Goal: Contribute content: Contribute content

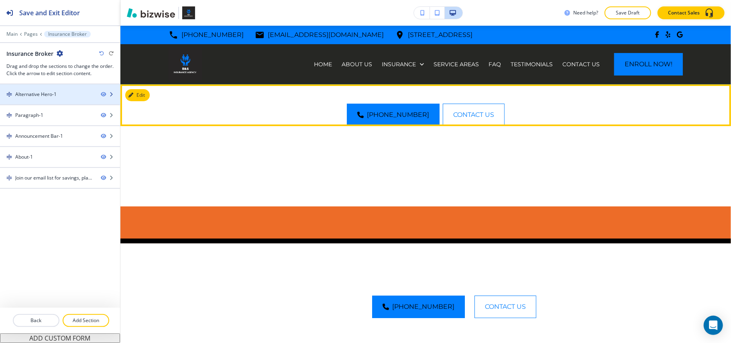
click at [44, 97] on div "Alternative Hero-1" at bounding box center [35, 94] width 41 height 7
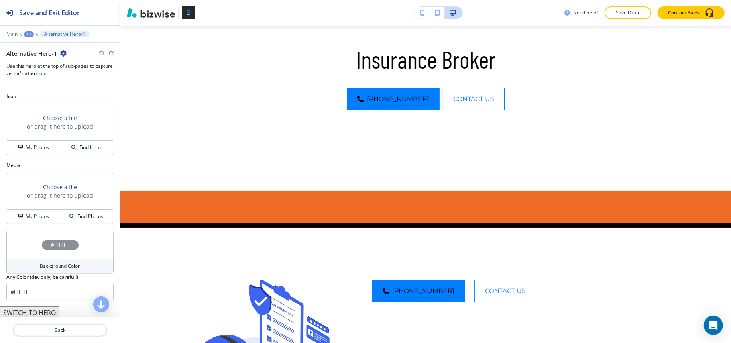
scroll to position [465, 0]
click at [23, 205] on div "Choose a file or drag it here to upload" at bounding box center [60, 189] width 106 height 37
click at [26, 213] on h4 "My Photos" at bounding box center [37, 214] width 23 height 7
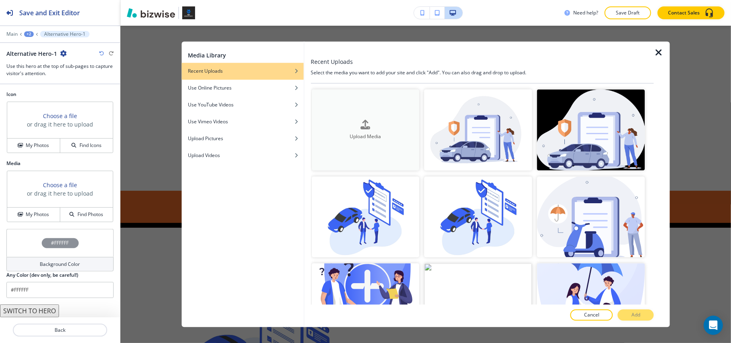
click at [365, 99] on button "Upload Media" at bounding box center [365, 129] width 108 height 81
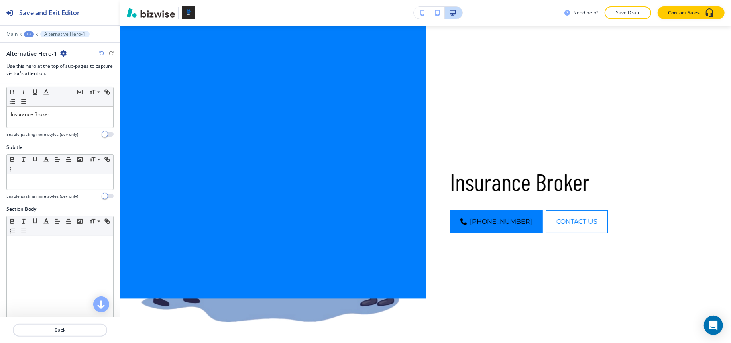
scroll to position [0, 0]
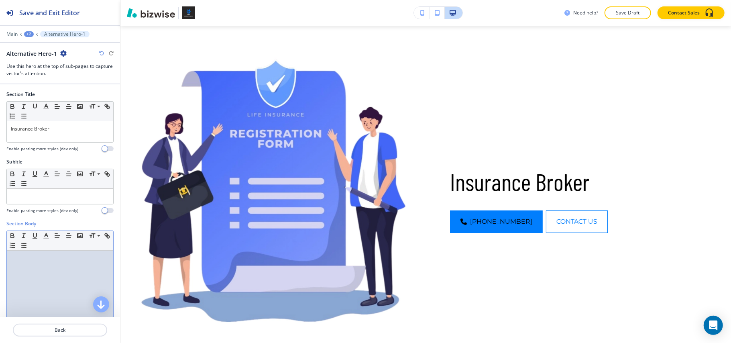
drag, startPoint x: 58, startPoint y: 214, endPoint x: 39, endPoint y: 258, distance: 47.3
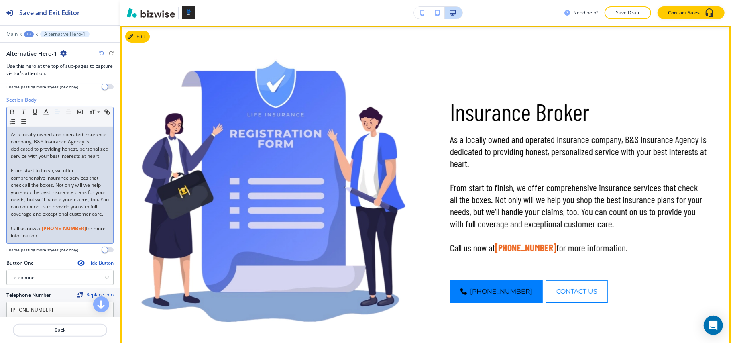
scroll to position [160, 0]
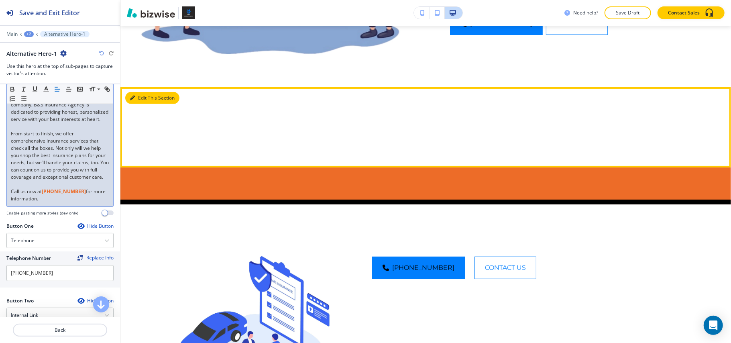
click at [134, 93] on button "Edit This Section" at bounding box center [152, 98] width 54 height 12
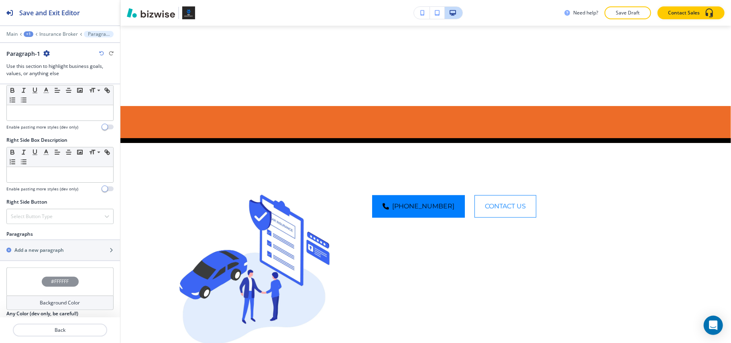
scroll to position [422, 0]
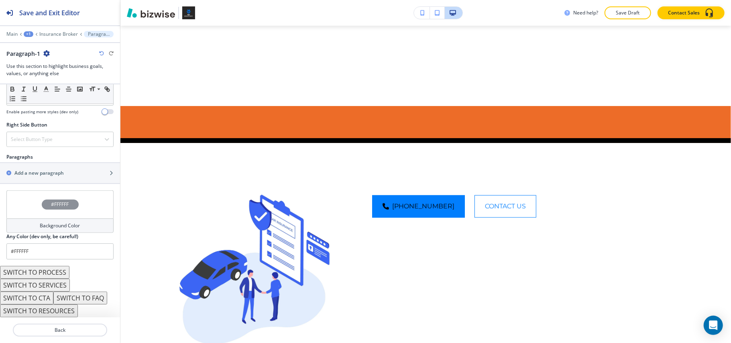
click at [34, 162] on div at bounding box center [60, 162] width 120 height 1
click at [34, 175] on h2 "Add a new paragraph" at bounding box center [38, 172] width 49 height 7
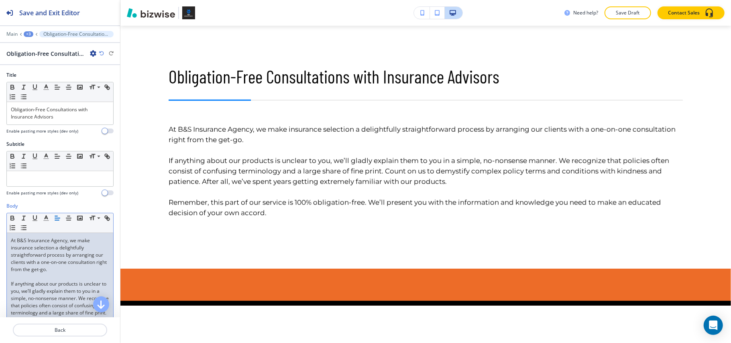
scroll to position [160, 0]
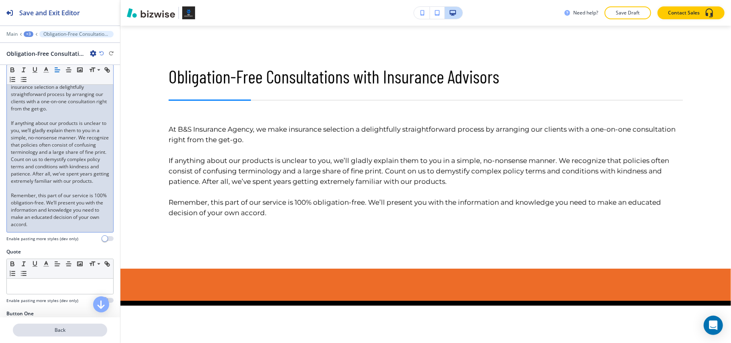
click at [63, 329] on p "Back" at bounding box center [60, 329] width 93 height 7
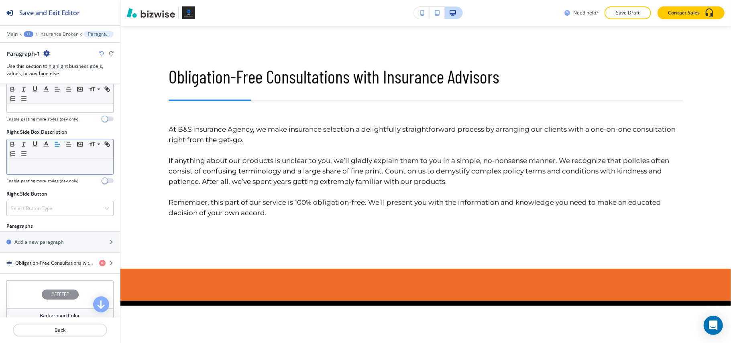
scroll to position [443, 0]
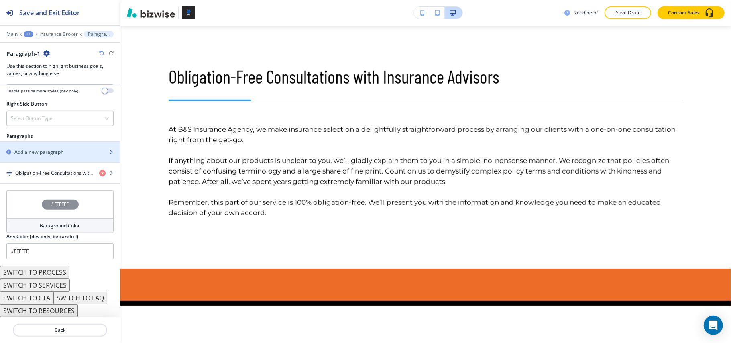
click at [47, 153] on h2 "Add a new paragraph" at bounding box center [38, 151] width 49 height 7
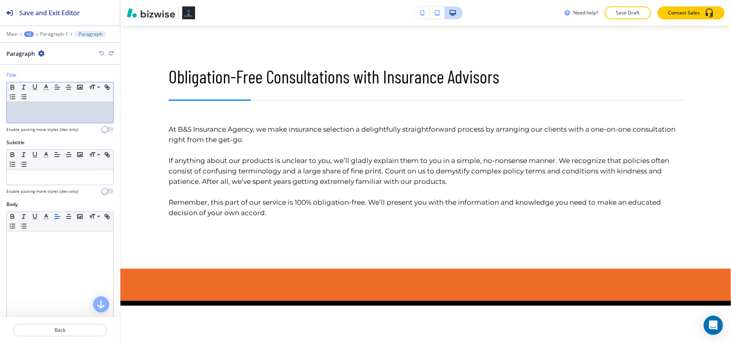
drag, startPoint x: 43, startPoint y: 280, endPoint x: 26, endPoint y: 113, distance: 167.3
click at [26, 113] on p at bounding box center [60, 109] width 98 height 7
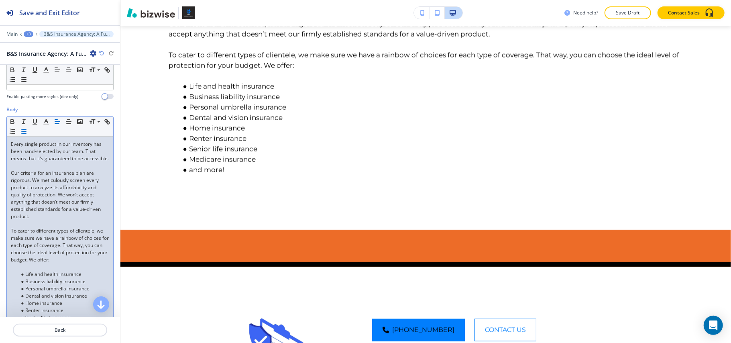
scroll to position [160, 0]
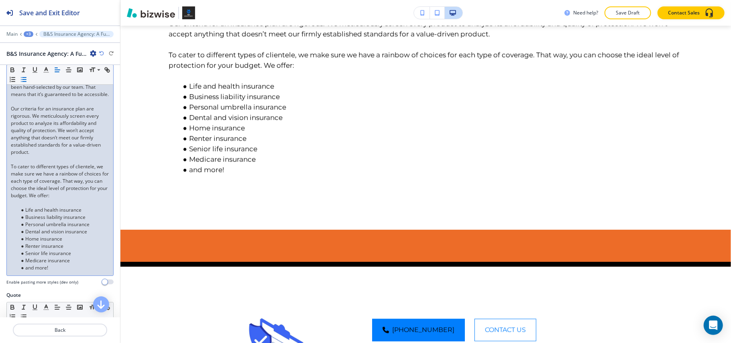
click at [29, 206] on p at bounding box center [60, 202] width 98 height 7
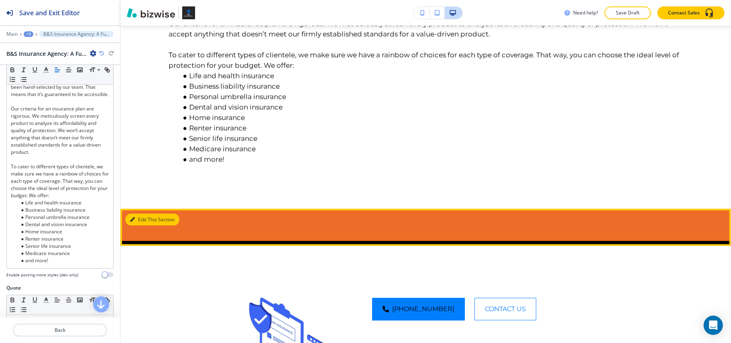
click at [145, 225] on button "Edit This Section" at bounding box center [152, 219] width 54 height 12
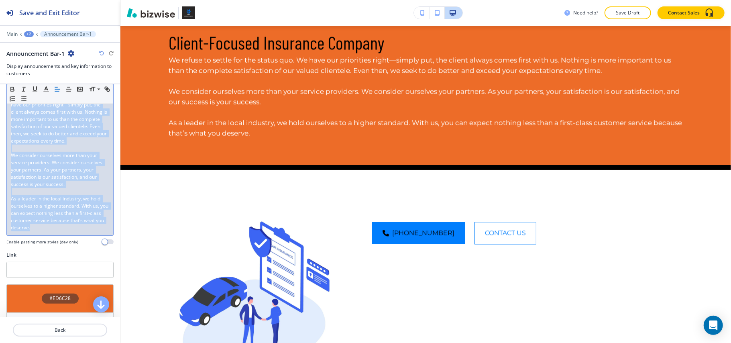
scroll to position [0, 0]
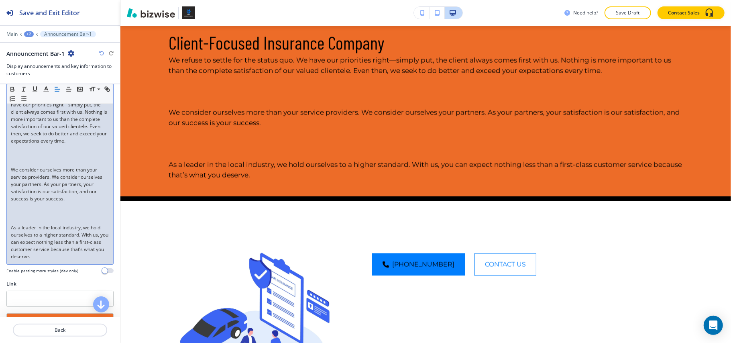
click at [26, 217] on p at bounding box center [60, 212] width 98 height 7
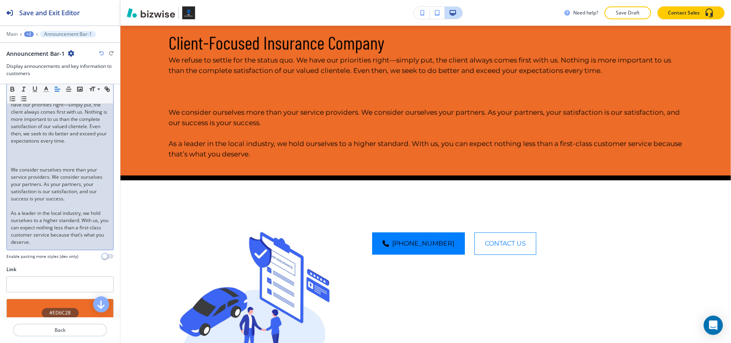
click at [24, 159] on p at bounding box center [60, 155] width 98 height 7
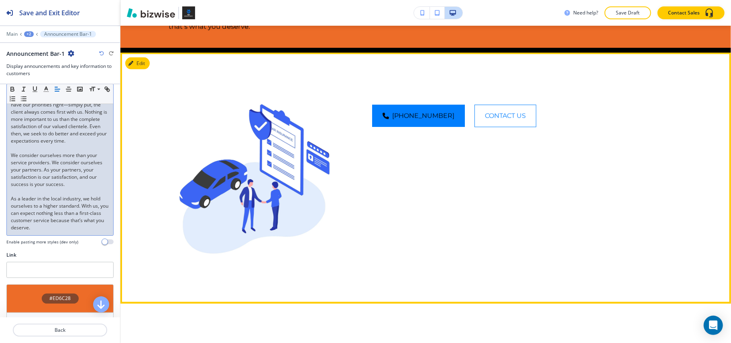
scroll to position [1008, 0]
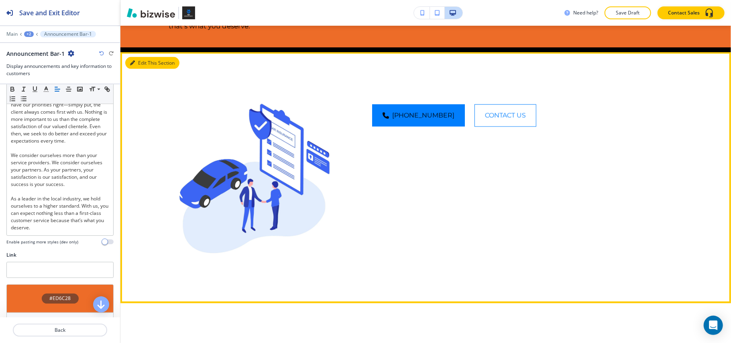
click at [140, 69] on button "Edit This Section" at bounding box center [152, 63] width 54 height 12
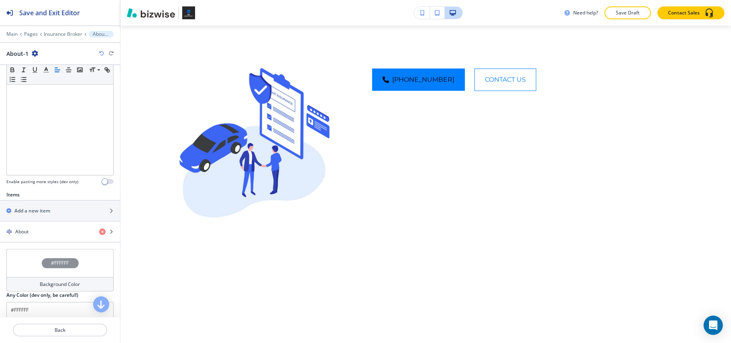
scroll to position [211, 0]
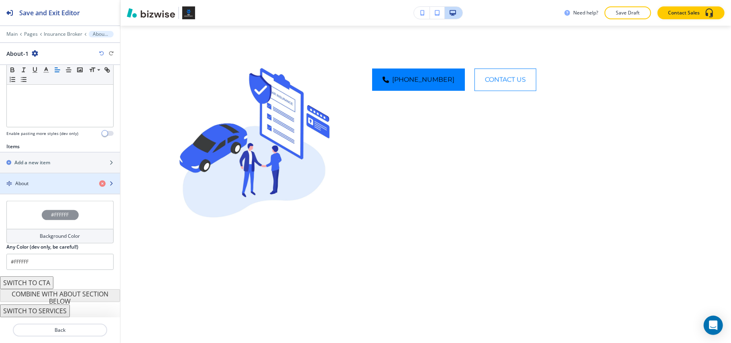
click at [49, 189] on div "button" at bounding box center [60, 190] width 120 height 6
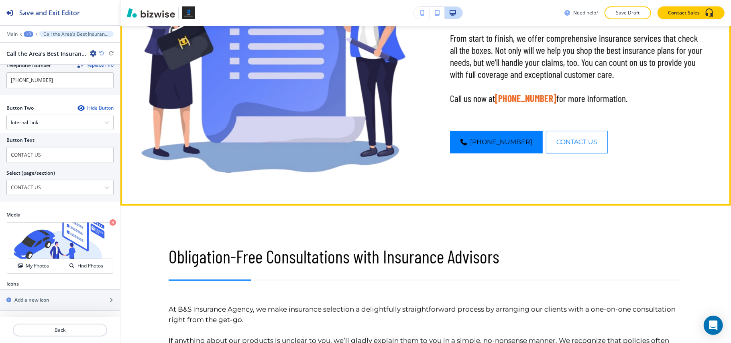
scroll to position [214, 0]
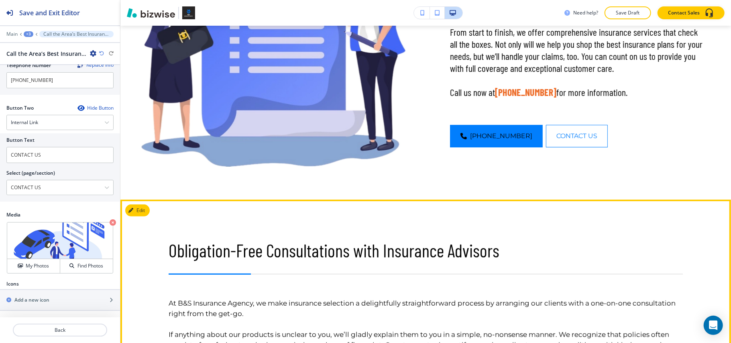
click at [145, 209] on button "Edit" at bounding box center [137, 210] width 24 height 12
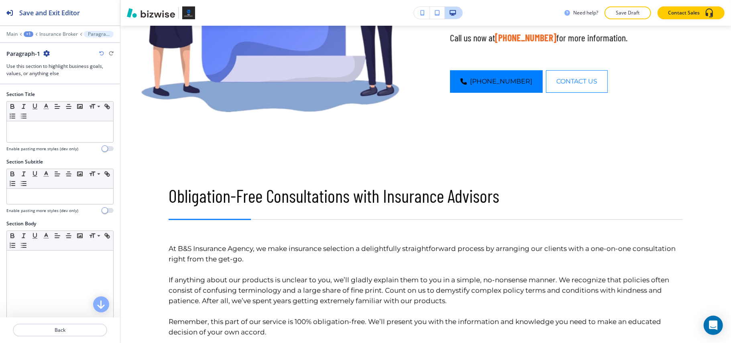
scroll to position [388, 0]
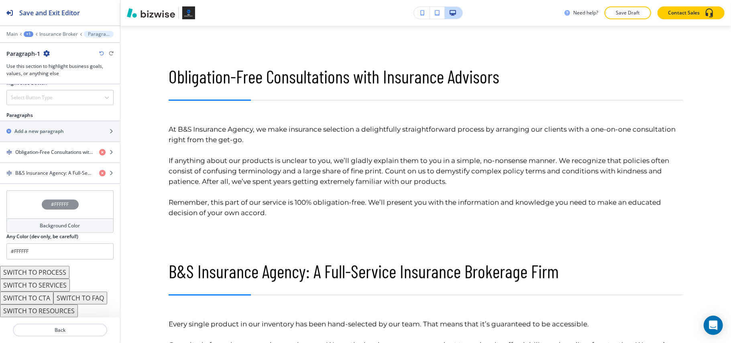
click at [22, 210] on div "#FFFFFF" at bounding box center [59, 204] width 107 height 28
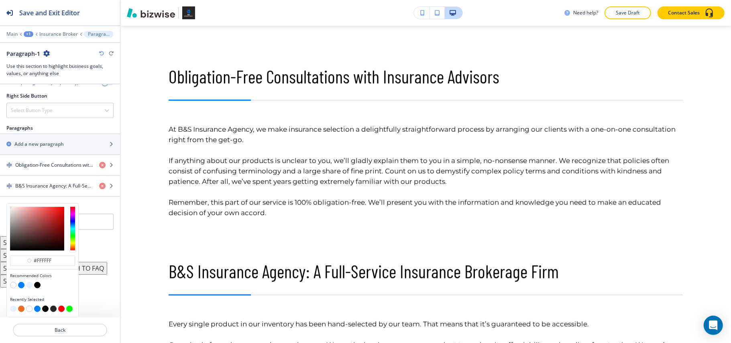
scroll to position [452, 0]
click at [33, 285] on div at bounding box center [42, 286] width 65 height 8
click at [26, 285] on button "button" at bounding box center [29, 285] width 6 height 6
type input "#e6f2ff"
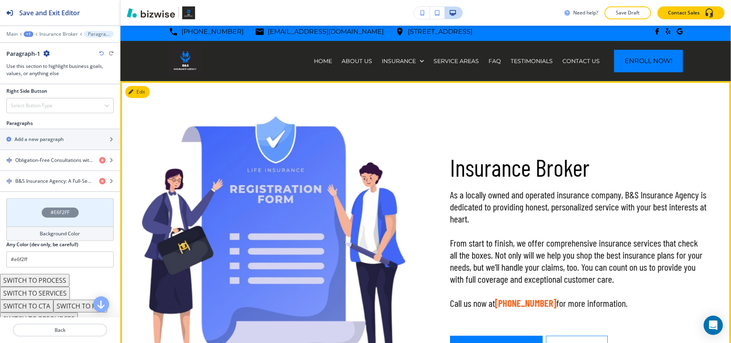
scroll to position [0, 0]
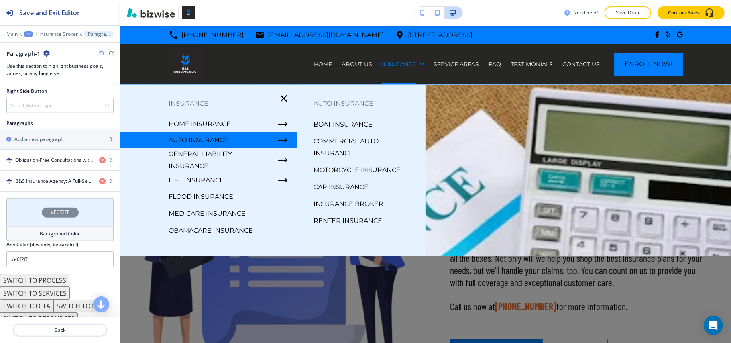
click at [339, 215] on p "Renter Insurance" at bounding box center [347, 221] width 69 height 12
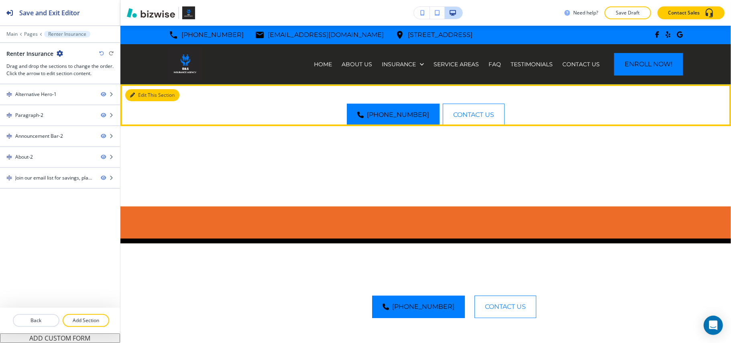
click at [138, 92] on button "Edit This Section" at bounding box center [152, 95] width 54 height 12
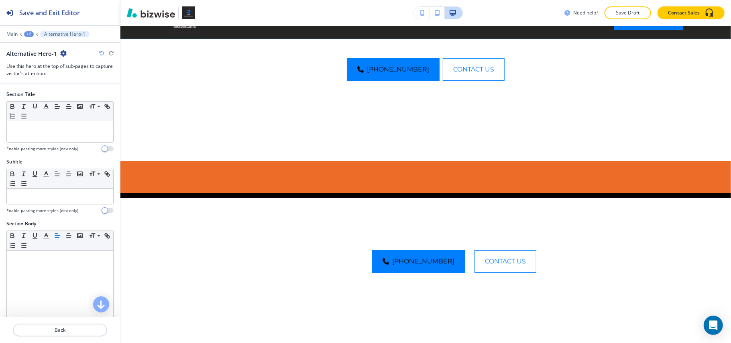
scroll to position [59, 0]
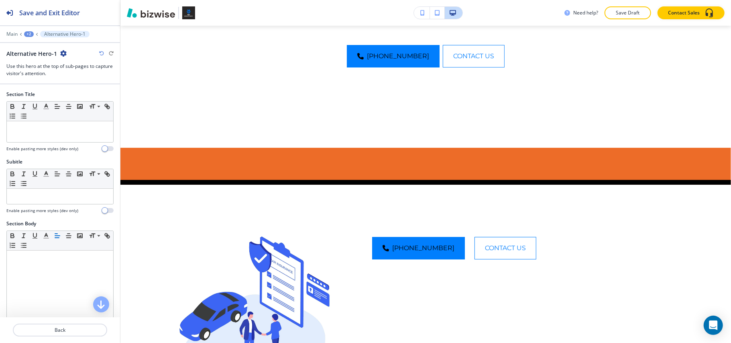
click at [20, 34] on icon at bounding box center [20, 33] width 3 height 3
click at [30, 34] on div "+2" at bounding box center [29, 34] width 10 height 6
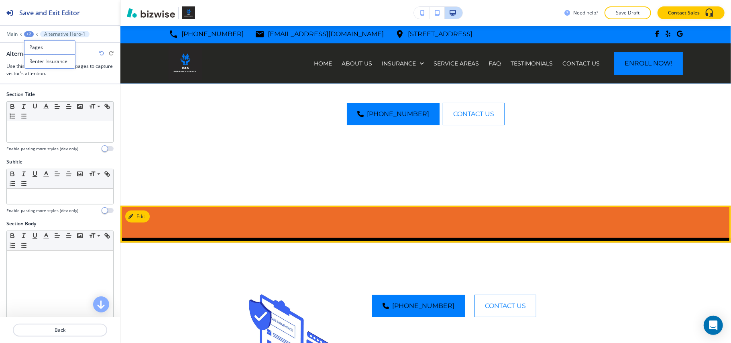
scroll to position [0, 0]
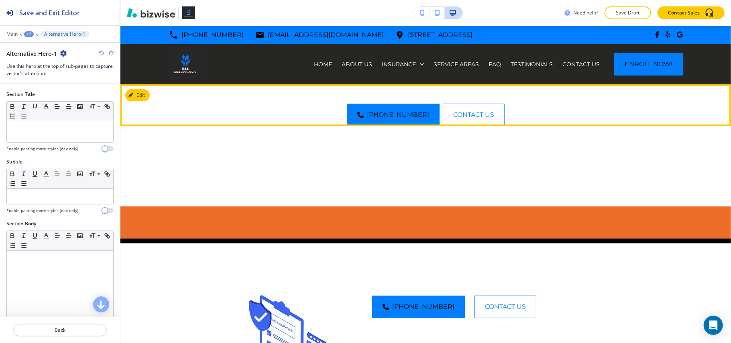
click at [143, 88] on div "(954) 656-8636 CONTACT US" at bounding box center [425, 105] width 610 height 42
click at [140, 93] on button "Edit This Section" at bounding box center [152, 95] width 54 height 12
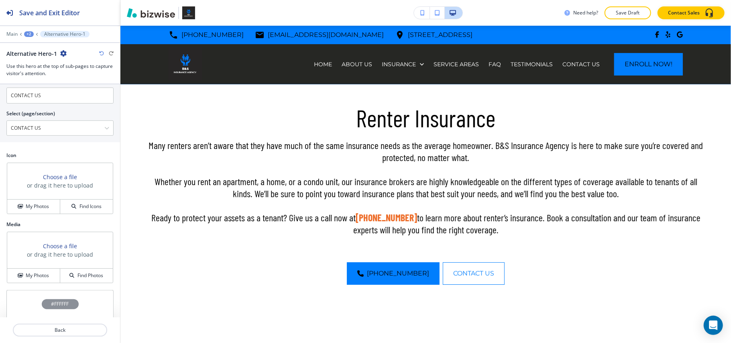
scroll to position [528, 0]
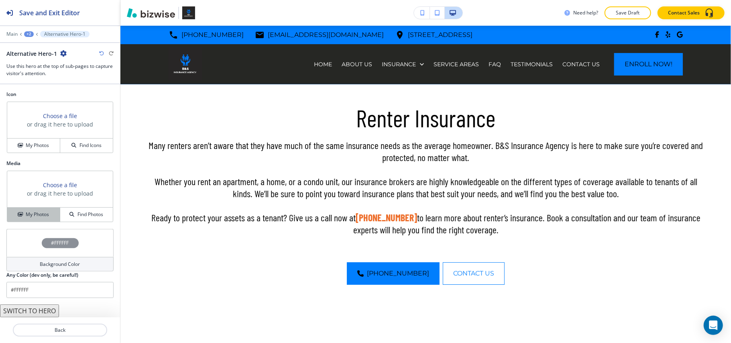
click at [29, 213] on h4 "My Photos" at bounding box center [37, 214] width 23 height 7
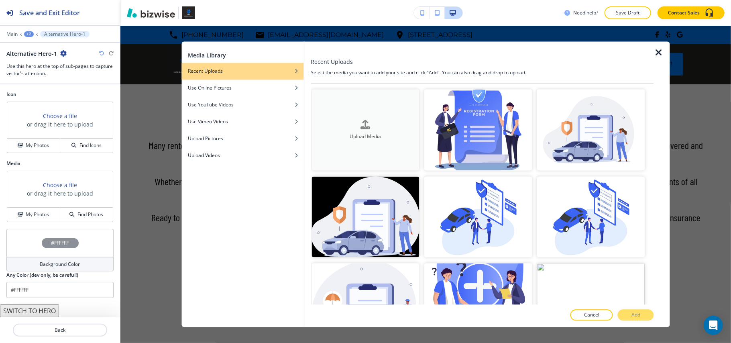
click at [325, 133] on h4 "Upload Media" at bounding box center [365, 136] width 108 height 7
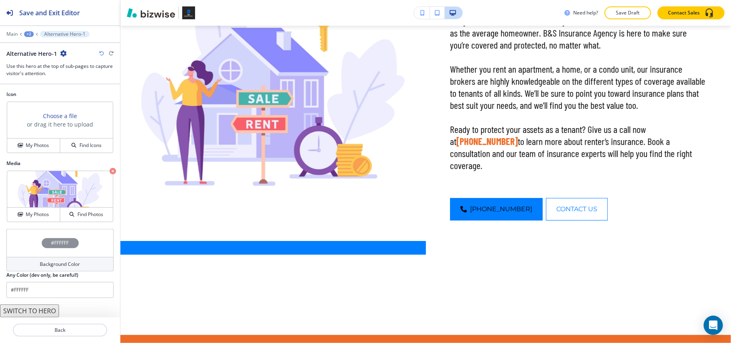
scroll to position [214, 0]
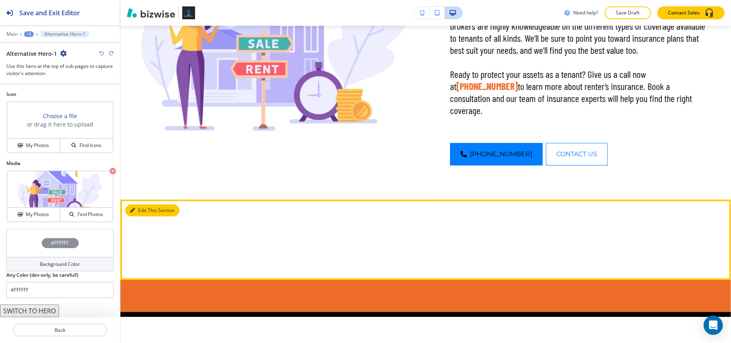
click at [140, 212] on button "Edit This Section" at bounding box center [152, 210] width 54 height 12
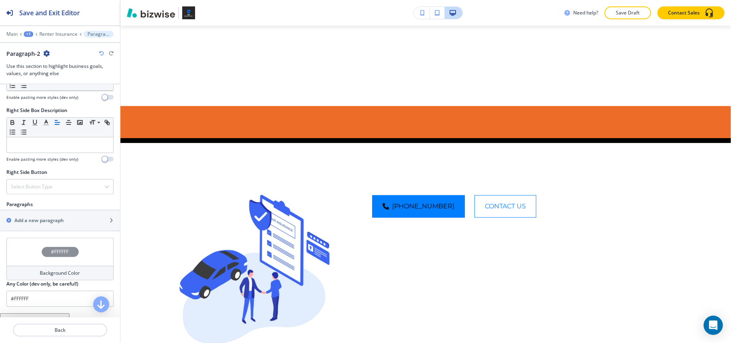
scroll to position [374, 0]
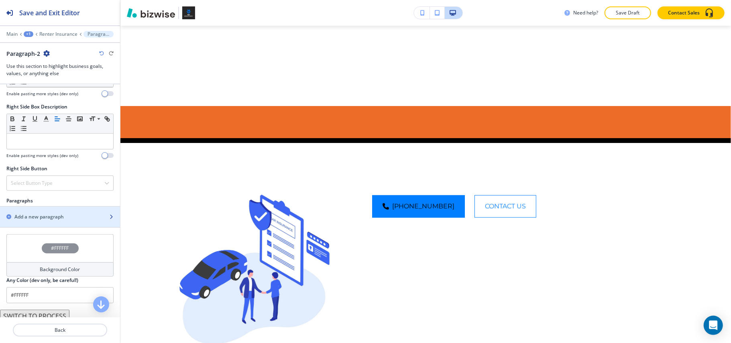
click at [35, 219] on h2 "Add a new paragraph" at bounding box center [38, 216] width 49 height 7
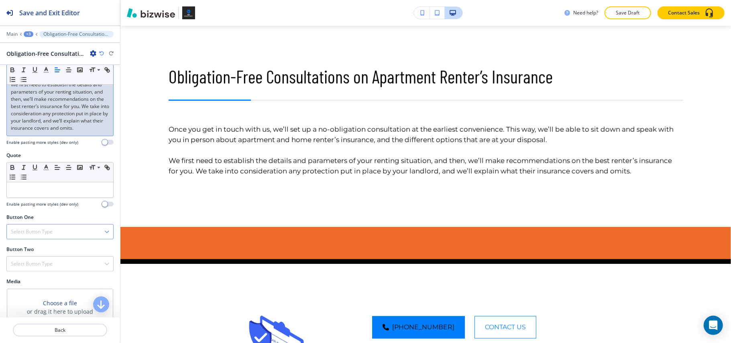
scroll to position [214, 0]
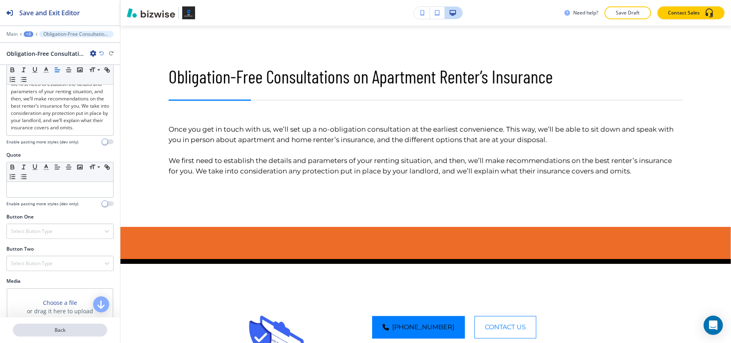
click at [45, 329] on p "Back" at bounding box center [60, 329] width 93 height 7
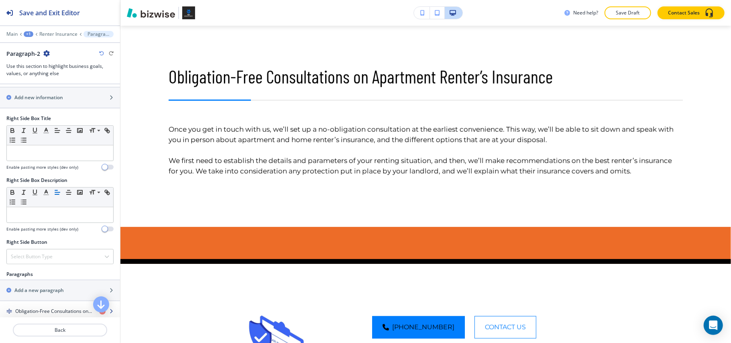
scroll to position [374, 0]
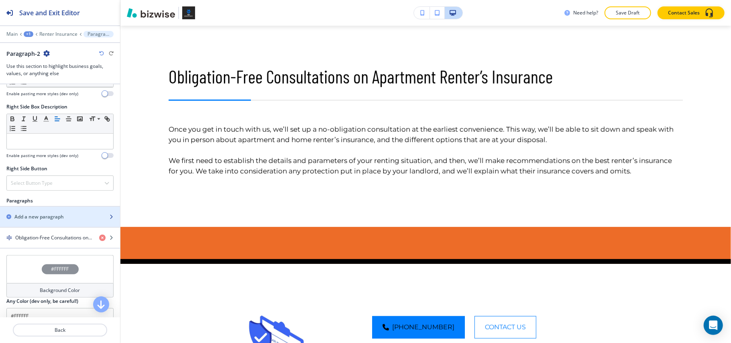
click at [41, 220] on h2 "Add a new paragraph" at bounding box center [38, 216] width 49 height 7
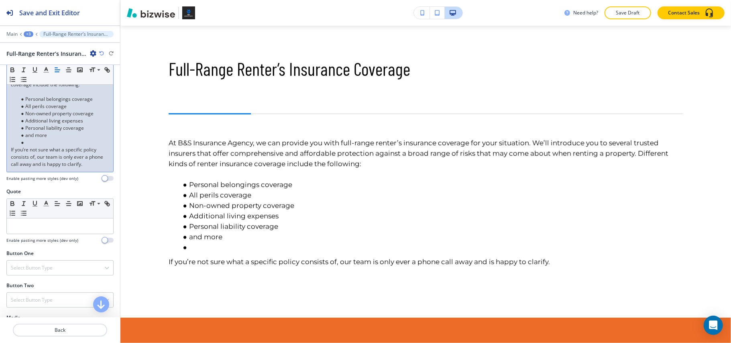
scroll to position [160, 0]
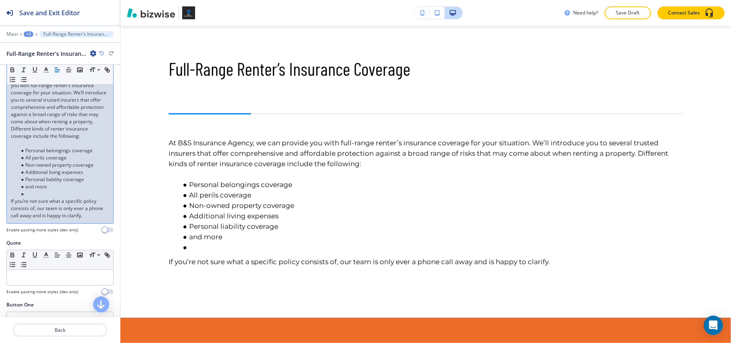
click at [24, 147] on p at bounding box center [60, 143] width 98 height 7
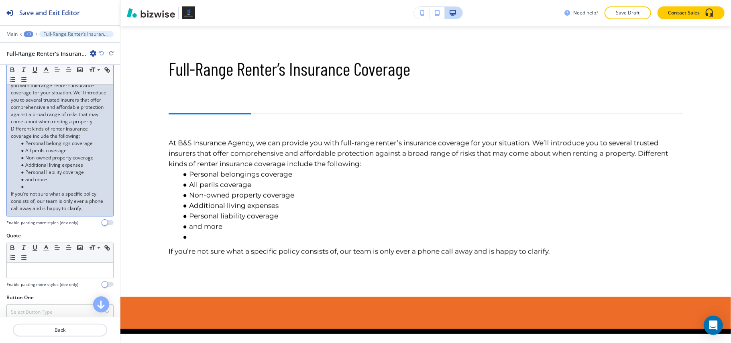
click at [25, 190] on li at bounding box center [63, 186] width 91 height 7
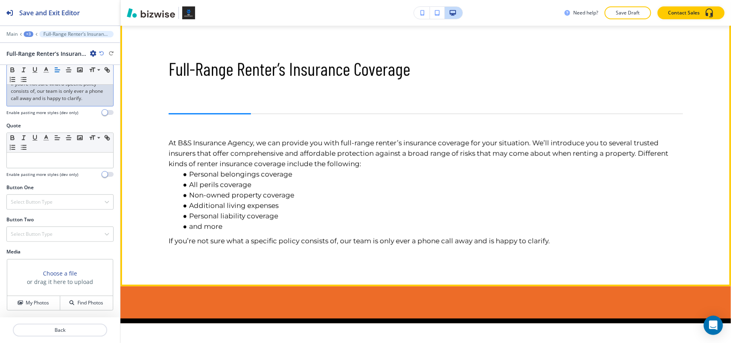
scroll to position [762, 0]
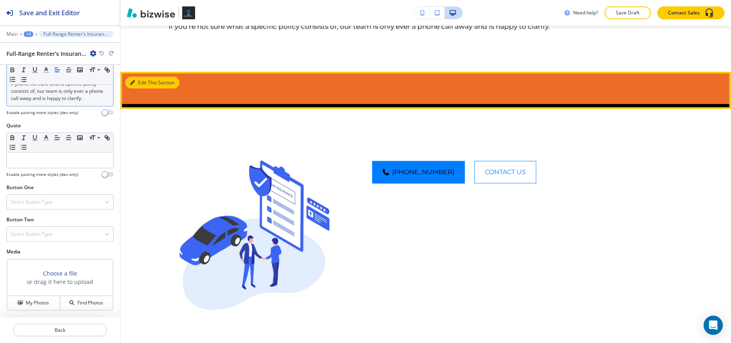
click at [138, 89] on button "Edit This Section" at bounding box center [152, 83] width 54 height 12
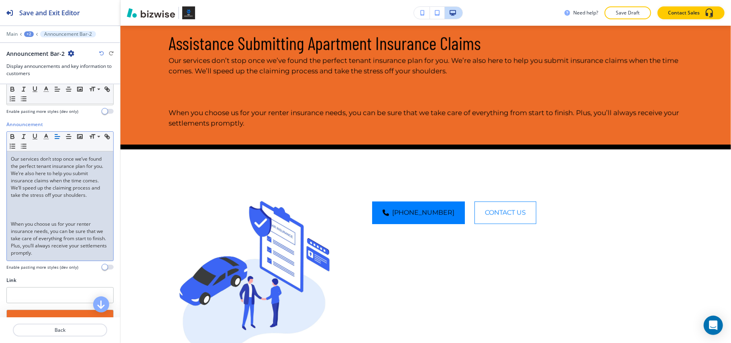
scroll to position [107, 0]
click at [35, 214] on div "Our services don’t stop once we’ve found the perfect tenant insurance plan for …" at bounding box center [60, 205] width 106 height 109
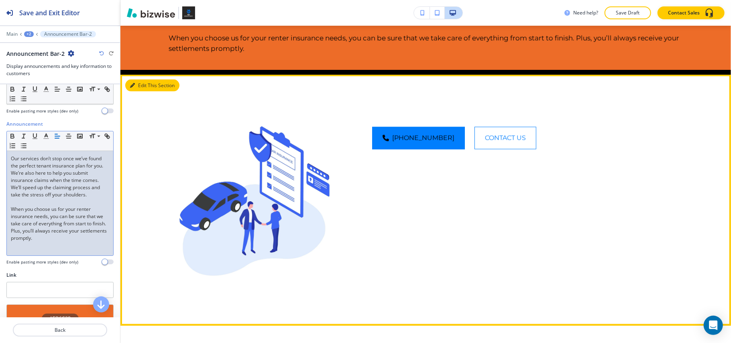
click at [140, 91] on button "Edit This Section" at bounding box center [152, 85] width 54 height 12
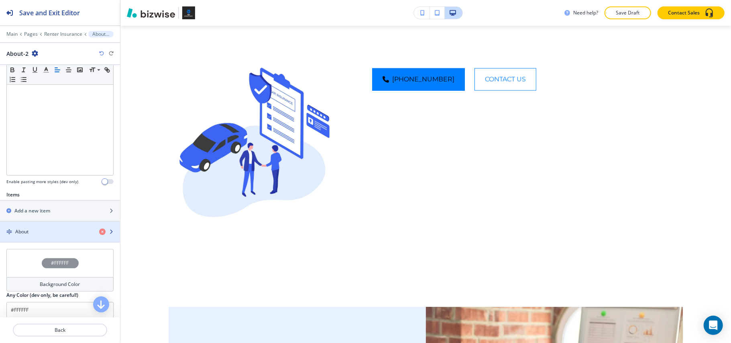
scroll to position [211, 0]
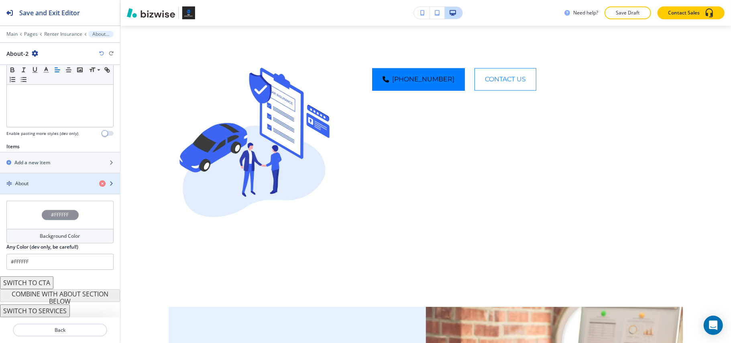
click at [44, 185] on div "About" at bounding box center [46, 183] width 93 height 7
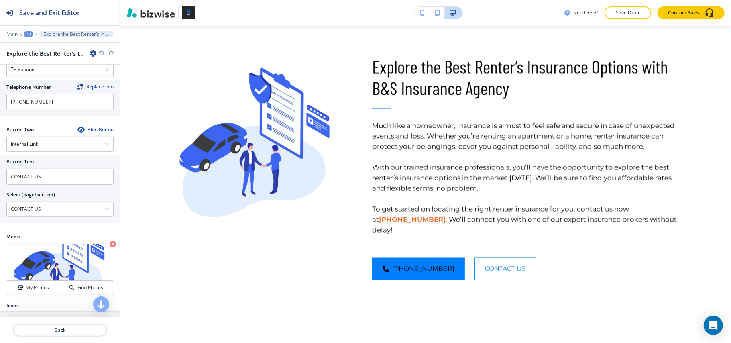
scroll to position [374, 0]
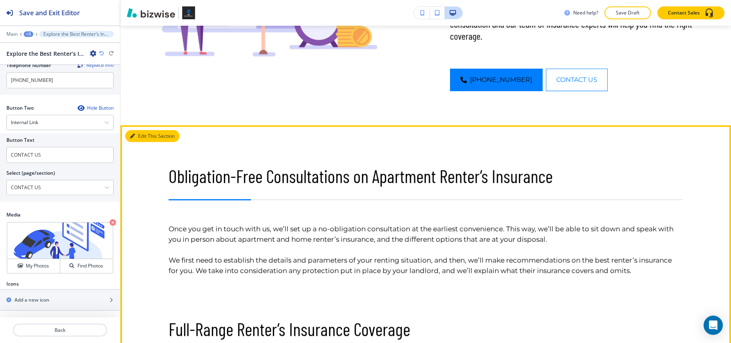
click at [137, 137] on button "Edit This Section" at bounding box center [152, 136] width 54 height 12
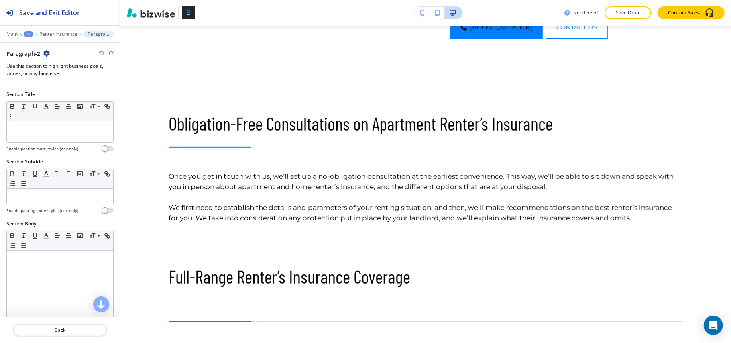
scroll to position [388, 0]
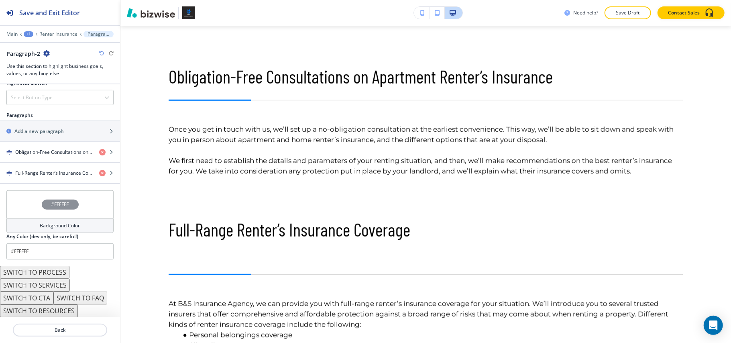
click at [29, 201] on div "#FFFFFF" at bounding box center [59, 204] width 107 height 28
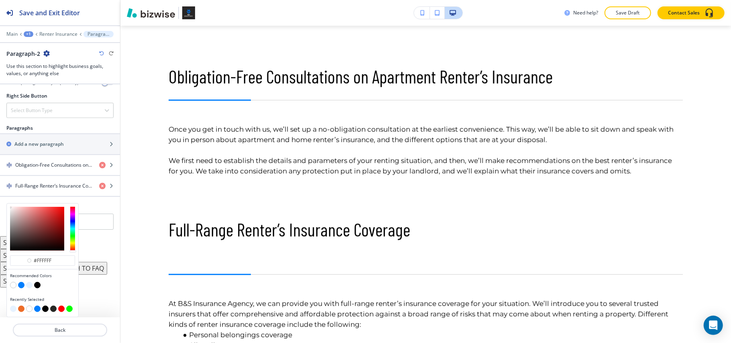
click at [29, 284] on button "button" at bounding box center [29, 285] width 6 height 6
type input "#e6f2ff"
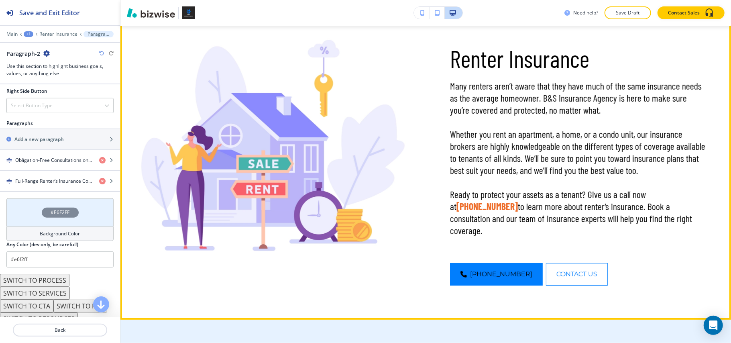
scroll to position [0, 0]
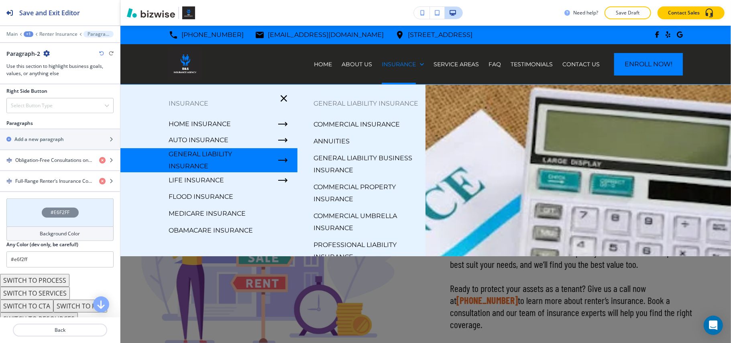
click at [217, 160] on p "GENERAL LIABILITY INSURANCE" at bounding box center [220, 160] width 103 height 24
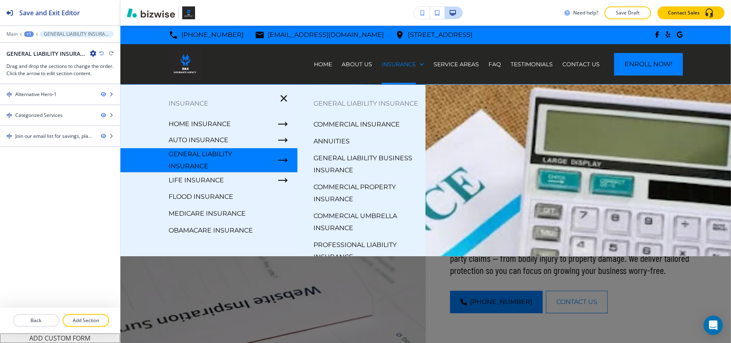
click at [350, 130] on p "COMMERCIAL INSURANCE" at bounding box center [356, 124] width 86 height 12
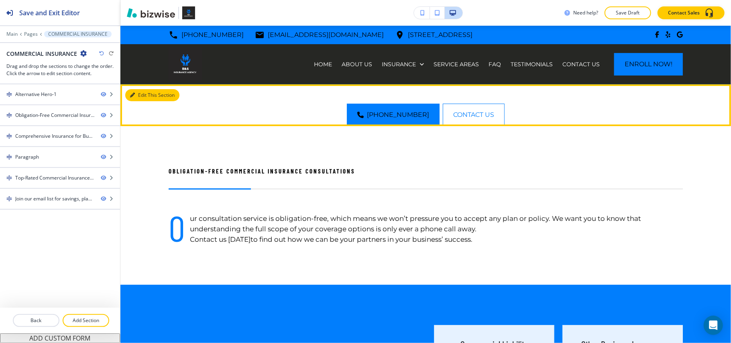
click at [138, 93] on button "Edit This Section" at bounding box center [152, 95] width 54 height 12
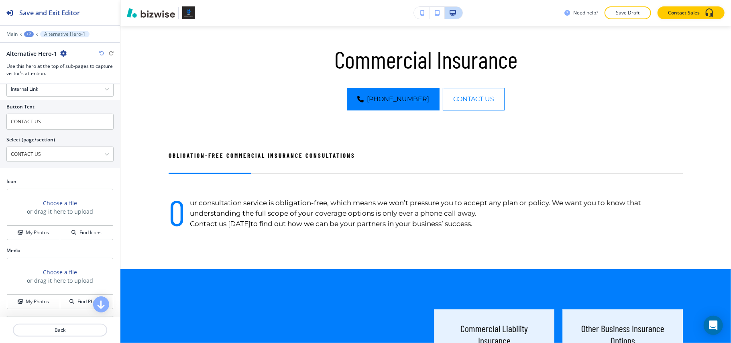
scroll to position [465, 0]
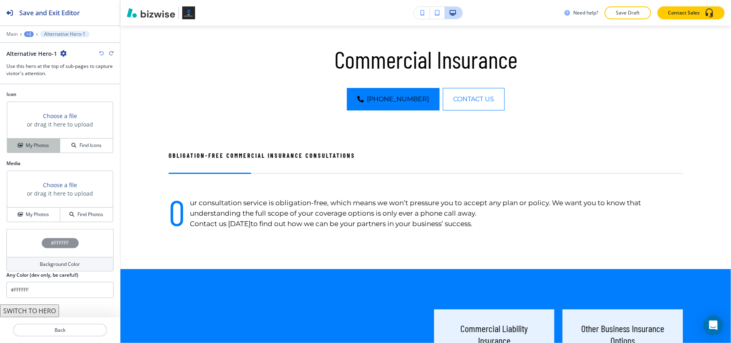
click at [31, 147] on h4 "My Photos" at bounding box center [37, 145] width 23 height 7
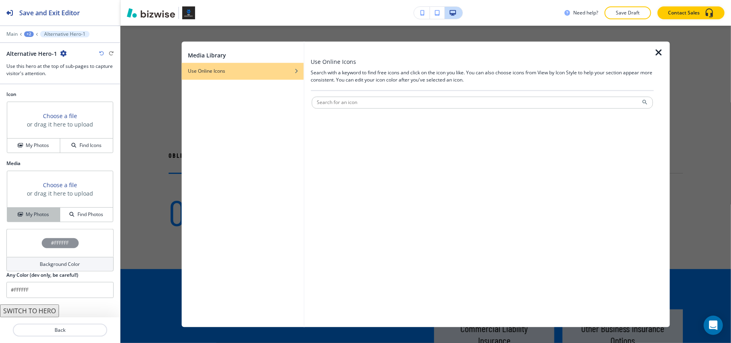
drag, startPoint x: 37, startPoint y: 229, endPoint x: 37, endPoint y: 214, distance: 14.8
click at [37, 229] on div "#FFFFFF" at bounding box center [59, 243] width 107 height 28
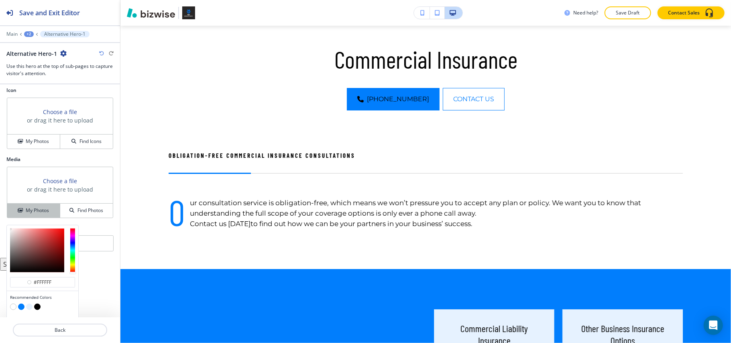
type input "#ffffff"
click at [38, 213] on h4 "My Photos" at bounding box center [37, 210] width 23 height 7
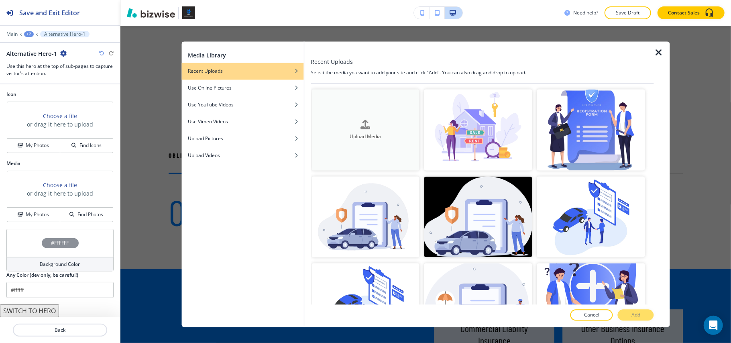
click at [363, 120] on icon "button" at bounding box center [366, 125] width 10 height 10
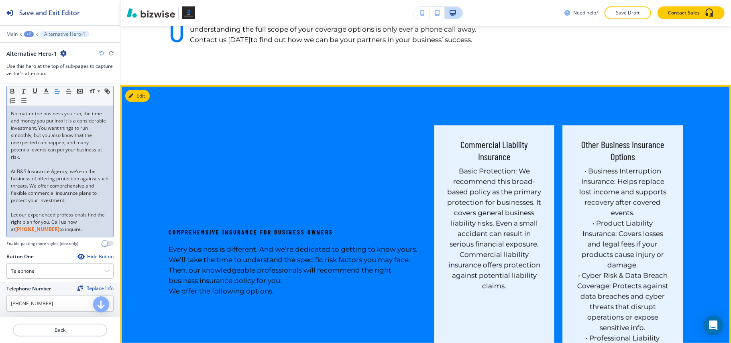
scroll to position [433, 0]
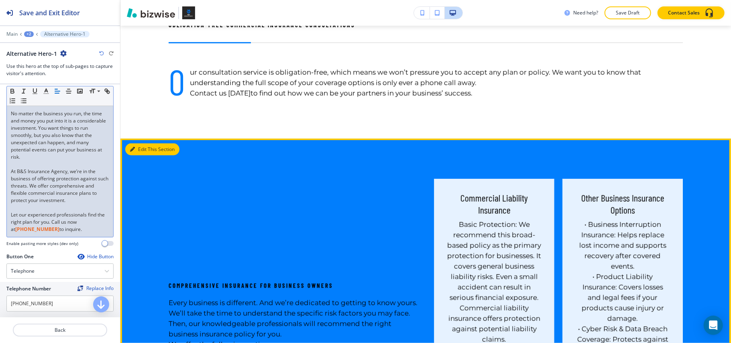
click at [140, 146] on button "Edit This Section" at bounding box center [152, 149] width 54 height 12
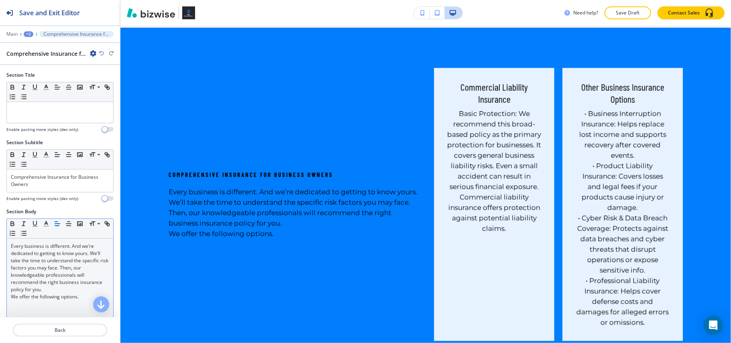
scroll to position [546, 0]
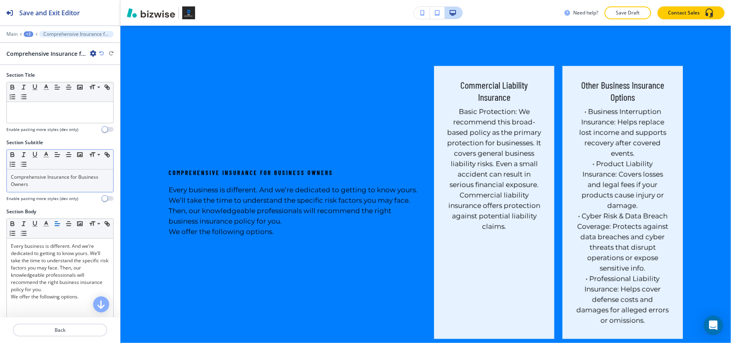
click at [65, 181] on p "Comprehensive Insurance for Business Owners" at bounding box center [60, 180] width 98 height 14
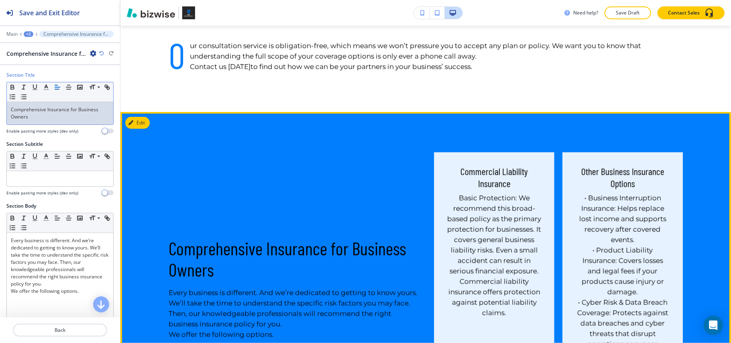
scroll to position [332, 0]
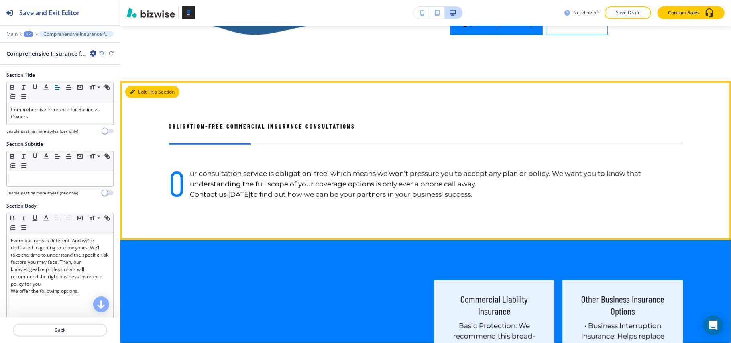
click at [140, 93] on button "Edit This Section" at bounding box center [152, 92] width 54 height 12
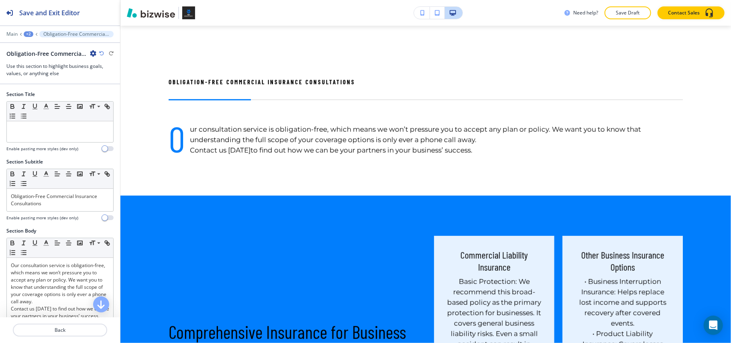
scroll to position [388, 0]
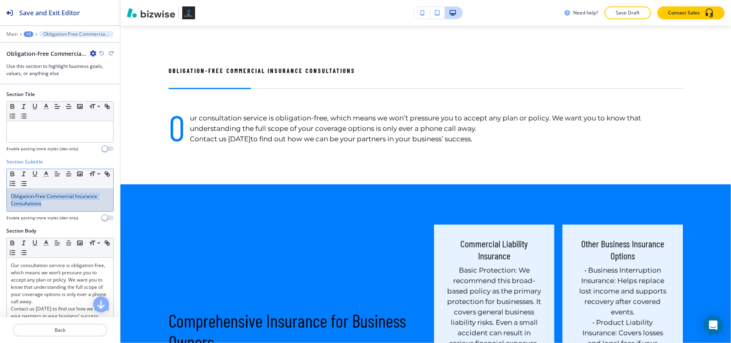
drag, startPoint x: 66, startPoint y: 212, endPoint x: 0, endPoint y: 188, distance: 70.1
click at [0, 188] on div "Section Subtitle Small Normal Large Huge Obligation-Free Commercial Insurance C…" at bounding box center [60, 192] width 120 height 69
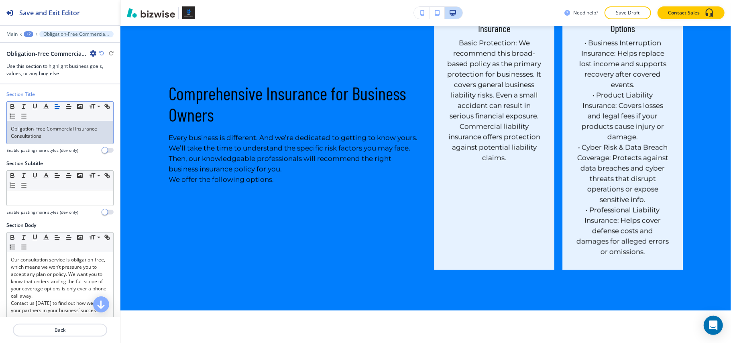
scroll to position [548, 0]
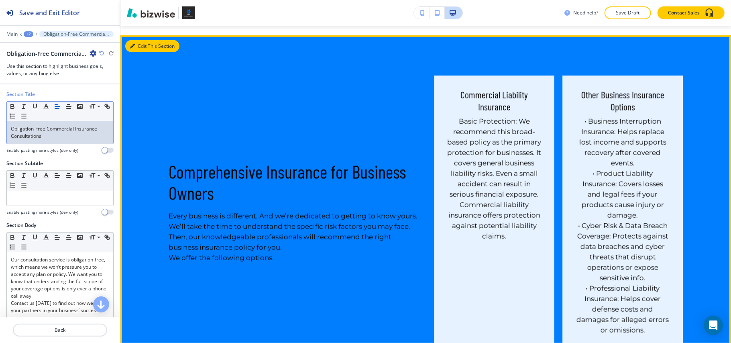
click at [145, 46] on button "Edit This Section" at bounding box center [152, 46] width 54 height 12
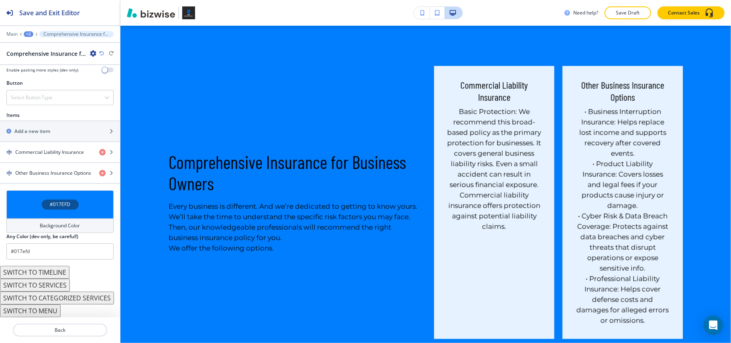
scroll to position [279, 0]
click at [66, 300] on button "SWITCH TO CATEGORIZED SERVICES" at bounding box center [57, 297] width 114 height 13
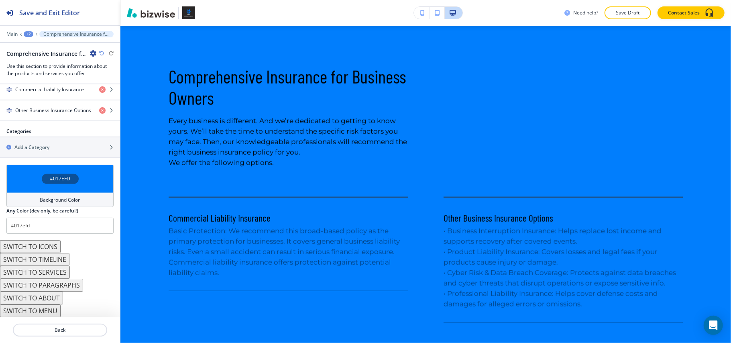
click at [16, 176] on div "#017EFD" at bounding box center [59, 178] width 107 height 28
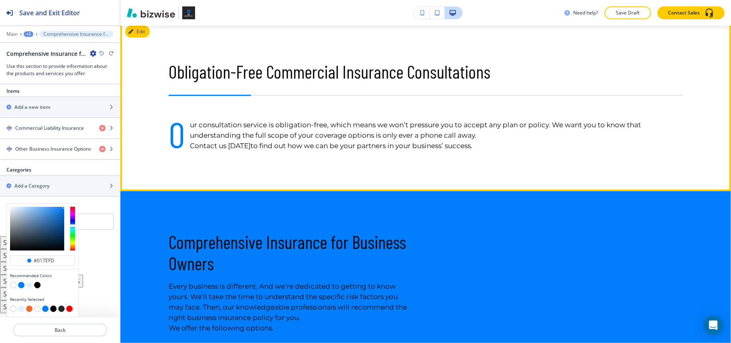
scroll to position [451, 0]
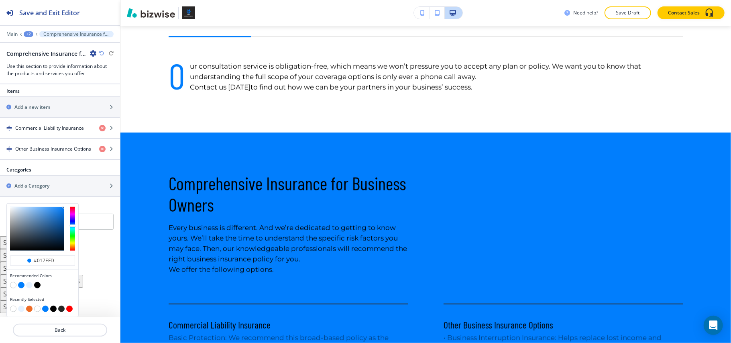
click at [29, 285] on button "button" at bounding box center [29, 285] width 6 height 6
type input "#e6f2ff"
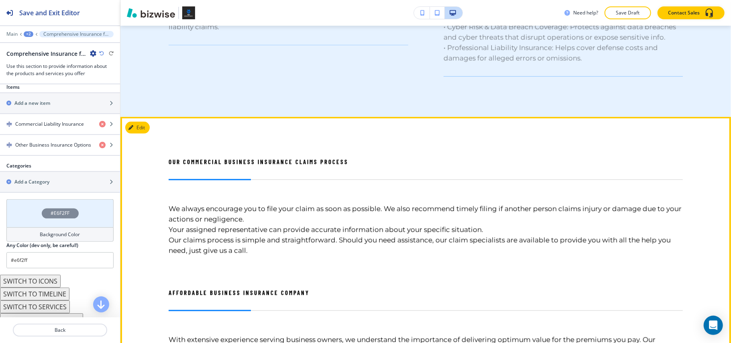
scroll to position [825, 0]
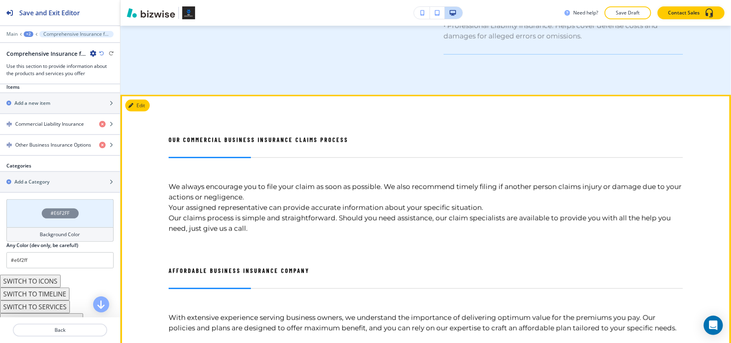
click at [133, 107] on icon "button" at bounding box center [130, 105] width 5 height 5
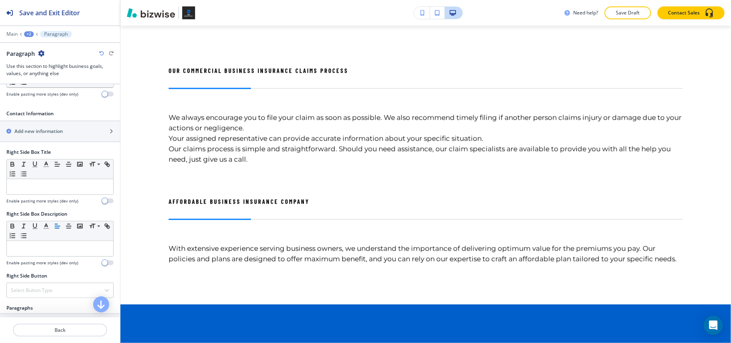
scroll to position [428, 0]
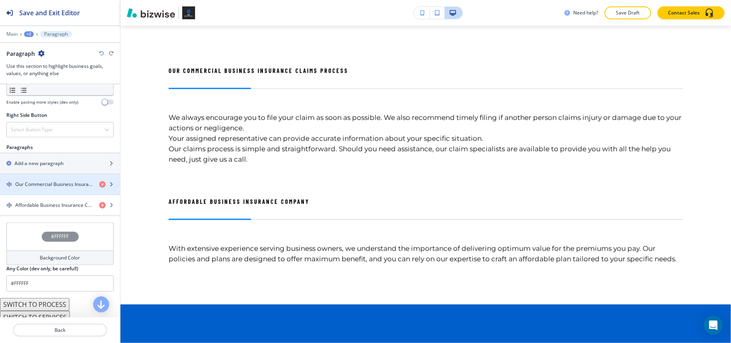
click at [57, 185] on h4 "Our Commercial Business Insurance Claims Process" at bounding box center [53, 184] width 77 height 7
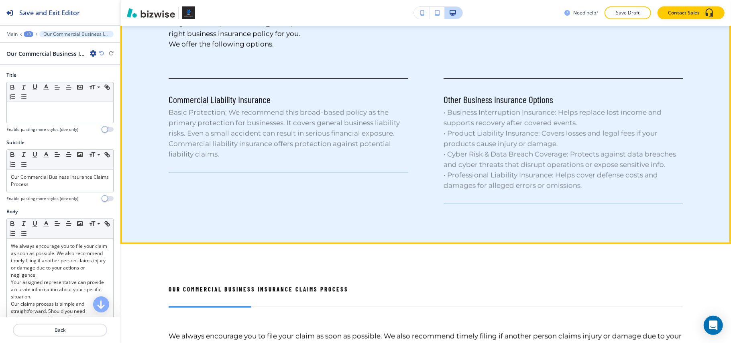
scroll to position [667, 0]
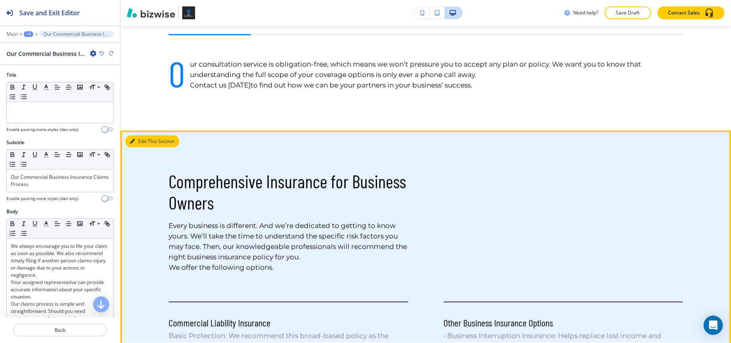
click at [135, 140] on button "Edit This Section" at bounding box center [152, 141] width 54 height 12
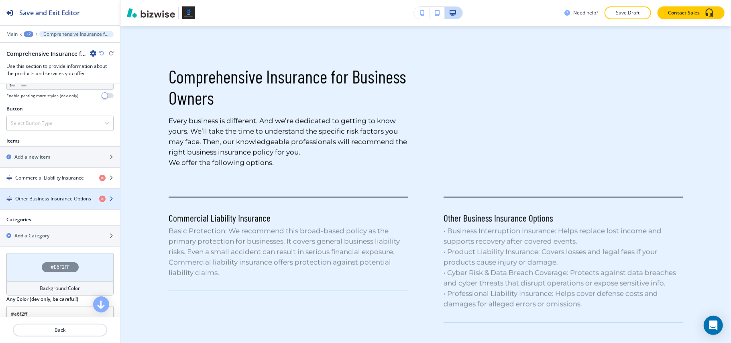
scroll to position [321, 0]
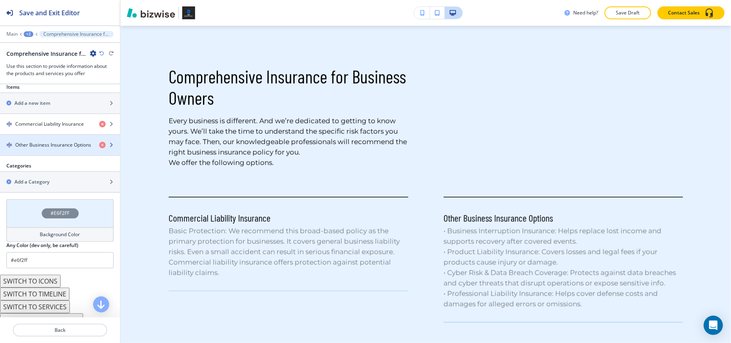
click at [55, 151] on div "button" at bounding box center [60, 151] width 120 height 6
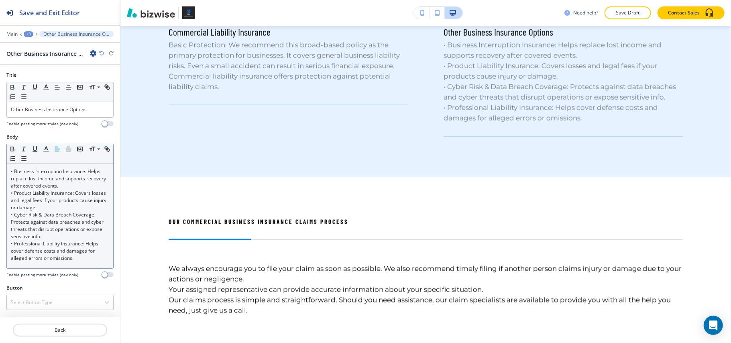
scroll to position [0, 0]
click at [60, 191] on p "• Product Liability Insurance: Covers losses and legal fees if your products ca…" at bounding box center [60, 200] width 98 height 22
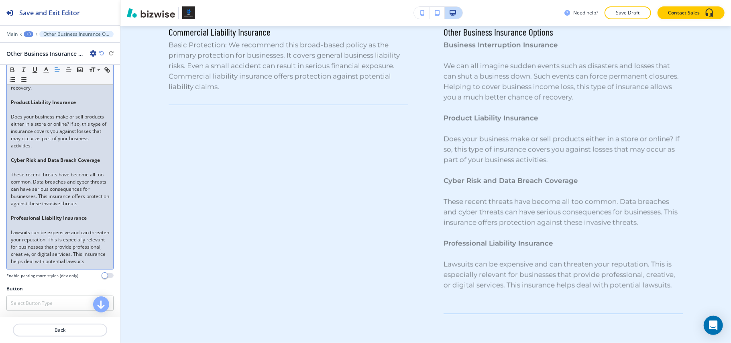
scroll to position [157, 0]
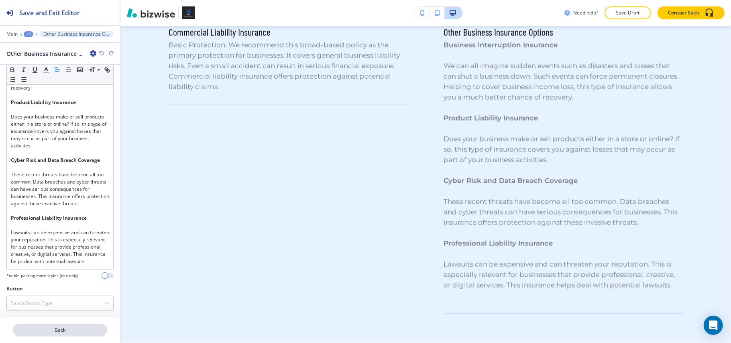
click at [48, 328] on p "Back" at bounding box center [60, 329] width 93 height 7
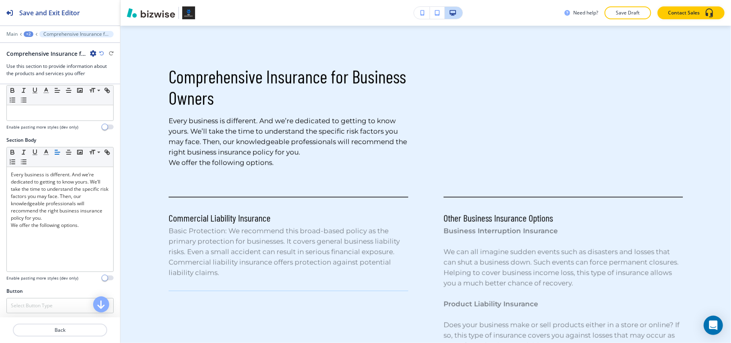
scroll to position [214, 0]
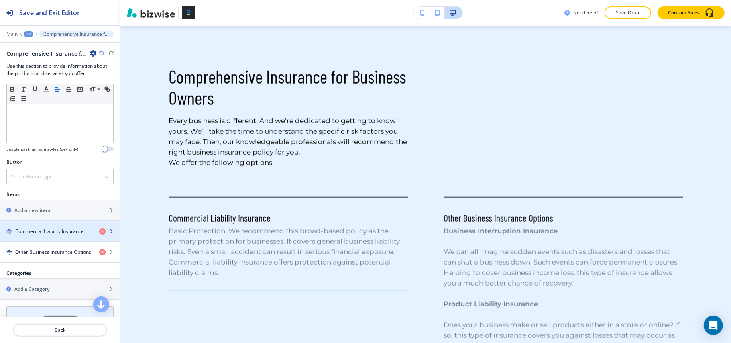
click at [41, 232] on h4 "Commercial Liability Insurance" at bounding box center [49, 230] width 69 height 7
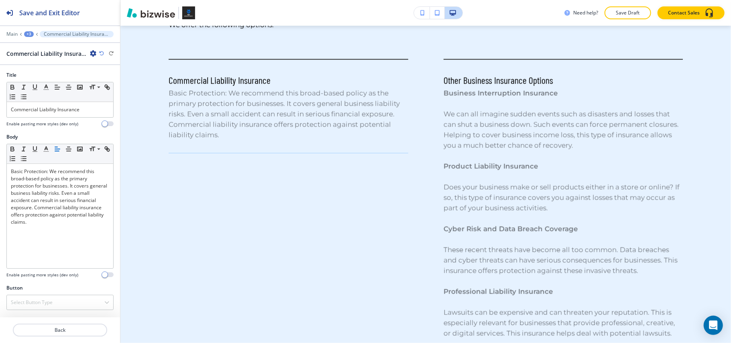
scroll to position [743, 0]
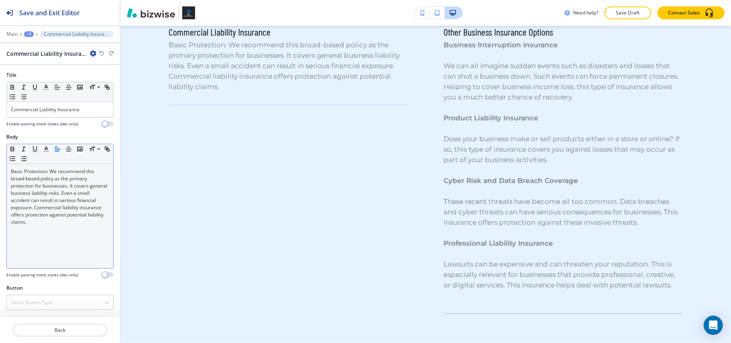
click at [52, 207] on p "Basic Protection: We recommend this broad-based policy as the primary protectio…" at bounding box center [60, 197] width 98 height 58
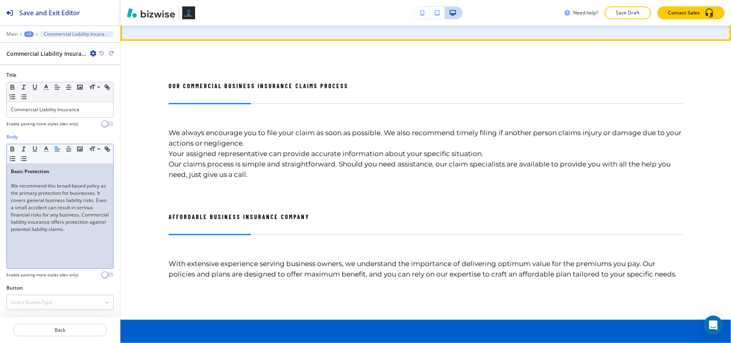
scroll to position [1064, 0]
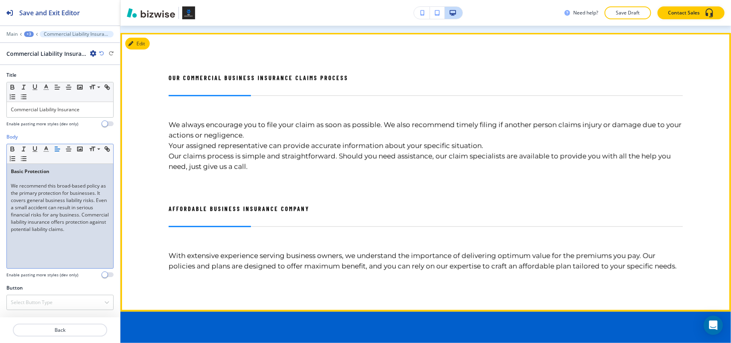
click at [140, 45] on button "Edit" at bounding box center [137, 44] width 24 height 12
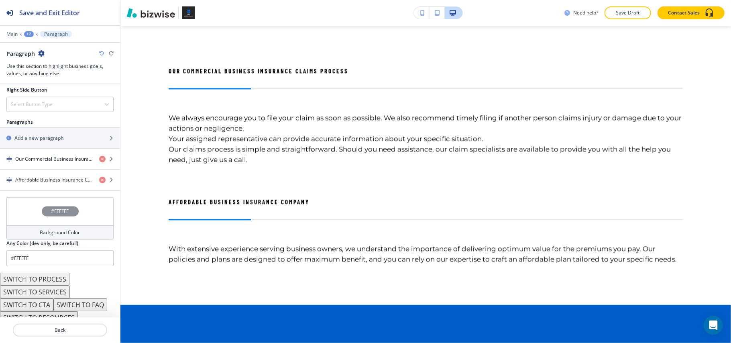
scroll to position [464, 0]
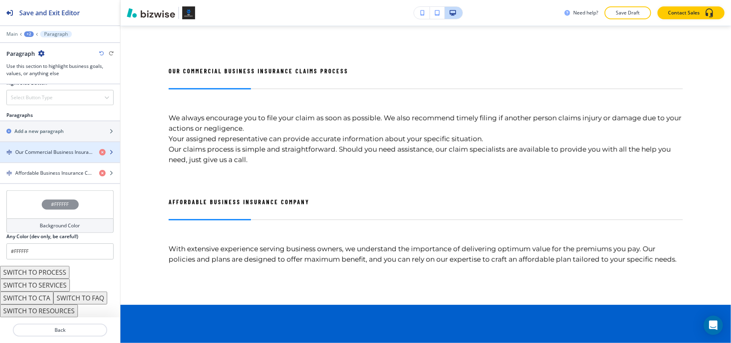
click at [53, 149] on h4 "Our Commercial Business Insurance Claims Process" at bounding box center [53, 151] width 77 height 7
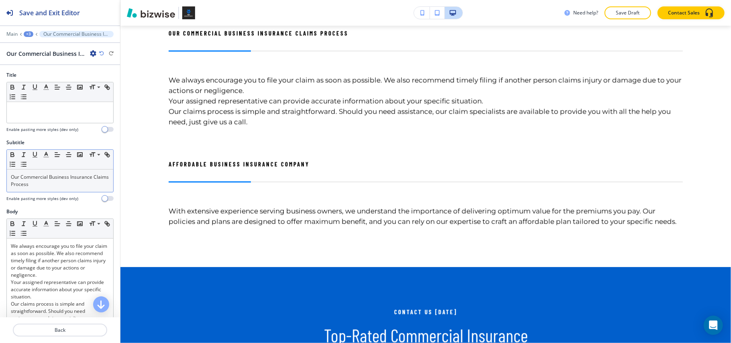
scroll to position [1111, 0]
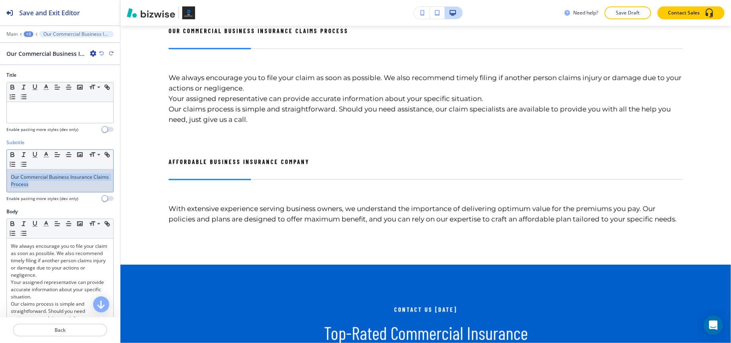
drag, startPoint x: 66, startPoint y: 190, endPoint x: 0, endPoint y: 179, distance: 67.1
click at [0, 179] on div "Subtitle Small Normal Large Huge Our Commercial Business Insurance Claims Proce…" at bounding box center [60, 173] width 120 height 69
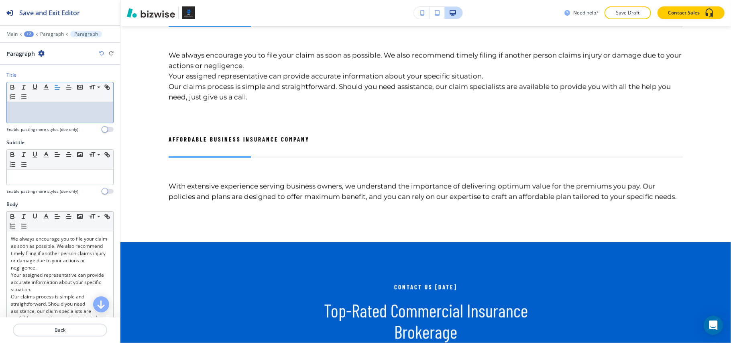
paste div
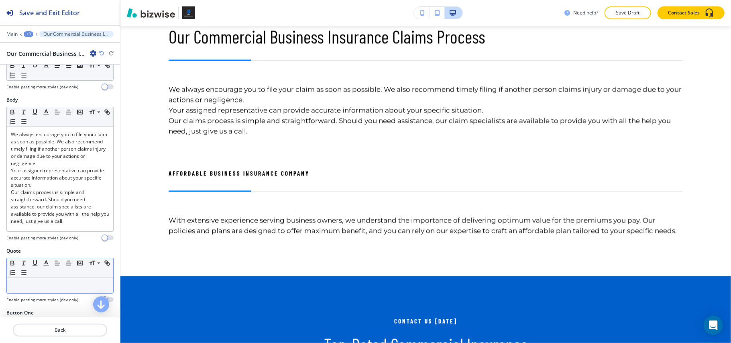
scroll to position [107, 0]
click at [59, 328] on p "Back" at bounding box center [60, 329] width 93 height 7
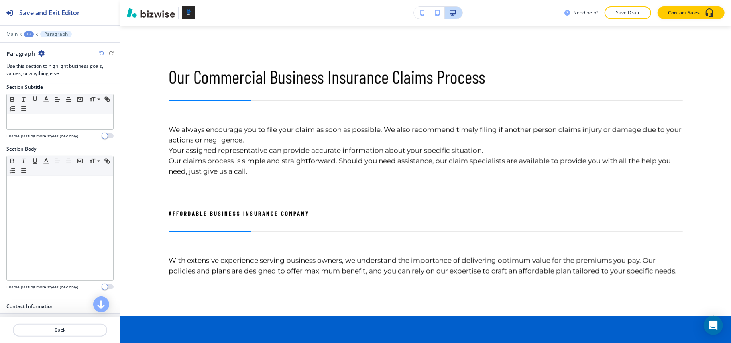
scroll to position [214, 0]
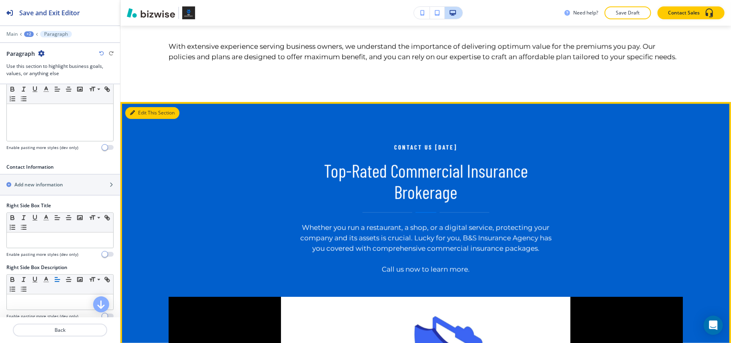
click at [140, 119] on button "Edit This Section" at bounding box center [152, 113] width 54 height 12
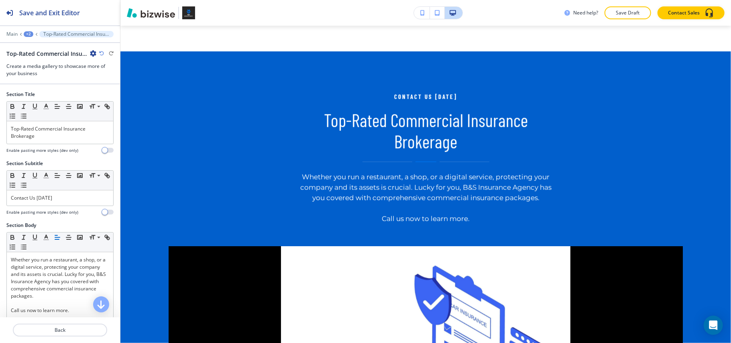
scroll to position [1372, 0]
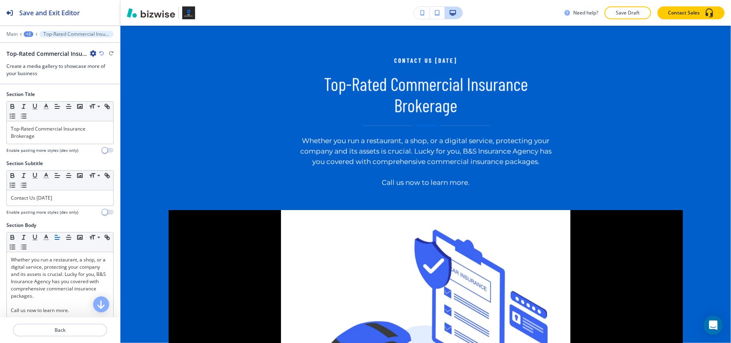
click at [92, 55] on icon "button" at bounding box center [93, 53] width 6 height 6
click at [111, 98] on p "Delete Section" at bounding box center [115, 95] width 41 height 7
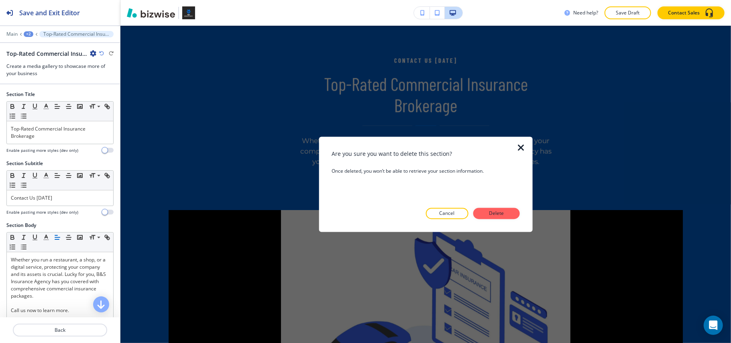
click at [502, 213] on p "Delete" at bounding box center [496, 213] width 19 height 7
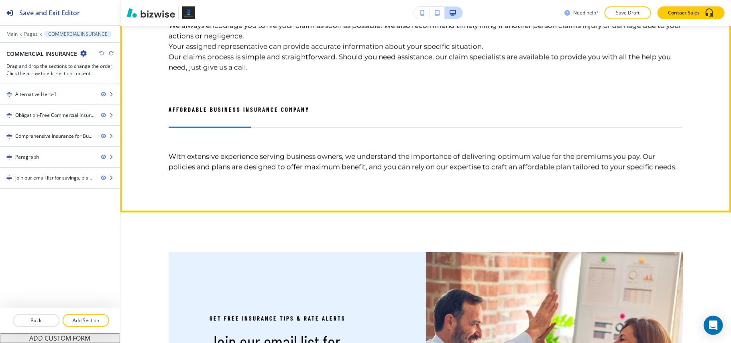
scroll to position [1158, 0]
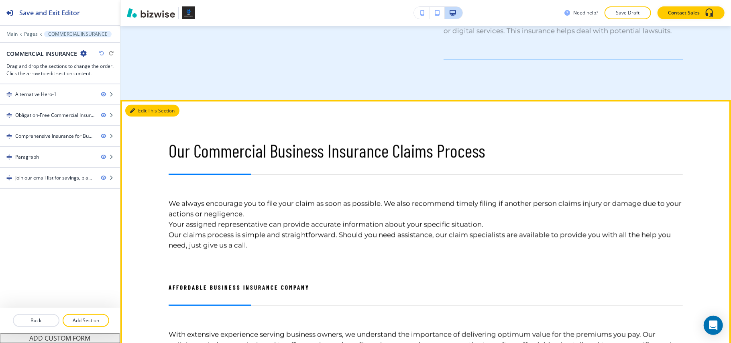
click at [144, 107] on button "Edit This Section" at bounding box center [152, 111] width 54 height 12
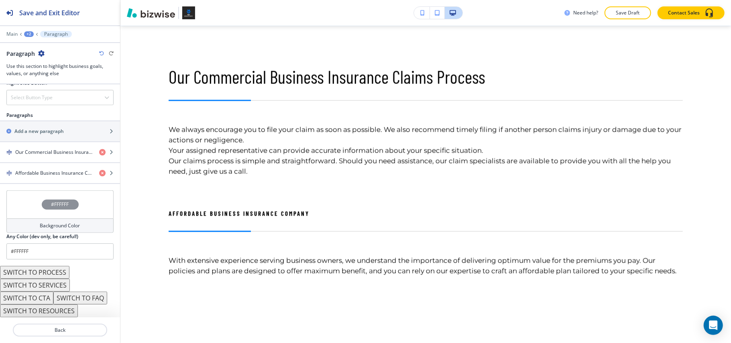
scroll to position [464, 0]
click at [31, 37] on div "Main +2 Paragraph" at bounding box center [59, 34] width 107 height 6
click at [29, 34] on div "+2" at bounding box center [29, 34] width 10 height 6
click at [37, 60] on p "COMMERCIAL INSURANCE" at bounding box center [49, 61] width 41 height 7
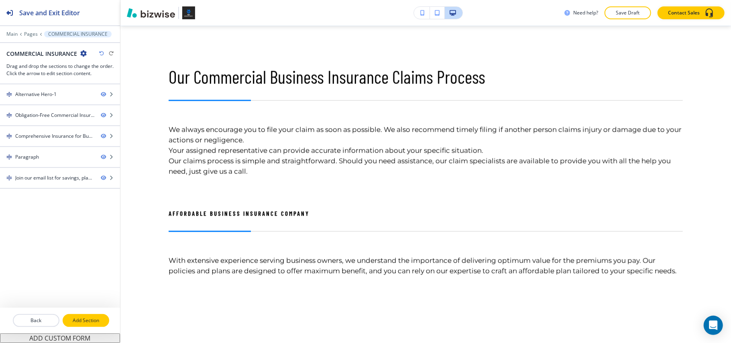
click at [92, 319] on p "Add Section" at bounding box center [85, 320] width 45 height 7
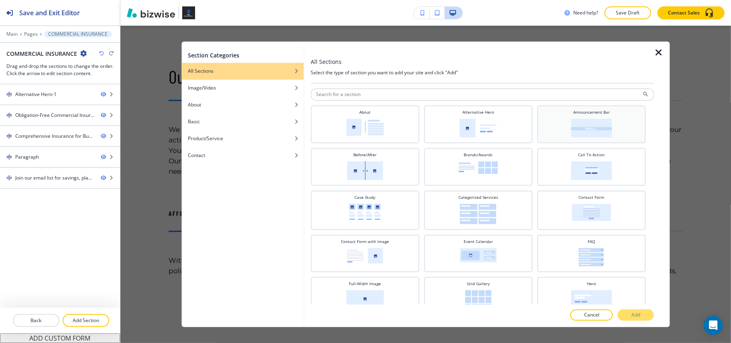
click at [570, 121] on img at bounding box center [590, 128] width 41 height 19
click at [638, 313] on p "Add" at bounding box center [635, 314] width 9 height 7
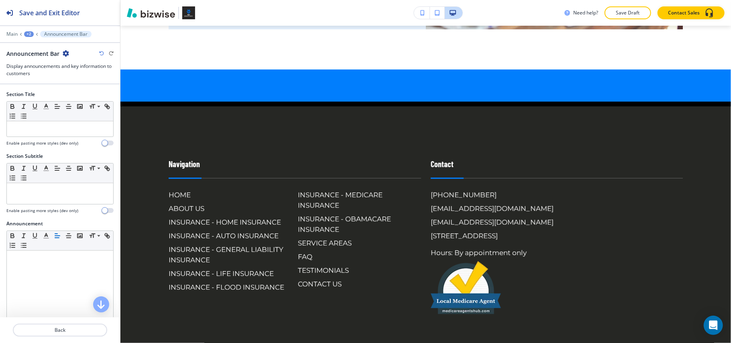
scroll to position [1733, 0]
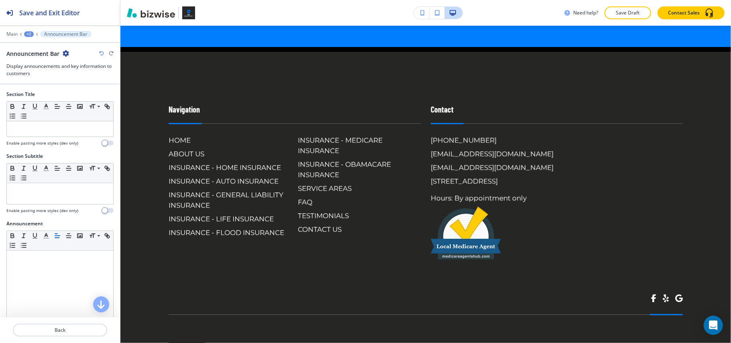
click at [29, 36] on div "+2" at bounding box center [29, 34] width 10 height 6
click at [36, 61] on p "COMMERCIAL INSURANCE" at bounding box center [49, 61] width 41 height 7
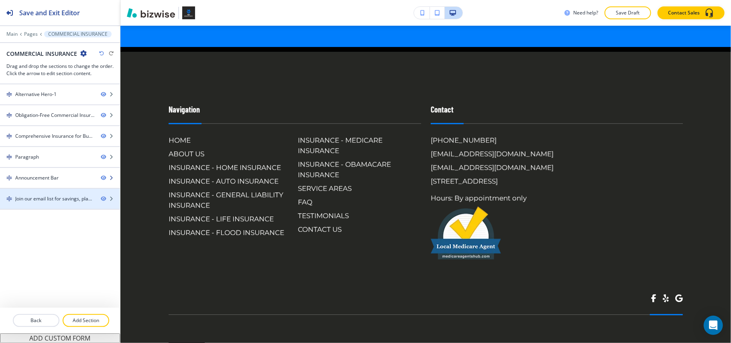
scroll to position [1372, 0]
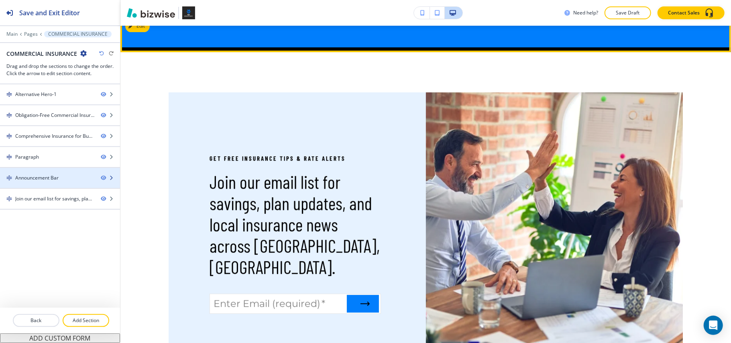
click at [45, 177] on div "Announcement Bar" at bounding box center [36, 177] width 43 height 7
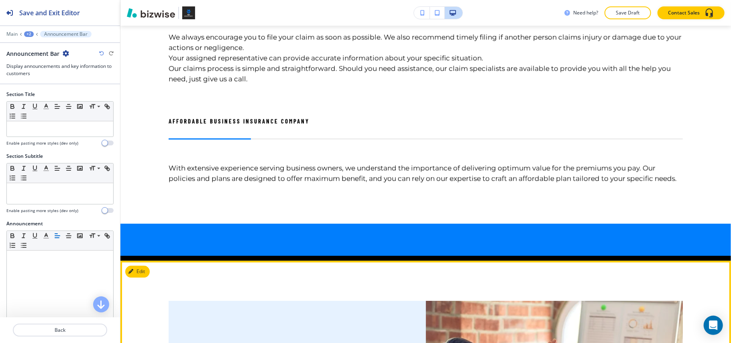
scroll to position [1158, 0]
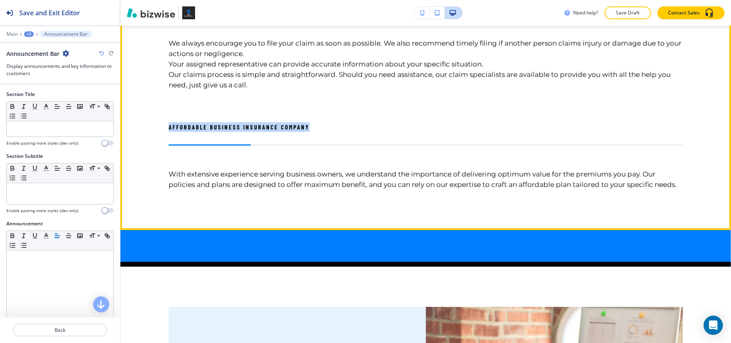
drag, startPoint x: 341, startPoint y: 122, endPoint x: 362, endPoint y: 122, distance: 21.3
click at [362, 122] on div "Our Commercial Business Insurance Claims Process We always encourage you to fil…" at bounding box center [411, 85] width 543 height 210
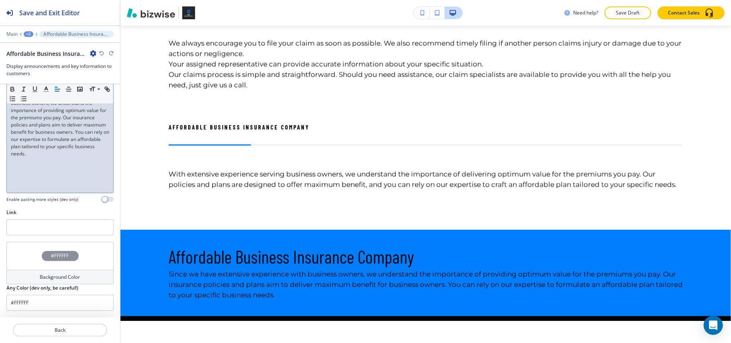
click at [26, 264] on div "#FFFFFF" at bounding box center [59, 256] width 107 height 28
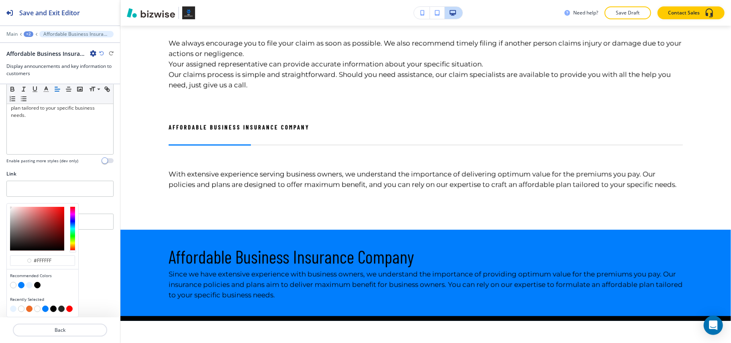
click at [31, 307] on button "button" at bounding box center [29, 308] width 6 height 6
type input "#ed6c28"
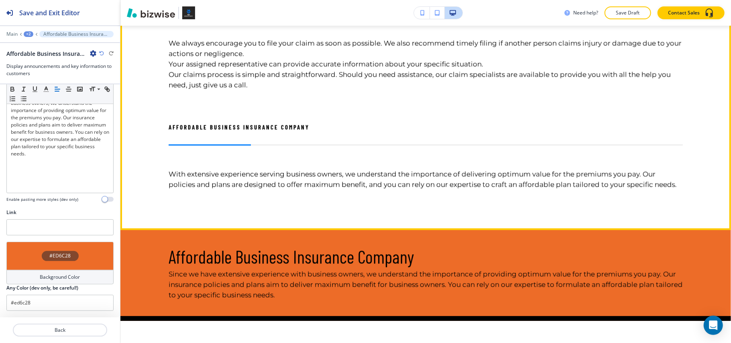
scroll to position [1051, 0]
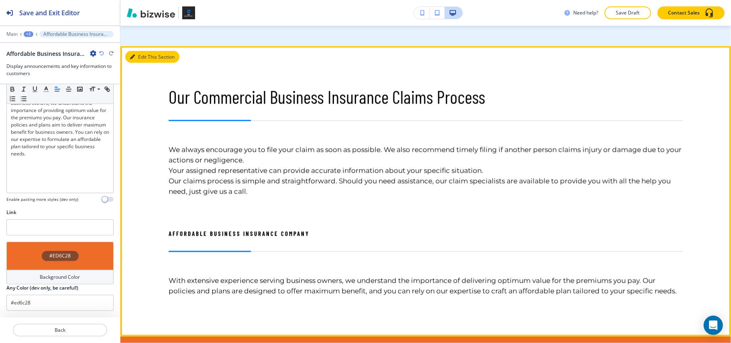
click at [144, 53] on button "Edit This Section" at bounding box center [152, 57] width 54 height 12
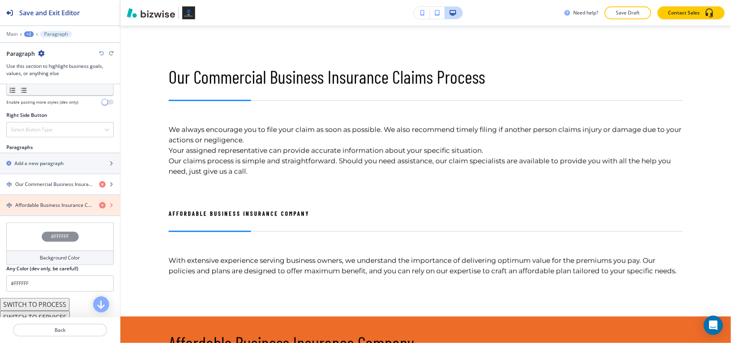
click at [99, 208] on icon "button" at bounding box center [102, 205] width 6 height 6
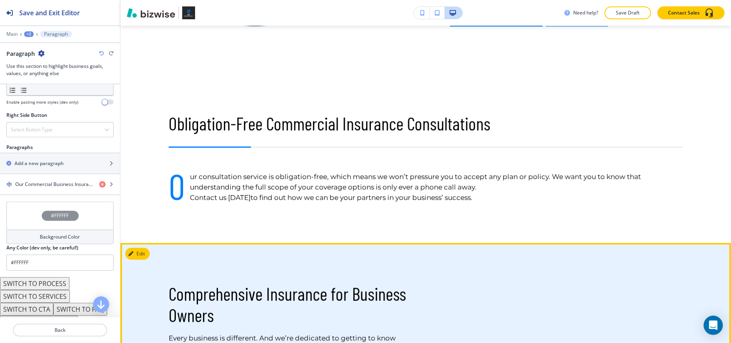
scroll to position [323, 0]
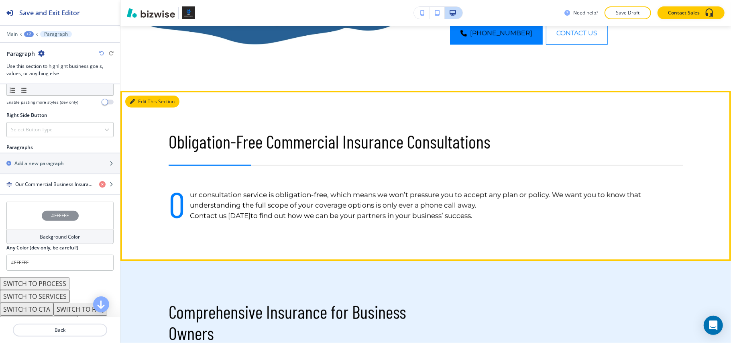
click at [140, 96] on button "Edit This Section" at bounding box center [152, 101] width 54 height 12
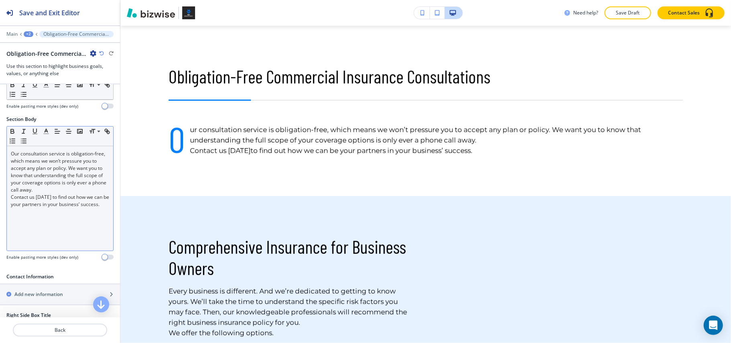
scroll to position [53, 0]
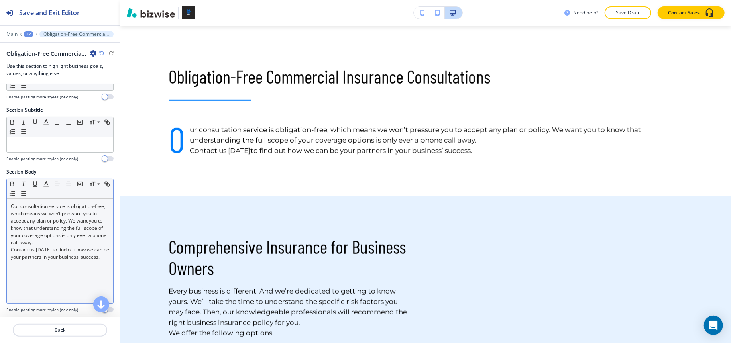
click at [55, 214] on p "Our consultation service is obligation-free, which means we won’t pressure you …" at bounding box center [60, 224] width 98 height 43
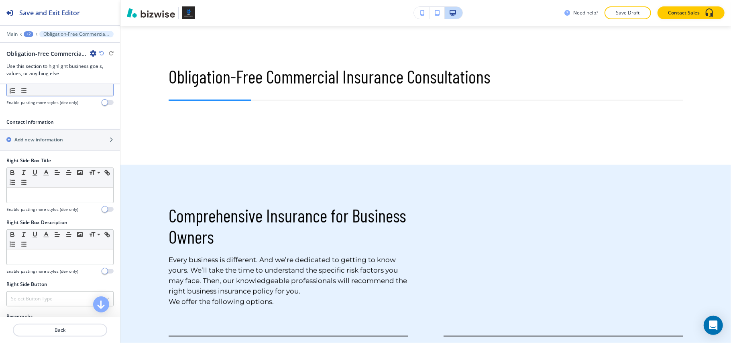
scroll to position [321, 0]
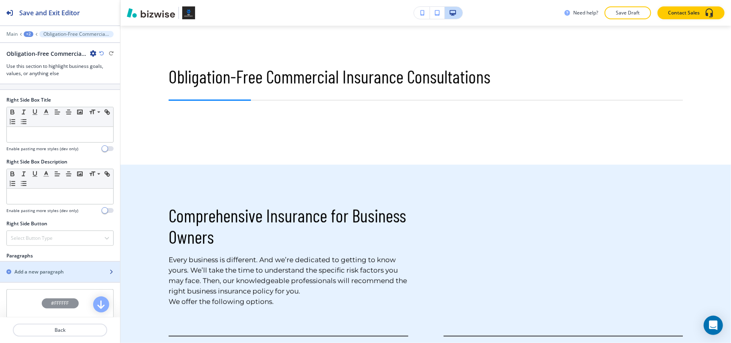
click at [44, 274] on h2 "Add a new paragraph" at bounding box center [38, 271] width 49 height 7
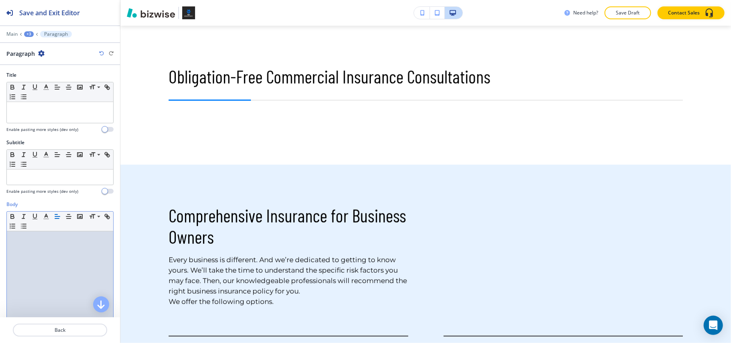
scroll to position [0, 0]
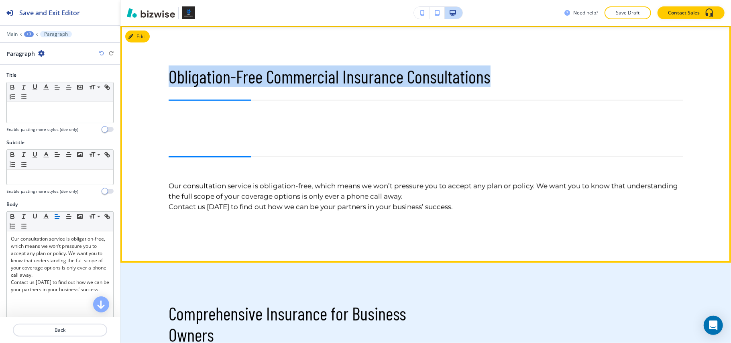
drag, startPoint x: 169, startPoint y: 76, endPoint x: 564, endPoint y: 73, distance: 395.2
click at [564, 73] on p "Obligation-Free Commercial Insurance Consultations" at bounding box center [426, 76] width 514 height 21
copy p "Obligation-Free Commercial Insurance Consultations"
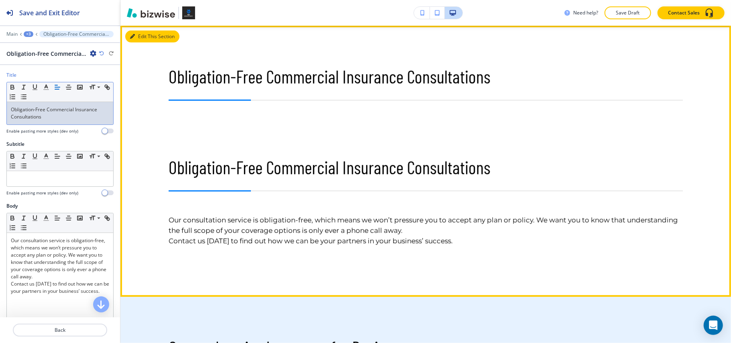
click at [134, 33] on button "Edit This Section" at bounding box center [152, 36] width 54 height 12
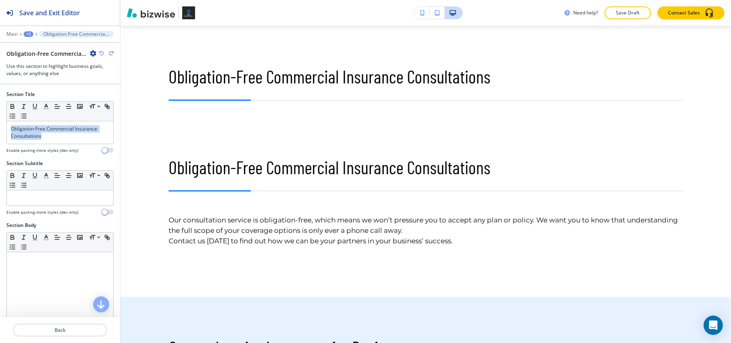
drag, startPoint x: 51, startPoint y: 136, endPoint x: 0, endPoint y: 122, distance: 52.6
click at [0, 122] on div "Section Title Small Normal Large Huge Obligation-Free Commercial Insurance Cons…" at bounding box center [60, 125] width 120 height 69
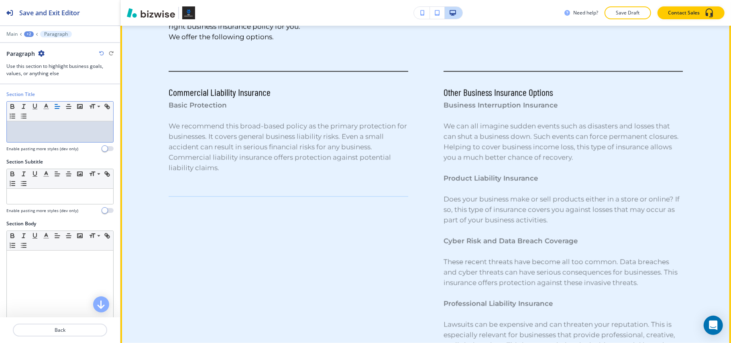
scroll to position [602, 0]
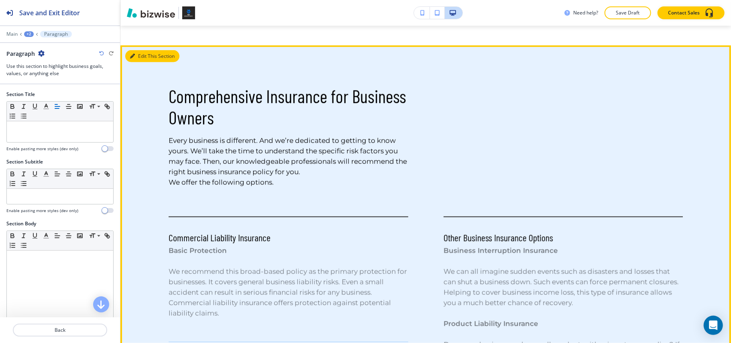
click at [145, 54] on button "Edit This Section" at bounding box center [152, 56] width 54 height 12
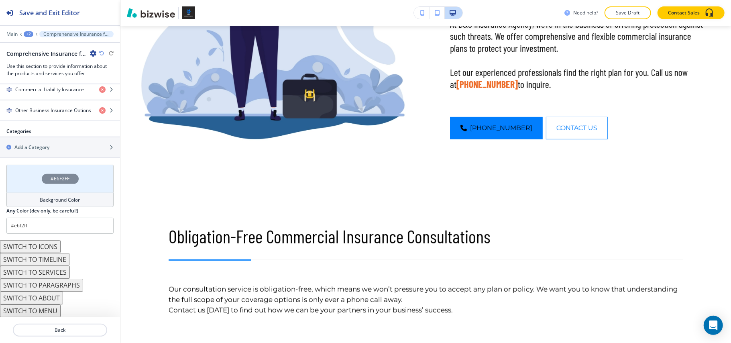
scroll to position [0, 0]
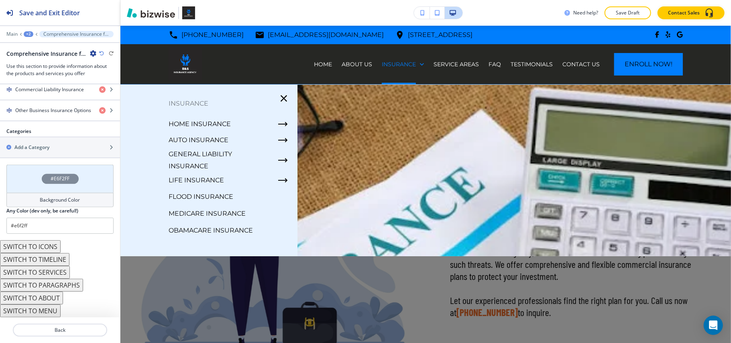
click at [30, 33] on div "+2" at bounding box center [29, 34] width 10 height 6
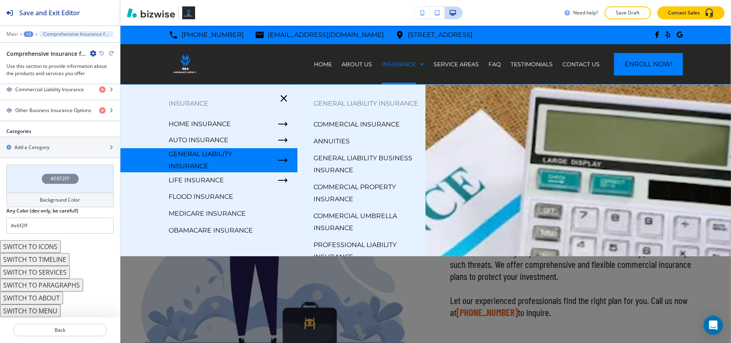
click at [327, 147] on p "Annuities" at bounding box center [331, 141] width 36 height 12
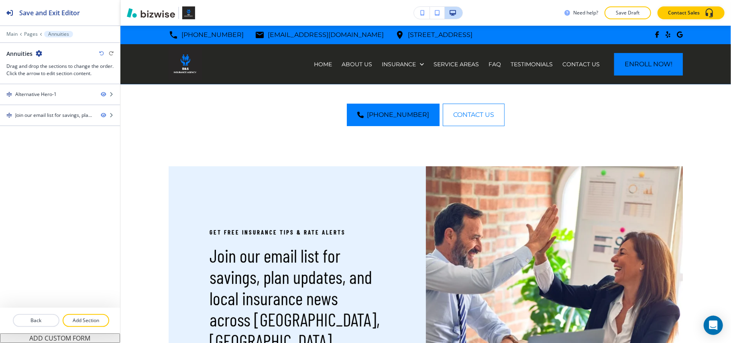
click at [87, 311] on div at bounding box center [60, 310] width 120 height 6
click at [87, 318] on p "Add Section" at bounding box center [85, 320] width 45 height 7
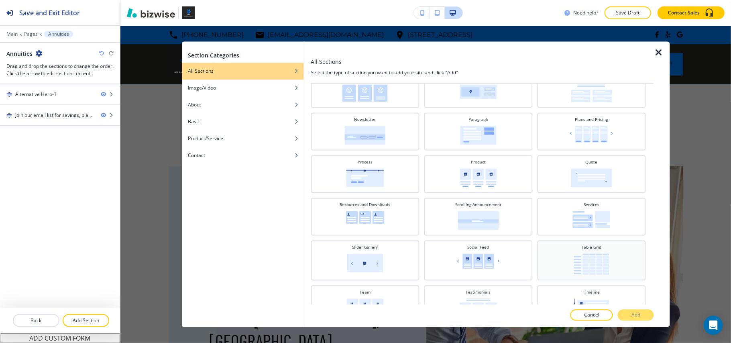
scroll to position [248, 0]
click at [463, 136] on img at bounding box center [478, 136] width 36 height 19
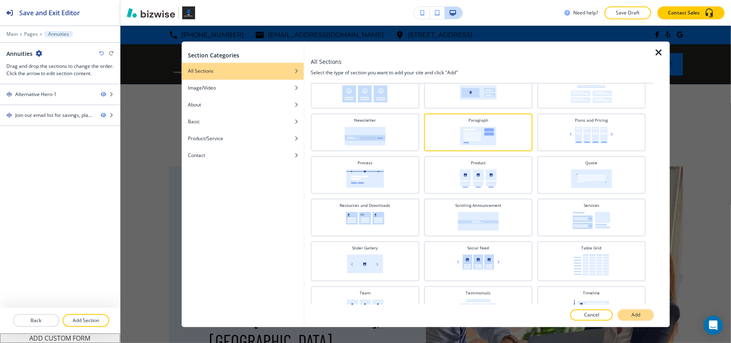
click at [635, 315] on p "Add" at bounding box center [635, 314] width 9 height 7
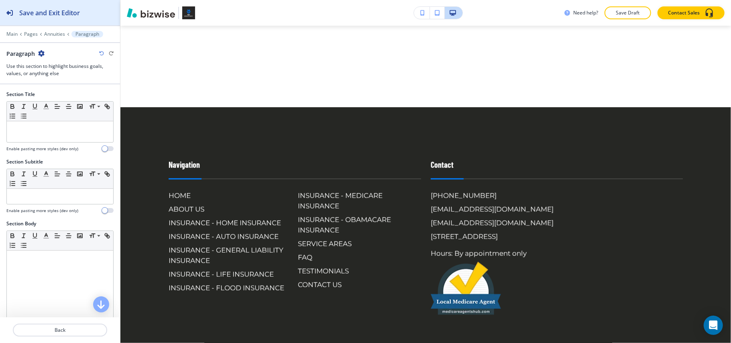
scroll to position [461, 0]
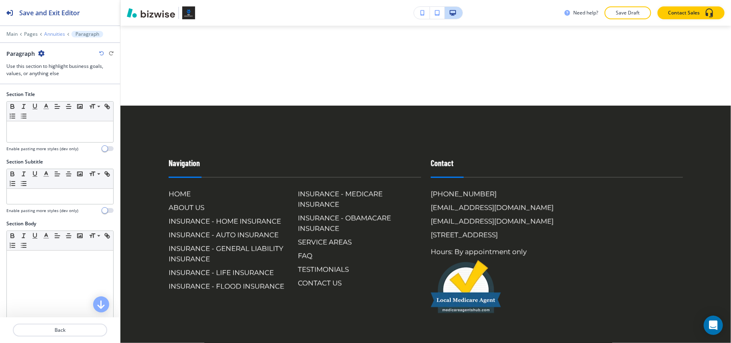
click at [58, 34] on p "Annuities" at bounding box center [54, 34] width 21 height 6
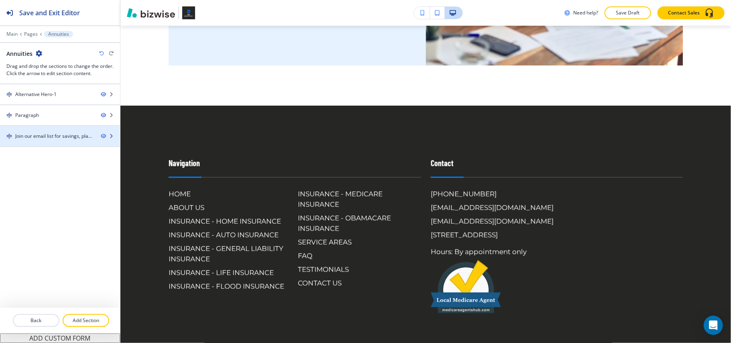
scroll to position [100, 0]
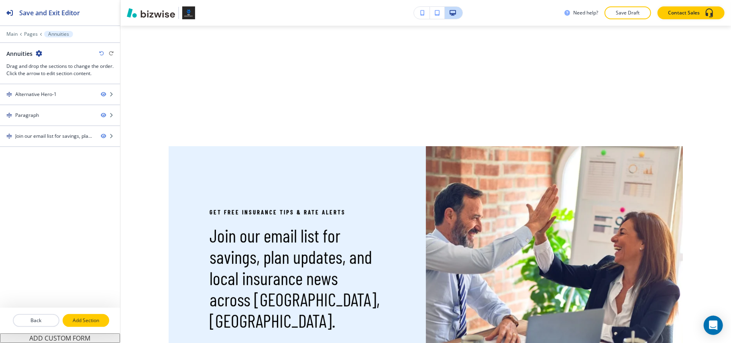
click at [88, 322] on p "Add Section" at bounding box center [85, 320] width 45 height 7
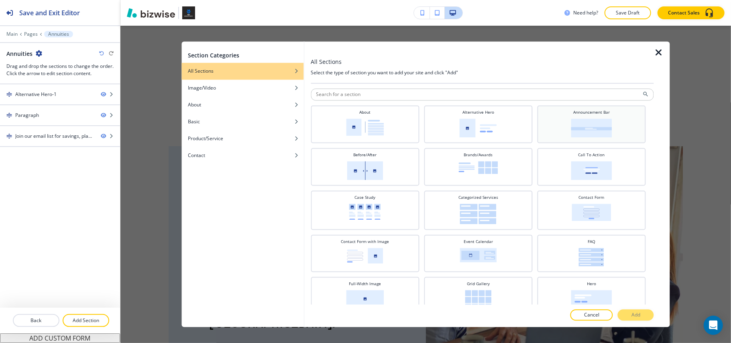
click at [574, 127] on img at bounding box center [590, 128] width 41 height 19
click at [636, 312] on p "Add" at bounding box center [635, 314] width 9 height 7
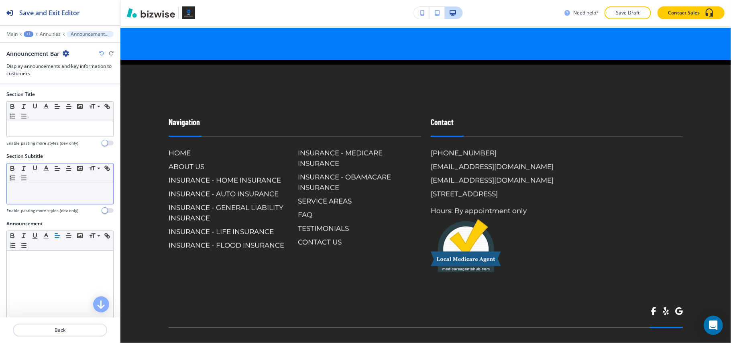
scroll to position [542, 0]
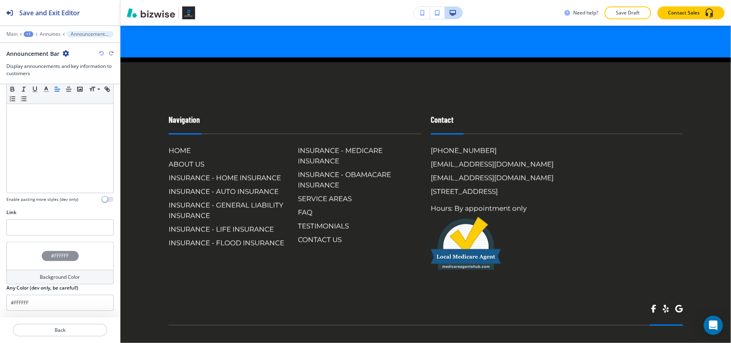
click at [30, 251] on div "#FFFFFF" at bounding box center [59, 256] width 107 height 28
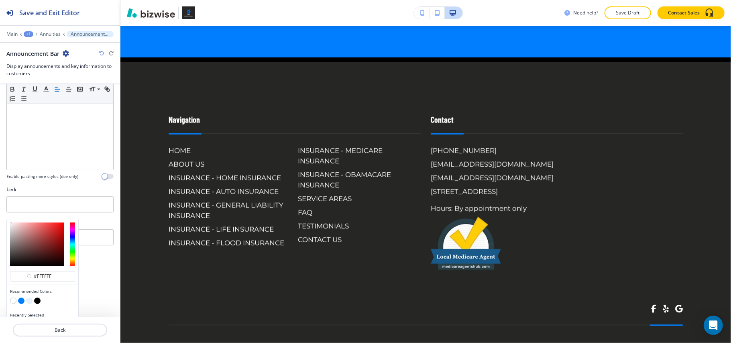
scroll to position [203, 0]
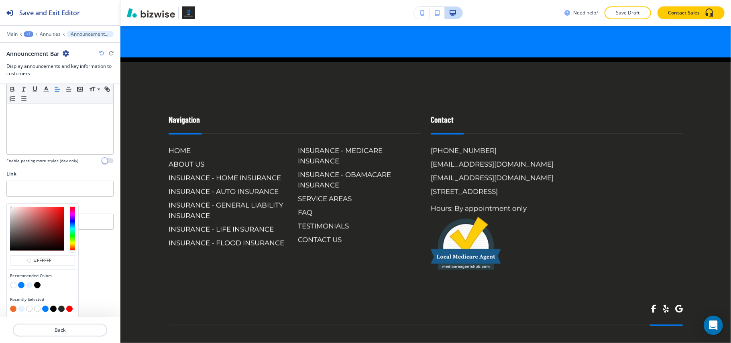
click at [13, 310] on button "button" at bounding box center [13, 308] width 6 height 6
type input "#ed6c28"
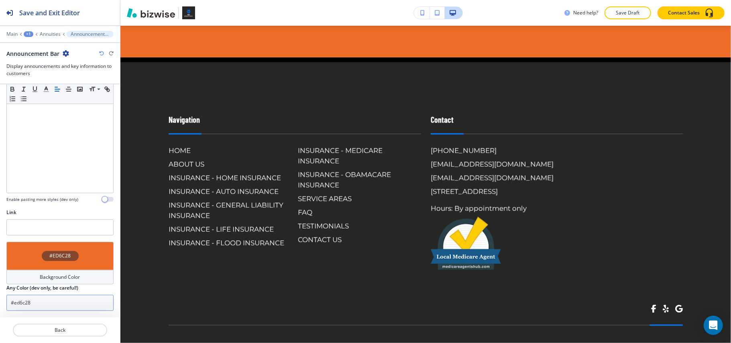
scroll to position [164, 0]
click at [49, 34] on p "Annuities" at bounding box center [50, 34] width 21 height 6
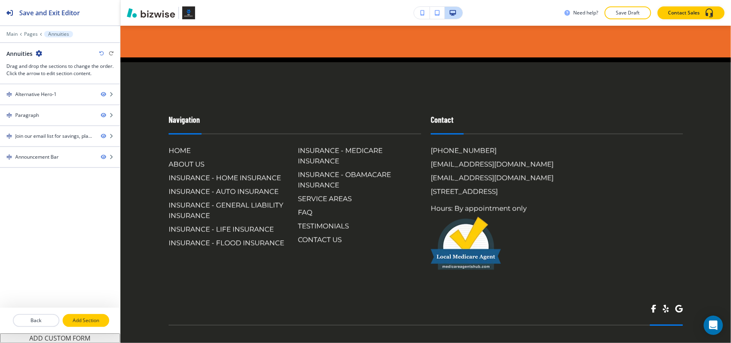
click at [82, 320] on p "Add Section" at bounding box center [85, 320] width 45 height 7
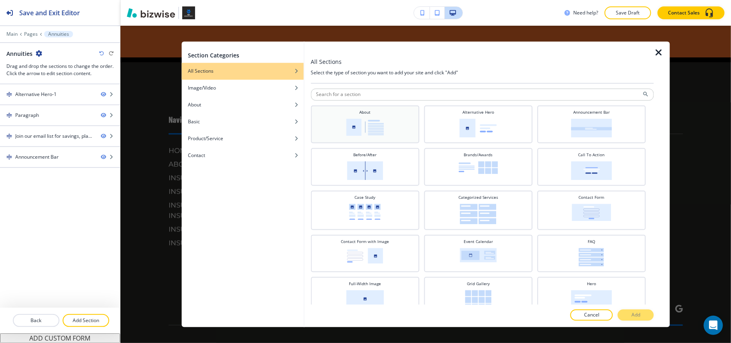
click at [401, 118] on div "About" at bounding box center [365, 124] width 100 height 28
click at [635, 318] on p "Add" at bounding box center [635, 314] width 9 height 7
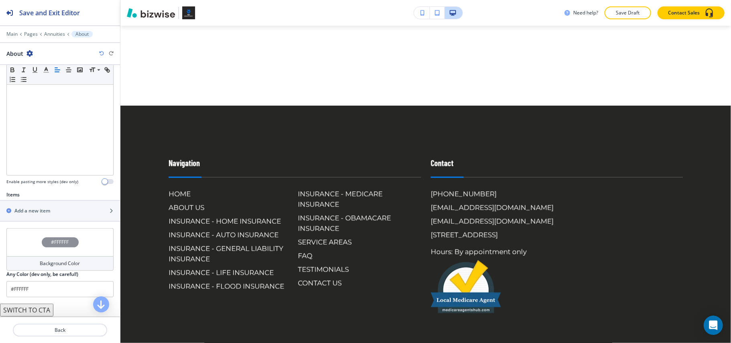
scroll to position [190, 0]
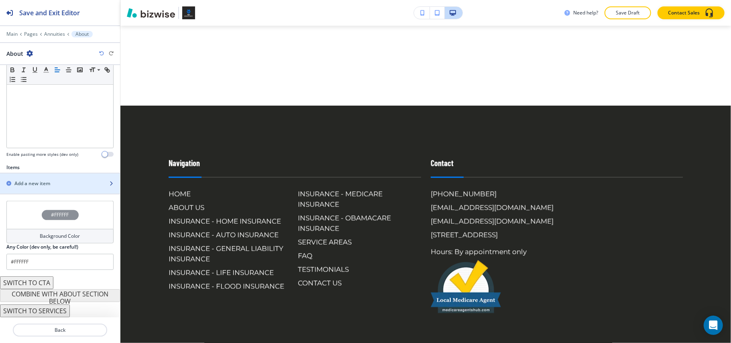
click at [40, 179] on div "button" at bounding box center [60, 176] width 120 height 6
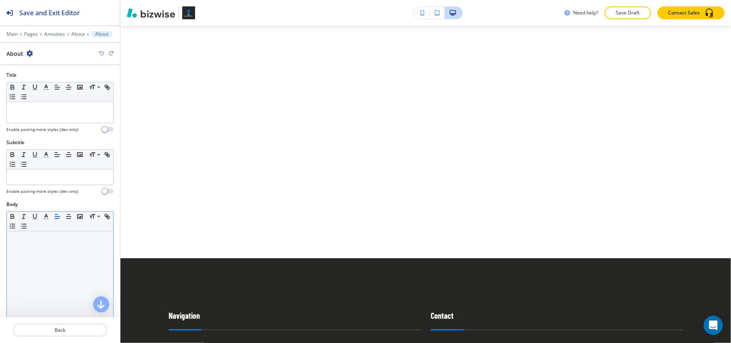
scroll to position [207, 0]
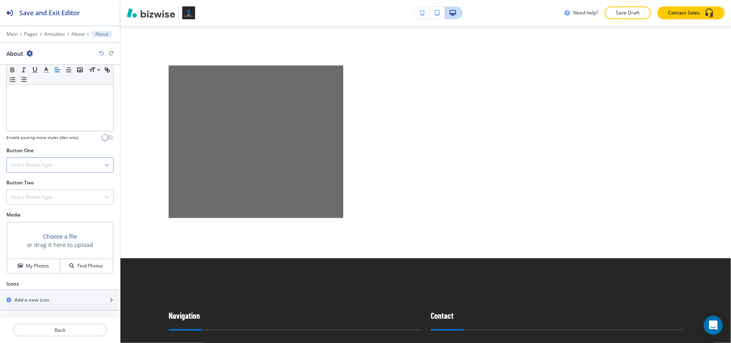
click at [36, 164] on h4 "Select Button Type" at bounding box center [32, 164] width 42 height 7
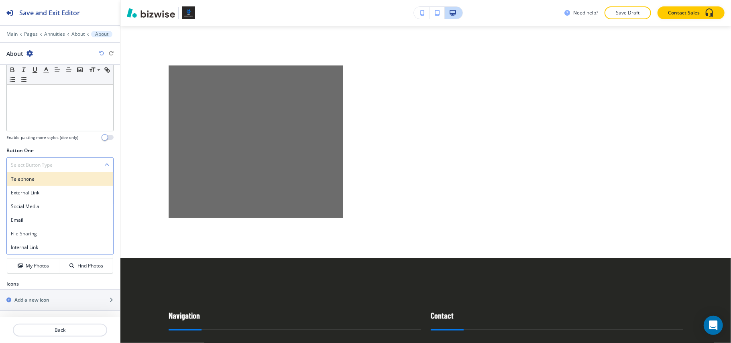
click at [36, 172] on div "Telephone" at bounding box center [60, 179] width 106 height 14
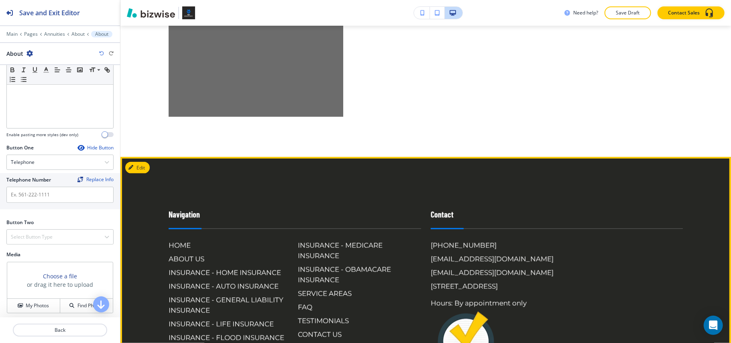
scroll to position [793, 0]
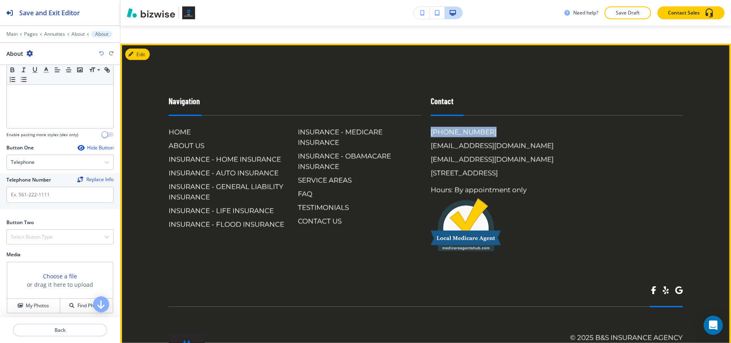
drag, startPoint x: 482, startPoint y: 124, endPoint x: 424, endPoint y: 129, distance: 58.7
click at [424, 129] on div "Contact (954) 656-8636 gaayod@gmail.com info@myowninsurancefl.com 4200 NW 16th …" at bounding box center [552, 166] width 262 height 175
copy h6 "(954) 656-8636"
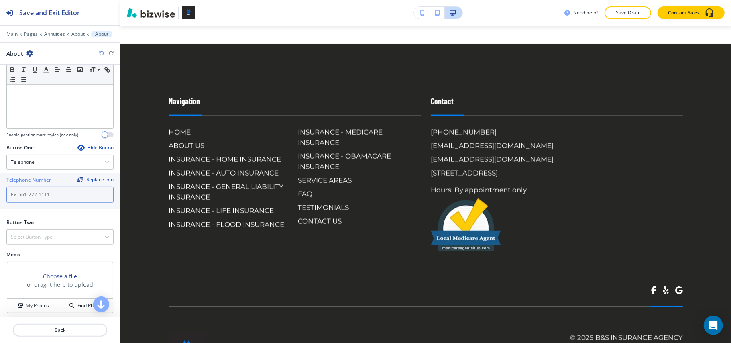
click at [43, 193] on input "text" at bounding box center [59, 195] width 107 height 16
paste input "(954) 656-8636"
type input "(954) 656-8636"
click at [29, 238] on h4 "Select Button Type" at bounding box center [32, 236] width 42 height 7
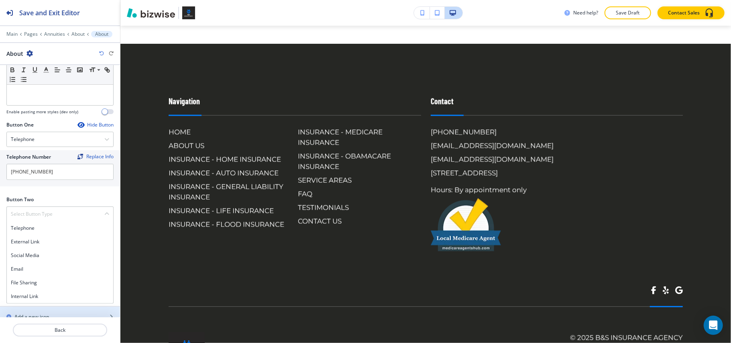
scroll to position [250, 0]
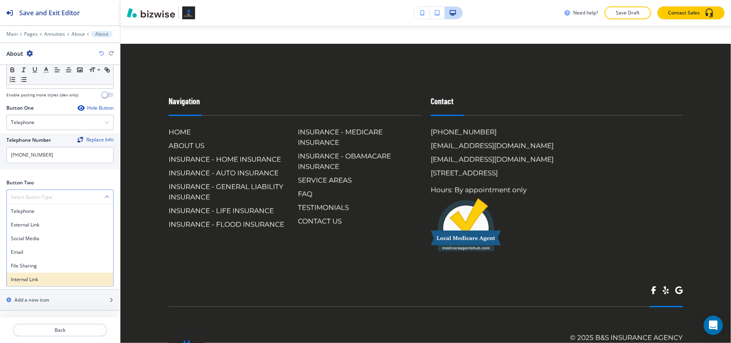
click at [36, 284] on div "Internal Link" at bounding box center [60, 279] width 106 height 14
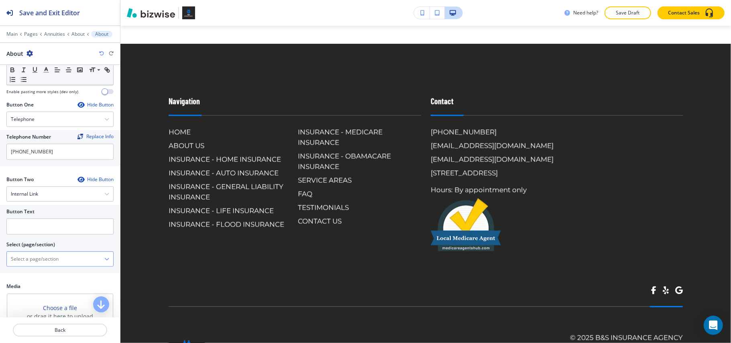
click at [45, 259] on \(page\/section\) "Manual Input" at bounding box center [55, 259] width 97 height 14
type \(page\/section\) "CONTACT US"
click at [47, 270] on div "CONTACT US" at bounding box center [60, 273] width 106 height 14
click at [47, 231] on input "text" at bounding box center [59, 226] width 107 height 16
paste input "CONTACT US"
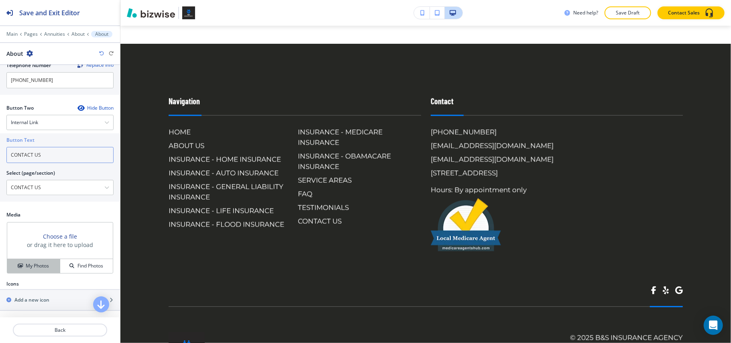
scroll to position [326, 0]
type input "CONTACT US"
click at [38, 266] on h4 "My Photos" at bounding box center [37, 265] width 23 height 7
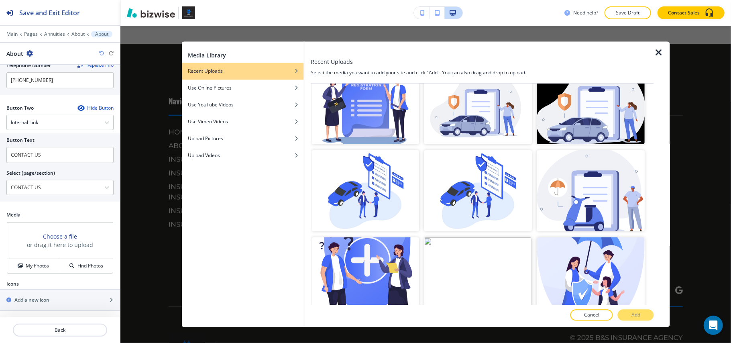
scroll to position [160, 0]
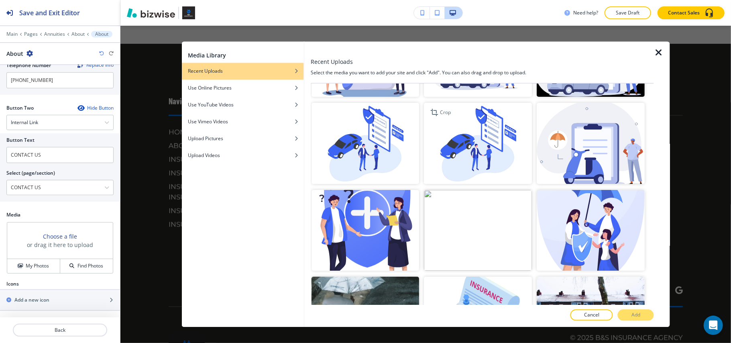
click at [485, 142] on img "button" at bounding box center [478, 143] width 108 height 81
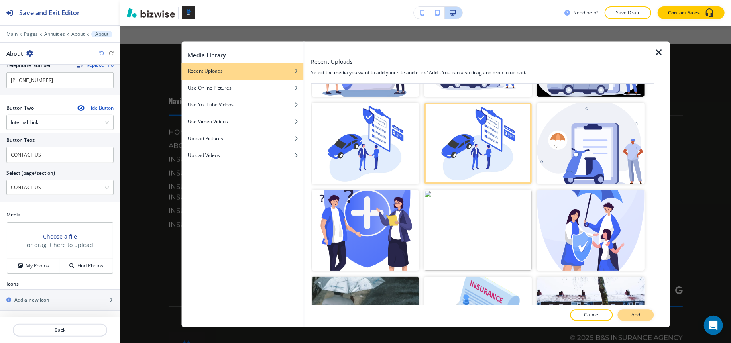
click at [640, 316] on p "Add" at bounding box center [635, 314] width 9 height 7
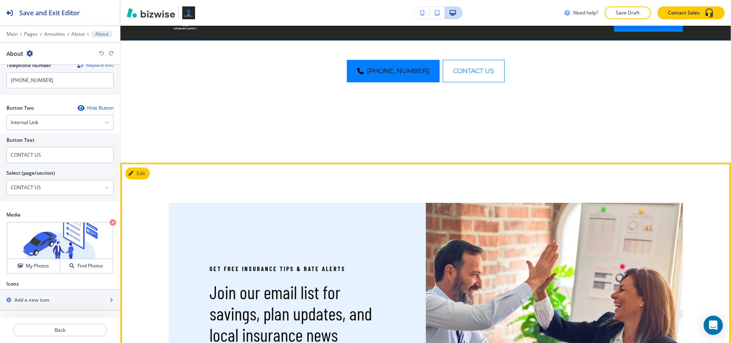
scroll to position [0, 0]
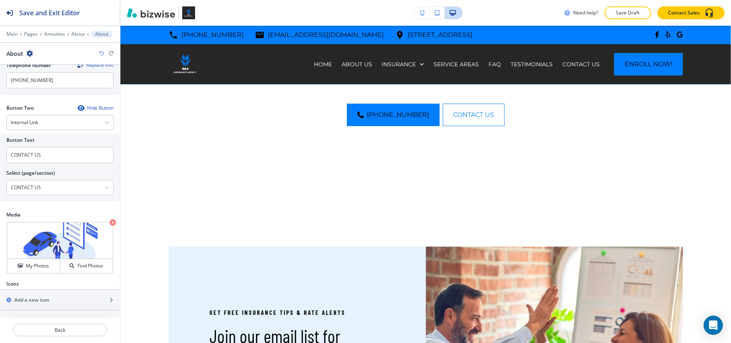
click at [47, 31] on div "Main Pages Annuities About About" at bounding box center [59, 34] width 107 height 6
click at [49, 35] on p "Annuities" at bounding box center [54, 34] width 21 height 6
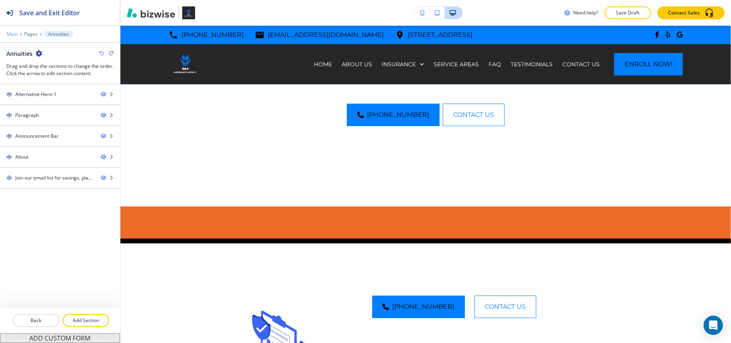
click at [10, 34] on p "Main" at bounding box center [11, 34] width 11 height 6
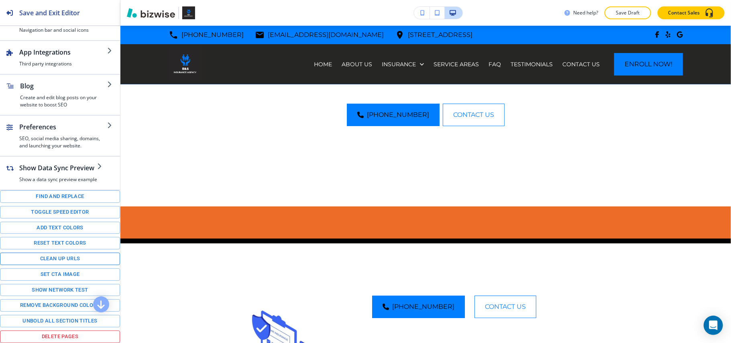
scroll to position [112, 0]
click at [51, 213] on button "Toggle speed editor" at bounding box center [60, 212] width 120 height 12
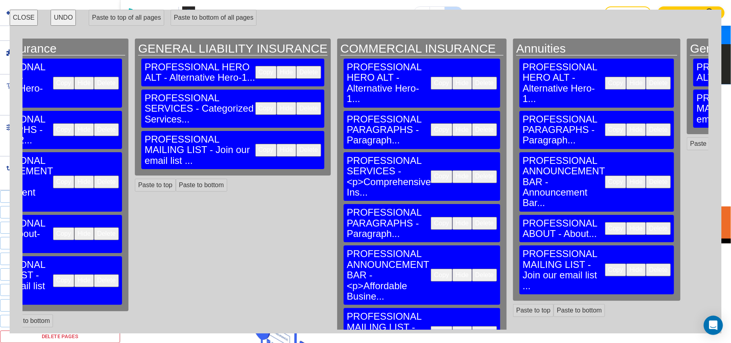
scroll to position [0, 2452]
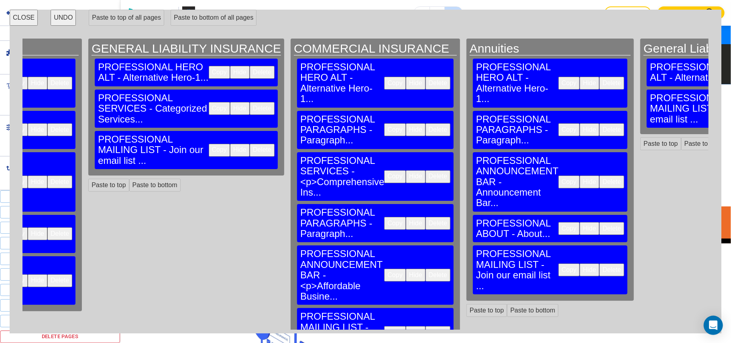
click at [558, 123] on button "Copy" at bounding box center [568, 129] width 21 height 13
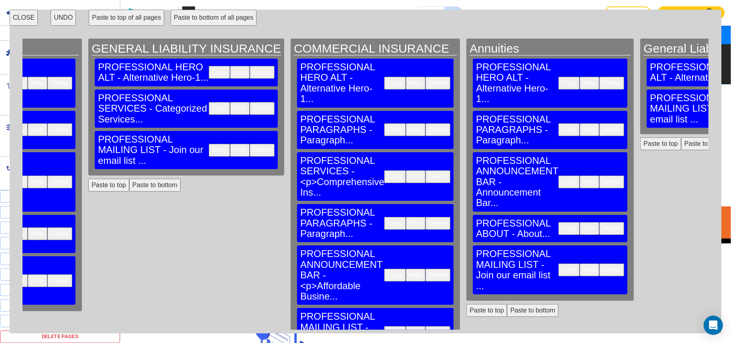
click at [681, 137] on button "Paste to bottom" at bounding box center [706, 143] width 51 height 13
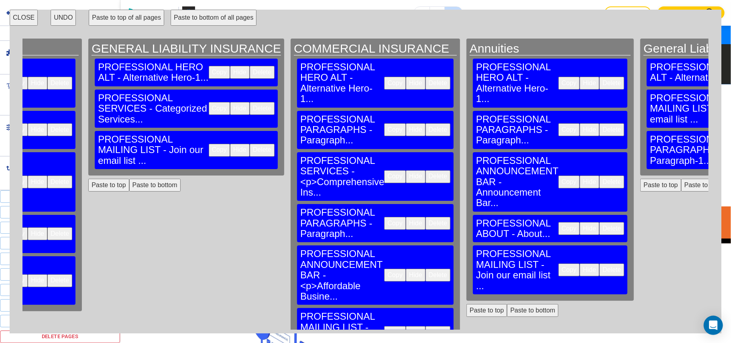
click at [558, 175] on button "Copy" at bounding box center [568, 181] width 21 height 13
click at [681, 179] on button "Paste to bottom" at bounding box center [706, 185] width 51 height 13
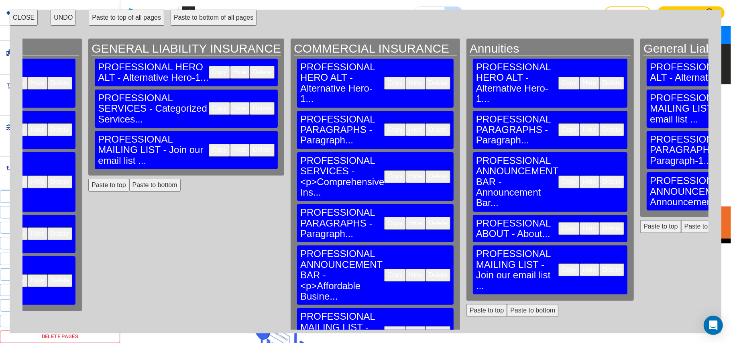
click at [558, 222] on button "Copy" at bounding box center [568, 228] width 21 height 13
click at [681, 220] on button "Paste to bottom" at bounding box center [706, 226] width 51 height 13
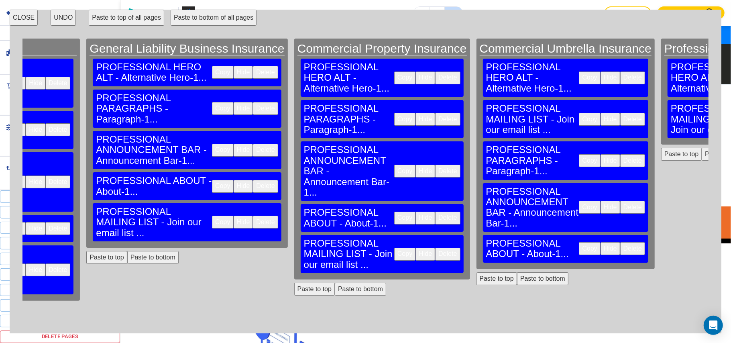
scroll to position [0, 2967]
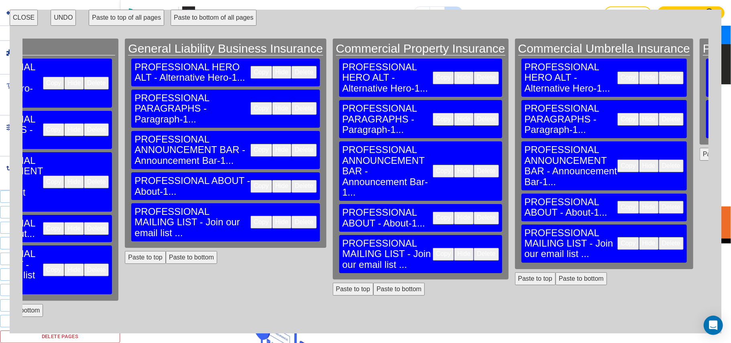
click at [617, 113] on button "Copy" at bounding box center [627, 119] width 21 height 13
click at [617, 159] on button "Copy" at bounding box center [627, 165] width 21 height 13
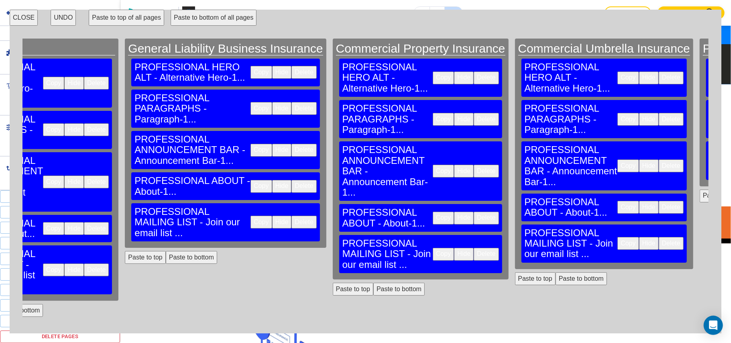
click at [617, 201] on button "Copy" at bounding box center [627, 207] width 21 height 13
click at [699, 252] on button "Paste to top" at bounding box center [719, 258] width 41 height 13
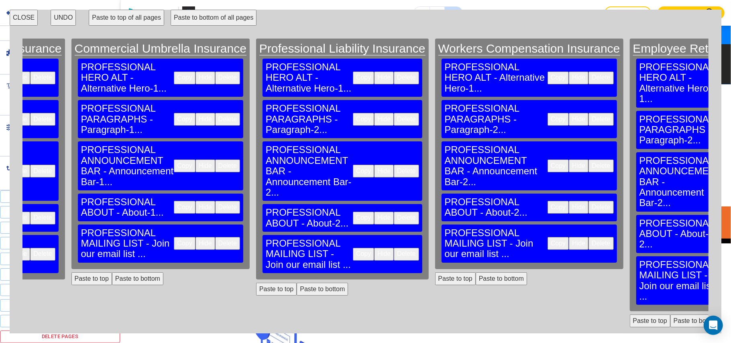
scroll to position [0, 3423]
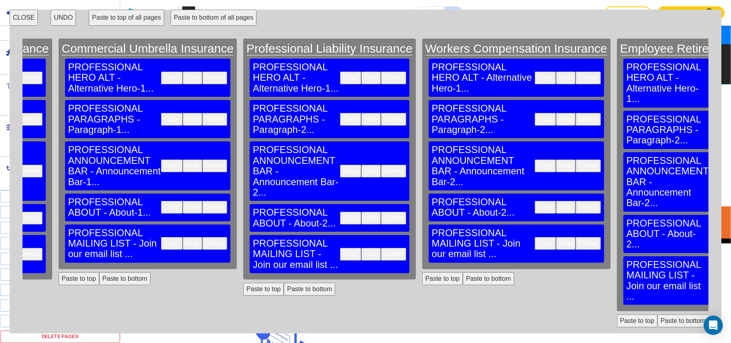
click at [708, 123] on button "Copy" at bounding box center [718, 129] width 21 height 13
click at [708, 175] on button "Copy" at bounding box center [718, 181] width 21 height 13
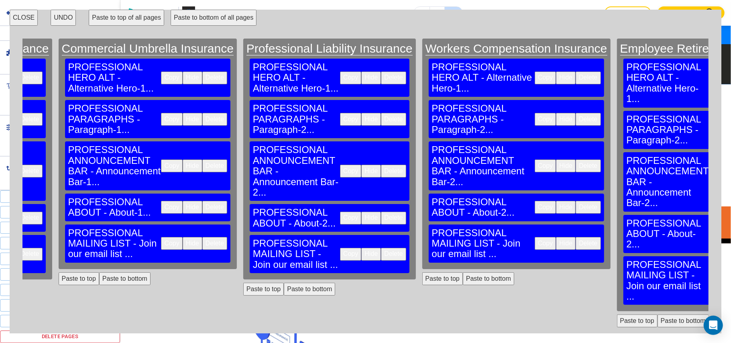
click at [708, 227] on button "Copy" at bounding box center [718, 233] width 21 height 13
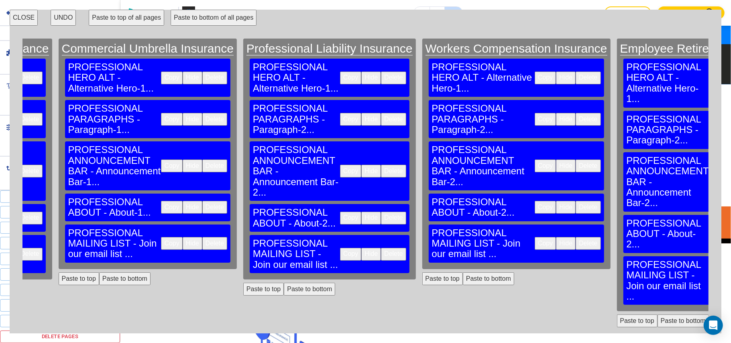
click at [708, 274] on button "Copy" at bounding box center [718, 280] width 21 height 13
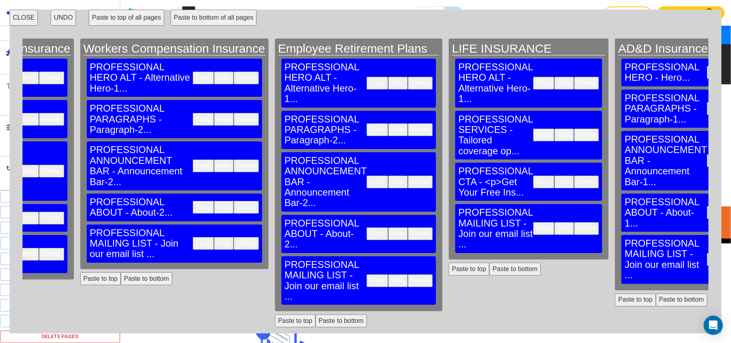
scroll to position [0, 3804]
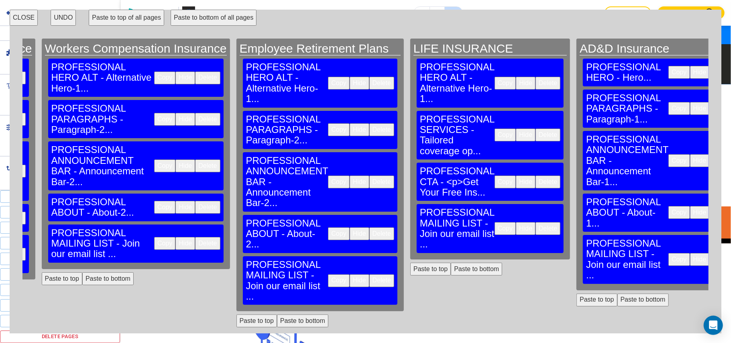
click at [31, 17] on button "CLOSE" at bounding box center [24, 18] width 28 height 16
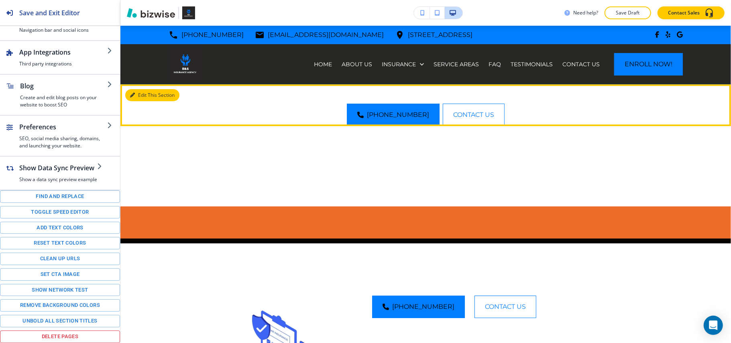
click at [136, 91] on button "Edit This Section" at bounding box center [152, 95] width 54 height 12
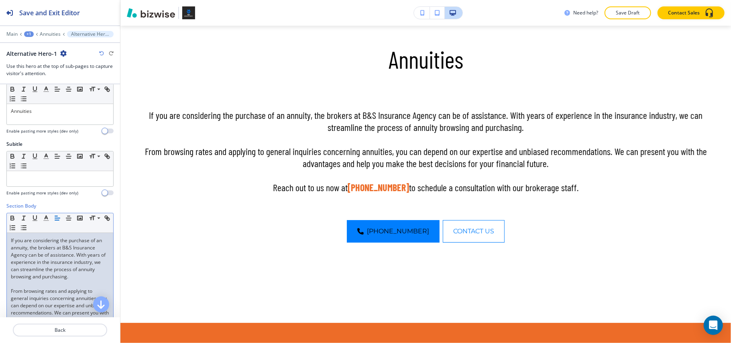
scroll to position [0, 0]
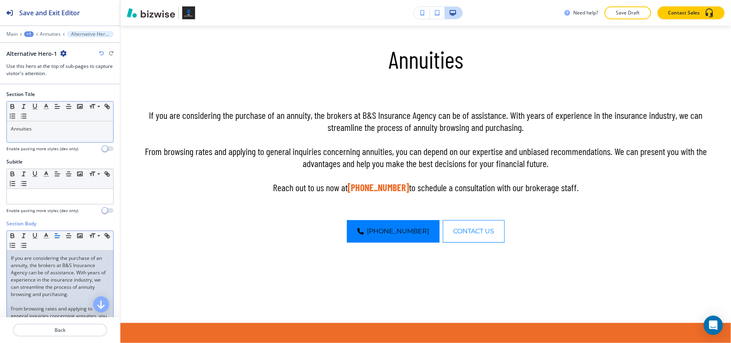
click at [67, 127] on p "Annuities" at bounding box center [60, 128] width 98 height 7
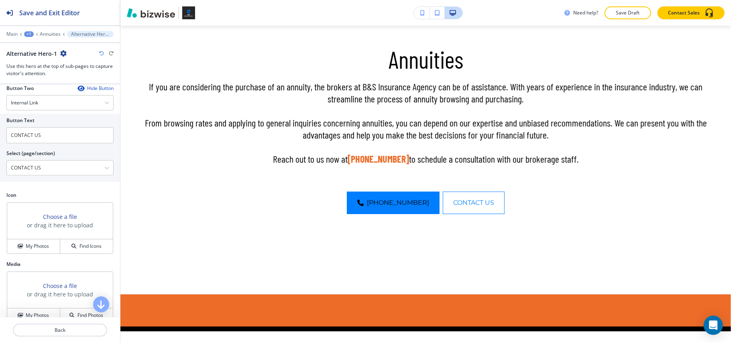
scroll to position [481, 0]
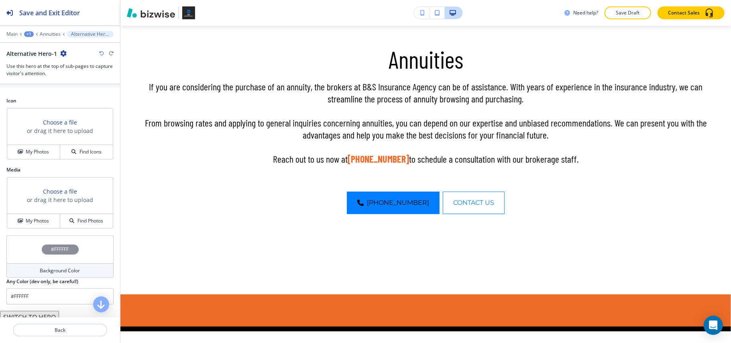
click at [31, 235] on div "Media Choose a file or drag it here to upload My Photos Find Photos" at bounding box center [60, 200] width 120 height 69
click at [31, 228] on button "My Photos" at bounding box center [33, 221] width 53 height 14
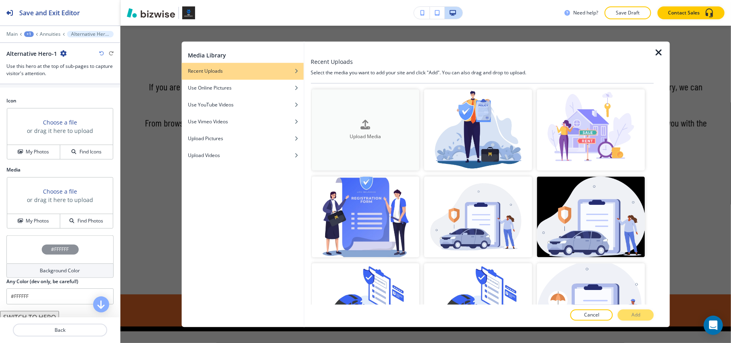
click at [378, 126] on div "Upload Media" at bounding box center [365, 130] width 108 height 20
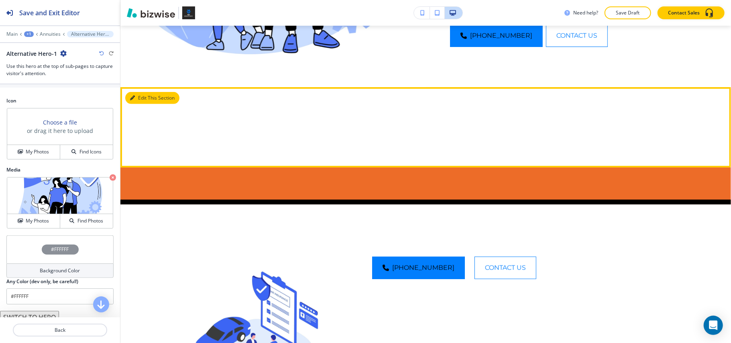
click at [132, 97] on icon "button" at bounding box center [132, 97] width 5 height 5
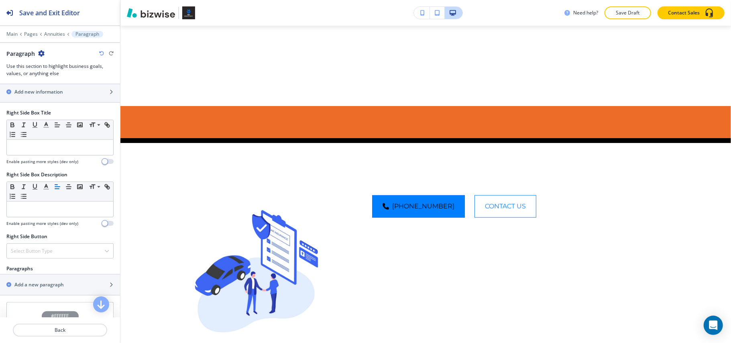
scroll to position [374, 0]
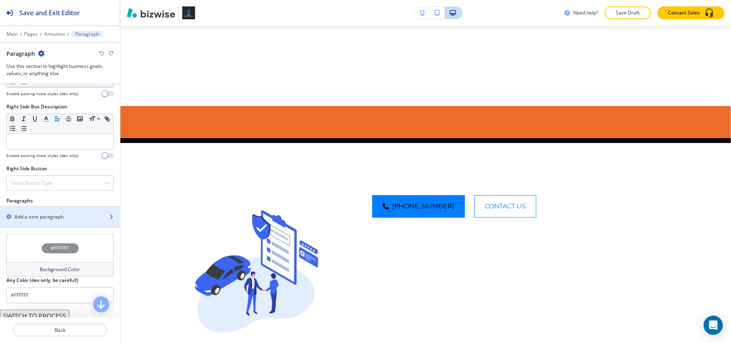
click at [43, 213] on div "button" at bounding box center [60, 210] width 120 height 6
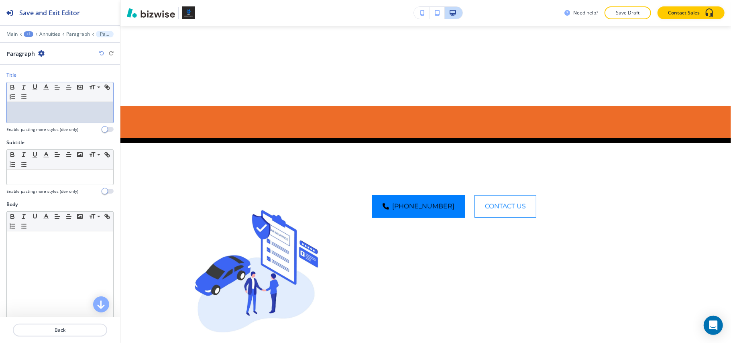
drag, startPoint x: 39, startPoint y: 102, endPoint x: 19, endPoint y: 110, distance: 21.0
click at [19, 110] on p at bounding box center [60, 109] width 98 height 7
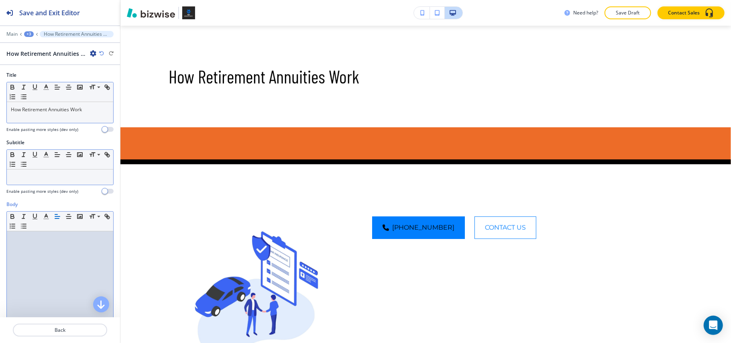
scroll to position [0, 0]
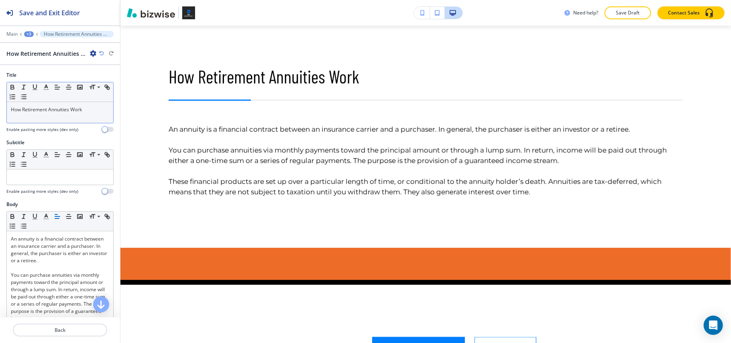
click at [53, 323] on div at bounding box center [60, 320] width 120 height 6
click at [53, 326] on p "Back" at bounding box center [60, 329] width 93 height 7
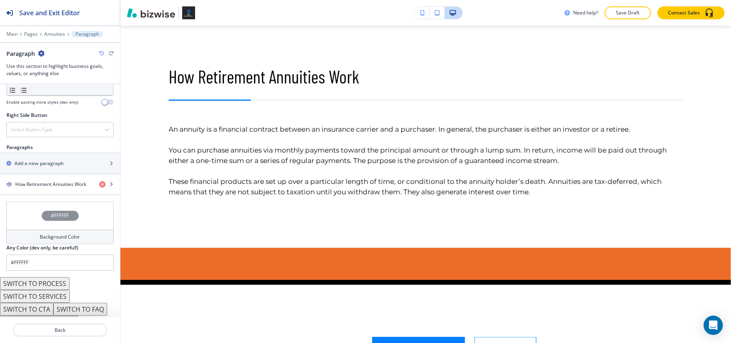
scroll to position [443, 0]
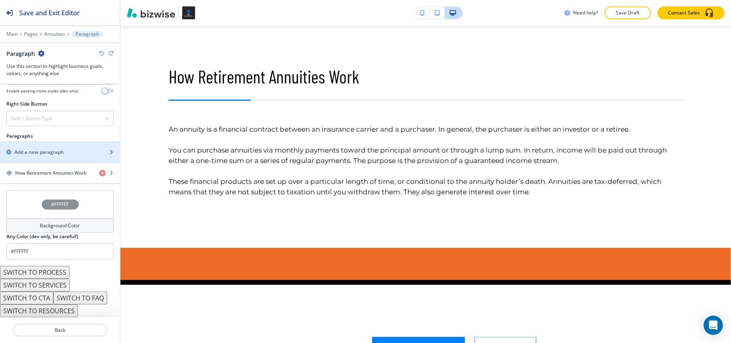
click at [44, 150] on h2 "Add a new paragraph" at bounding box center [38, 151] width 49 height 7
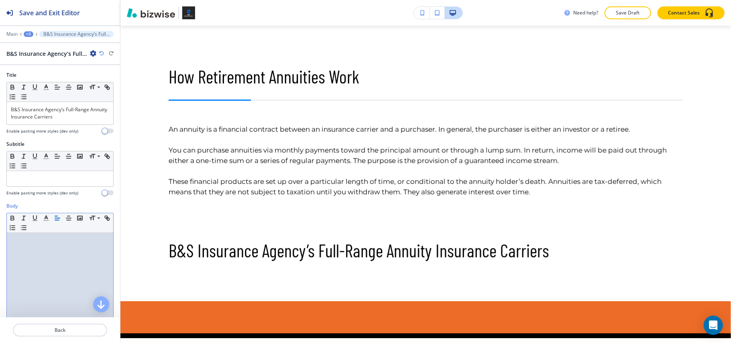
scroll to position [0, 0]
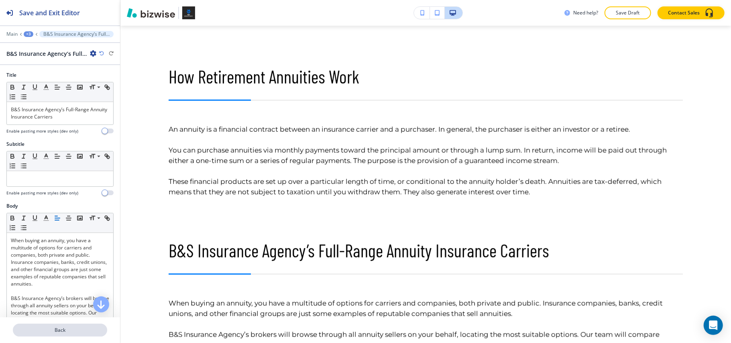
click at [67, 326] on p "Back" at bounding box center [60, 329] width 93 height 7
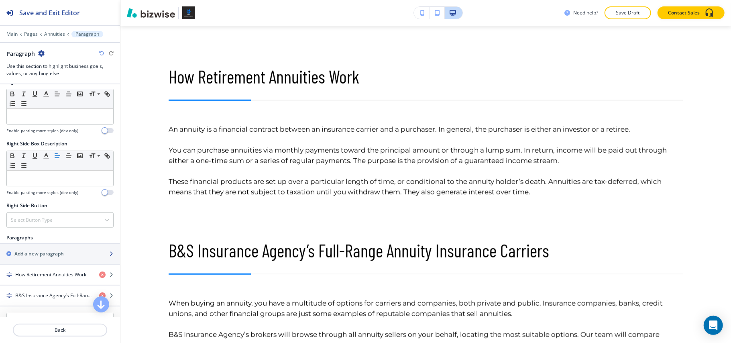
scroll to position [374, 0]
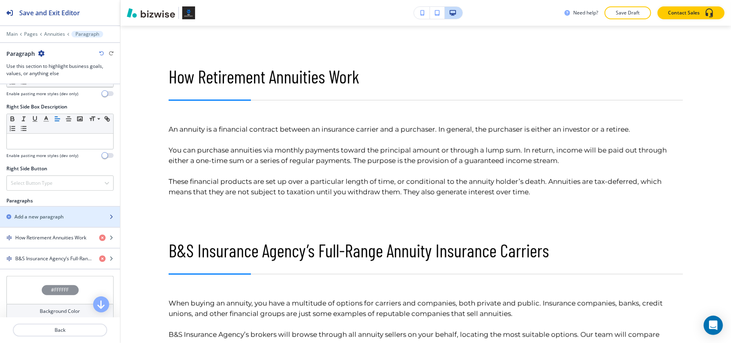
click at [20, 213] on div "button" at bounding box center [60, 210] width 120 height 6
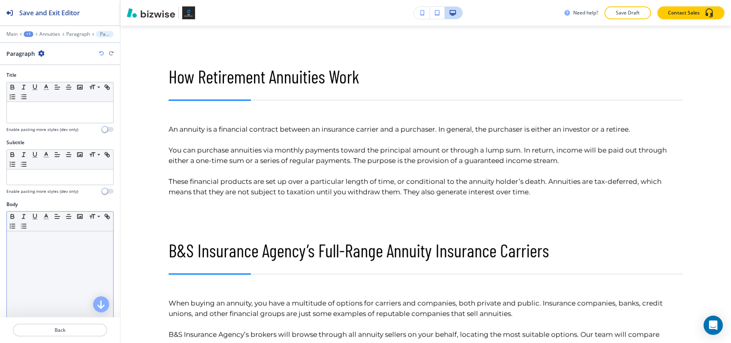
scroll to position [214, 0]
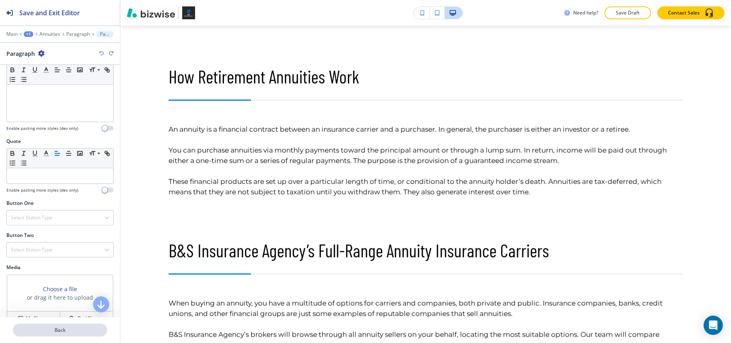
click at [71, 331] on p "Back" at bounding box center [60, 329] width 93 height 7
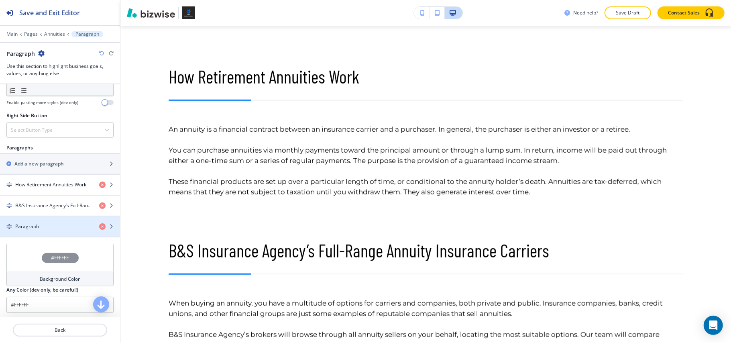
scroll to position [428, 0]
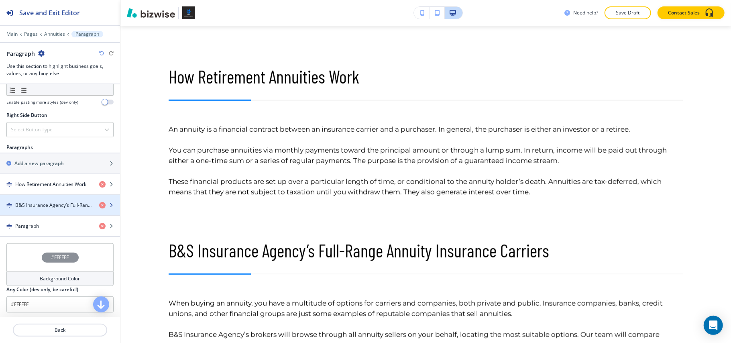
click at [52, 213] on div "button" at bounding box center [60, 212] width 120 height 6
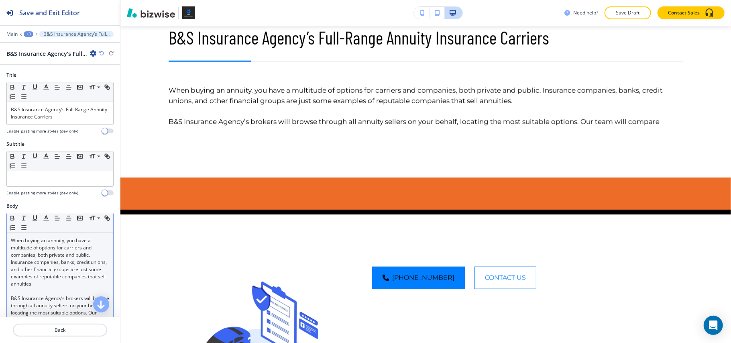
click at [57, 231] on div "Small Normal Large Huge" at bounding box center [60, 223] width 106 height 20
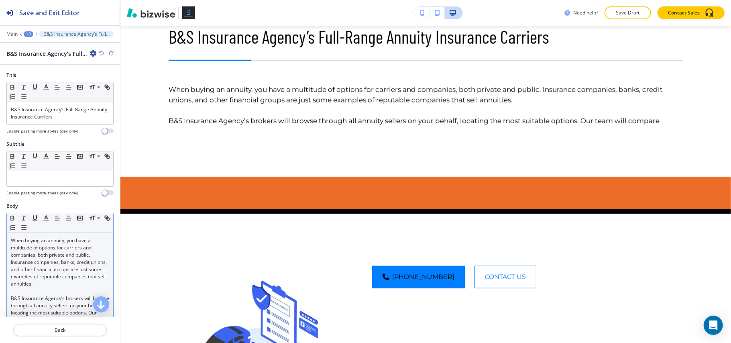
click at [52, 249] on p "When buying an annuity, you have a multitude of options for carriers and compan…" at bounding box center [60, 262] width 98 height 51
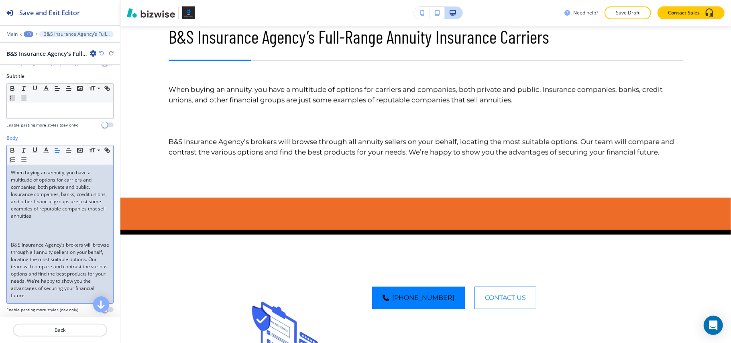
scroll to position [160, 0]
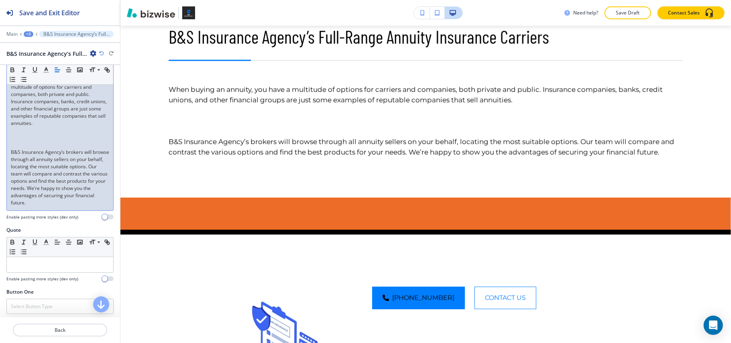
click at [20, 144] on p at bounding box center [60, 144] width 98 height 7
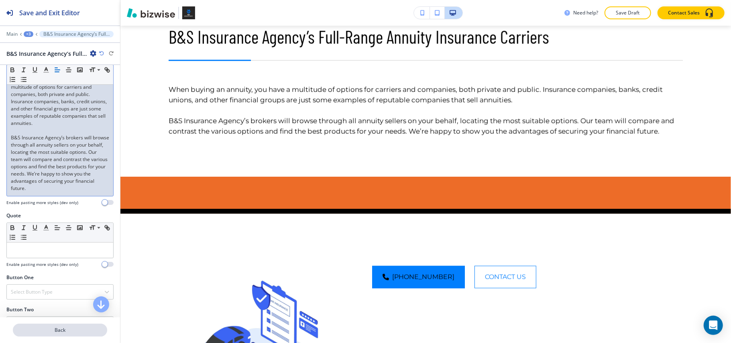
click at [55, 326] on button "Back" at bounding box center [60, 329] width 94 height 13
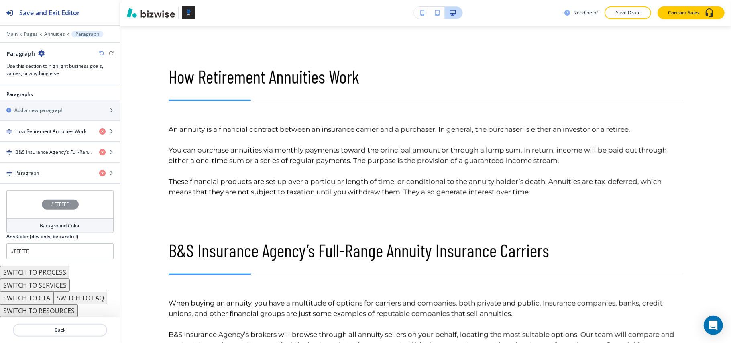
scroll to position [485, 0]
click at [41, 166] on div "button" at bounding box center [60, 166] width 120 height 6
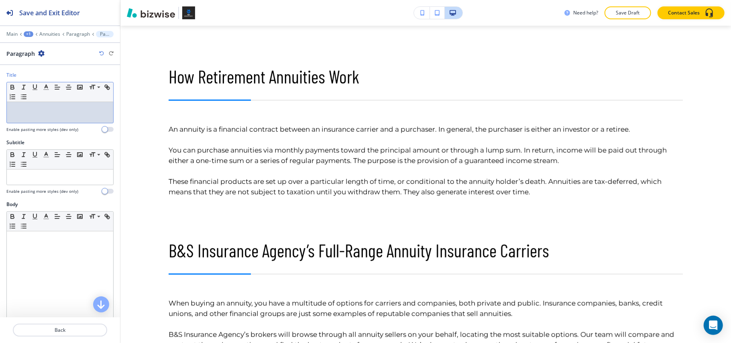
drag, startPoint x: 53, startPoint y: 103, endPoint x: 18, endPoint y: 112, distance: 36.9
click at [18, 112] on p at bounding box center [60, 109] width 98 height 7
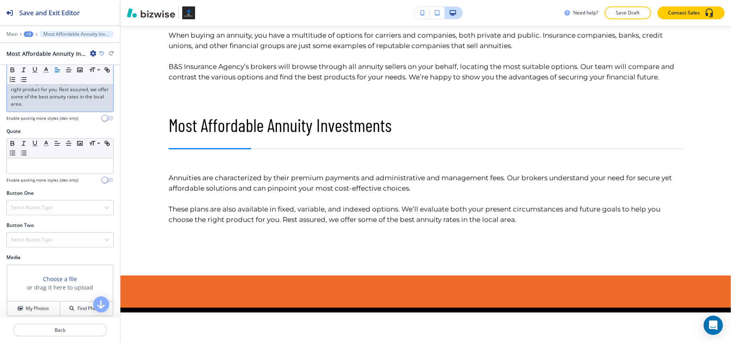
scroll to position [237, 0]
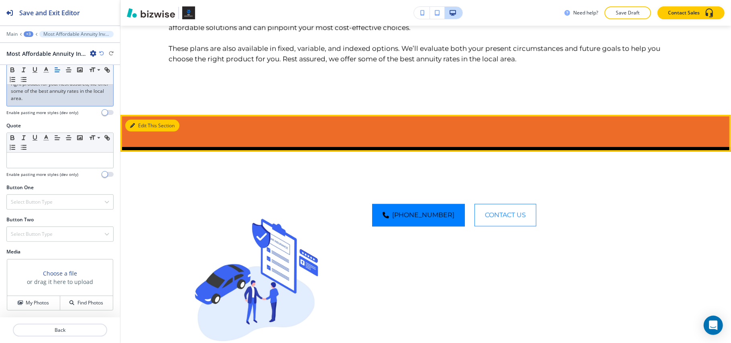
click at [141, 132] on button "Edit This Section" at bounding box center [152, 126] width 54 height 12
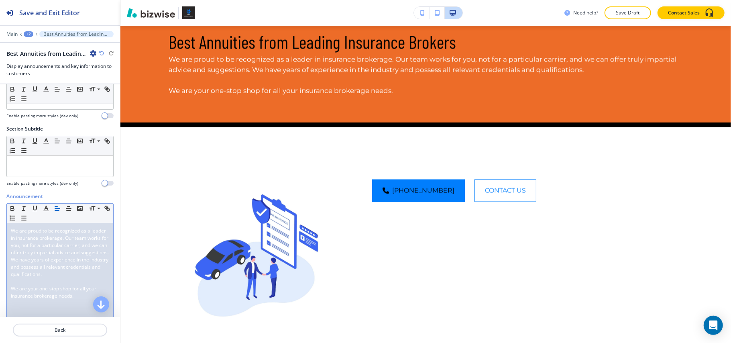
scroll to position [53, 0]
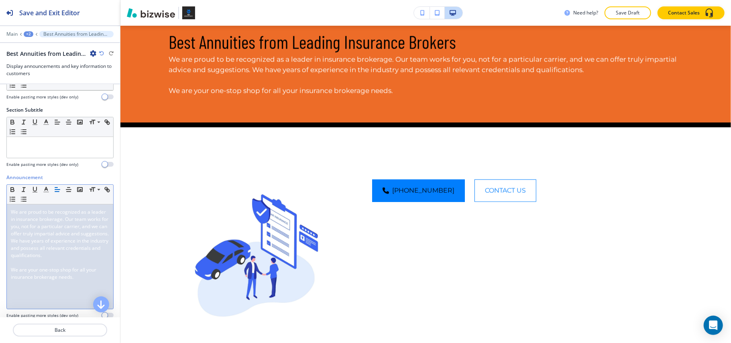
click at [41, 256] on span "We are proud to be recognized as a leader in insurance brokerage. Our team work…" at bounding box center [60, 233] width 99 height 50
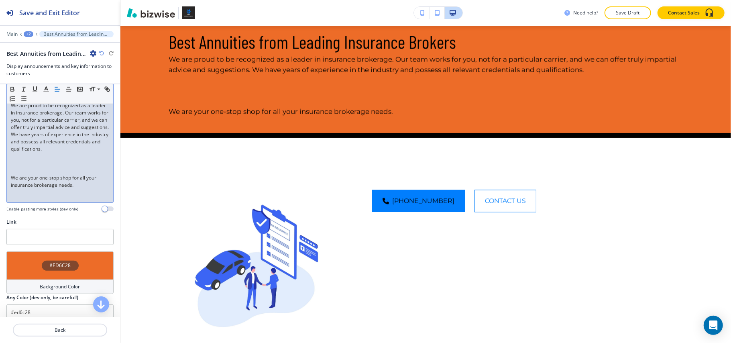
scroll to position [160, 0]
click at [39, 166] on p at bounding box center [60, 162] width 98 height 7
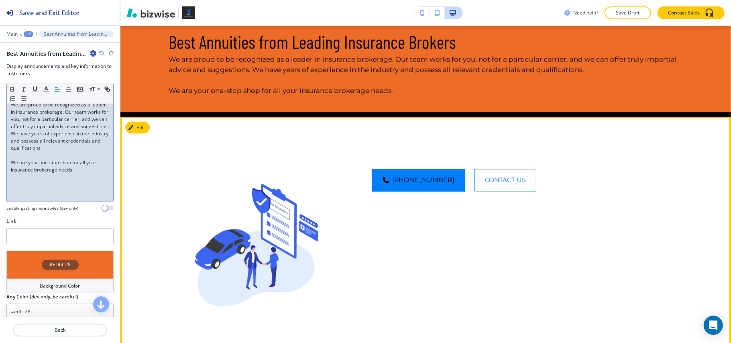
click at [145, 134] on button "Edit" at bounding box center [137, 128] width 24 height 12
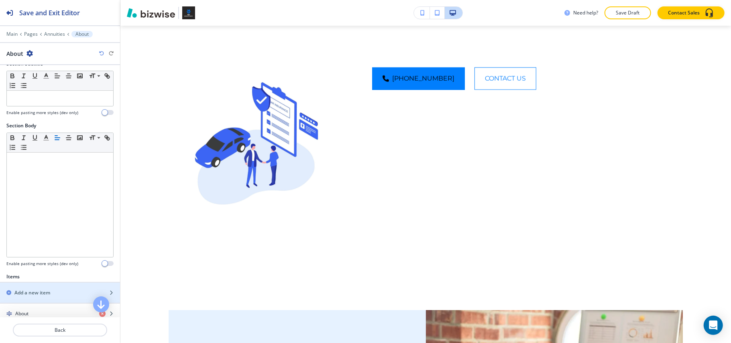
scroll to position [211, 0]
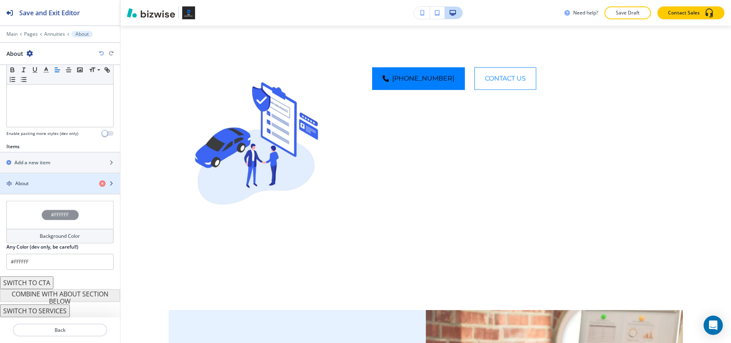
click at [41, 178] on div "button" at bounding box center [60, 176] width 120 height 6
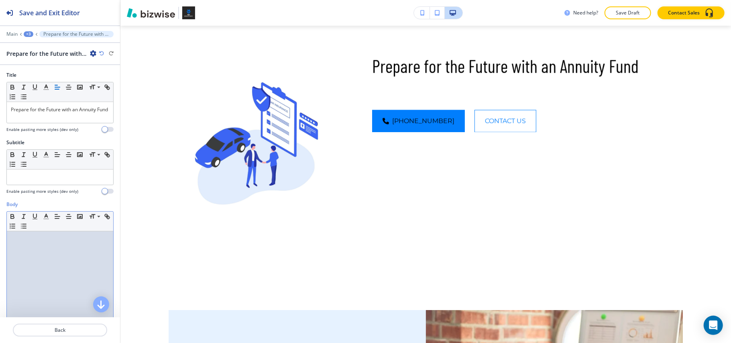
drag, startPoint x: 18, startPoint y: 297, endPoint x: 29, endPoint y: 296, distance: 10.9
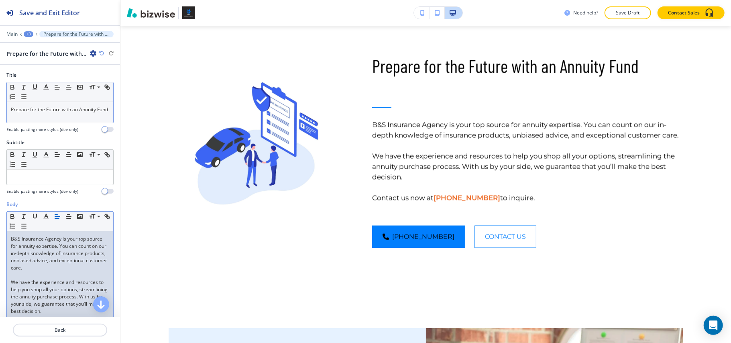
click at [30, 113] on p "Prepare for the Future with an Annuity Fund" at bounding box center [60, 109] width 98 height 7
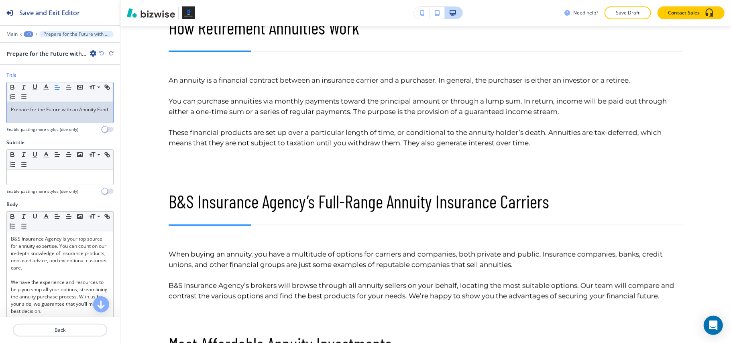
scroll to position [268, 0]
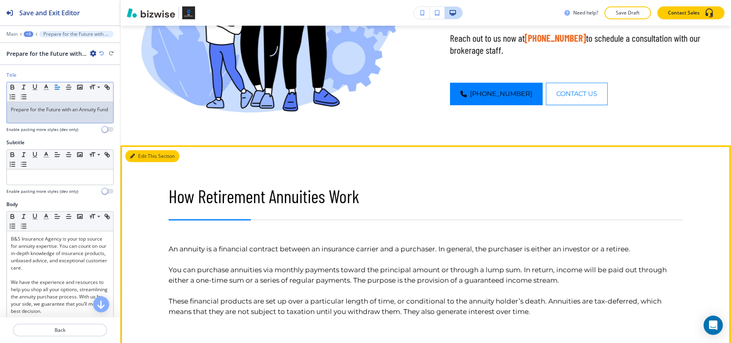
click at [142, 153] on button "Edit This Section" at bounding box center [152, 156] width 54 height 12
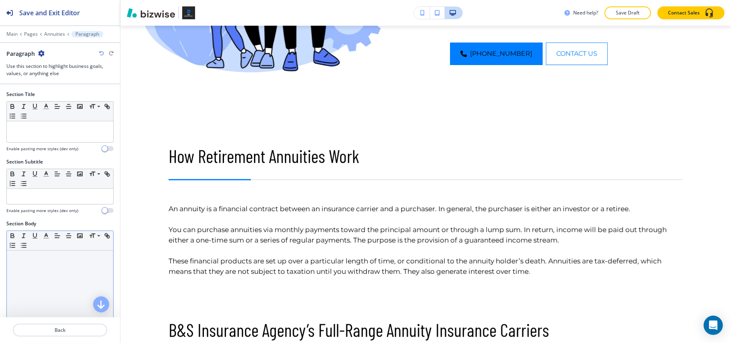
scroll to position [388, 0]
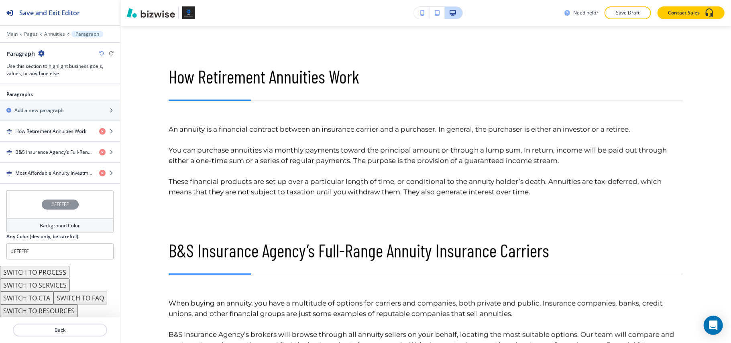
click at [26, 207] on div "#FFFFFF" at bounding box center [59, 204] width 107 height 28
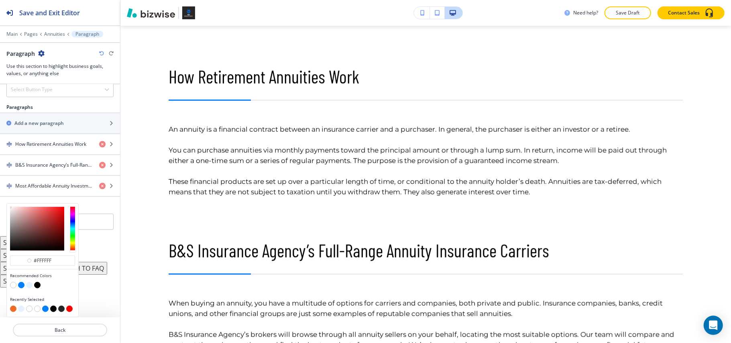
click at [32, 286] on div at bounding box center [42, 286] width 65 height 8
click at [31, 284] on button "button" at bounding box center [29, 285] width 6 height 6
type input "#e6f2ff"
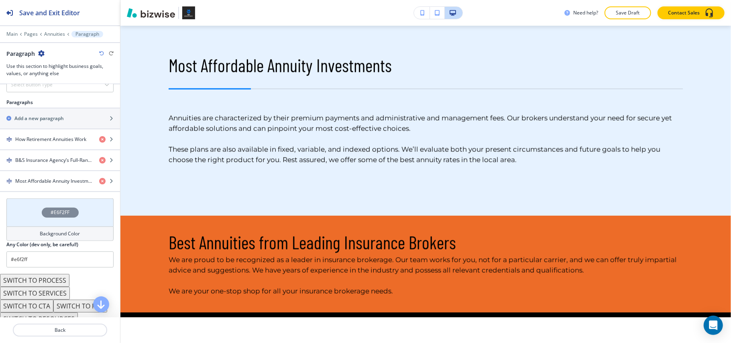
scroll to position [0, 0]
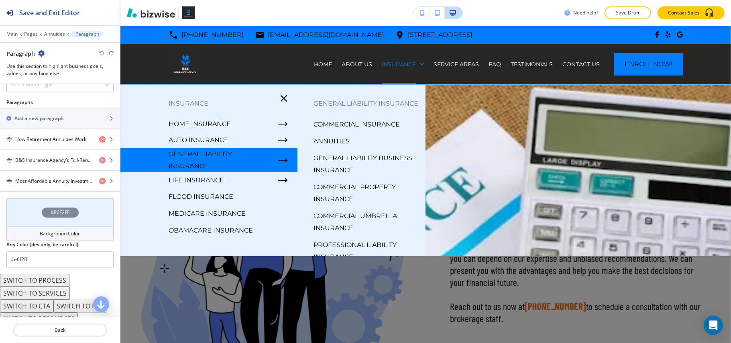
click at [329, 172] on p "General Liability Business Insurance" at bounding box center [366, 164] width 106 height 24
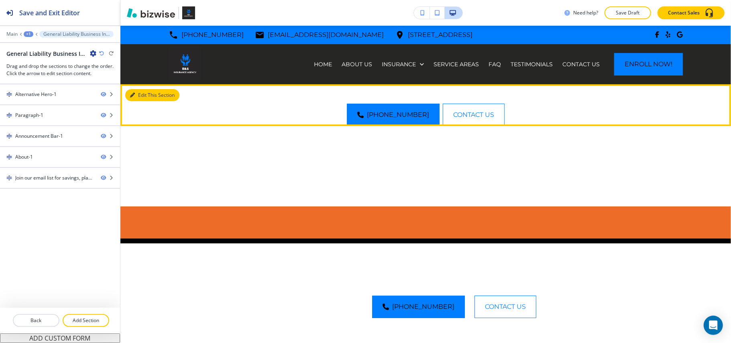
click at [137, 96] on button "Edit This Section" at bounding box center [152, 95] width 54 height 12
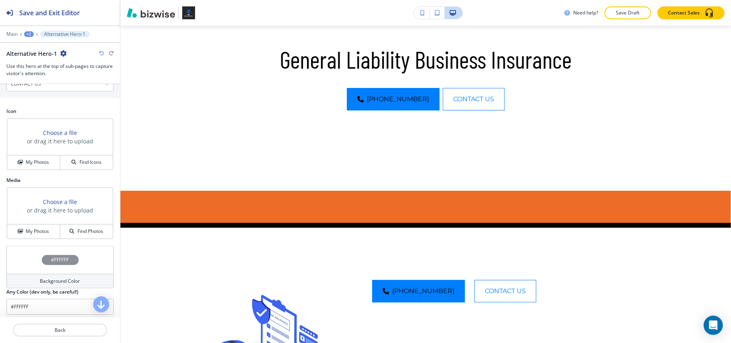
scroll to position [465, 0]
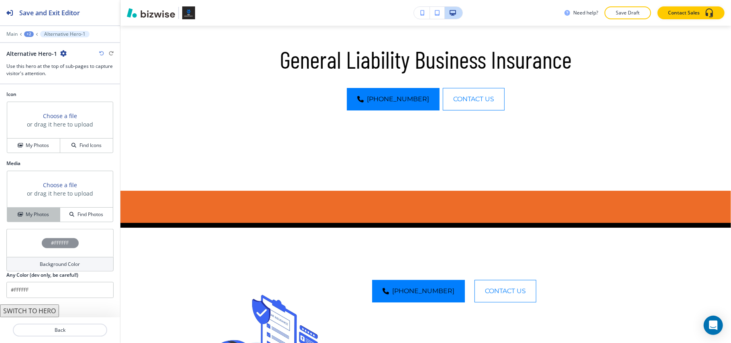
click at [33, 209] on button "My Photos" at bounding box center [33, 214] width 53 height 14
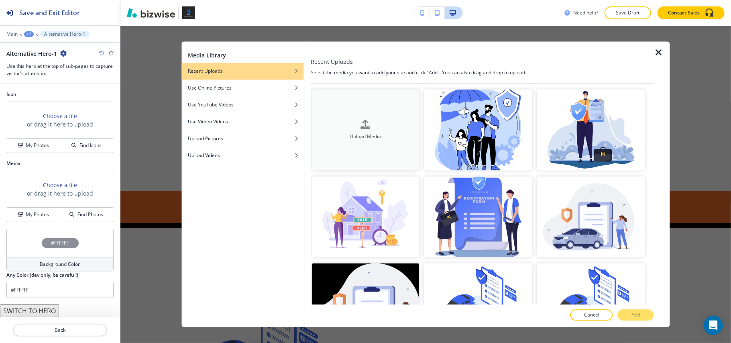
click at [342, 92] on button "Upload Media" at bounding box center [365, 129] width 108 height 81
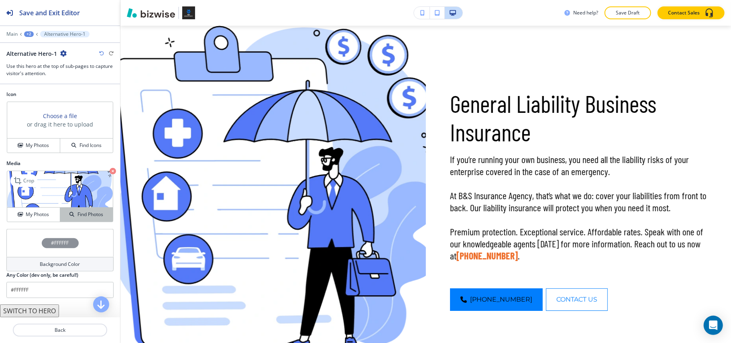
scroll to position [477, 0]
click at [110, 169] on icon "button" at bounding box center [113, 171] width 6 height 6
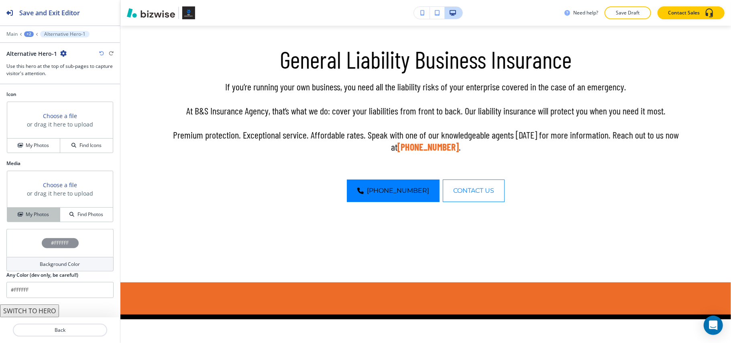
click at [34, 215] on h4 "My Photos" at bounding box center [37, 214] width 23 height 7
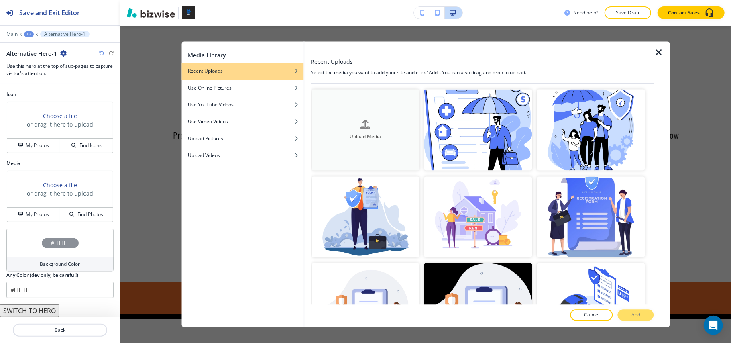
click at [343, 102] on button "Upload Media" at bounding box center [365, 129] width 108 height 81
click at [376, 130] on div "button" at bounding box center [365, 131] width 108 height 3
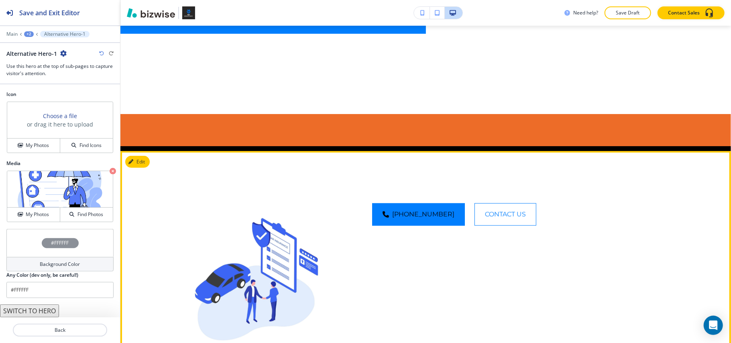
scroll to position [273, 0]
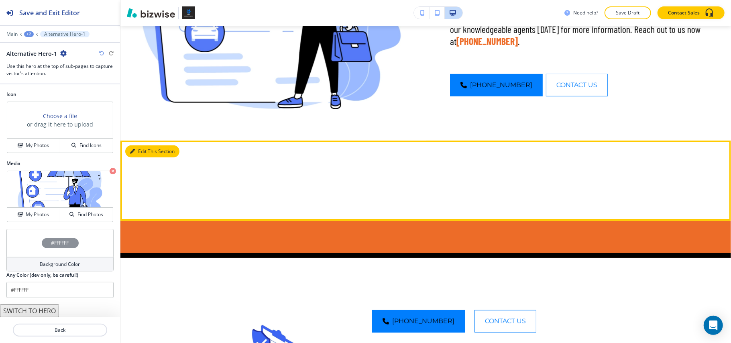
click at [136, 149] on button "Edit This Section" at bounding box center [152, 151] width 54 height 12
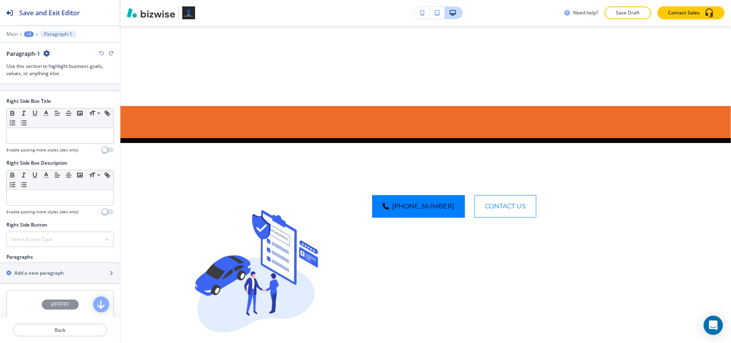
scroll to position [422, 0]
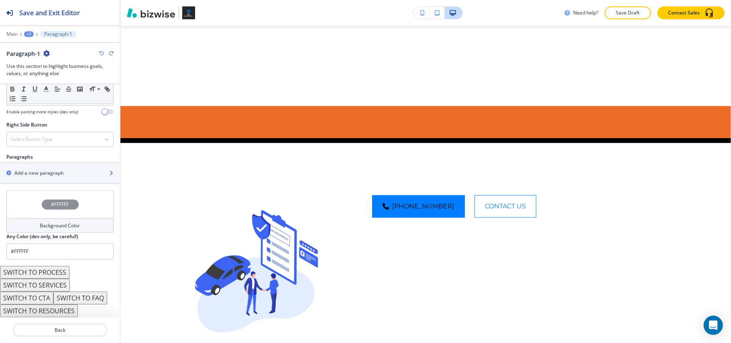
click at [41, 175] on h2 "Add a new paragraph" at bounding box center [38, 172] width 49 height 7
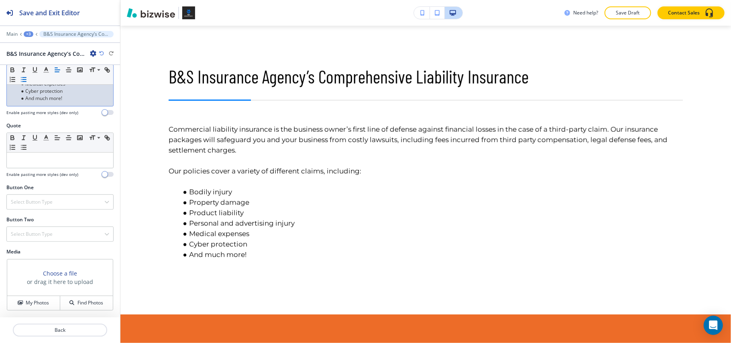
scroll to position [282, 0]
click at [63, 331] on p "Back" at bounding box center [60, 329] width 93 height 7
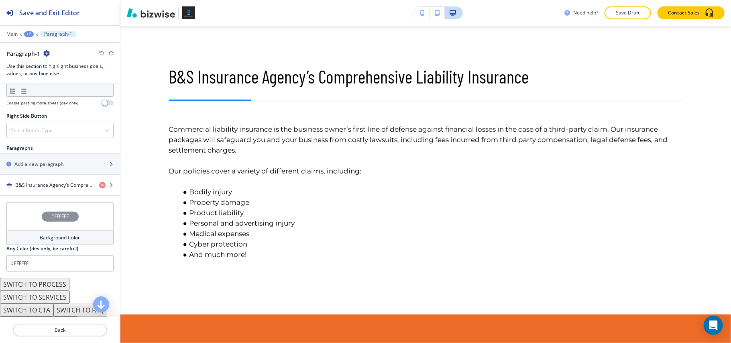
scroll to position [428, 0]
click at [53, 173] on div "button" at bounding box center [60, 170] width 120 height 6
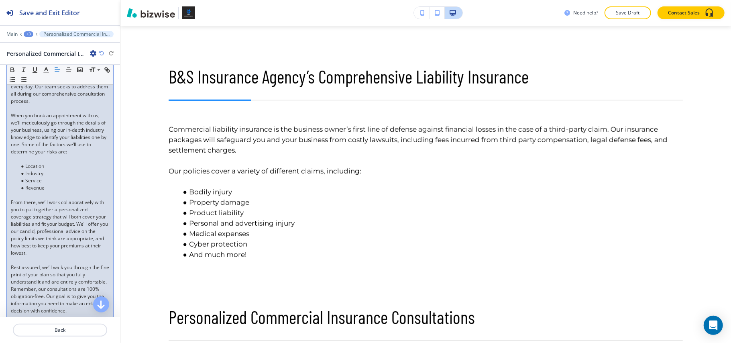
scroll to position [160, 0]
click at [21, 163] on p at bounding box center [60, 159] width 98 height 7
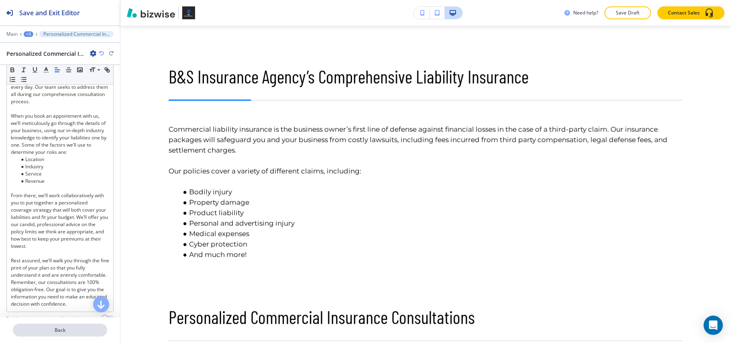
click at [59, 329] on p "Back" at bounding box center [60, 329] width 93 height 7
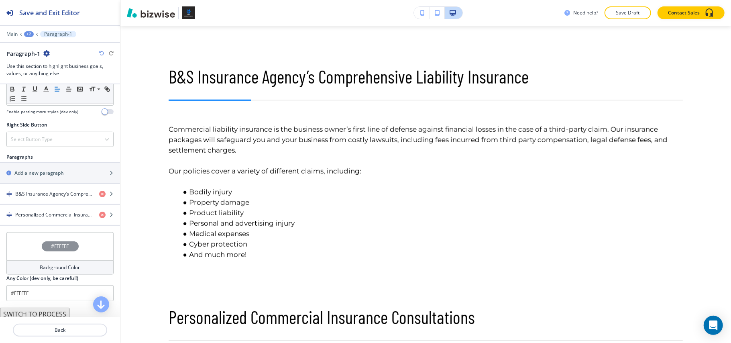
scroll to position [428, 0]
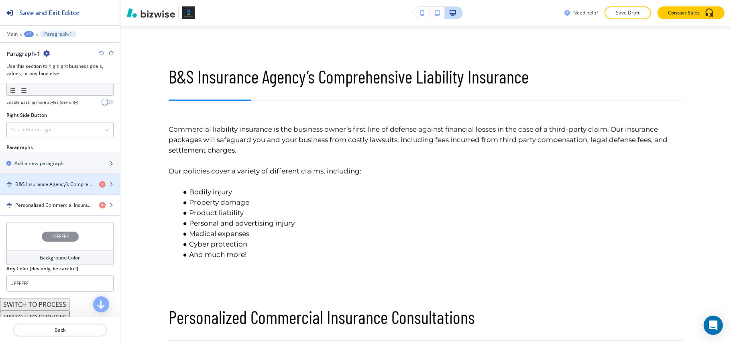
click at [46, 165] on h2 "Add a new paragraph" at bounding box center [38, 163] width 49 height 7
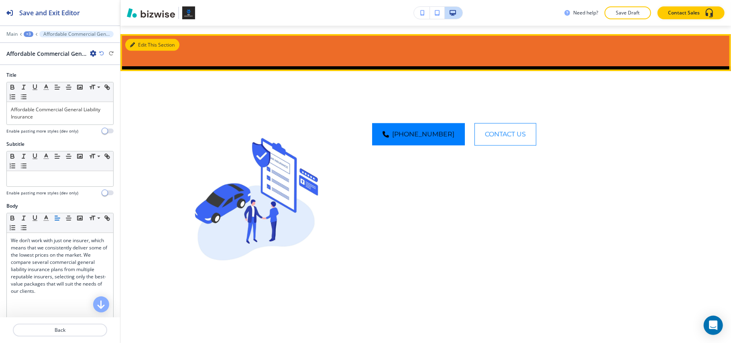
click at [137, 51] on button "Edit This Section" at bounding box center [152, 45] width 54 height 12
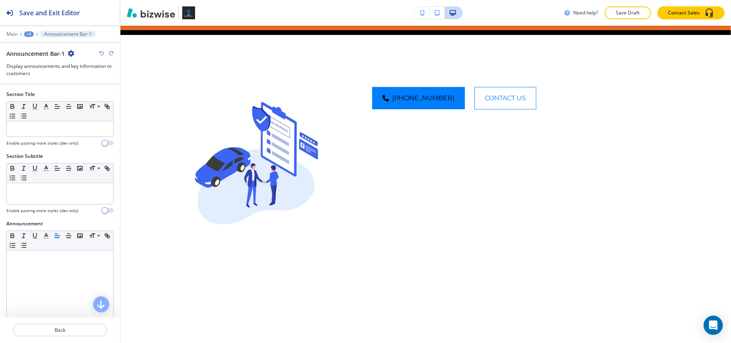
scroll to position [1068, 0]
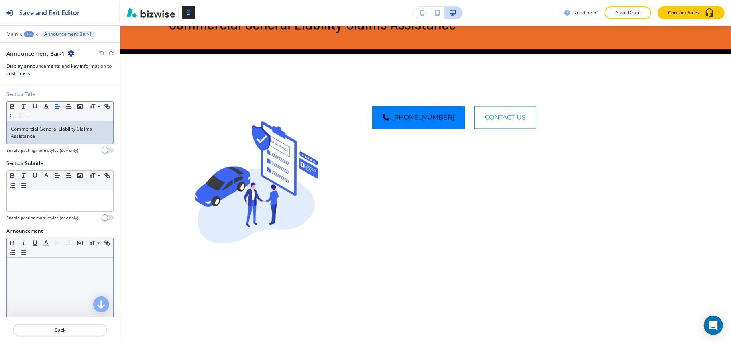
drag, startPoint x: 30, startPoint y: 299, endPoint x: 36, endPoint y: 299, distance: 5.2
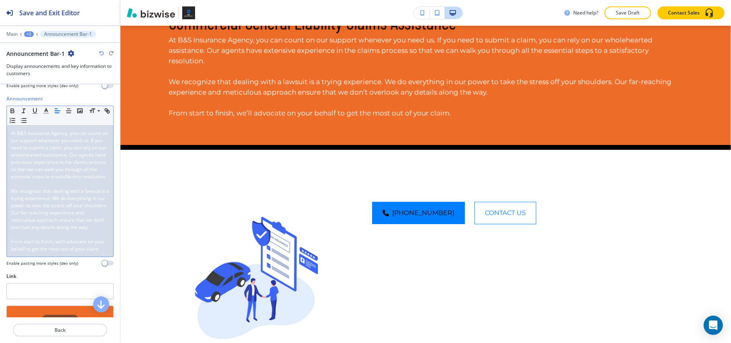
scroll to position [160, 0]
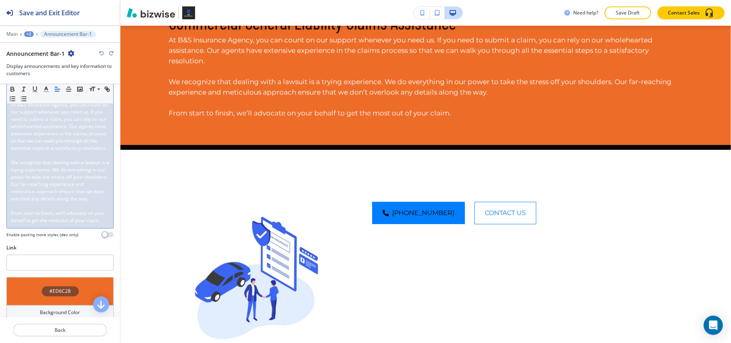
click at [53, 199] on span "We recognize that dealing with a lawsuit is a trying experience. We do everythi…" at bounding box center [60, 180] width 99 height 43
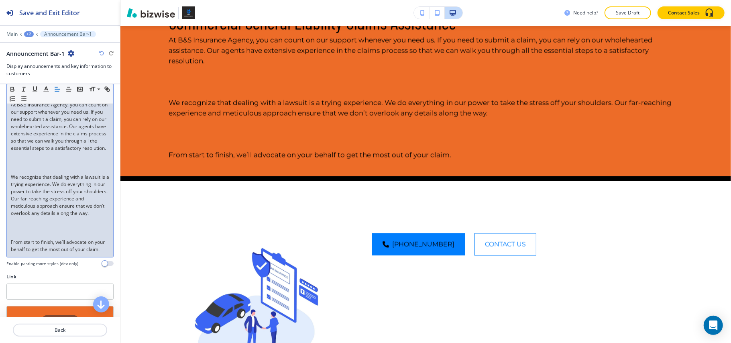
click at [25, 173] on p at bounding box center [60, 169] width 98 height 7
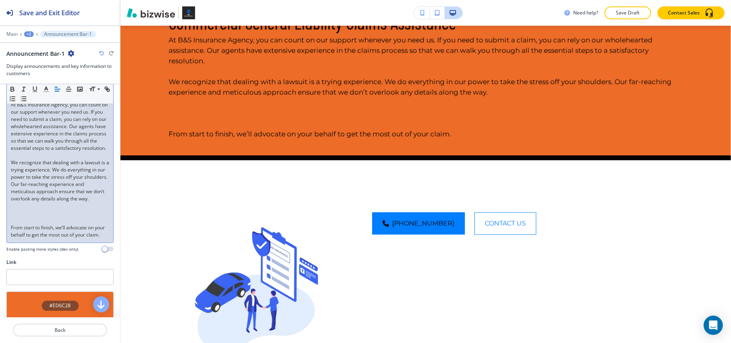
drag, startPoint x: 21, startPoint y: 241, endPoint x: 10, endPoint y: 239, distance: 11.0
click at [10, 238] on div "At B&S Insurance Agency, you can count on our support whenever you need us. If …" at bounding box center [60, 169] width 106 height 145
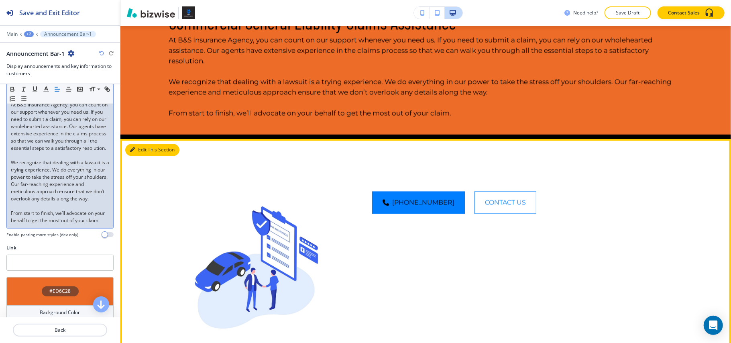
click at [140, 156] on button "Edit This Section" at bounding box center [152, 150] width 54 height 12
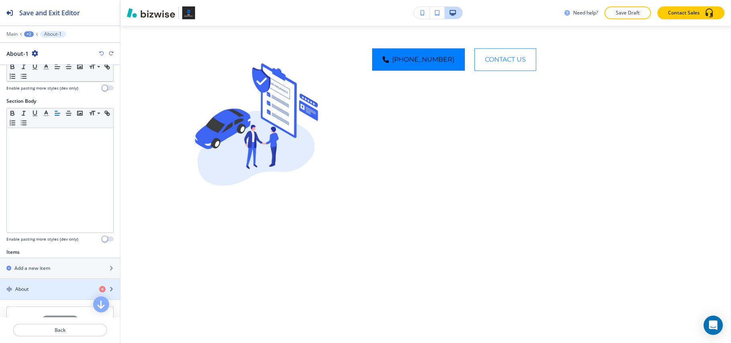
scroll to position [160, 0]
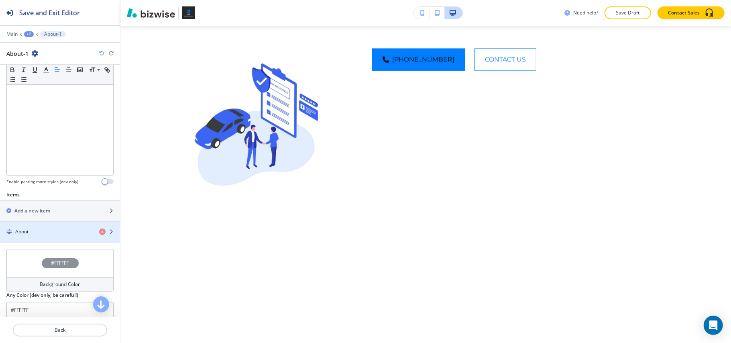
click at [40, 232] on div "About" at bounding box center [46, 231] width 93 height 7
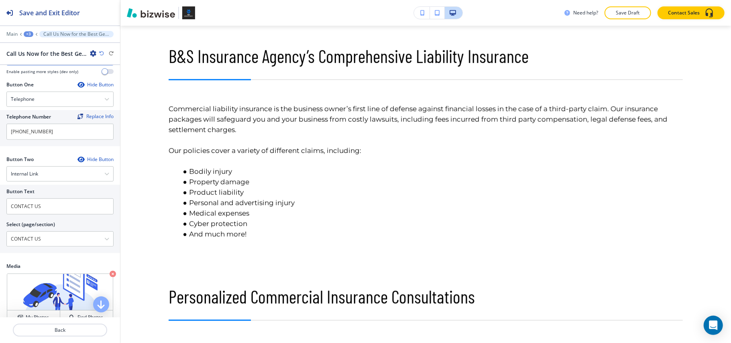
scroll to position [220, 0]
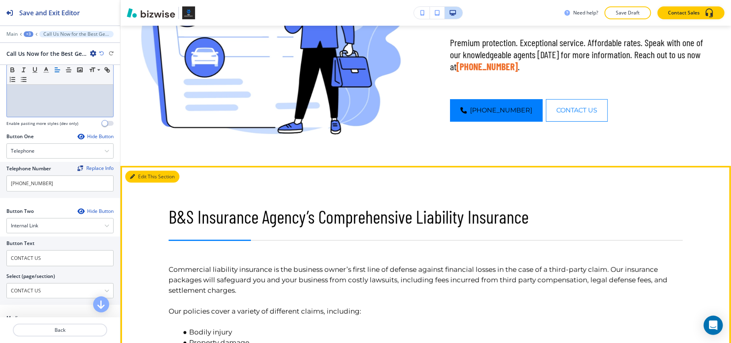
click at [144, 177] on button "Edit This Section" at bounding box center [152, 177] width 54 height 12
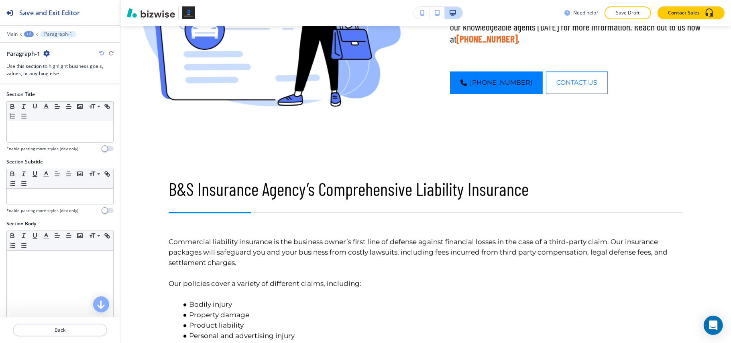
scroll to position [388, 0]
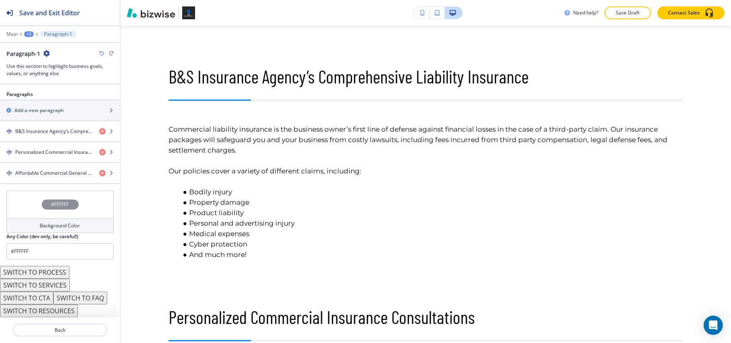
click at [26, 205] on div "#FFFFFF" at bounding box center [59, 204] width 107 height 28
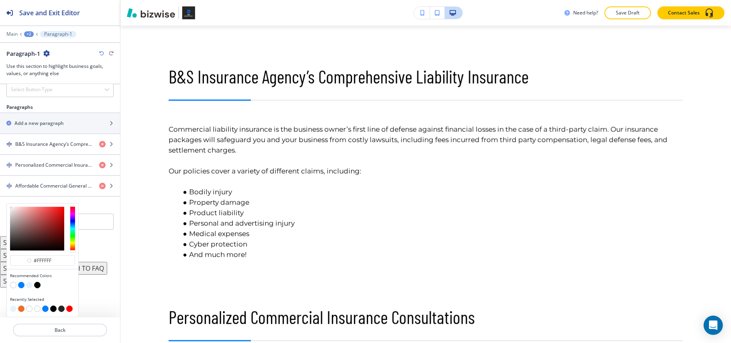
click at [29, 283] on button "button" at bounding box center [29, 285] width 6 height 6
type input "#e6f2ff"
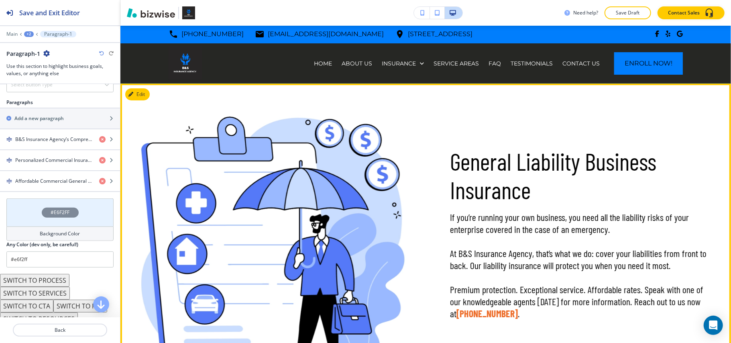
scroll to position [0, 0]
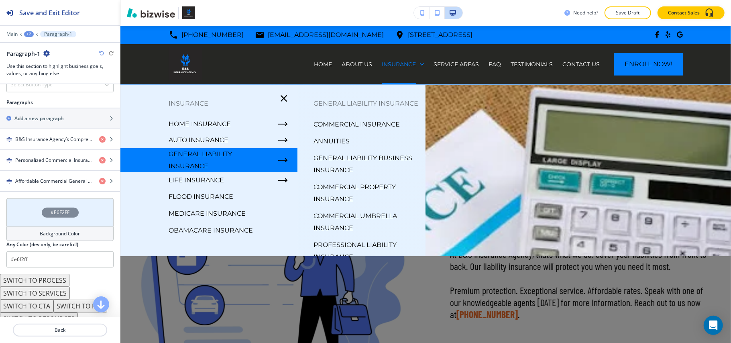
click at [351, 197] on p "Commercial Property Insurance" at bounding box center [366, 193] width 106 height 24
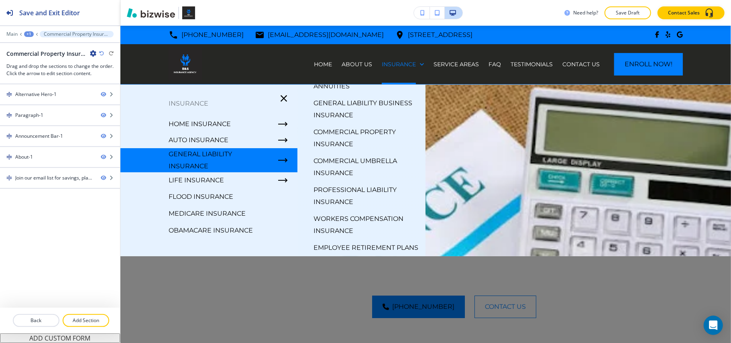
scroll to position [79, 0]
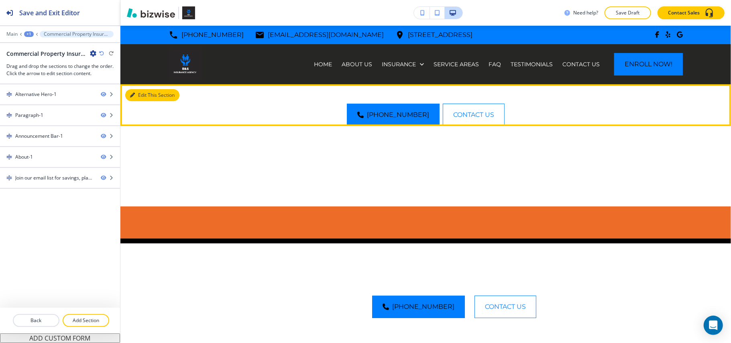
drag, startPoint x: 142, startPoint y: 93, endPoint x: 145, endPoint y: 89, distance: 5.5
click at [142, 93] on button "Edit This Section" at bounding box center [152, 95] width 54 height 12
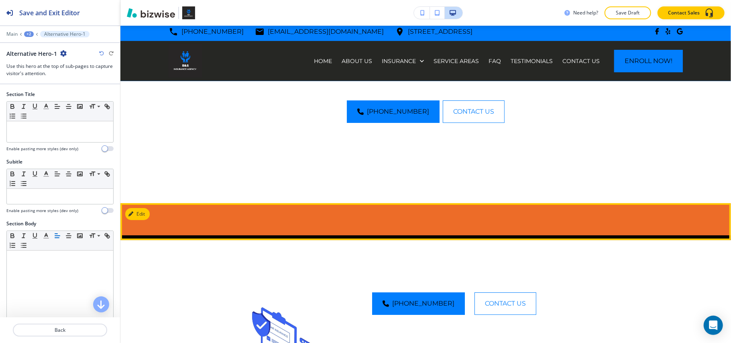
scroll to position [0, 0]
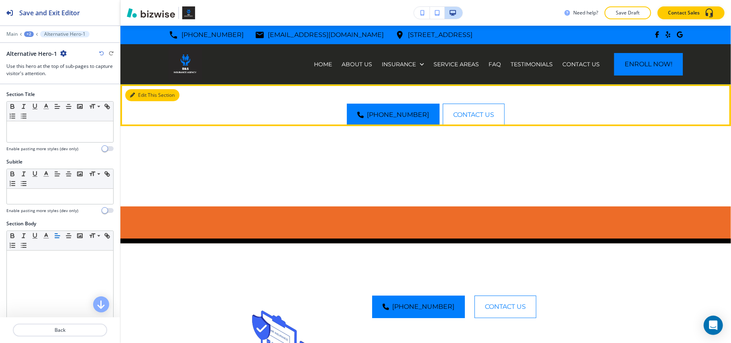
click at [150, 93] on button "Edit This Section" at bounding box center [152, 95] width 54 height 12
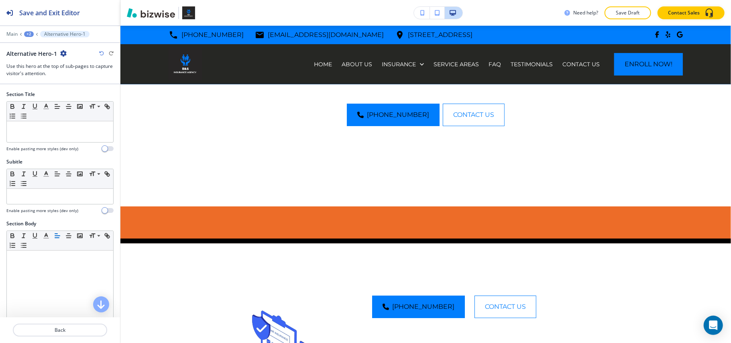
click at [29, 34] on div "+2" at bounding box center [29, 34] width 10 height 6
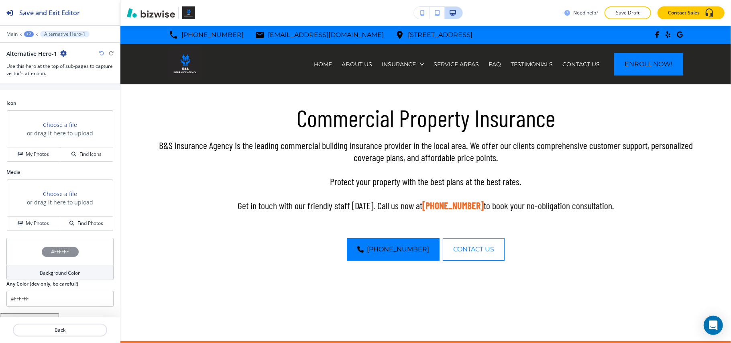
scroll to position [465, 0]
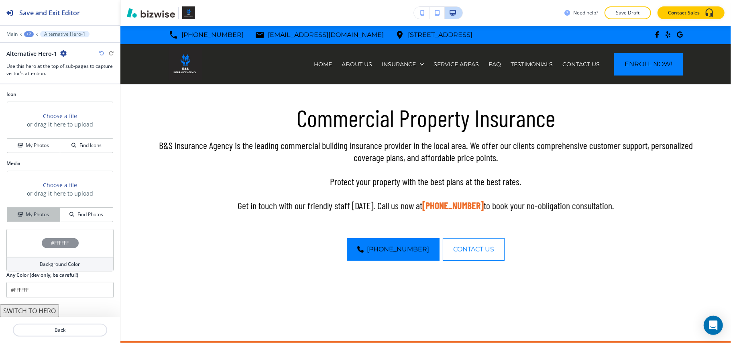
click at [50, 211] on div "My Photos" at bounding box center [33, 214] width 53 height 7
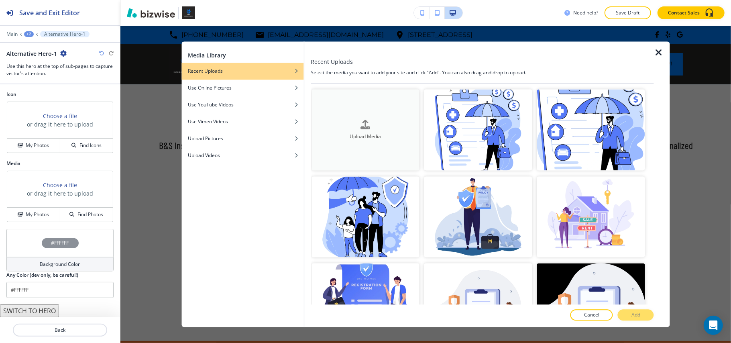
click at [361, 136] on h4 "Upload Media" at bounding box center [365, 136] width 108 height 7
click at [378, 138] on button "Upload Media" at bounding box center [365, 129] width 108 height 81
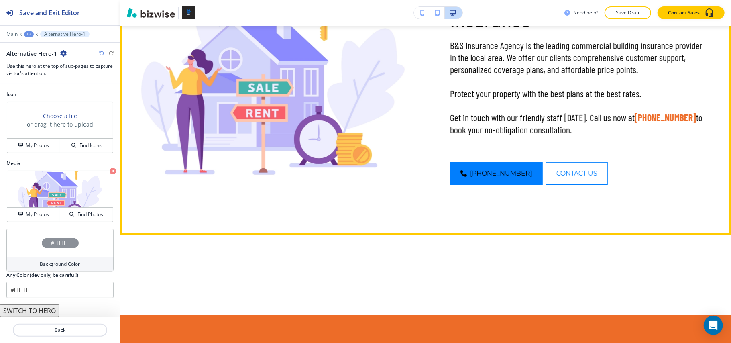
scroll to position [267, 0]
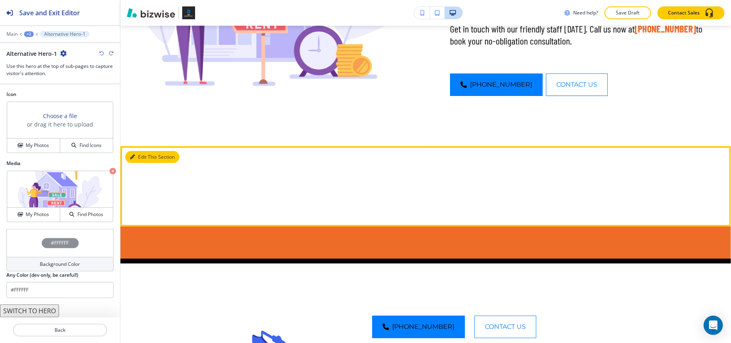
click at [137, 156] on button "Edit This Section" at bounding box center [152, 157] width 54 height 12
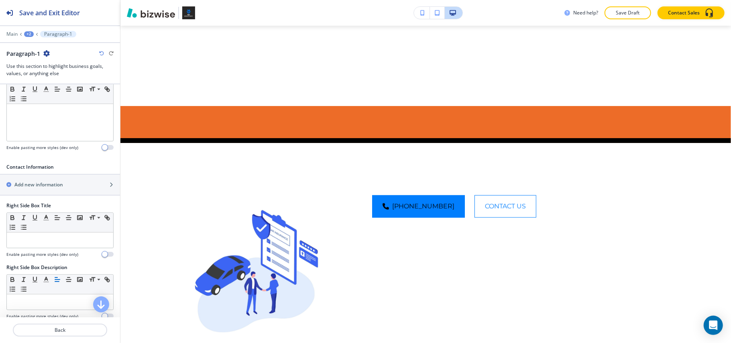
scroll to position [422, 0]
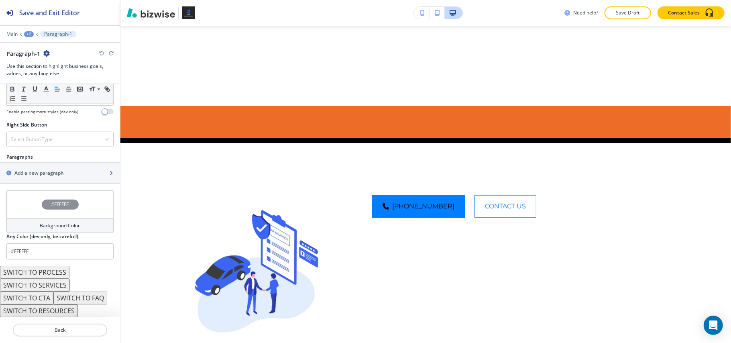
click at [37, 178] on div "button" at bounding box center [60, 180] width 120 height 6
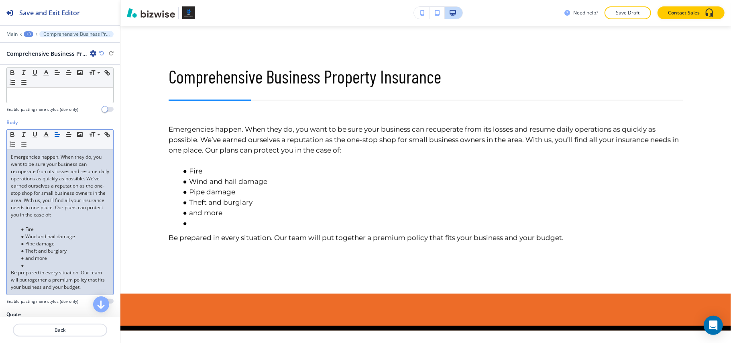
scroll to position [160, 0]
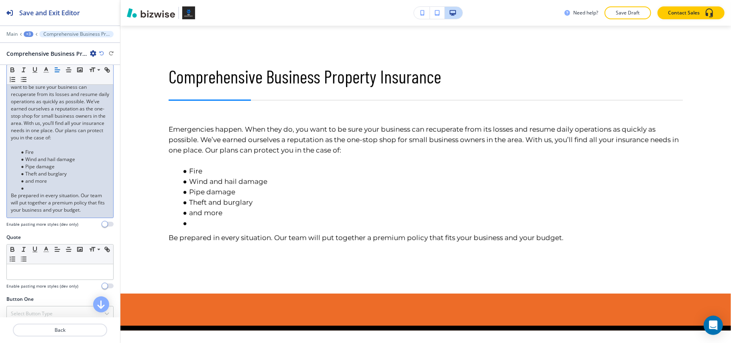
click at [19, 148] on p at bounding box center [60, 144] width 98 height 7
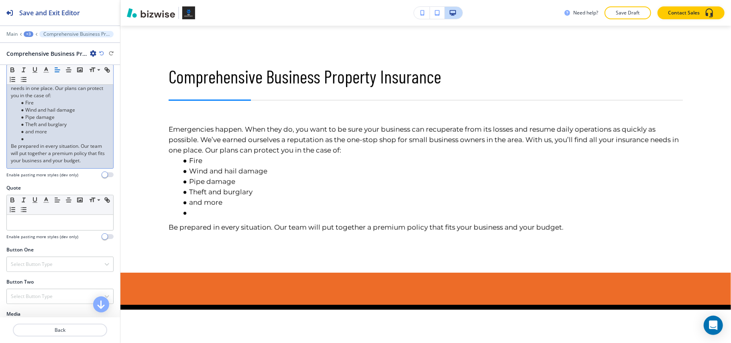
scroll to position [267, 0]
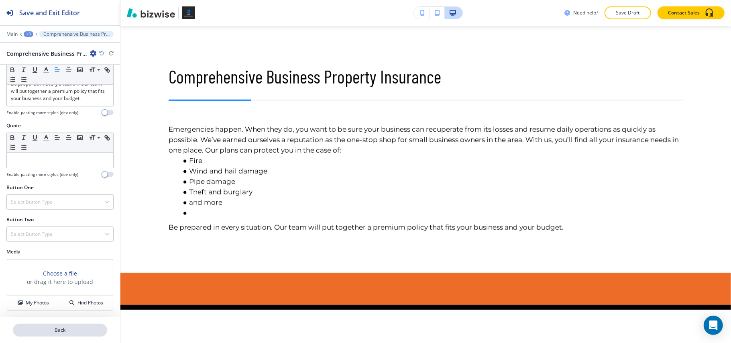
click at [70, 332] on p "Back" at bounding box center [60, 329] width 93 height 7
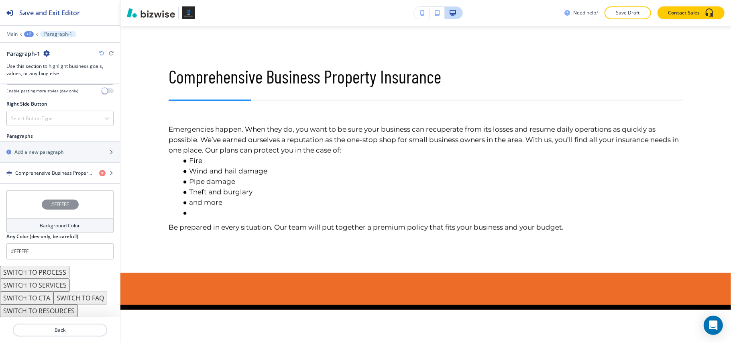
scroll to position [443, 0]
click at [36, 153] on h2 "Add a new paragraph" at bounding box center [38, 151] width 49 height 7
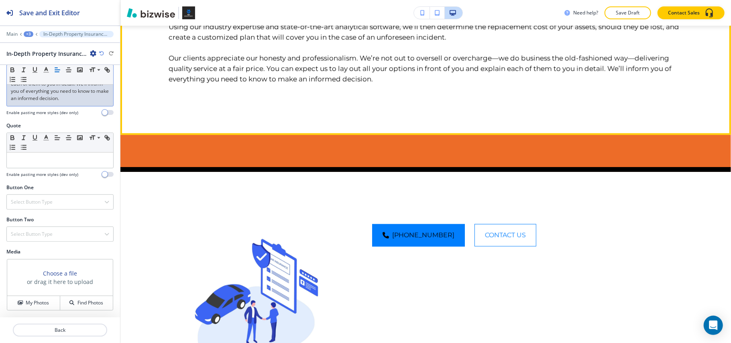
scroll to position [762, 0]
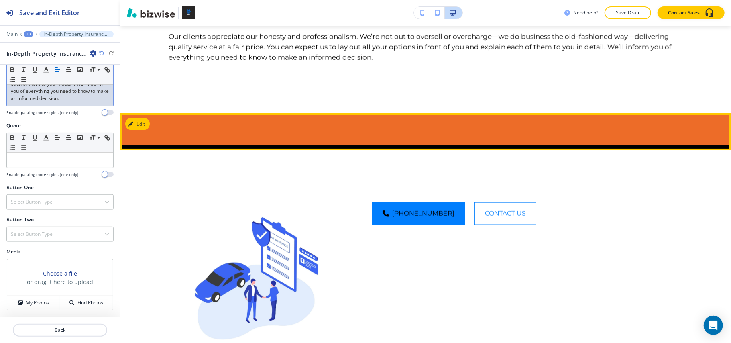
click at [131, 124] on div at bounding box center [425, 129] width 610 height 32
click at [146, 130] on button "Edit This Section" at bounding box center [152, 124] width 54 height 12
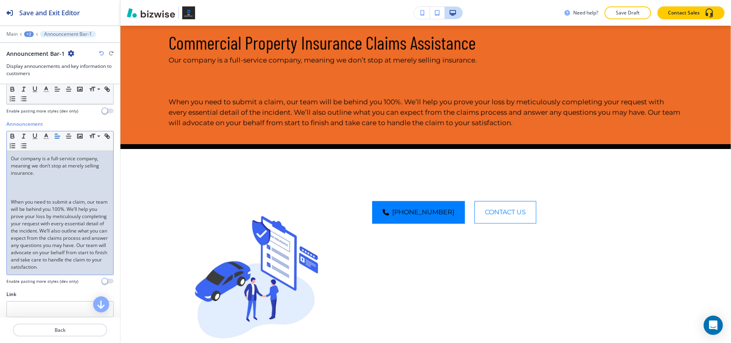
scroll to position [0, 0]
click at [32, 187] on p at bounding box center [60, 187] width 98 height 7
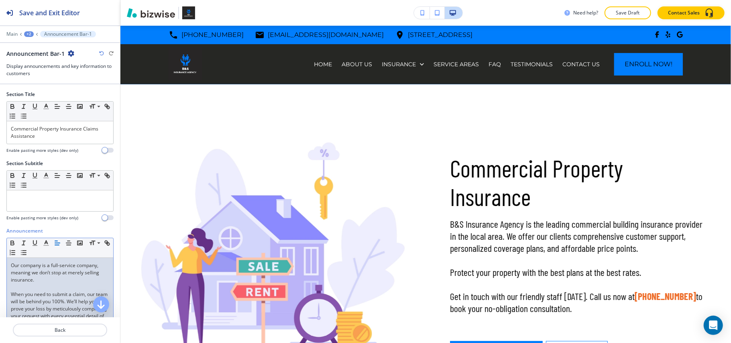
scroll to position [859, 0]
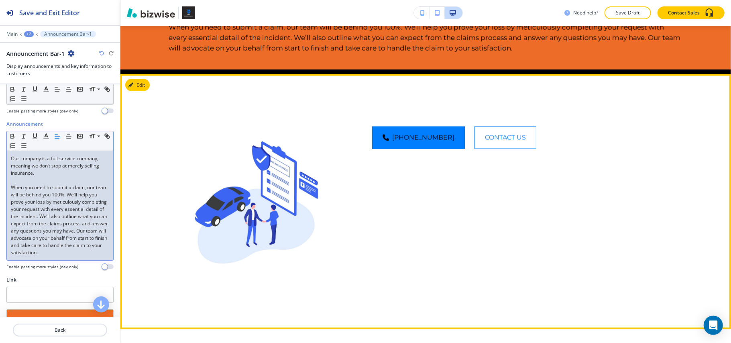
click at [148, 91] on button "Edit" at bounding box center [137, 85] width 24 height 12
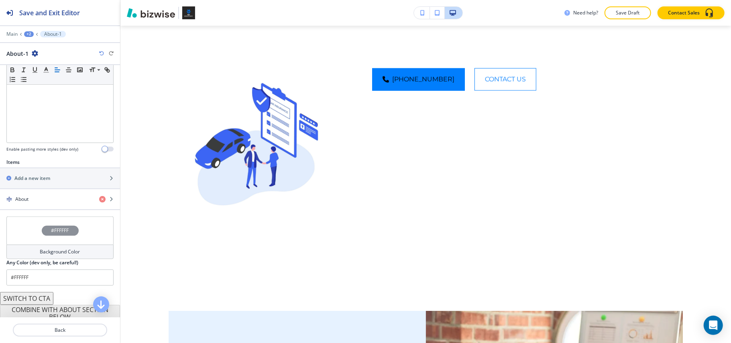
scroll to position [211, 0]
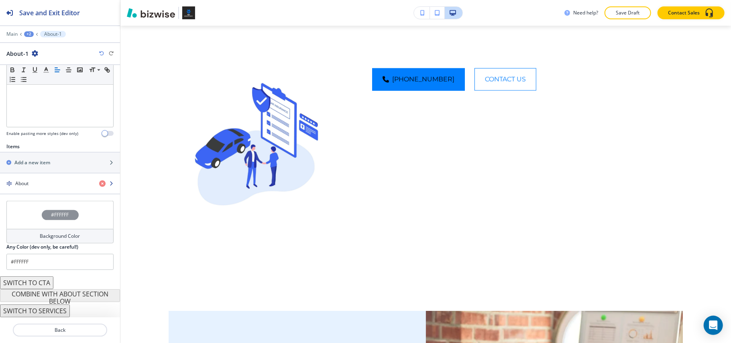
click at [39, 175] on div "button" at bounding box center [60, 176] width 120 height 6
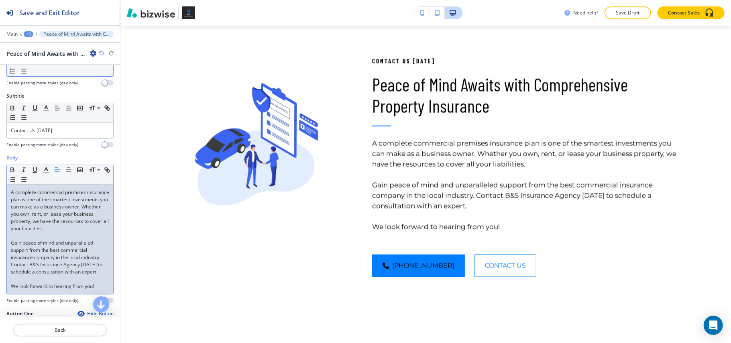
scroll to position [107, 0]
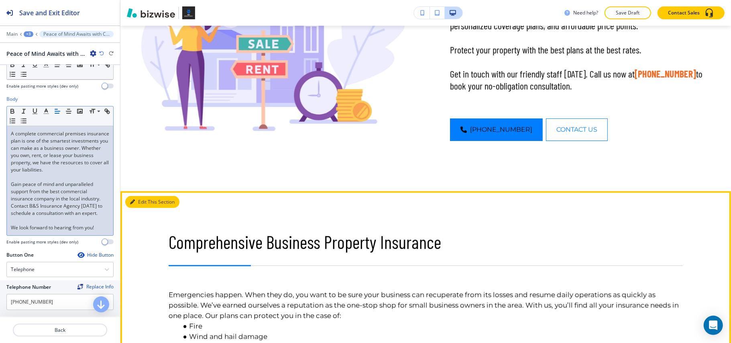
click at [144, 202] on button "Edit This Section" at bounding box center [152, 202] width 54 height 12
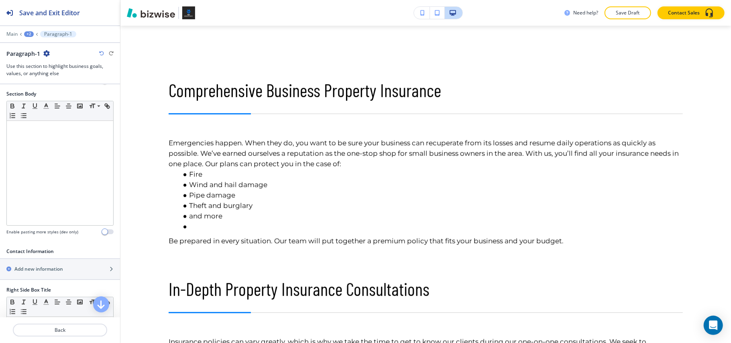
scroll to position [388, 0]
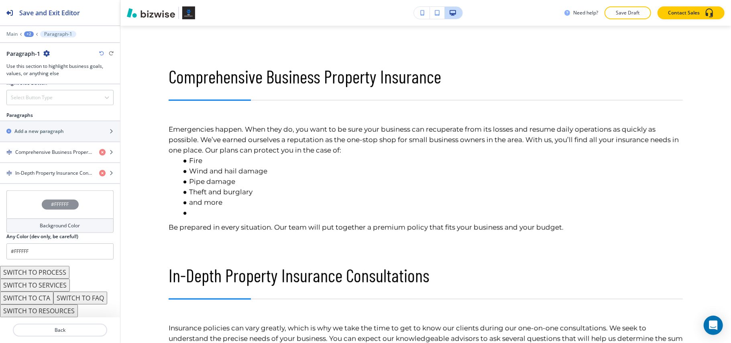
click at [33, 198] on div "#FFFFFF" at bounding box center [59, 204] width 107 height 28
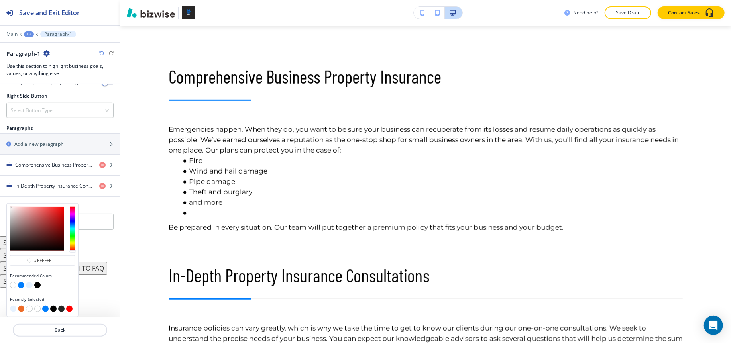
scroll to position [452, 0]
click at [30, 286] on button "button" at bounding box center [29, 285] width 6 height 6
type input "#e6f2ff"
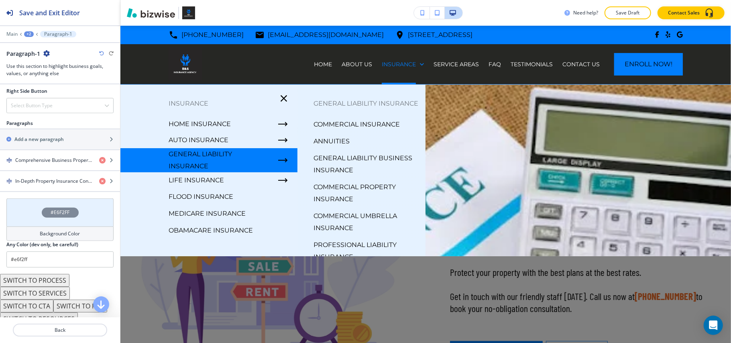
scroll to position [53, 0]
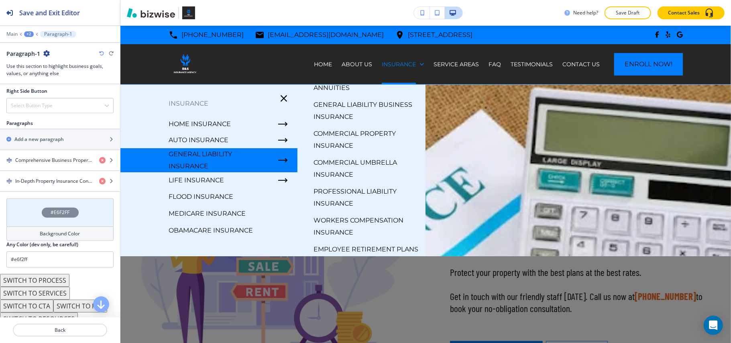
click at [358, 177] on p "Commercial Umbrella Insurance" at bounding box center [366, 168] width 106 height 24
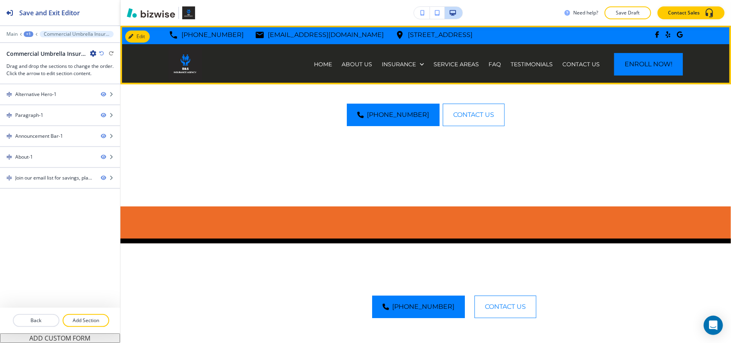
drag, startPoint x: 140, startPoint y: 84, endPoint x: 138, endPoint y: 93, distance: 9.8
click at [140, 84] on div at bounding box center [425, 84] width 610 height 0
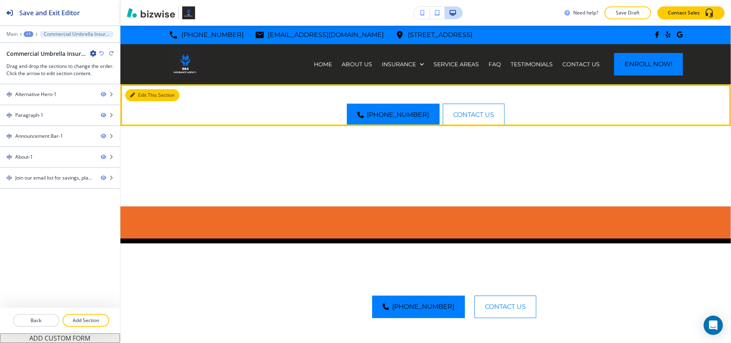
click at [138, 97] on button "Edit This Section" at bounding box center [152, 95] width 54 height 12
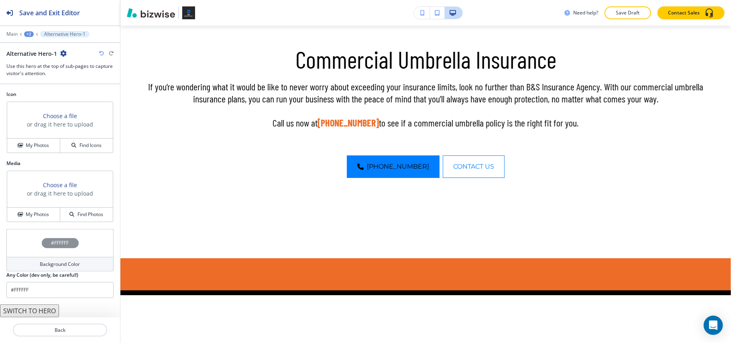
scroll to position [465, 0]
click at [21, 214] on div "My Photos" at bounding box center [33, 214] width 53 height 7
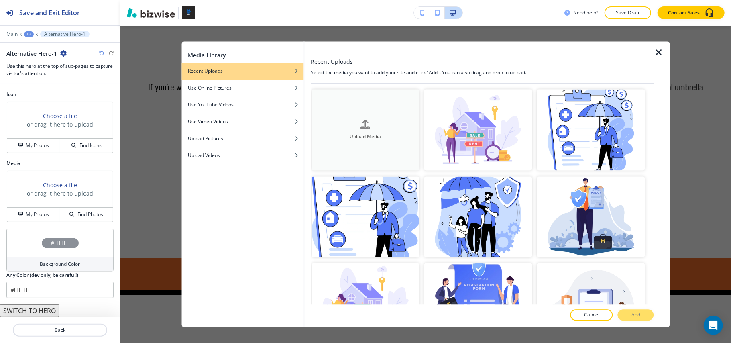
click at [365, 108] on button "Upload Media" at bounding box center [365, 129] width 108 height 81
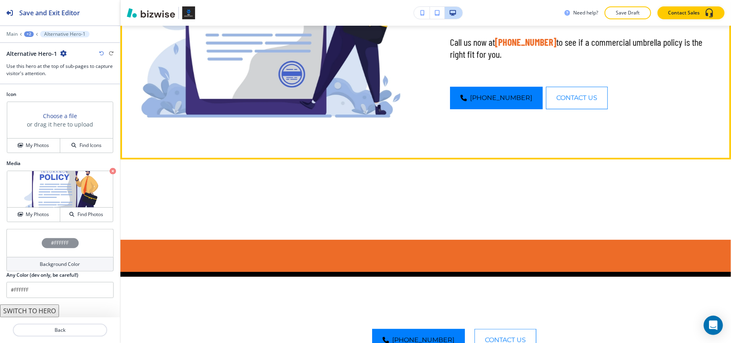
scroll to position [273, 0]
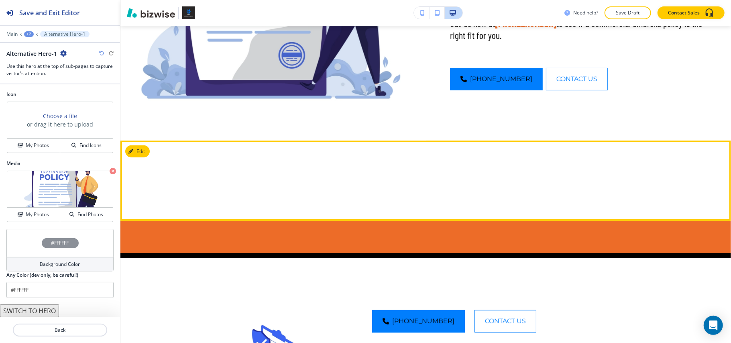
click at [148, 157] on div at bounding box center [425, 180] width 610 height 80
click at [148, 154] on button "Edit" at bounding box center [137, 151] width 24 height 12
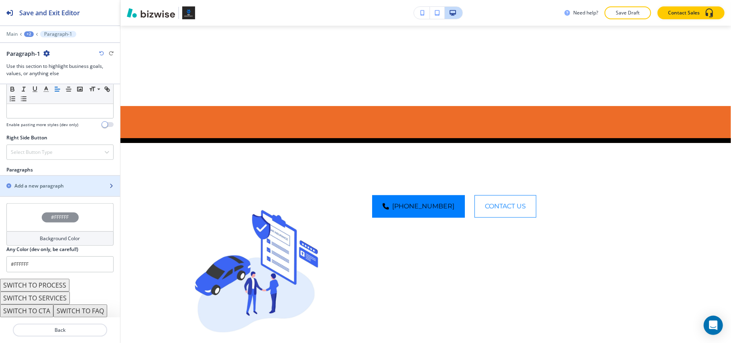
scroll to position [422, 0]
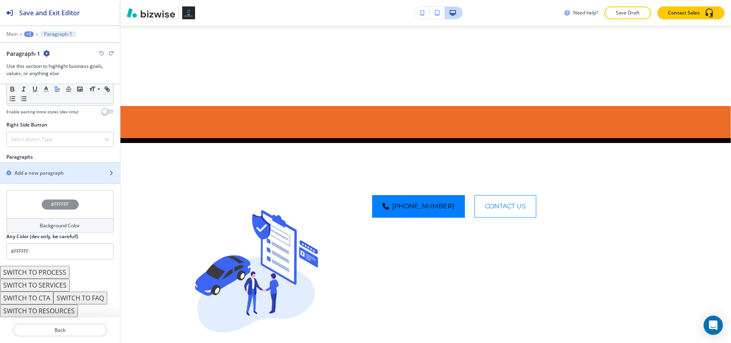
click at [43, 167] on div "button" at bounding box center [60, 166] width 120 height 6
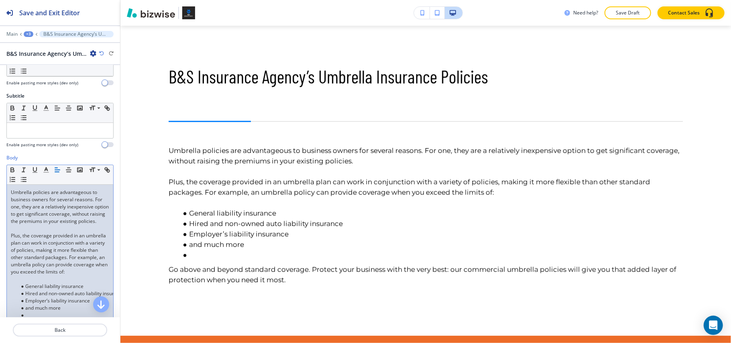
scroll to position [0, 0]
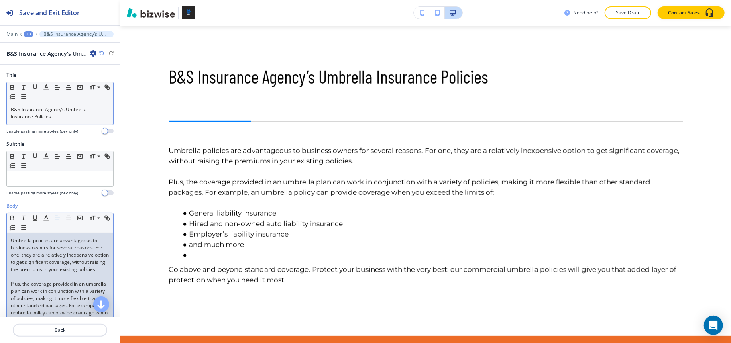
click at [80, 120] on p "B&S Insurance Agency’s Umbrella Insurance Policies" at bounding box center [60, 113] width 98 height 14
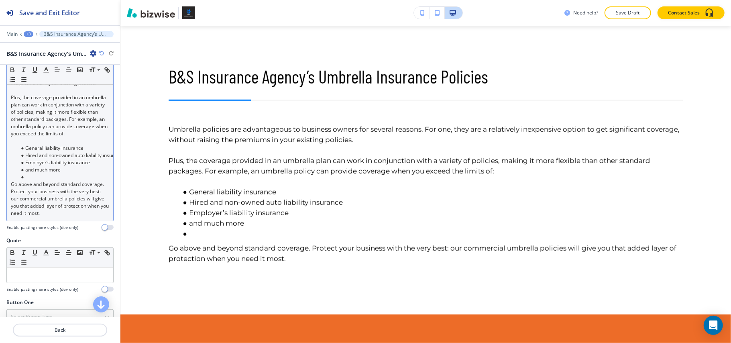
scroll to position [214, 0]
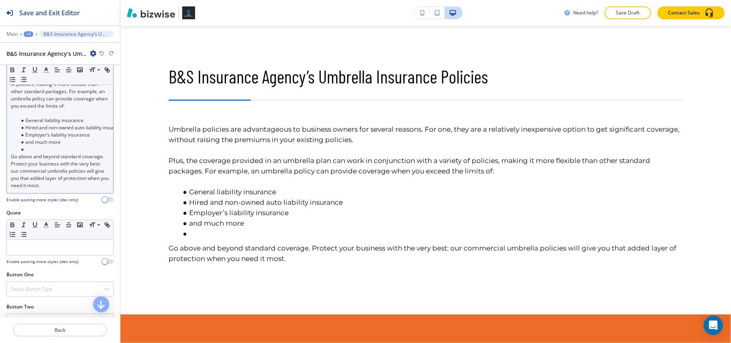
click at [39, 153] on li at bounding box center [63, 149] width 91 height 7
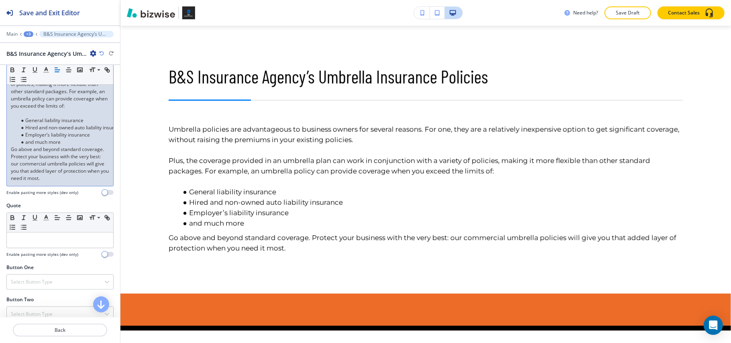
click at [59, 117] on p at bounding box center [60, 113] width 98 height 7
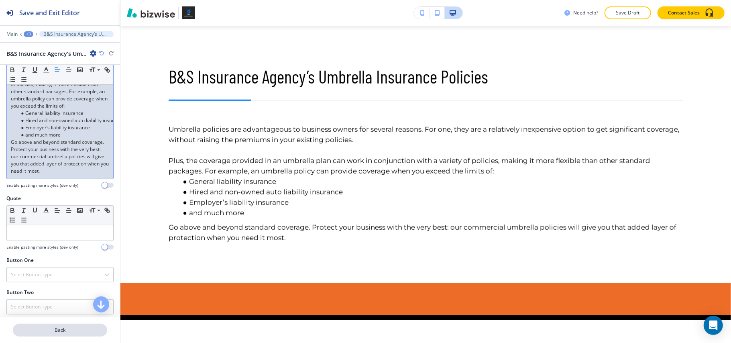
click at [58, 328] on p "Back" at bounding box center [60, 329] width 93 height 7
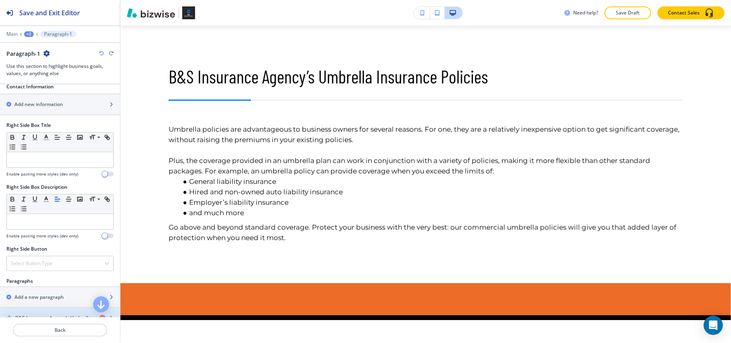
scroll to position [428, 0]
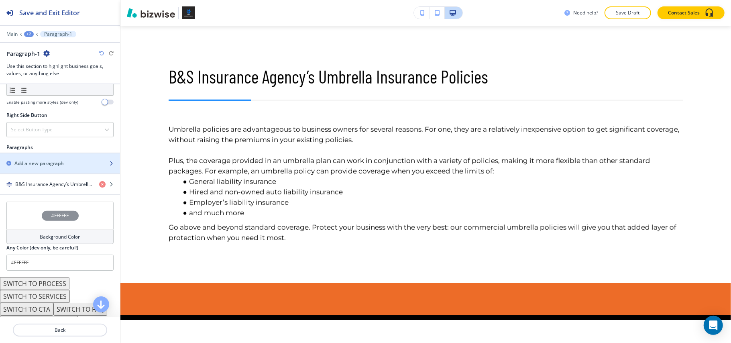
click at [33, 164] on h2 "Add a new paragraph" at bounding box center [38, 163] width 49 height 7
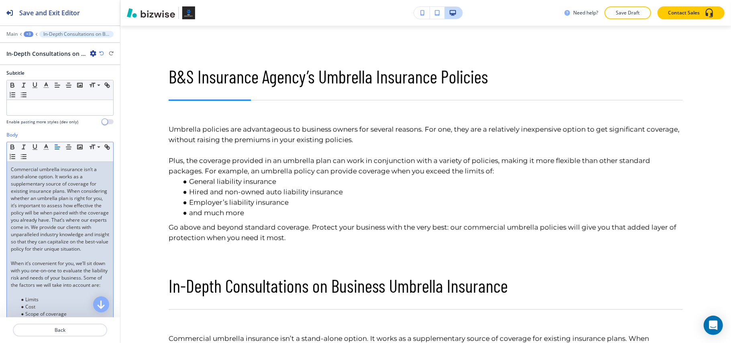
scroll to position [214, 0]
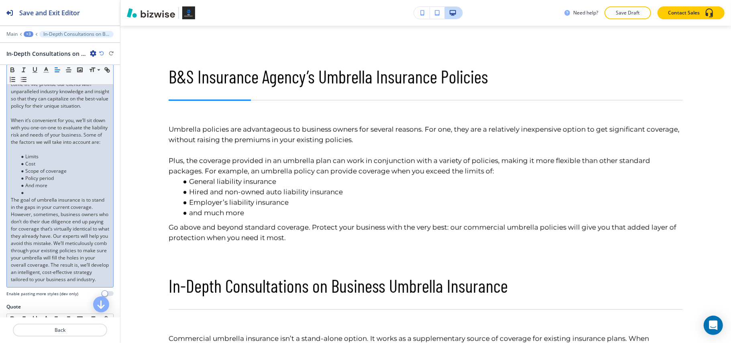
click at [37, 196] on li at bounding box center [63, 192] width 91 height 7
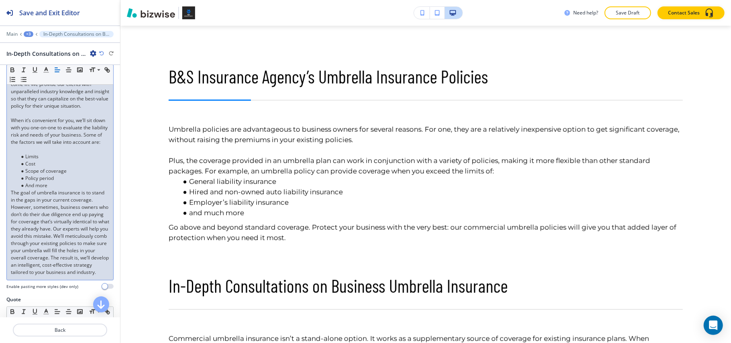
click at [43, 153] on p at bounding box center [60, 149] width 98 height 7
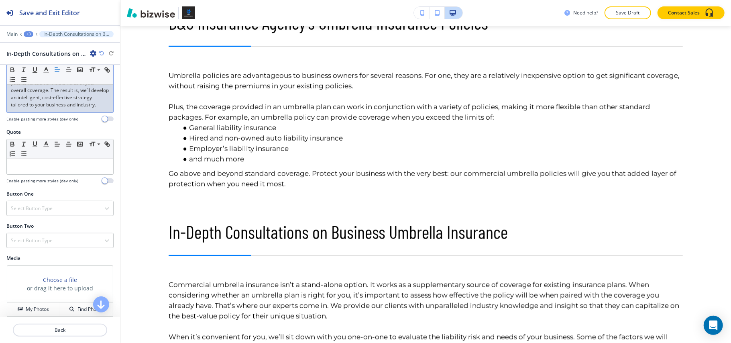
scroll to position [374, 0]
click at [61, 329] on p "Back" at bounding box center [60, 329] width 93 height 7
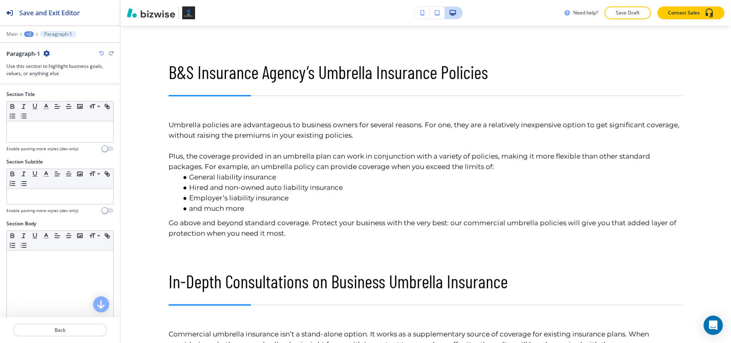
scroll to position [388, 0]
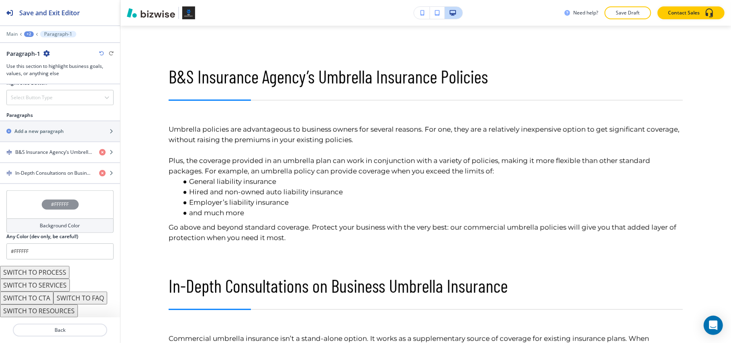
click at [2, 204] on div "#FFFFFF Background Color Any Color (dev only, be careful!) #FFFFFF" at bounding box center [60, 227] width 120 height 75
click at [6, 208] on div "#FFFFFF" at bounding box center [59, 204] width 107 height 28
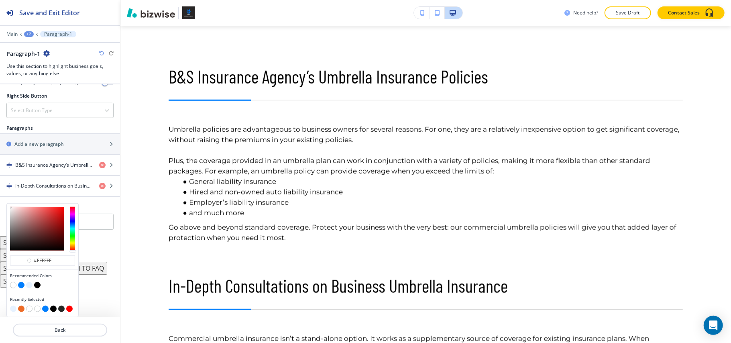
scroll to position [452, 0]
click at [28, 286] on button "button" at bounding box center [29, 285] width 6 height 6
type input "#e6f2ff"
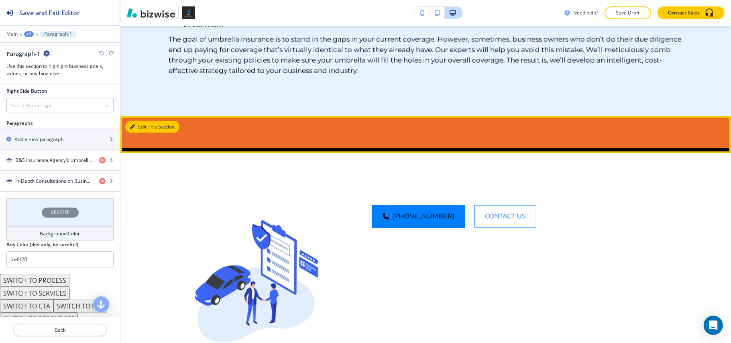
click at [140, 133] on button "Edit This Section" at bounding box center [152, 127] width 54 height 12
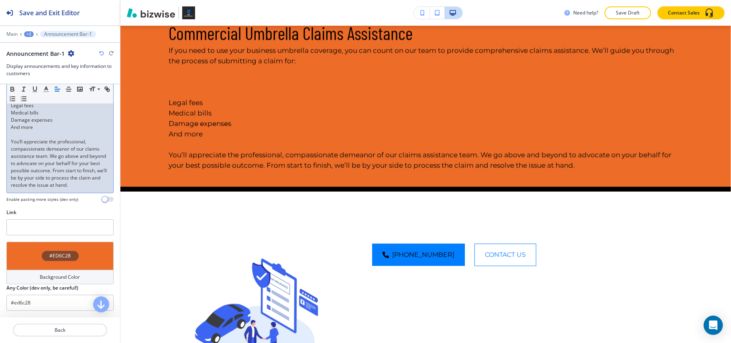
scroll to position [58, 0]
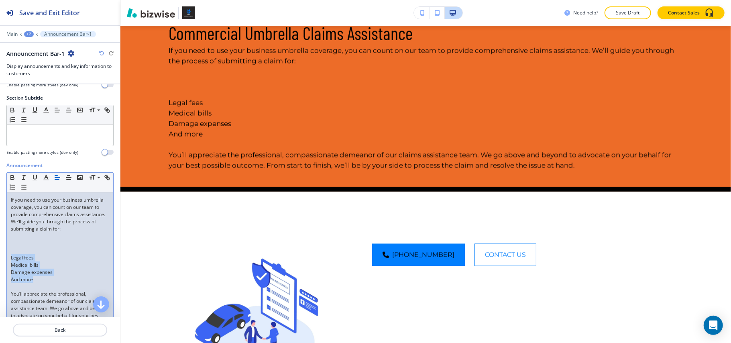
drag, startPoint x: 12, startPoint y: 271, endPoint x: 2, endPoint y: 264, distance: 12.4
click at [2, 264] on div "Announcement Small Normal Large Huge If you need to use your business umbrella …" at bounding box center [60, 261] width 120 height 199
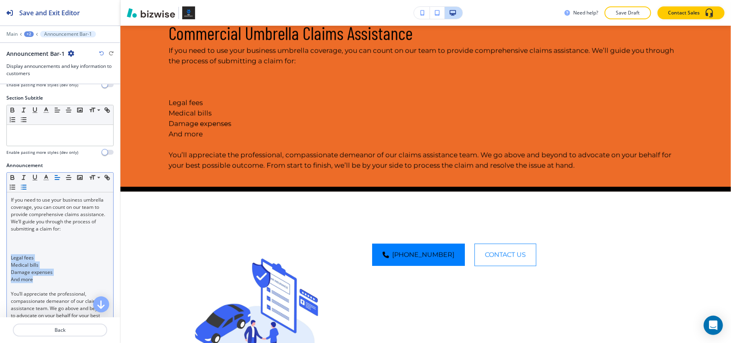
click at [27, 188] on icon "button" at bounding box center [23, 186] width 7 height 7
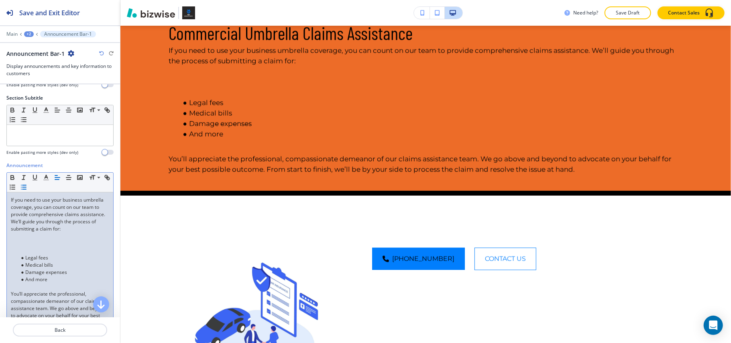
click at [28, 254] on p at bounding box center [60, 250] width 98 height 7
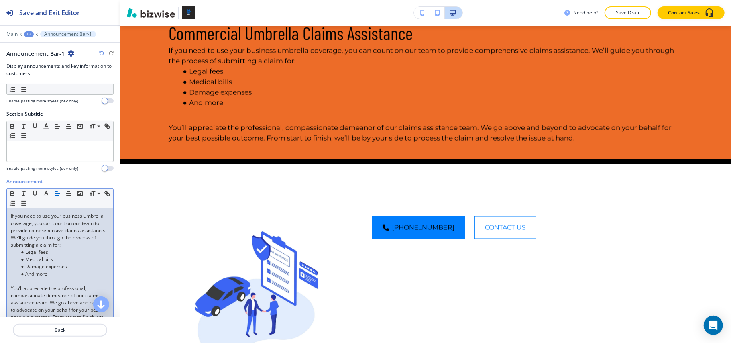
scroll to position [68, 0]
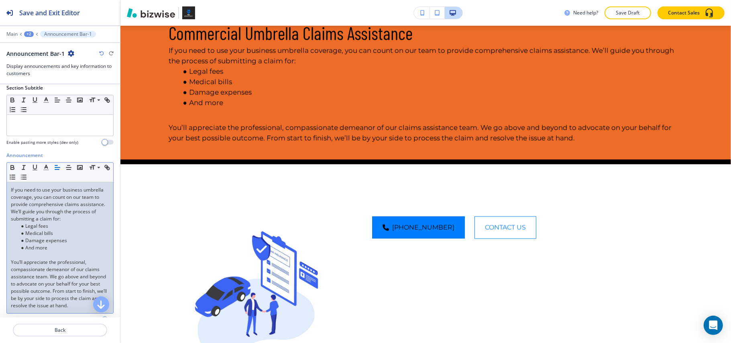
click at [26, 258] on p at bounding box center [60, 254] width 98 height 7
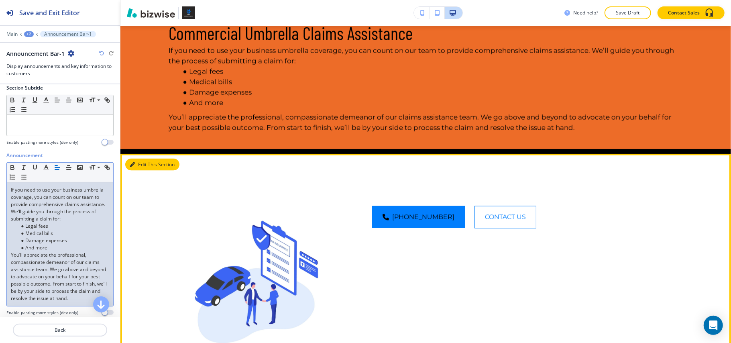
click at [136, 171] on button "Edit This Section" at bounding box center [152, 164] width 54 height 12
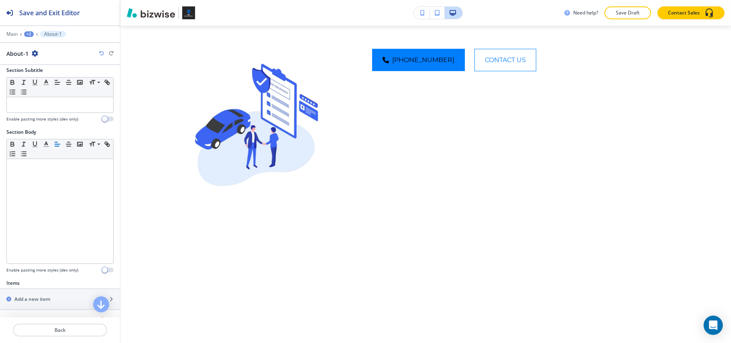
scroll to position [211, 0]
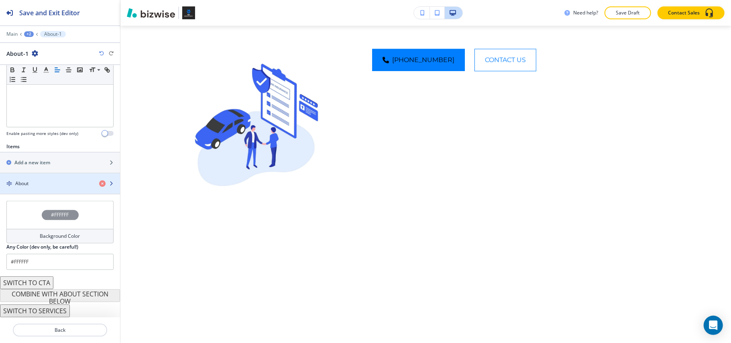
click at [58, 182] on div "About" at bounding box center [46, 183] width 93 height 7
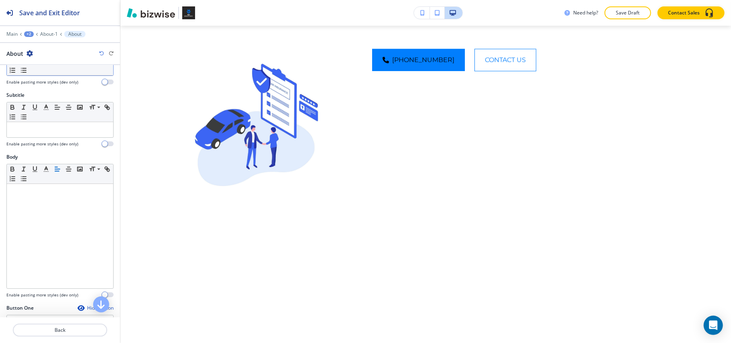
scroll to position [0, 0]
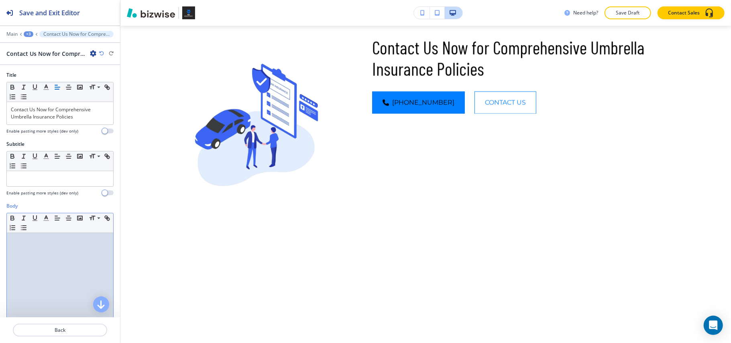
drag, startPoint x: 57, startPoint y: 287, endPoint x: 63, endPoint y: 286, distance: 6.5
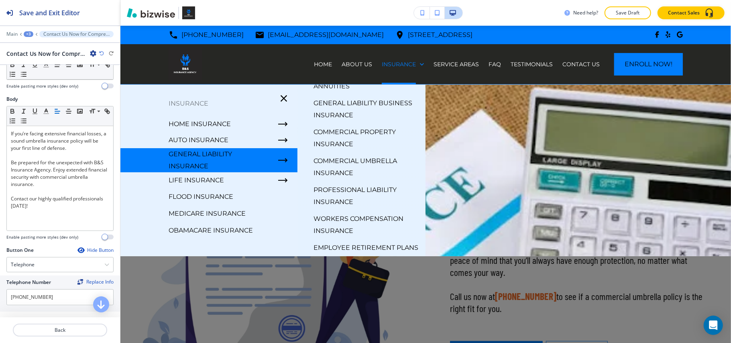
scroll to position [79, 0]
click at [348, 184] on p "Professional Liability Insurance" at bounding box center [366, 196] width 106 height 24
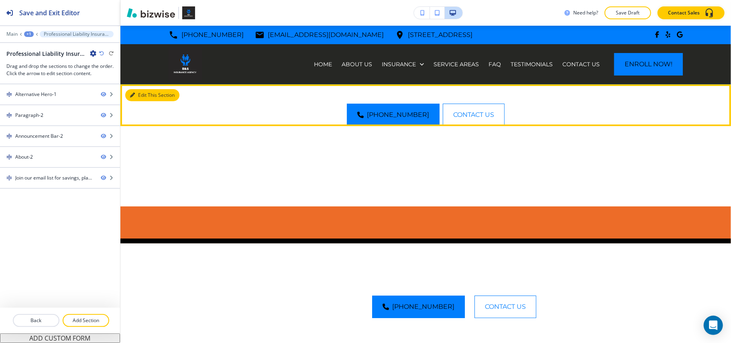
click at [136, 95] on button "Edit This Section" at bounding box center [152, 95] width 54 height 12
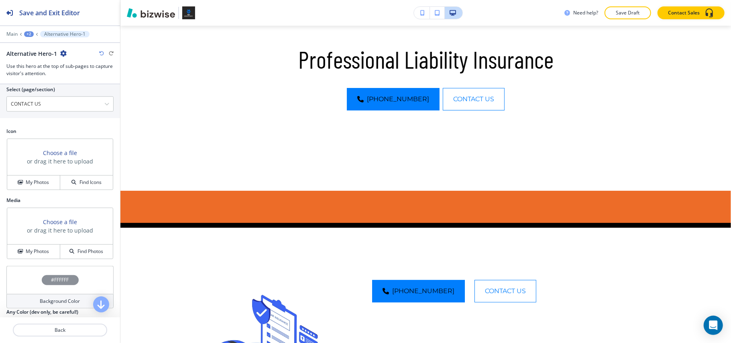
scroll to position [428, 0]
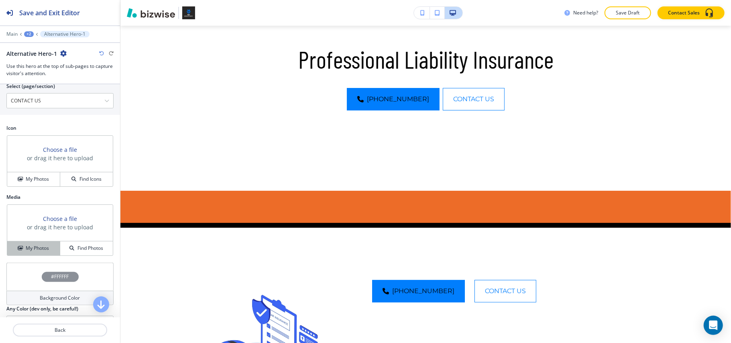
click at [28, 251] on h4 "My Photos" at bounding box center [37, 247] width 23 height 7
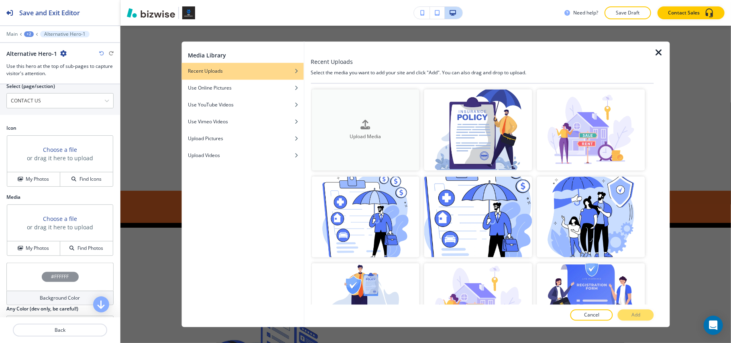
click at [345, 124] on div "Upload Media" at bounding box center [365, 130] width 108 height 20
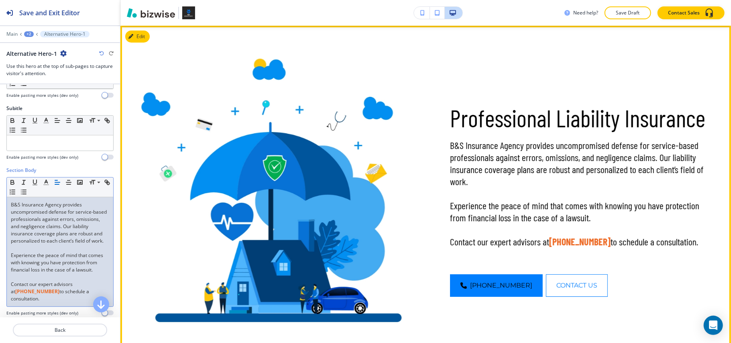
scroll to position [166, 0]
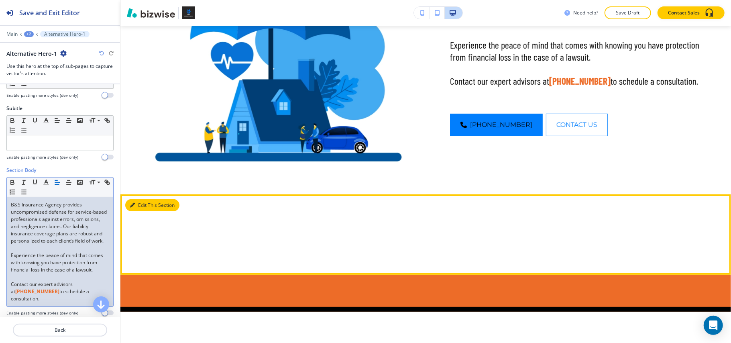
click at [136, 199] on button "Edit This Section" at bounding box center [152, 205] width 54 height 12
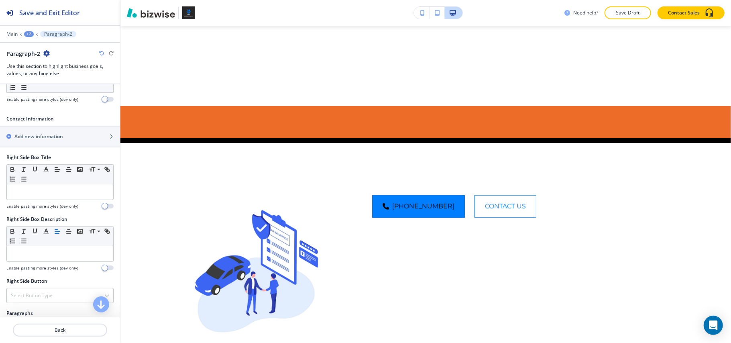
scroll to position [422, 0]
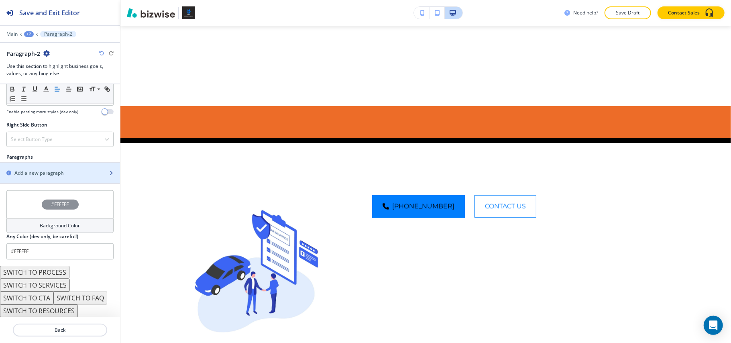
click at [42, 179] on div "button" at bounding box center [60, 180] width 120 height 6
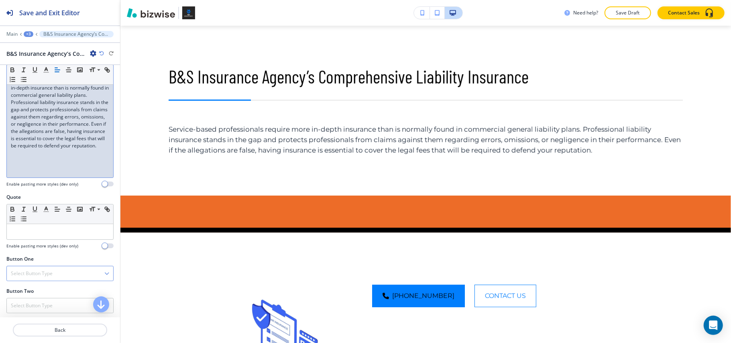
scroll to position [160, 0]
click at [53, 327] on p "Back" at bounding box center [60, 329] width 93 height 7
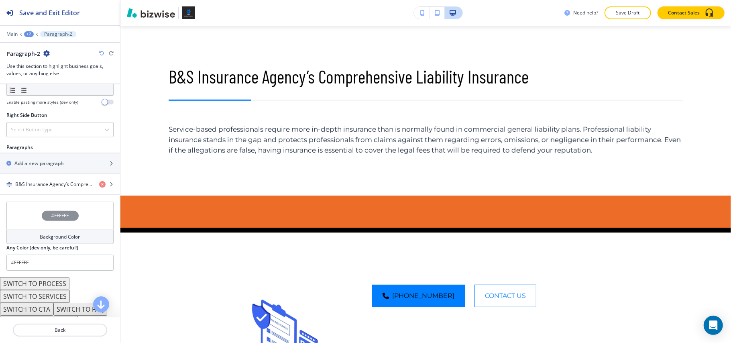
scroll to position [443, 0]
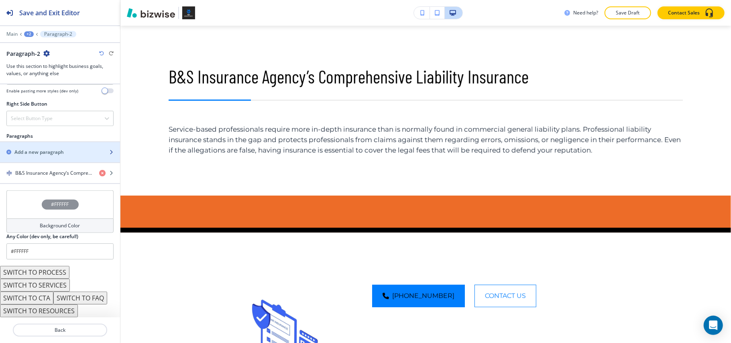
click at [47, 151] on h2 "Add a new paragraph" at bounding box center [38, 151] width 49 height 7
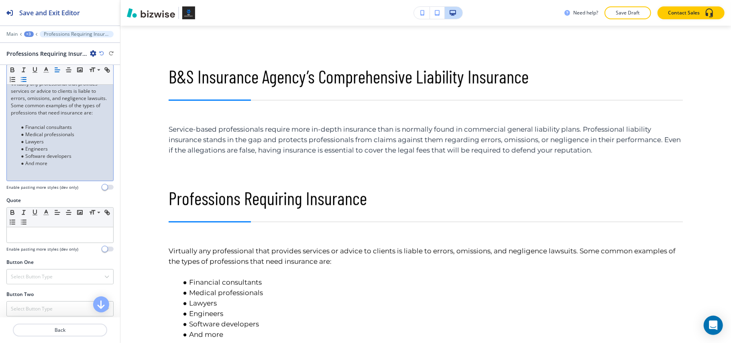
scroll to position [160, 0]
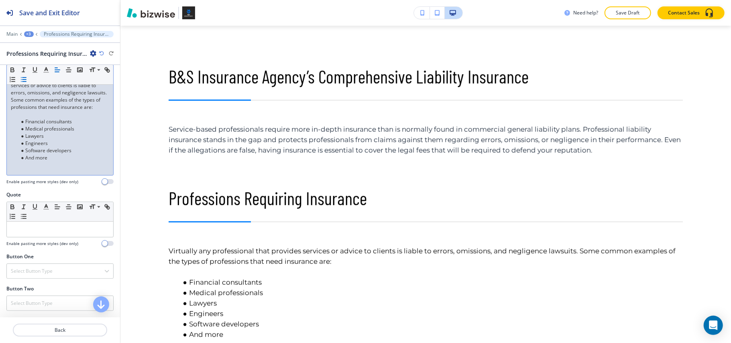
click at [26, 118] on p at bounding box center [60, 114] width 98 height 7
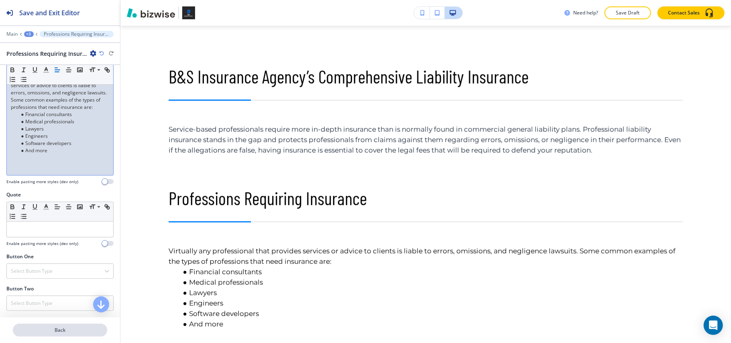
click at [74, 328] on p "Back" at bounding box center [60, 329] width 93 height 7
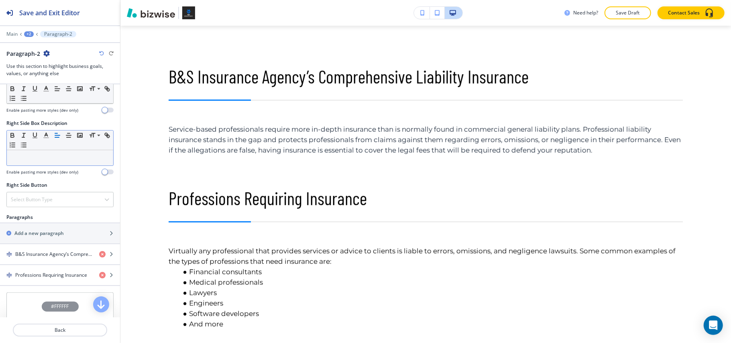
scroll to position [428, 0]
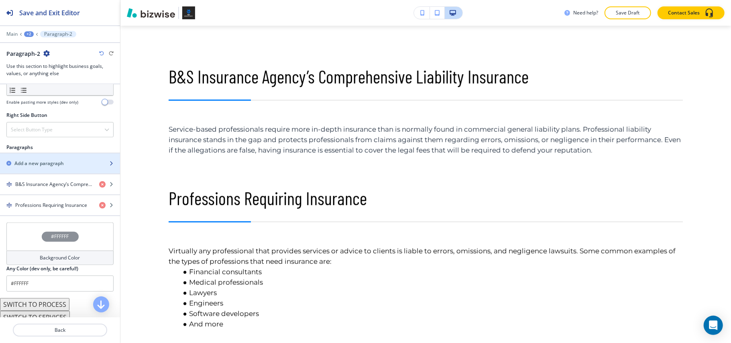
click at [55, 164] on h2 "Add a new paragraph" at bounding box center [38, 163] width 49 height 7
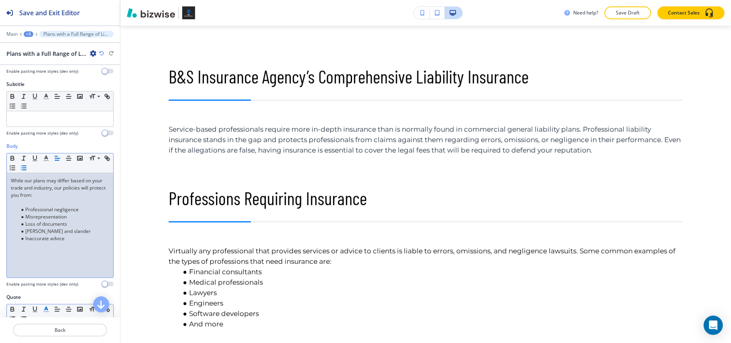
scroll to position [160, 0]
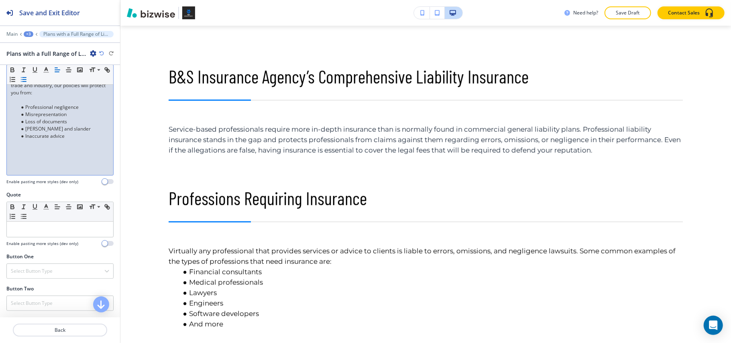
click at [35, 103] on p at bounding box center [60, 99] width 98 height 7
click at [64, 325] on button "Back" at bounding box center [60, 329] width 94 height 13
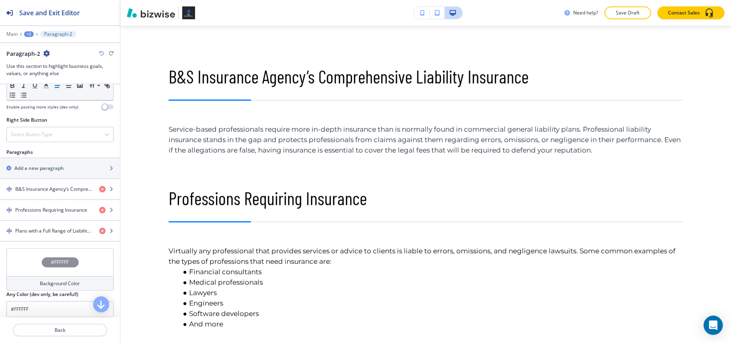
scroll to position [481, 0]
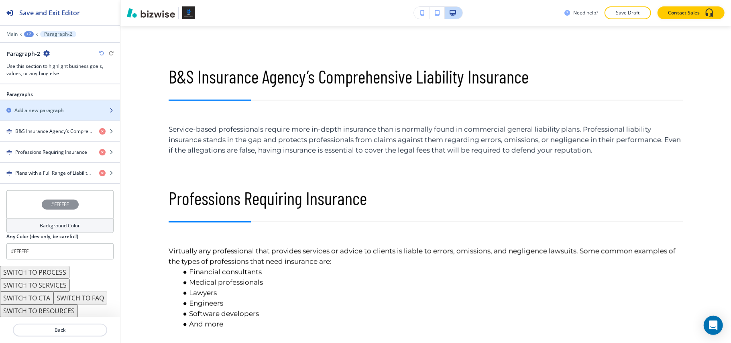
click at [53, 107] on div "button" at bounding box center [60, 103] width 120 height 6
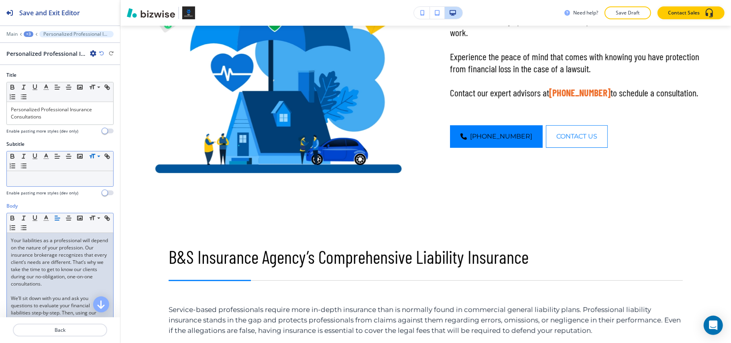
scroll to position [246, 0]
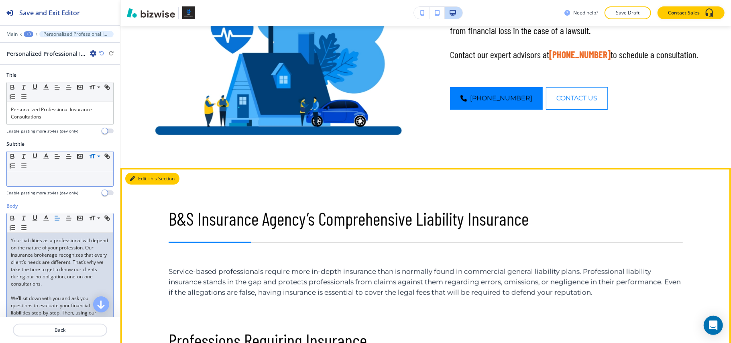
click at [142, 180] on button "Edit This Section" at bounding box center [152, 179] width 54 height 12
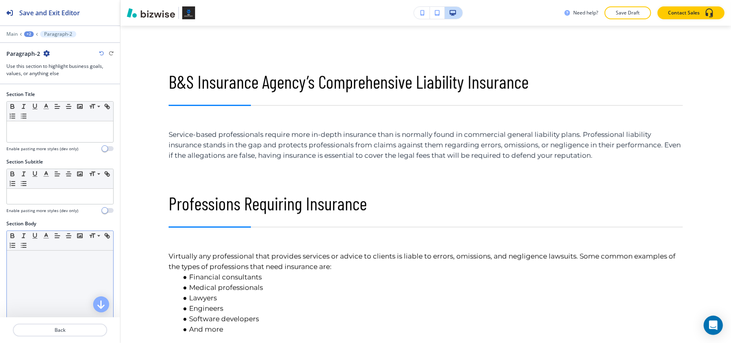
scroll to position [388, 0]
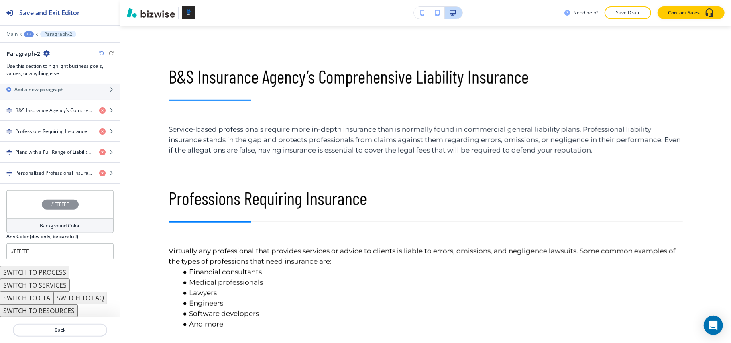
click at [21, 216] on div "#FFFFFF" at bounding box center [59, 204] width 107 height 28
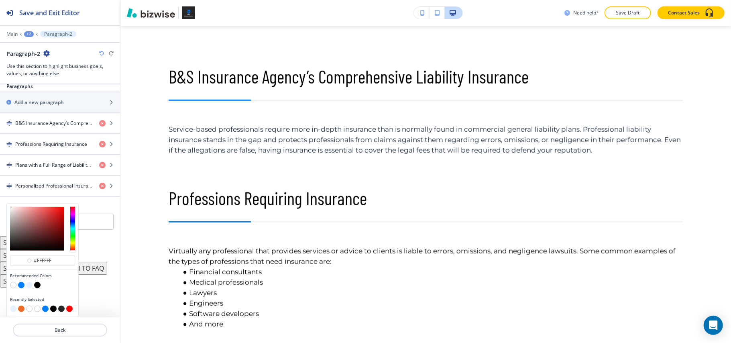
scroll to position [494, 0]
click at [29, 286] on button "button" at bounding box center [29, 285] width 6 height 6
type input "#e6f2ff"
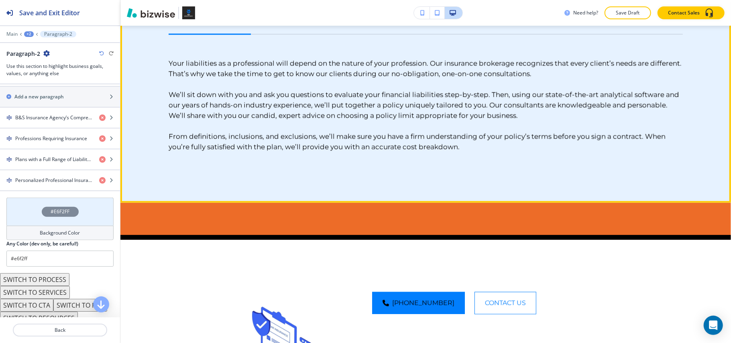
scroll to position [1083, 0]
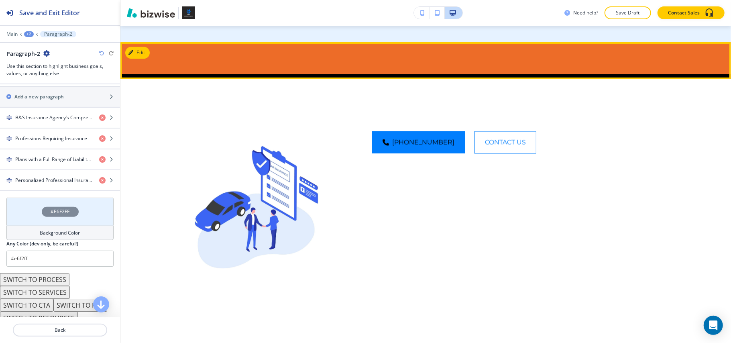
click at [148, 59] on div "Edit" at bounding box center [137, 53] width 24 height 12
click at [143, 59] on button "Edit This Section" at bounding box center [152, 53] width 54 height 12
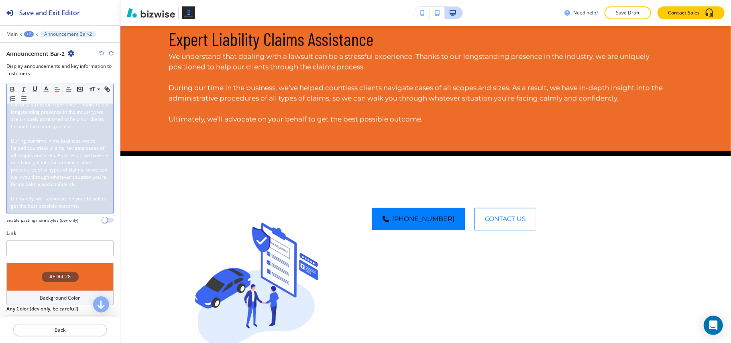
scroll to position [0, 0]
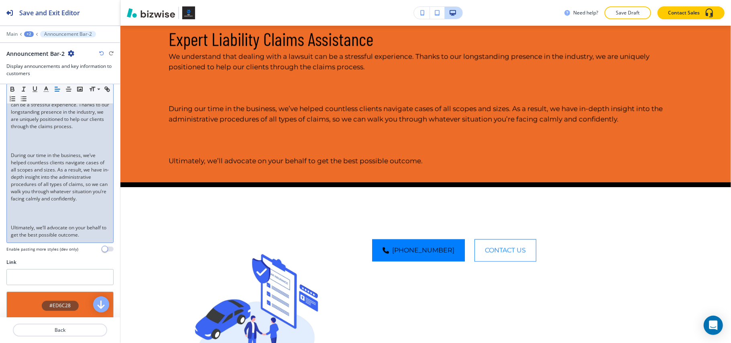
click at [34, 144] on p at bounding box center [60, 140] width 98 height 7
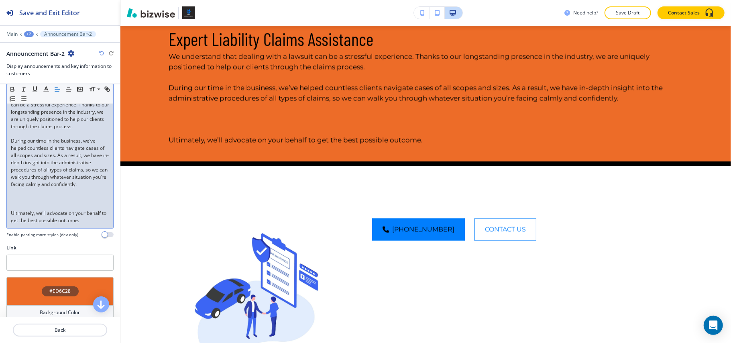
click at [22, 209] on p at bounding box center [60, 205] width 98 height 7
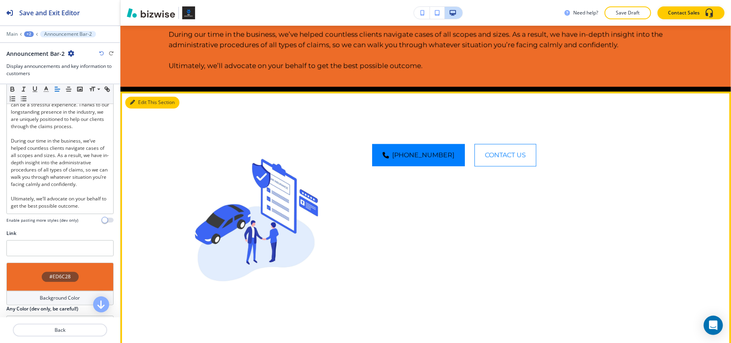
click at [132, 105] on icon "button" at bounding box center [132, 102] width 5 height 5
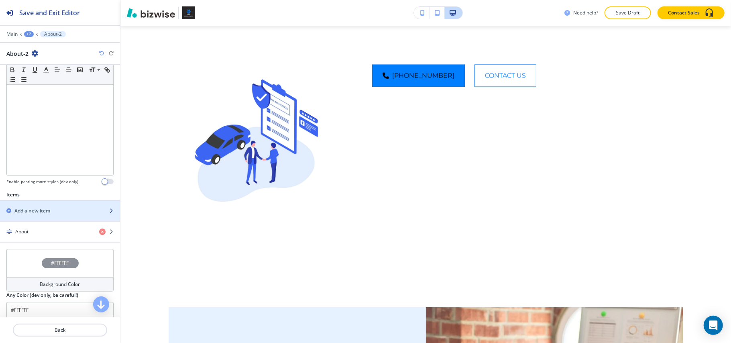
scroll to position [211, 0]
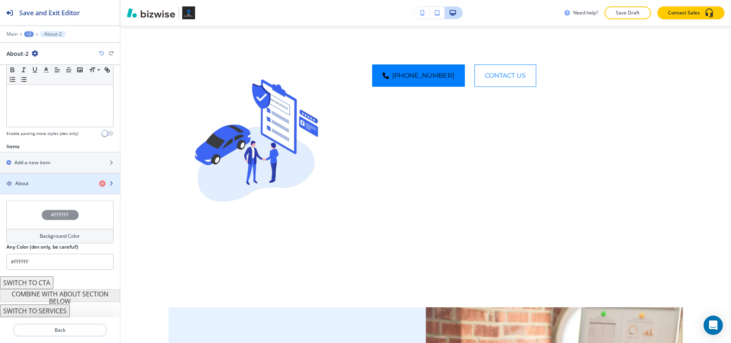
click at [52, 183] on div "About" at bounding box center [46, 183] width 93 height 7
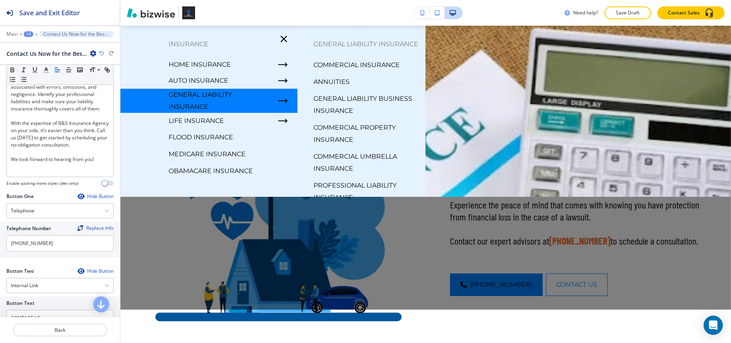
scroll to position [79, 0]
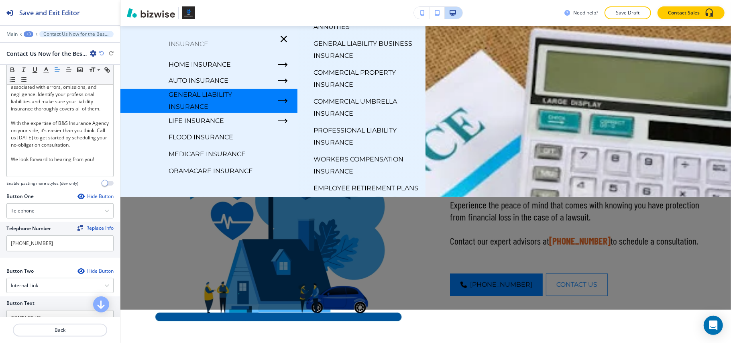
click at [343, 153] on p "Workers Compensation Insurance" at bounding box center [366, 165] width 106 height 24
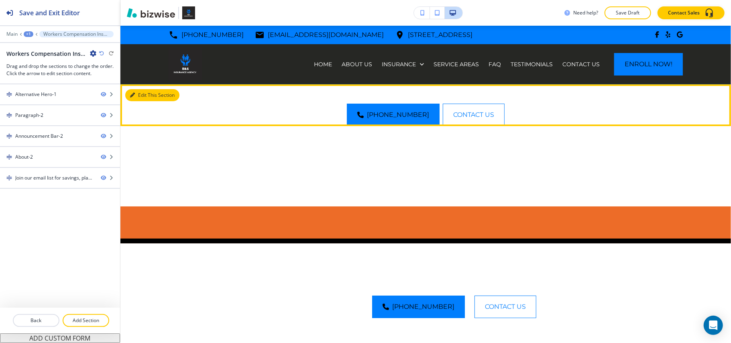
click at [142, 95] on button "Edit This Section" at bounding box center [152, 95] width 54 height 12
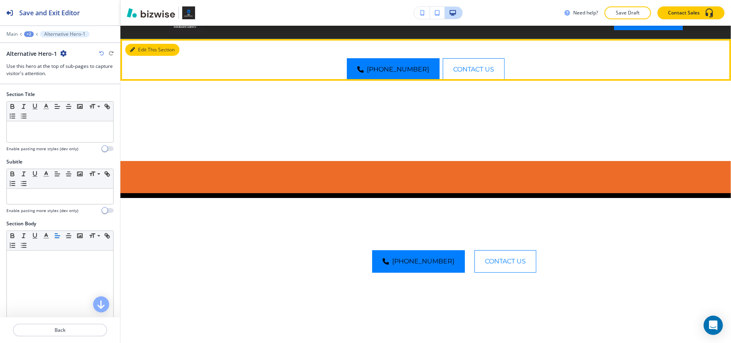
scroll to position [59, 0]
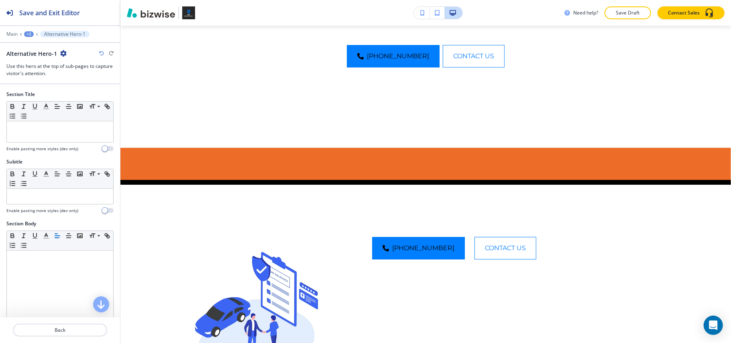
click at [22, 35] on div "Main +2 Alternative Hero-1" at bounding box center [59, 34] width 107 height 6
click at [24, 33] on button "+2" at bounding box center [29, 34] width 10 height 6
click at [40, 63] on p "Workers Compensation Insurance" at bounding box center [49, 61] width 41 height 7
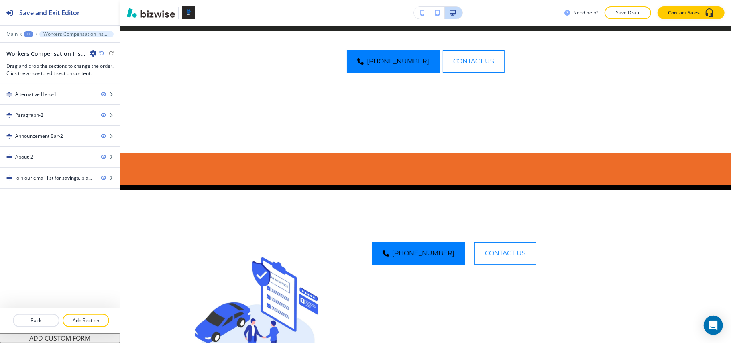
scroll to position [0, 0]
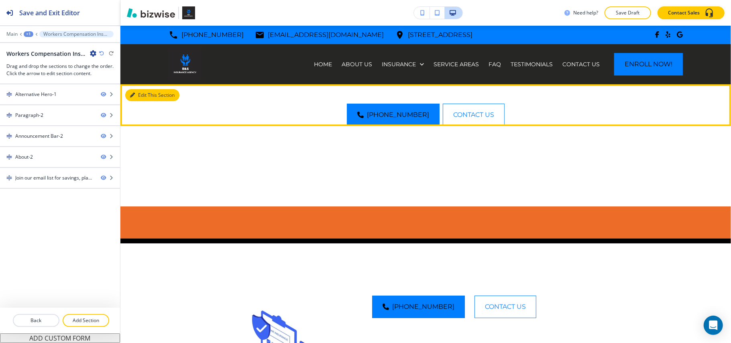
click at [149, 96] on button "Edit This Section" at bounding box center [152, 95] width 54 height 12
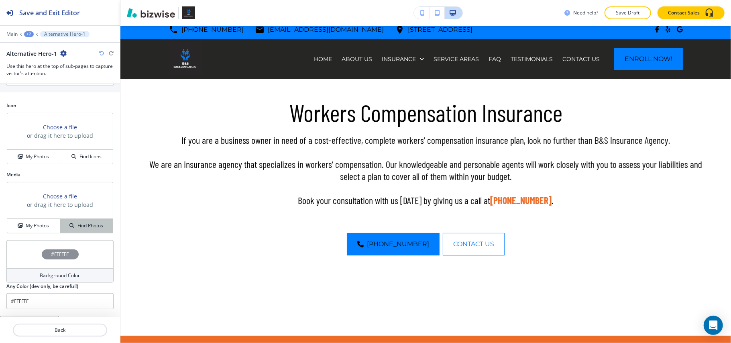
scroll to position [470, 0]
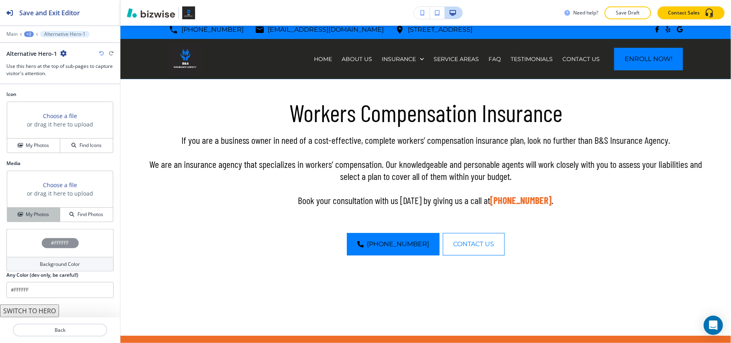
click at [36, 215] on h4 "My Photos" at bounding box center [37, 214] width 23 height 7
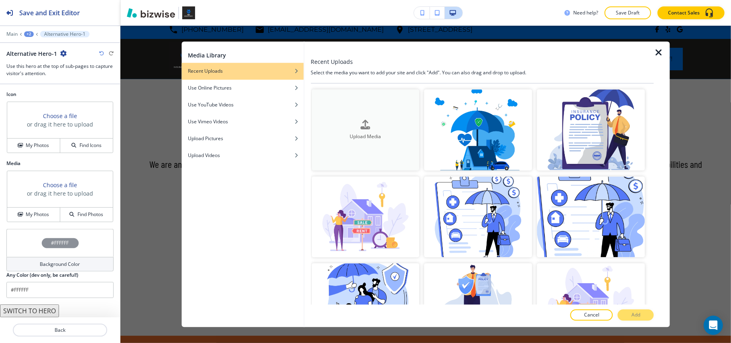
click at [376, 130] on div "button" at bounding box center [365, 131] width 108 height 3
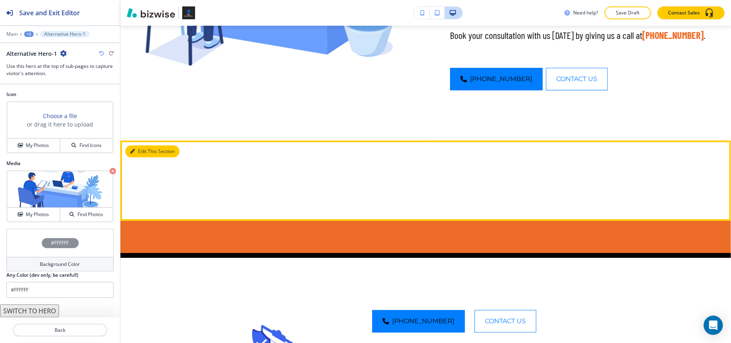
click at [138, 153] on button "Edit This Section" at bounding box center [152, 151] width 54 height 12
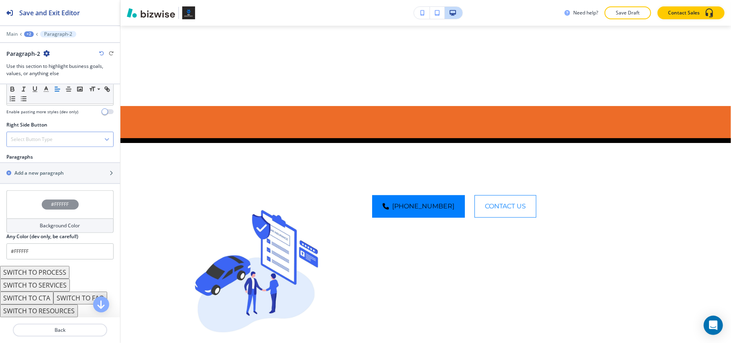
scroll to position [422, 0]
click at [44, 172] on h2 "Add a new paragraph" at bounding box center [38, 172] width 49 height 7
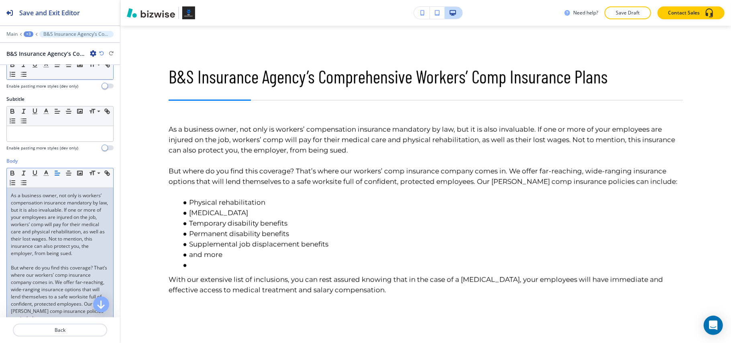
scroll to position [107, 0]
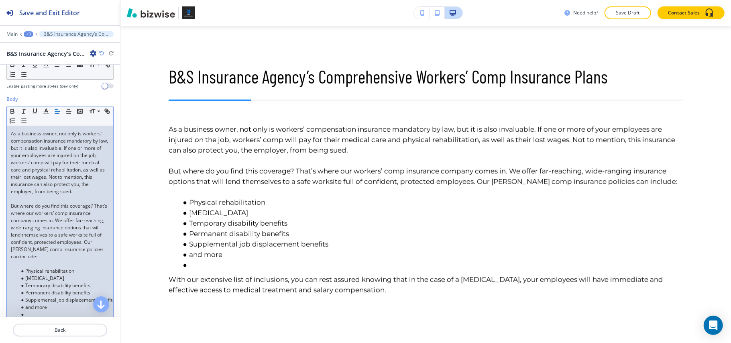
click at [28, 267] on p at bounding box center [60, 263] width 98 height 7
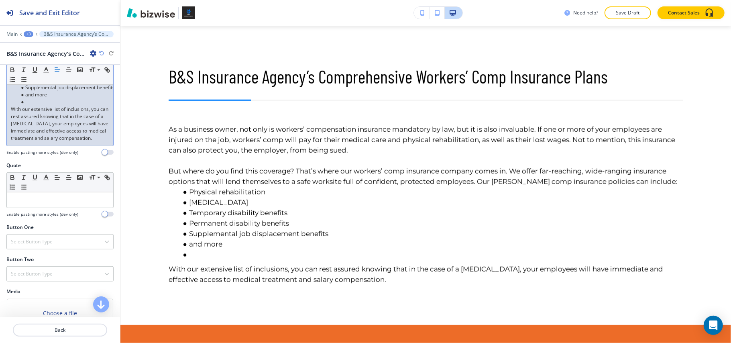
scroll to position [321, 0]
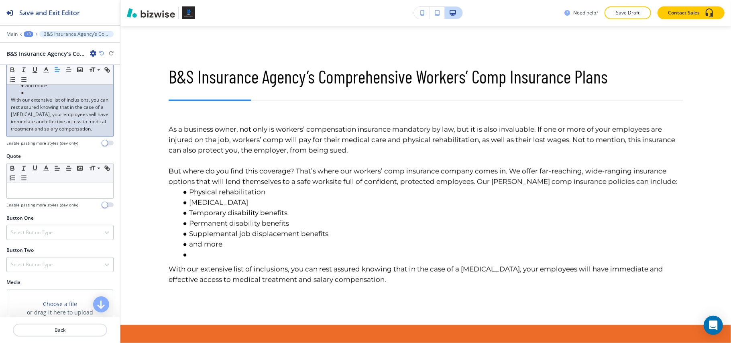
click at [30, 106] on p "With our extensive list of inclusions, you can rest assured knowing that in the…" at bounding box center [60, 114] width 98 height 36
click at [23, 89] on li "and more" at bounding box center [63, 85] width 91 height 7
click at [30, 96] on li at bounding box center [63, 92] width 91 height 7
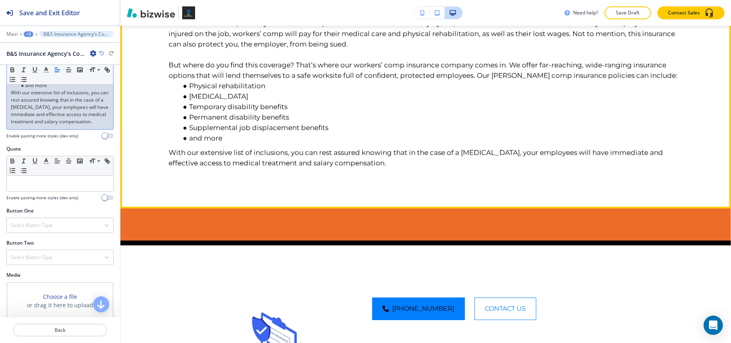
scroll to position [495, 0]
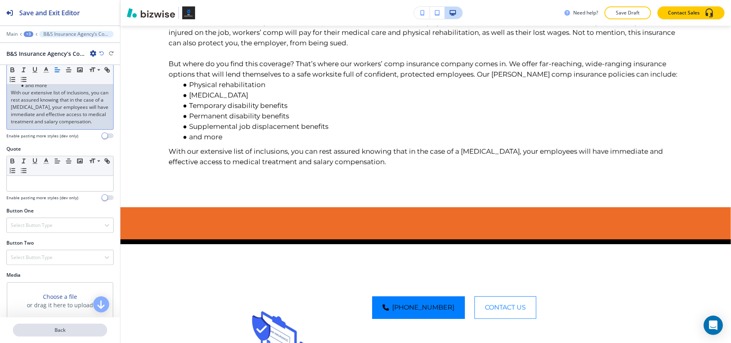
click at [55, 328] on p "Back" at bounding box center [60, 329] width 93 height 7
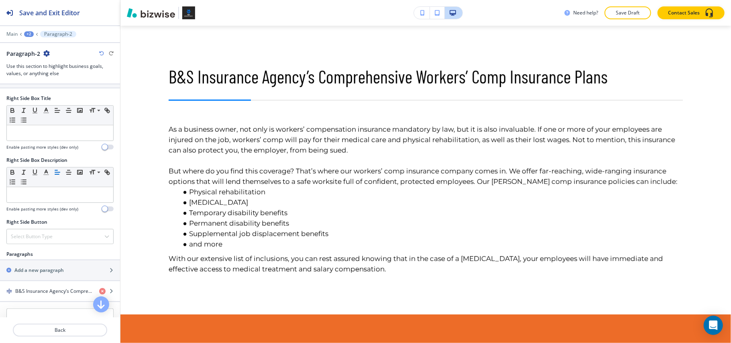
scroll to position [374, 0]
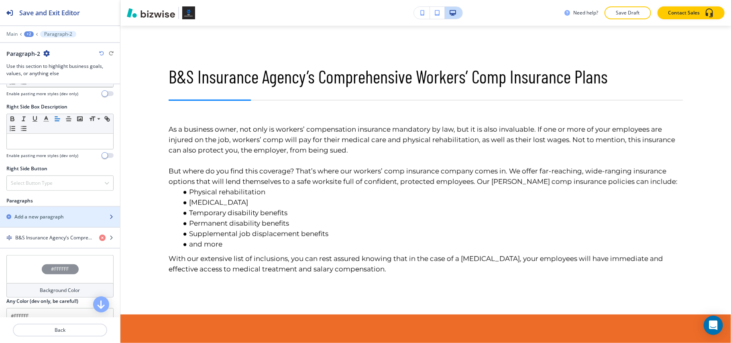
click at [42, 220] on h2 "Add a new paragraph" at bounding box center [38, 216] width 49 height 7
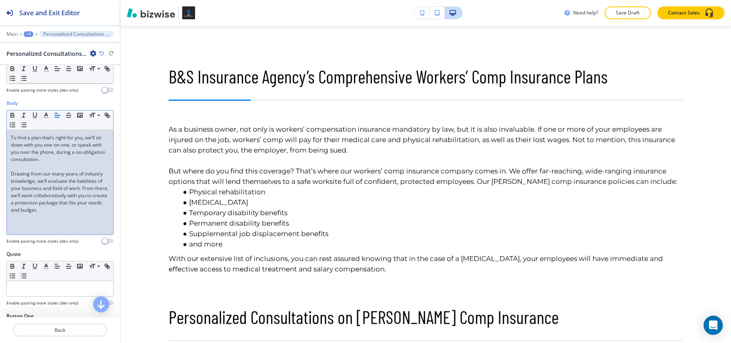
scroll to position [233, 0]
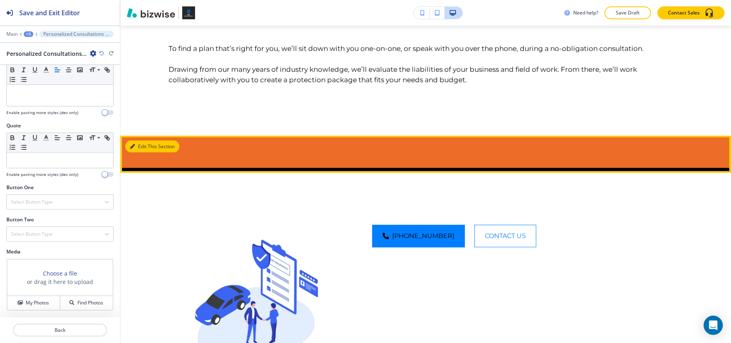
click at [137, 151] on button "Edit This Section" at bounding box center [152, 146] width 54 height 12
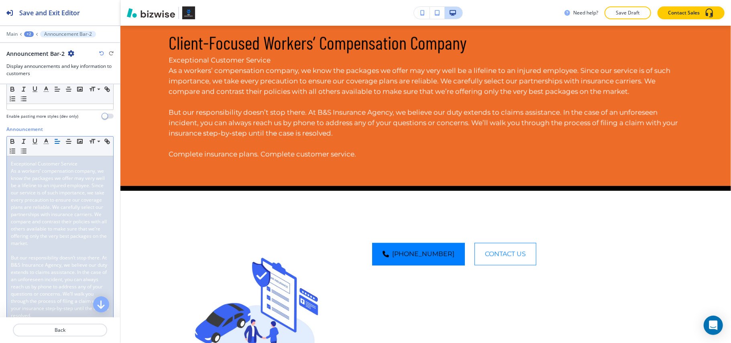
scroll to position [107, 0]
click at [42, 232] on span "As a workers’ compensation company, we know the packages we offer may very well…" at bounding box center [59, 201] width 97 height 79
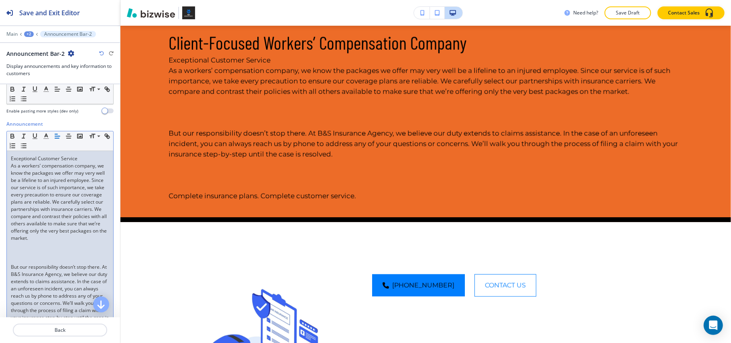
click at [26, 256] on p at bounding box center [60, 252] width 98 height 7
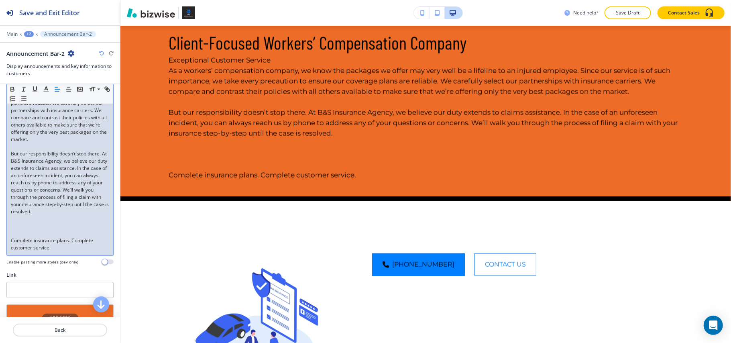
scroll to position [214, 0]
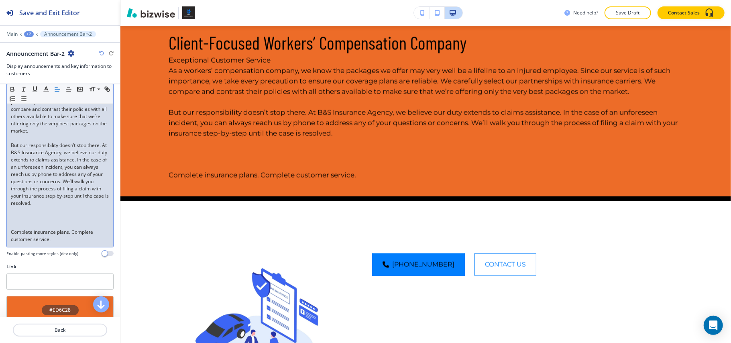
click at [40, 228] on p at bounding box center [60, 224] width 98 height 7
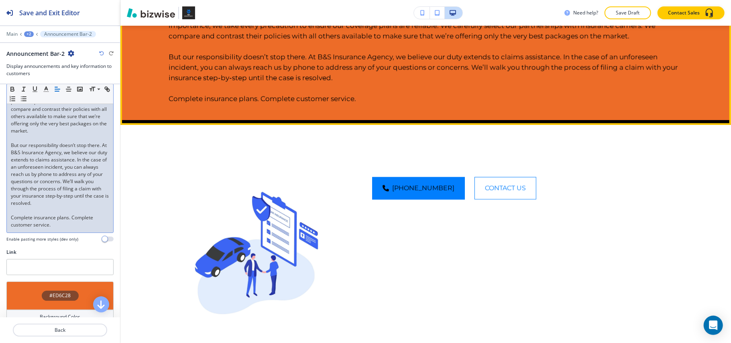
scroll to position [935, 0]
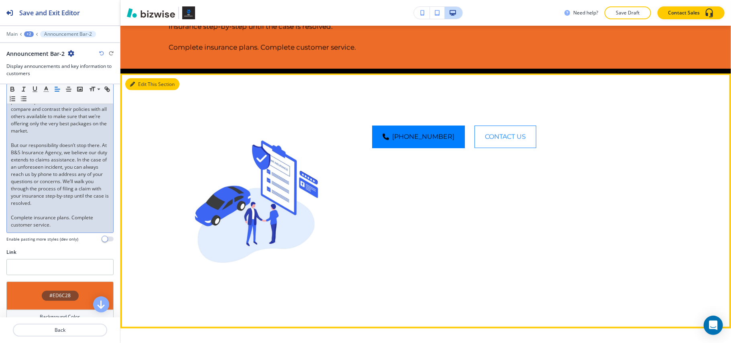
click at [140, 88] on button "Edit This Section" at bounding box center [152, 84] width 54 height 12
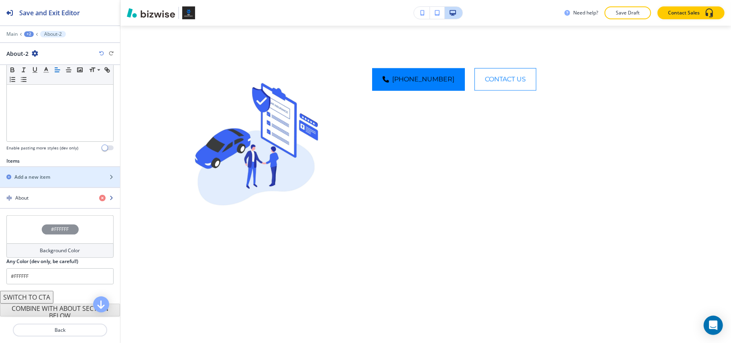
scroll to position [211, 0]
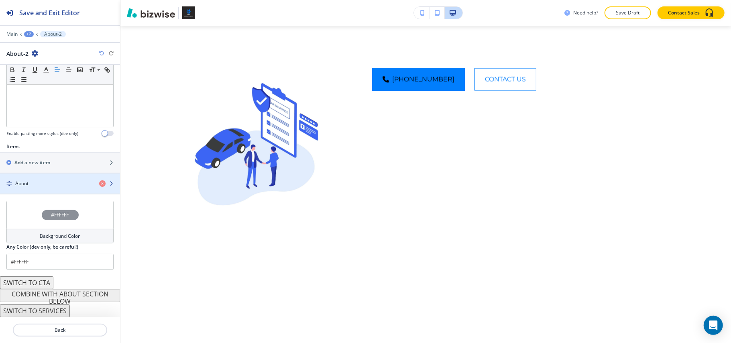
click at [37, 189] on div "button" at bounding box center [60, 190] width 120 height 6
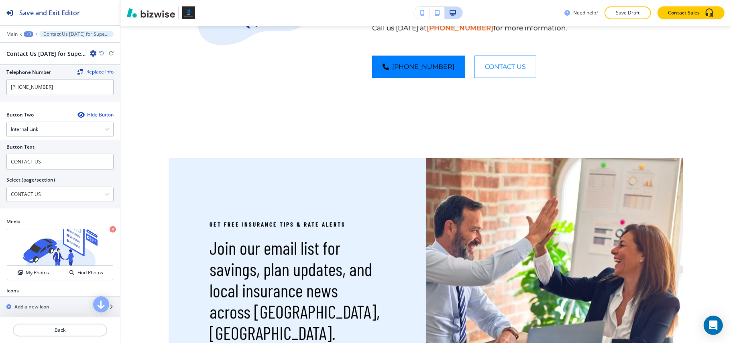
scroll to position [321, 0]
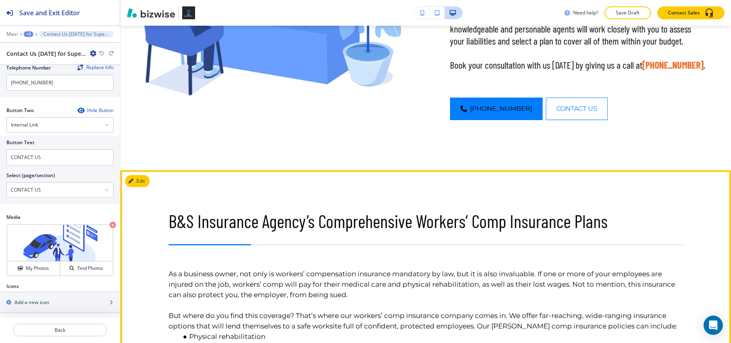
click at [144, 181] on button "Edit" at bounding box center [137, 181] width 24 height 12
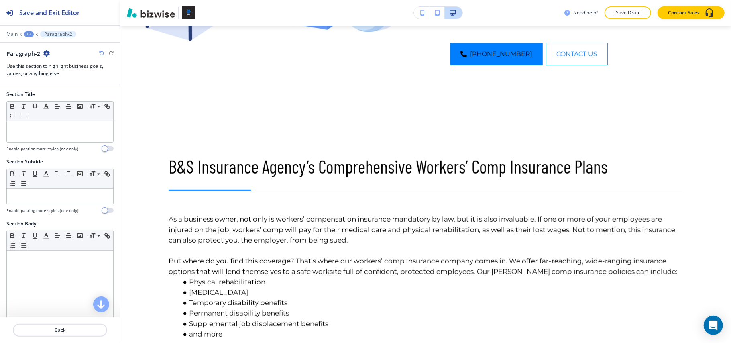
scroll to position [388, 0]
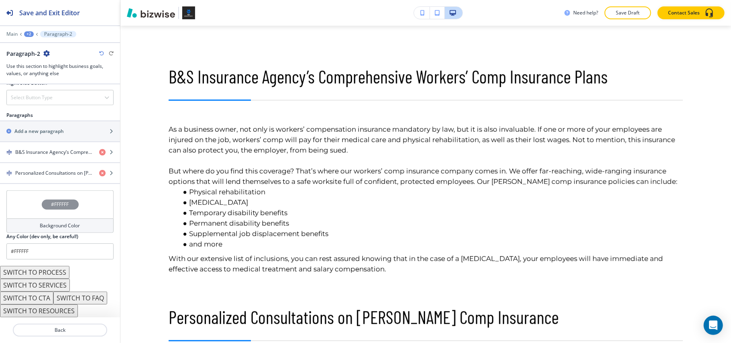
click at [28, 207] on div "#FFFFFF" at bounding box center [59, 204] width 107 height 28
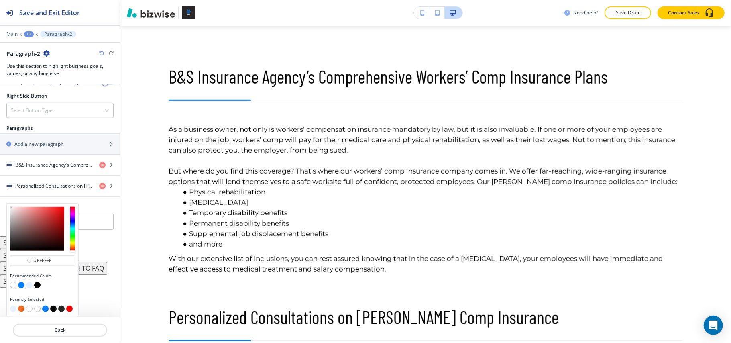
scroll to position [452, 0]
click at [26, 284] on div at bounding box center [42, 286] width 65 height 8
click at [29, 283] on button "button" at bounding box center [29, 285] width 6 height 6
type input "#e6f2ff"
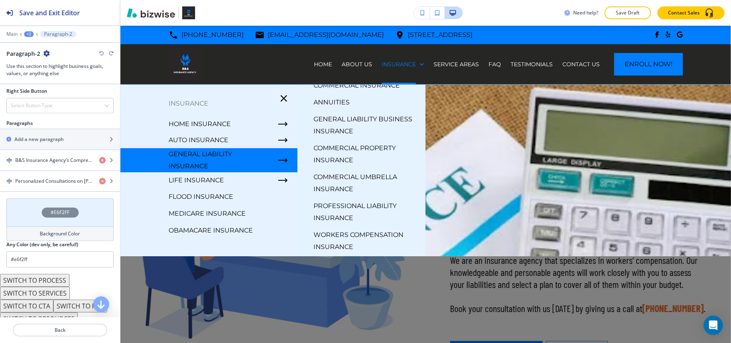
scroll to position [79, 0]
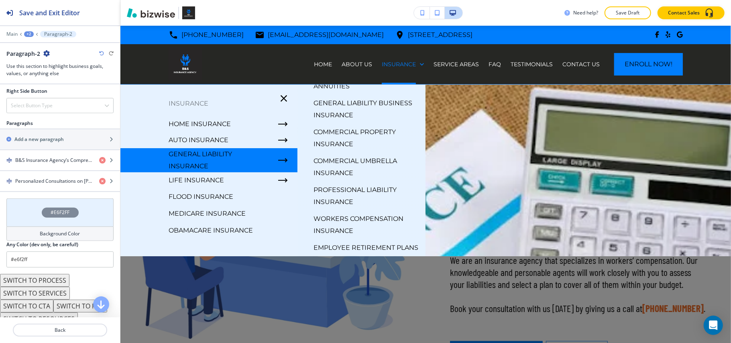
click at [345, 242] on p "Employee Retirement Plans" at bounding box center [365, 248] width 105 height 12
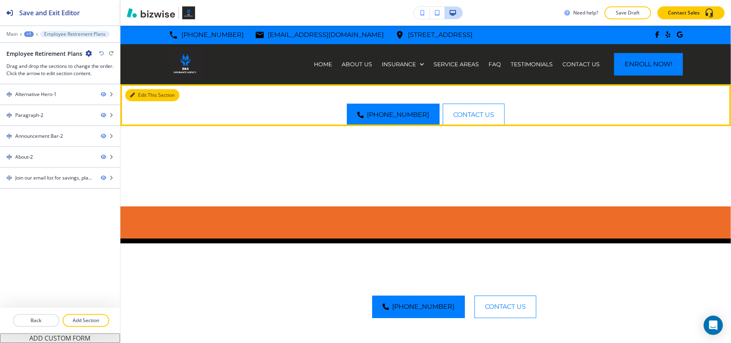
click at [129, 99] on button "Edit This Section" at bounding box center [152, 95] width 54 height 12
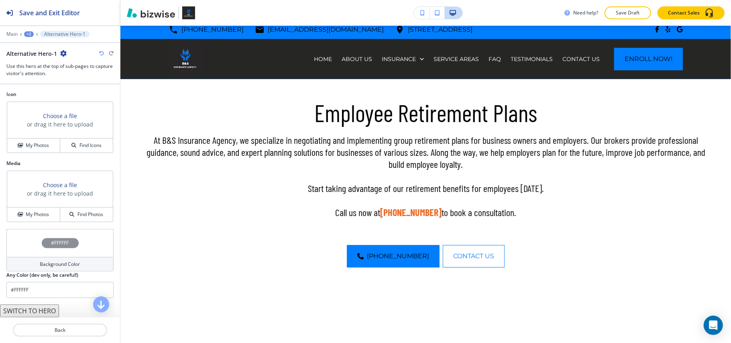
scroll to position [481, 0]
click at [26, 218] on h4 "My Photos" at bounding box center [37, 214] width 23 height 7
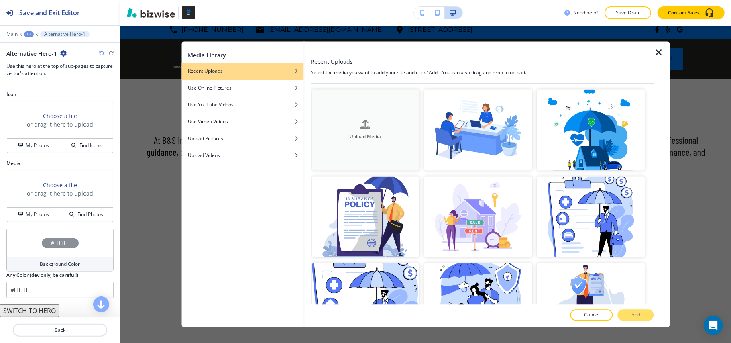
click at [352, 133] on h4 "Upload Media" at bounding box center [365, 136] width 108 height 7
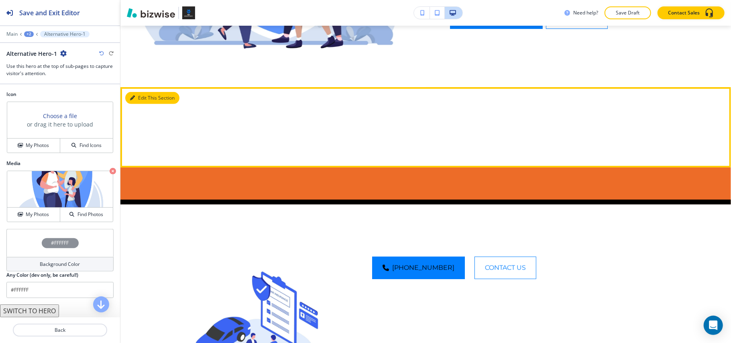
click at [136, 97] on button "Edit This Section" at bounding box center [152, 98] width 54 height 12
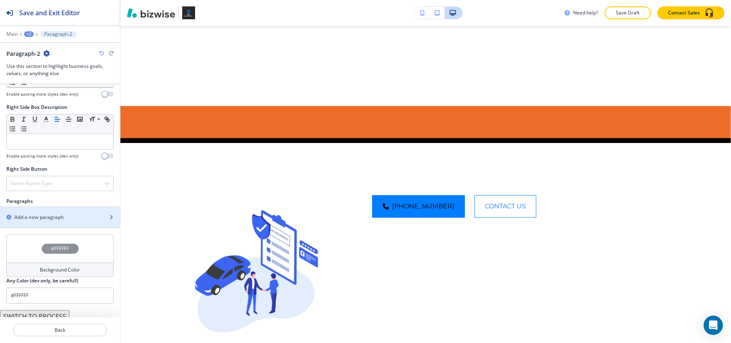
scroll to position [422, 0]
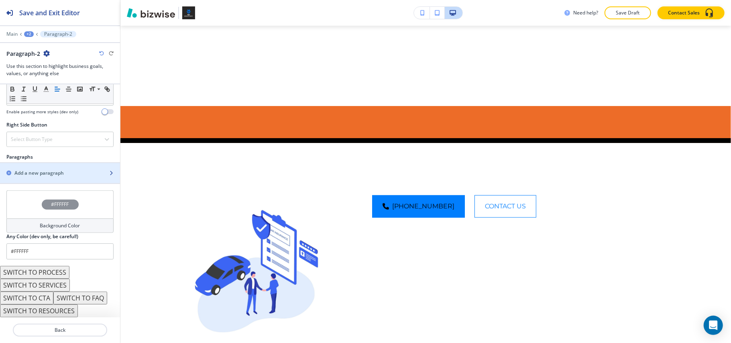
click at [35, 180] on div "button" at bounding box center [60, 180] width 120 height 6
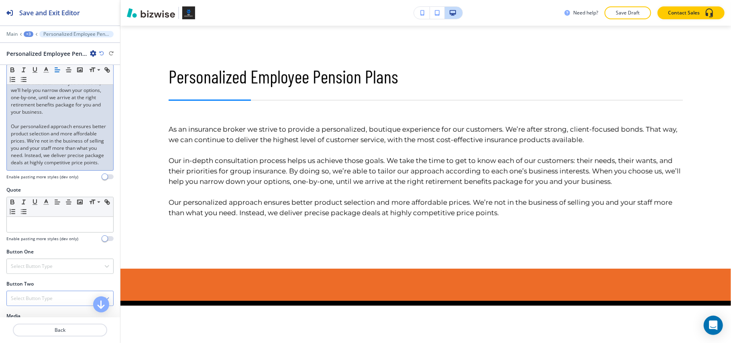
scroll to position [321, 0]
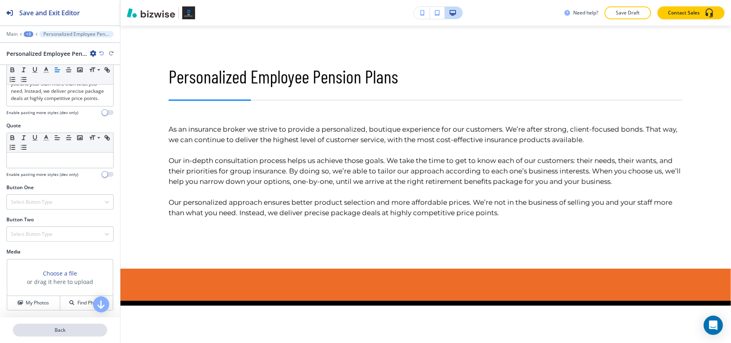
click at [69, 324] on button "Back" at bounding box center [60, 329] width 94 height 13
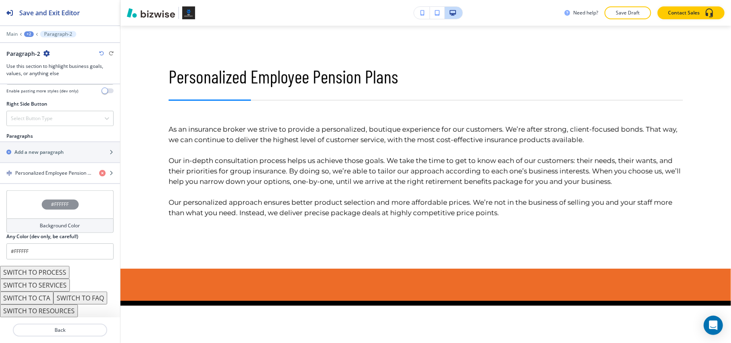
scroll to position [443, 0]
click at [68, 148] on div "Add a new paragraph" at bounding box center [51, 151] width 102 height 7
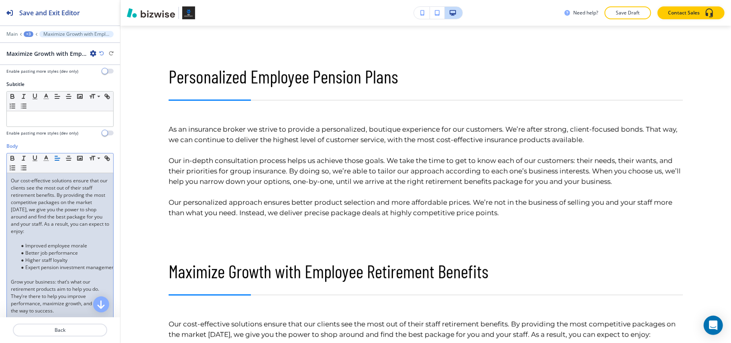
scroll to position [160, 0]
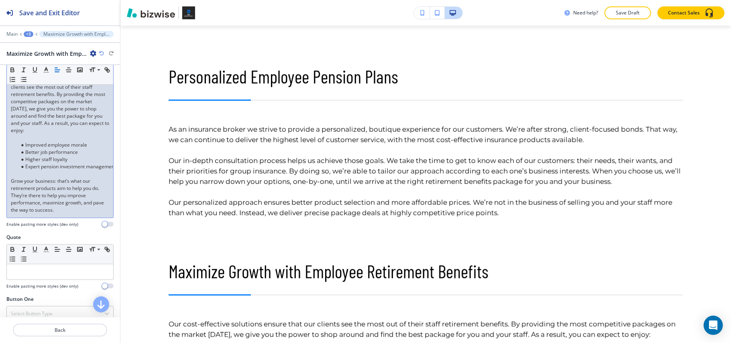
click at [28, 138] on p at bounding box center [60, 137] width 98 height 7
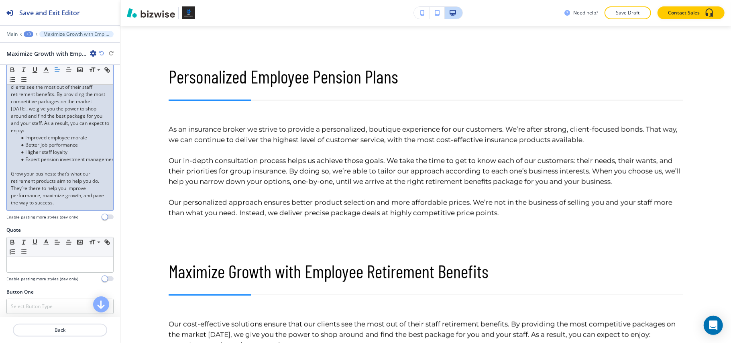
click at [29, 170] on p at bounding box center [60, 166] width 98 height 7
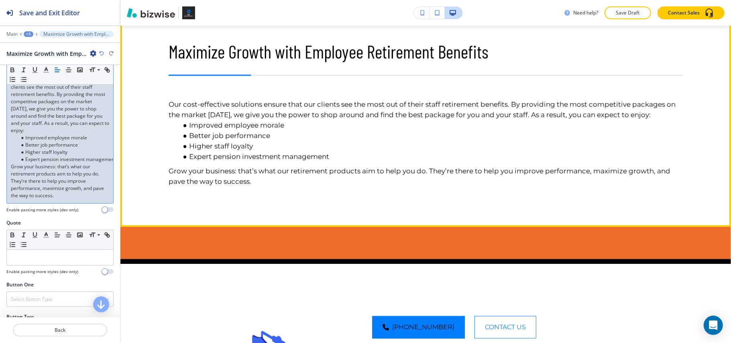
scroll to position [709, 0]
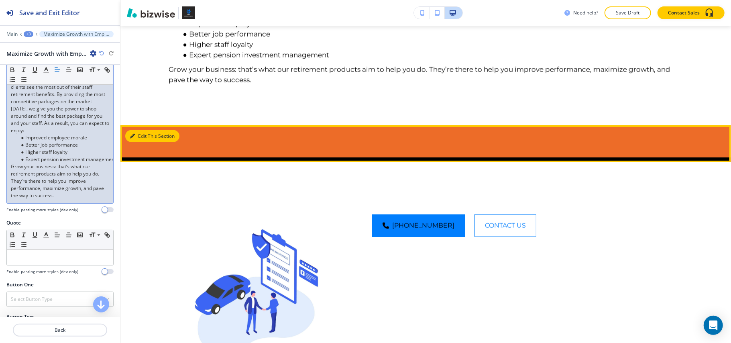
click at [147, 142] on button "Edit This Section" at bounding box center [152, 136] width 54 height 12
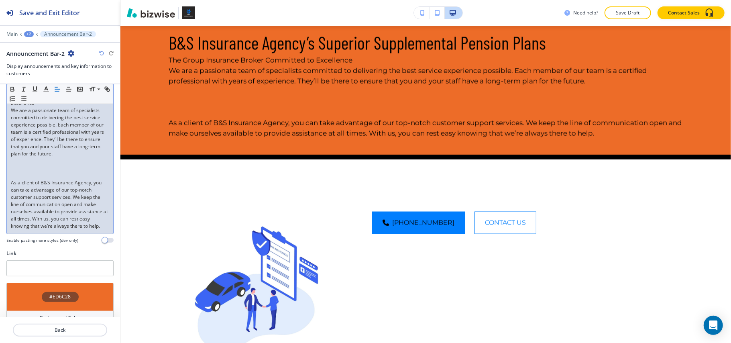
scroll to position [220, 0]
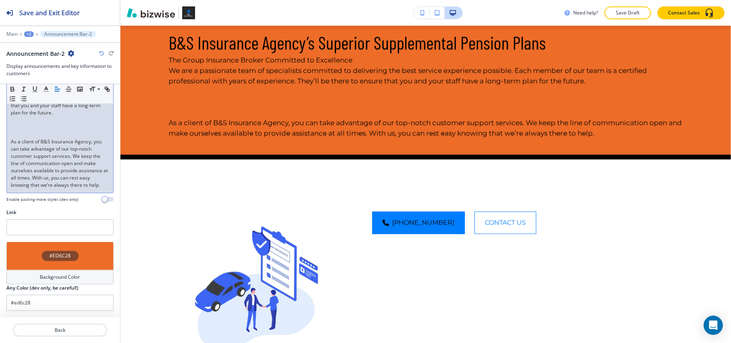
click at [34, 124] on p at bounding box center [60, 127] width 98 height 7
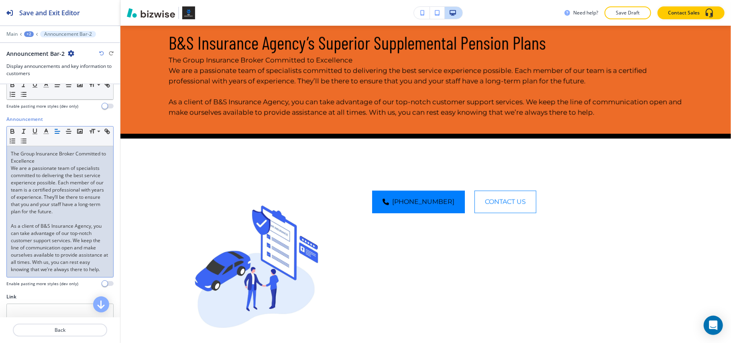
scroll to position [55, 0]
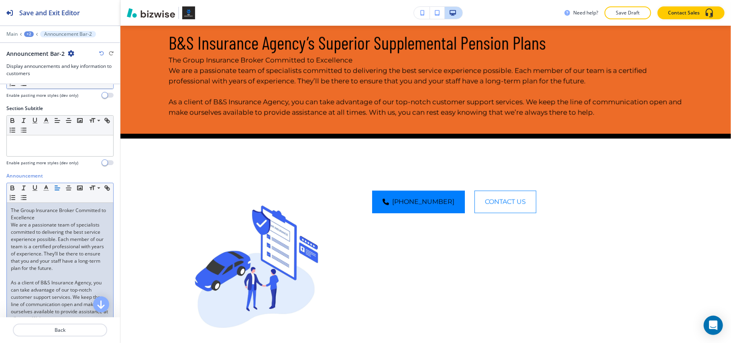
click at [73, 220] on p "The Group Insurance Broker Committed to Excellence" at bounding box center [60, 214] width 98 height 14
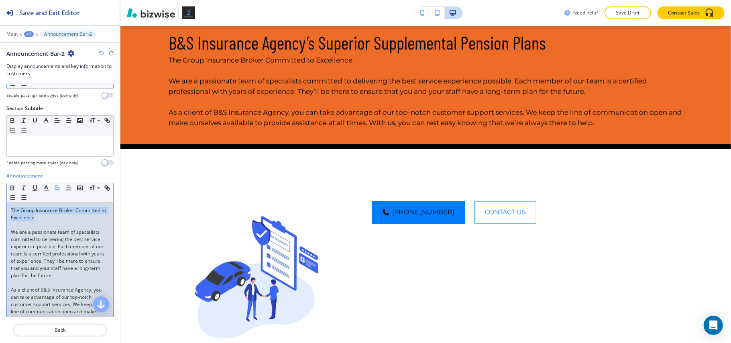
drag, startPoint x: 67, startPoint y: 215, endPoint x: 0, endPoint y: 209, distance: 66.9
click at [0, 209] on div "Announcement Small Normal Large Huge The Group Insurance Broker Committed to Ex…" at bounding box center [60, 264] width 120 height 185
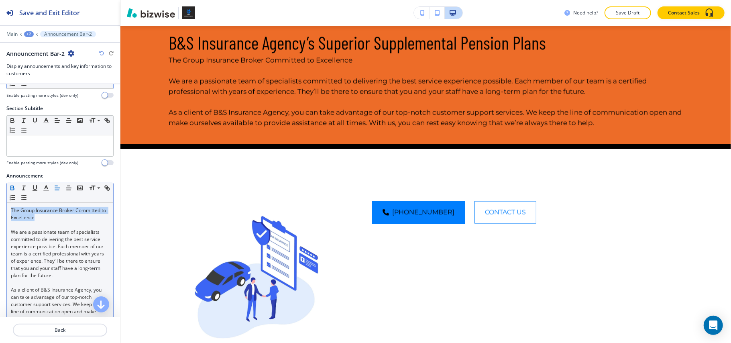
click at [13, 187] on icon "button" at bounding box center [12, 187] width 3 height 2
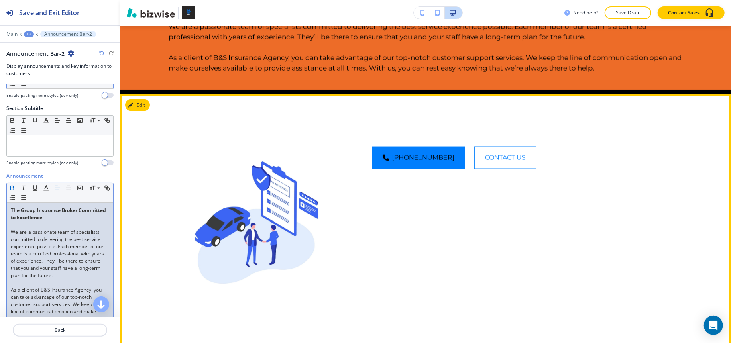
scroll to position [871, 0]
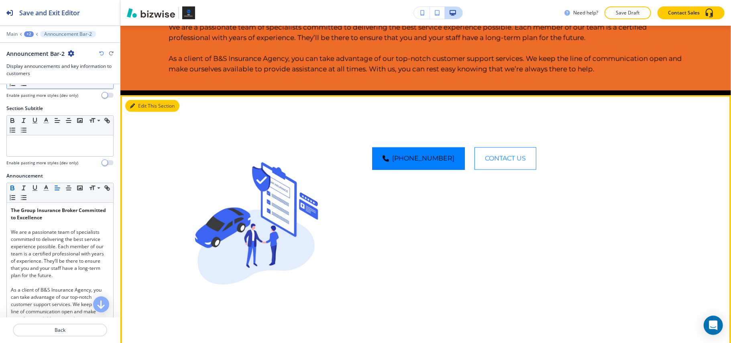
click at [141, 112] on button "Edit This Section" at bounding box center [152, 106] width 54 height 12
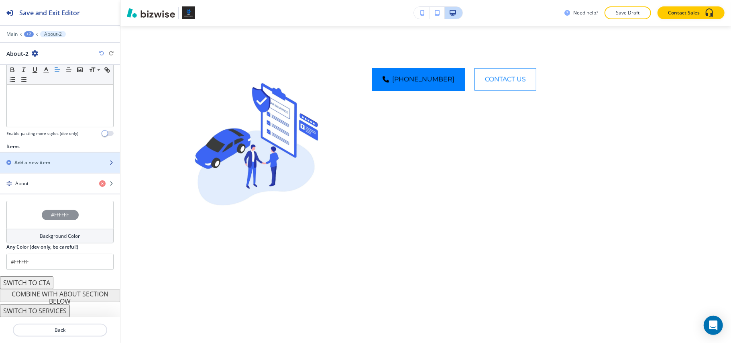
scroll to position [211, 0]
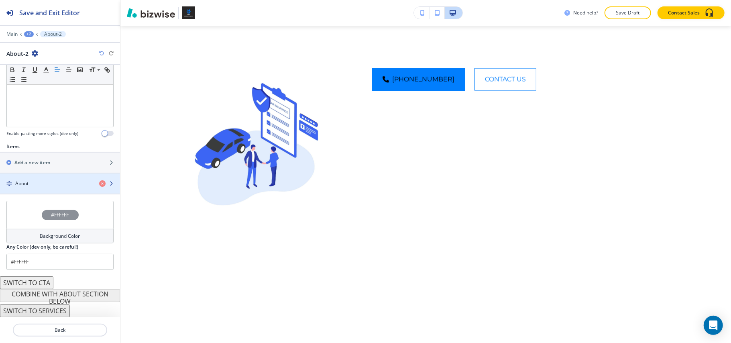
click at [42, 182] on div "About" at bounding box center [46, 183] width 93 height 7
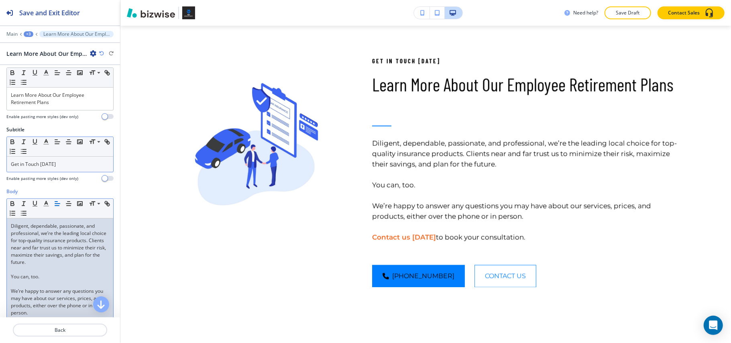
scroll to position [0, 0]
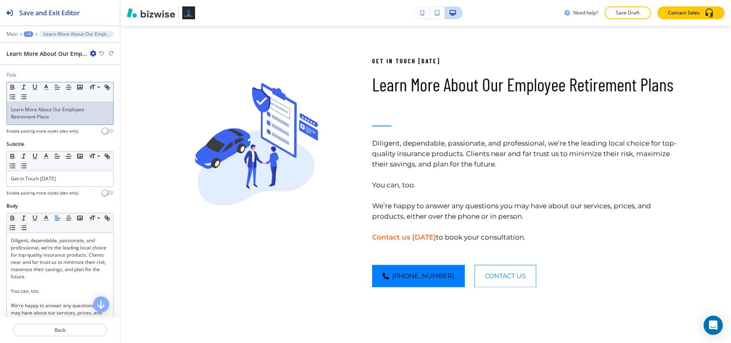
click at [63, 120] on p "Learn More About Our Employee Retirement Plans" at bounding box center [60, 113] width 98 height 14
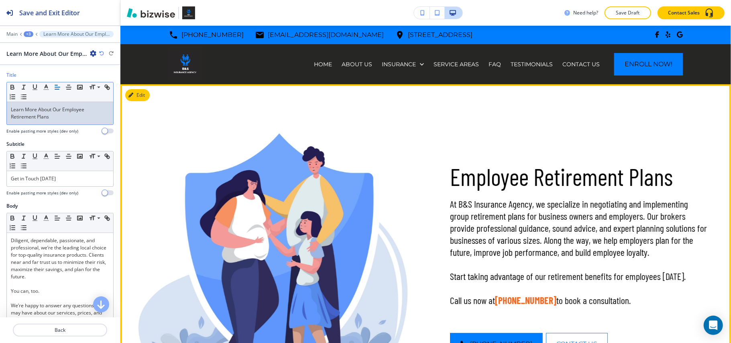
scroll to position [160, 0]
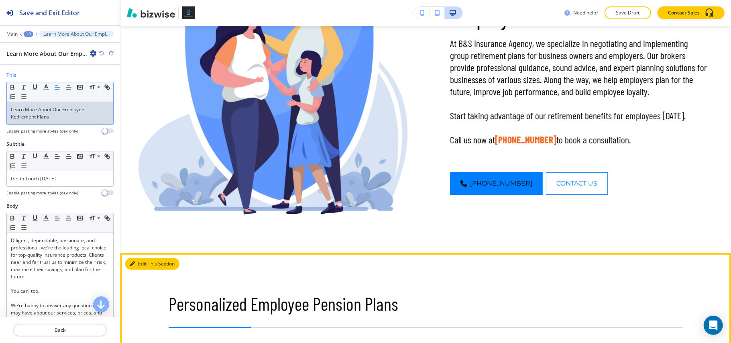
click at [151, 263] on button "Edit This Section" at bounding box center [152, 264] width 54 height 12
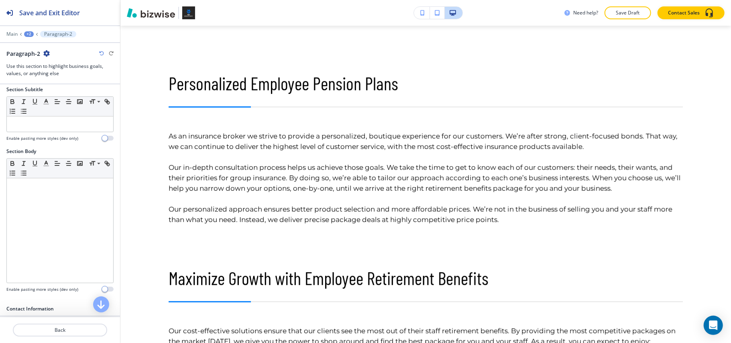
scroll to position [388, 0]
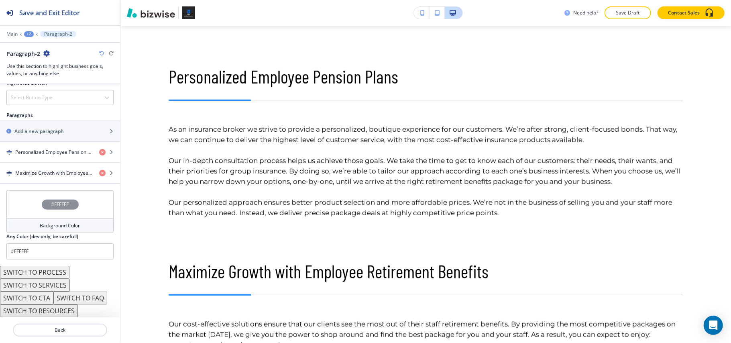
click at [24, 212] on div "#FFFFFF" at bounding box center [59, 204] width 107 height 28
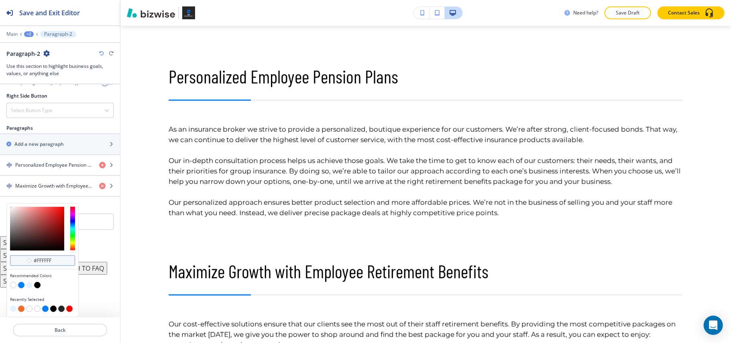
scroll to position [452, 0]
click at [28, 287] on button "button" at bounding box center [29, 285] width 6 height 6
type input "#e6f2ff"
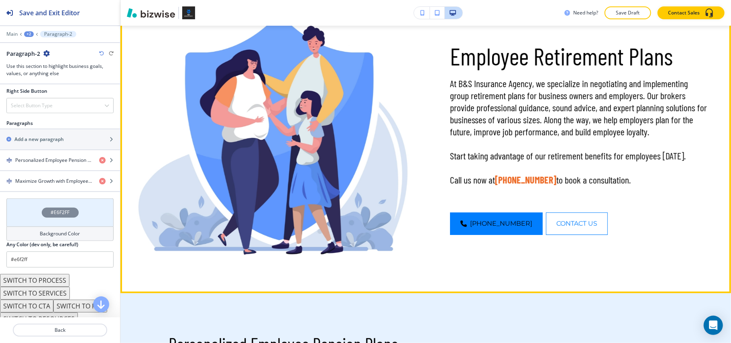
scroll to position [0, 0]
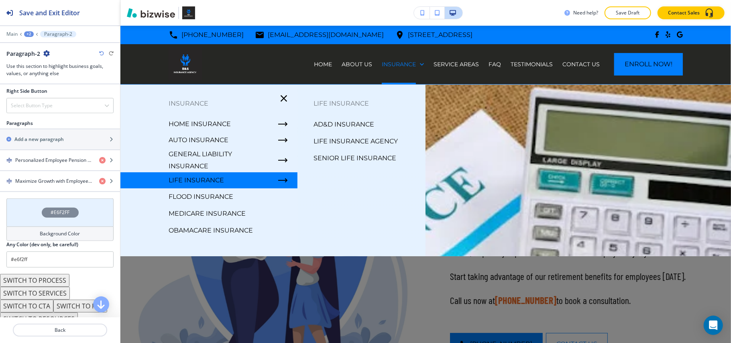
click at [351, 123] on p "AD&D Insurance" at bounding box center [343, 124] width 61 height 12
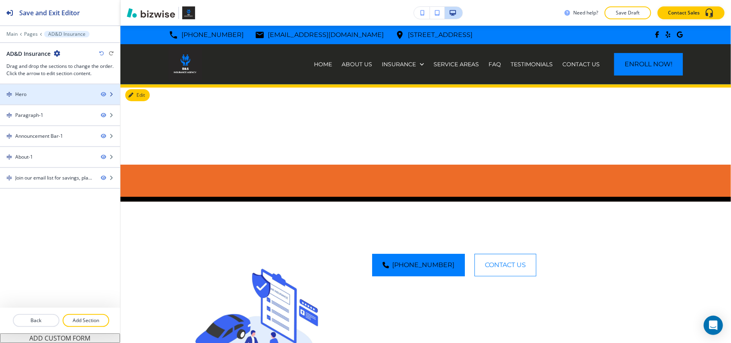
click at [50, 98] on div at bounding box center [60, 101] width 120 height 6
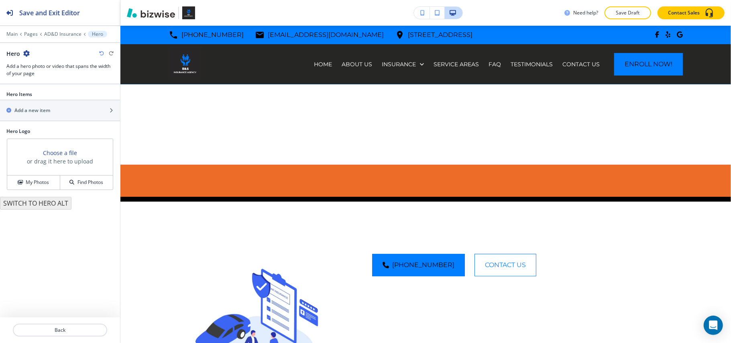
scroll to position [59, 0]
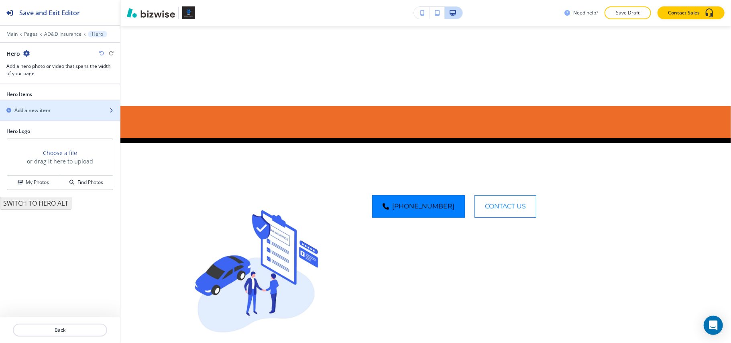
click at [66, 111] on div "Add a new item" at bounding box center [51, 110] width 102 height 7
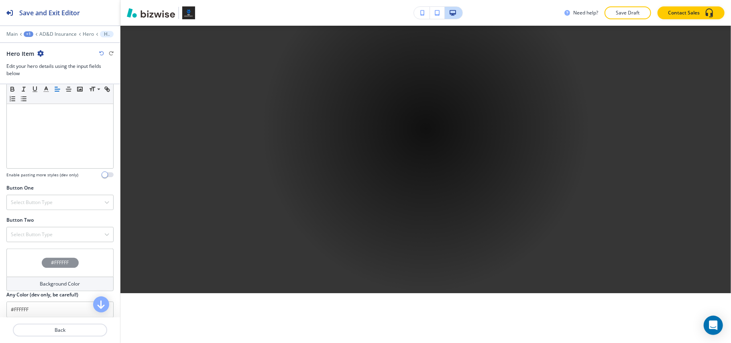
scroll to position [265, 0]
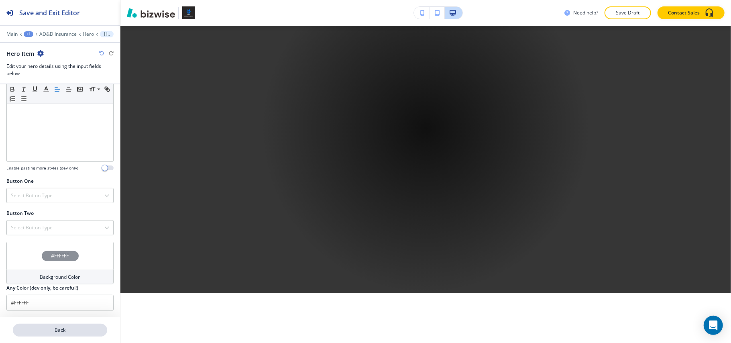
click at [73, 331] on p "Back" at bounding box center [60, 329] width 93 height 7
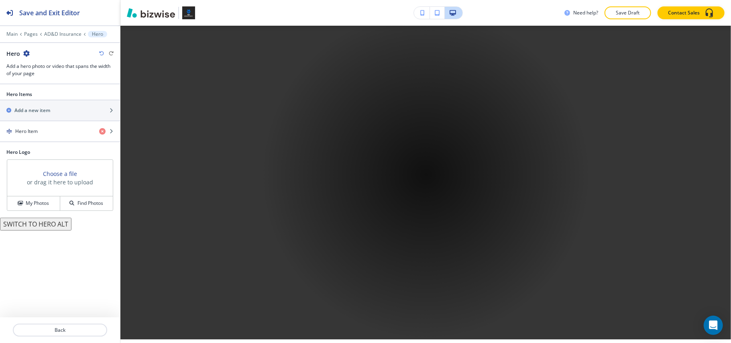
scroll to position [59, 0]
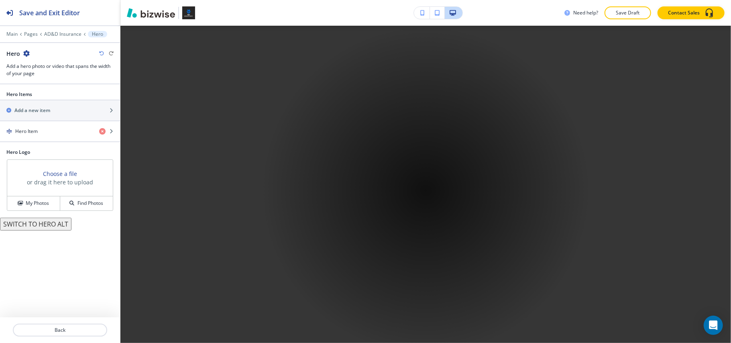
click at [37, 230] on button "SWITCH TO HERO ALT" at bounding box center [35, 223] width 71 height 13
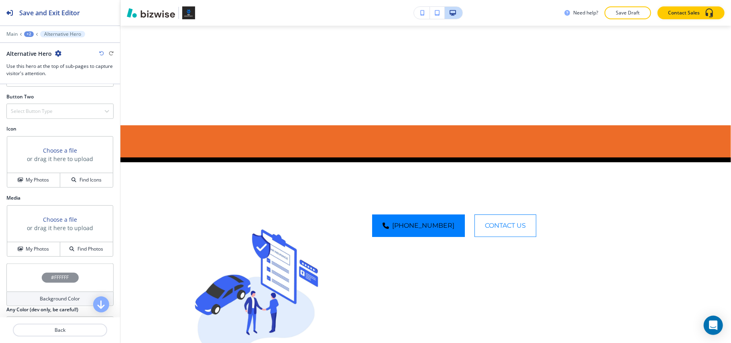
scroll to position [321, 0]
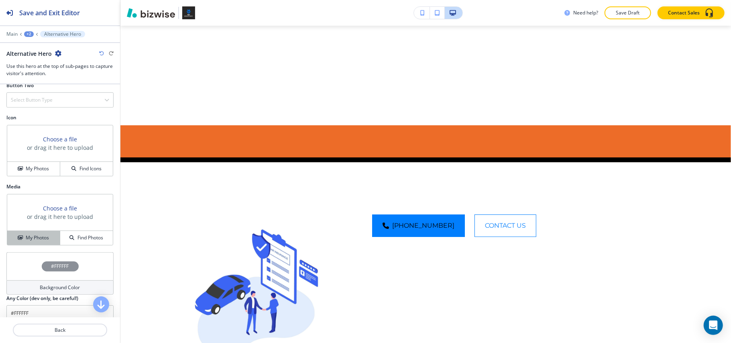
click at [28, 235] on button "My Photos" at bounding box center [33, 238] width 53 height 14
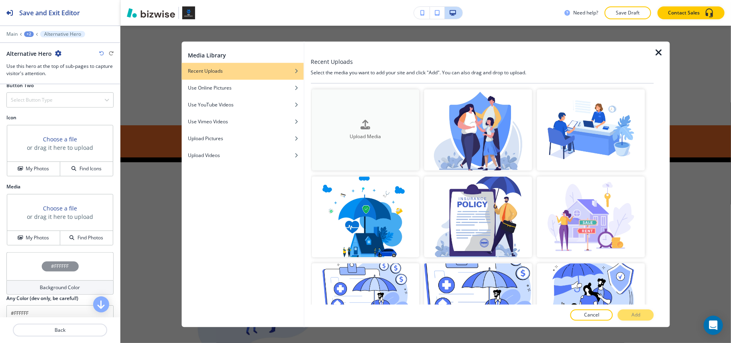
click at [371, 113] on button "Upload Media" at bounding box center [365, 129] width 108 height 81
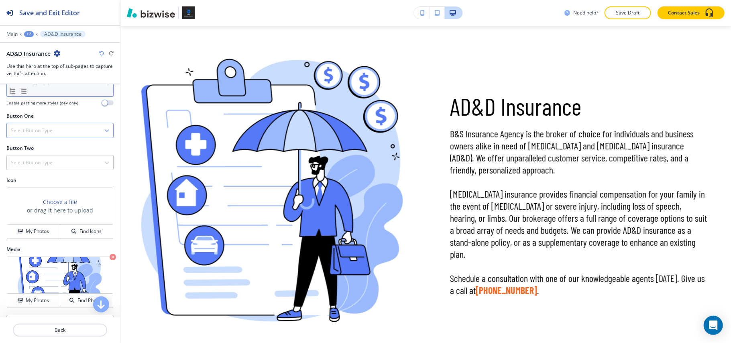
drag, startPoint x: 25, startPoint y: 133, endPoint x: 29, endPoint y: 144, distance: 11.3
click at [26, 133] on h4 "Select Button Type" at bounding box center [32, 130] width 42 height 7
click at [29, 145] on h4 "Telephone" at bounding box center [60, 144] width 98 height 7
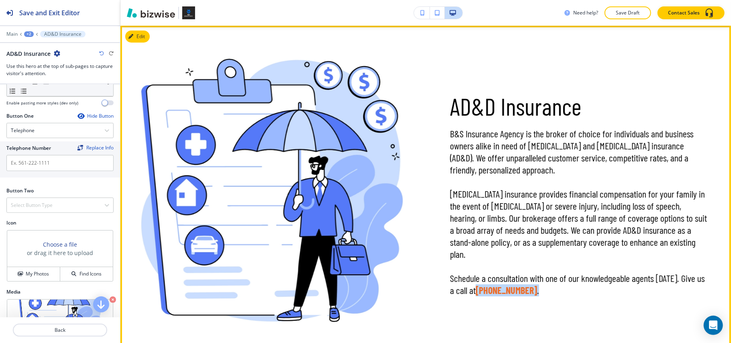
drag, startPoint x: 530, startPoint y: 286, endPoint x: 472, endPoint y: 289, distance: 57.9
click at [472, 289] on p "Schedule a consultation with one of our knowledgeable agents today. Give us a c…" at bounding box center [578, 284] width 257 height 24
copy p "(954) 656-8636 ."
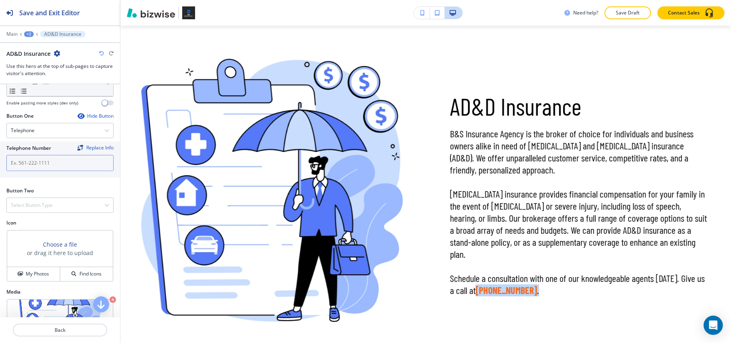
click at [56, 171] on input "text" at bounding box center [59, 163] width 107 height 16
paste input "(954) 656-8636."
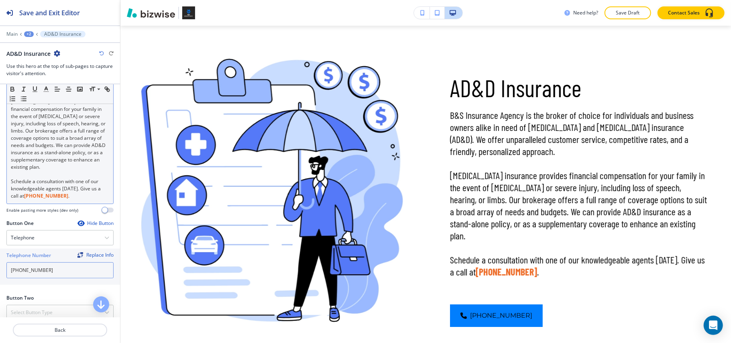
scroll to position [160, 0]
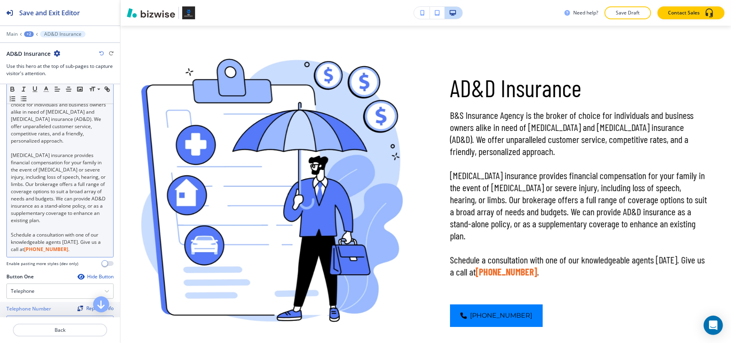
type input "(954) 656-8636"
click at [79, 254] on div "B&S Insurance Agency is the broker of choice for individuals and business owner…" at bounding box center [60, 173] width 106 height 167
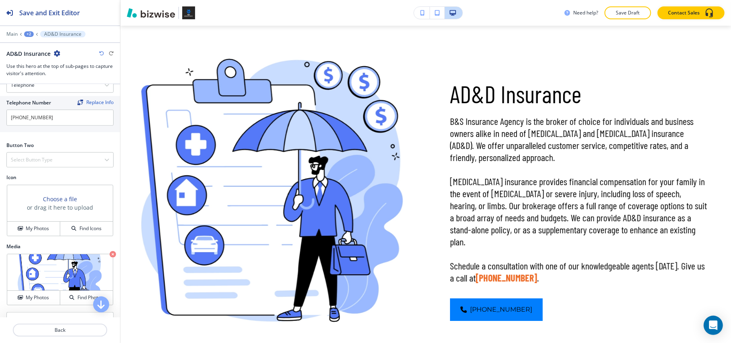
scroll to position [428, 0]
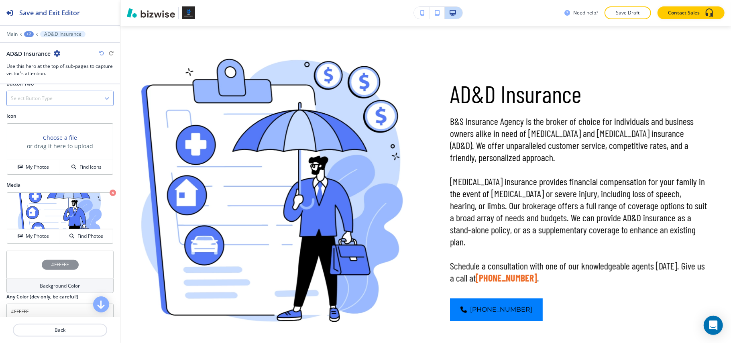
click at [50, 102] on h4 "Select Button Type" at bounding box center [32, 98] width 42 height 7
click at [38, 187] on div "Internal Link" at bounding box center [60, 181] width 106 height 14
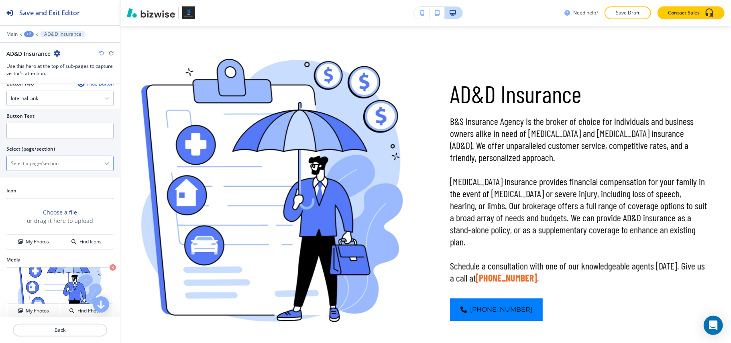
click at [59, 171] on div at bounding box center [60, 163] width 106 height 14
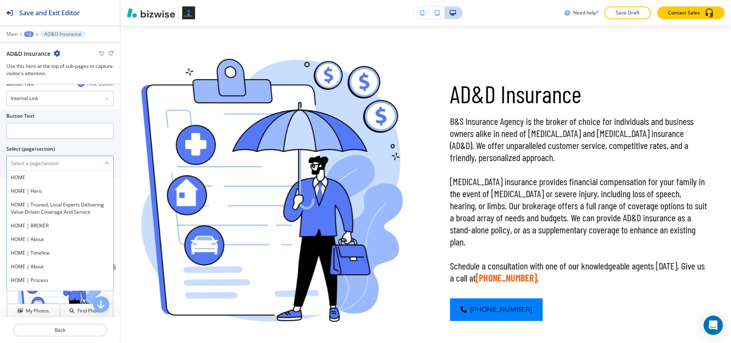
click at [45, 164] on \(page\/section\) "Manual Input" at bounding box center [55, 163] width 97 height 14
type \(page\/section\) "CONTACT US"
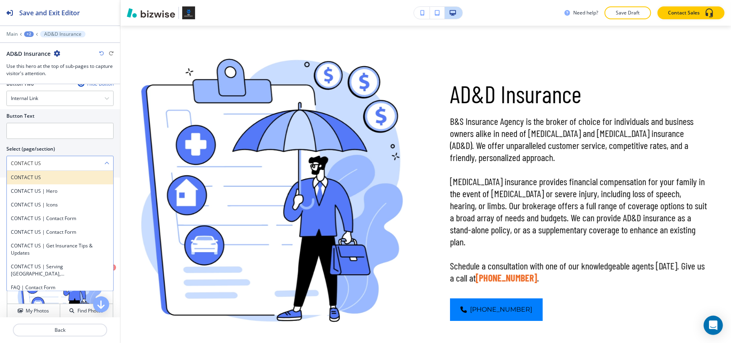
click at [38, 179] on h4 "CONTACT US" at bounding box center [60, 177] width 98 height 7
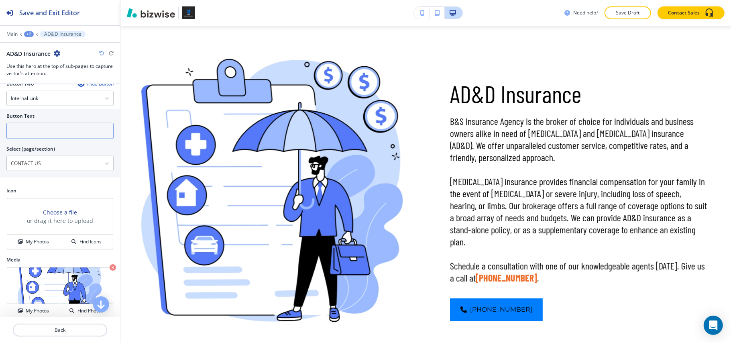
click at [53, 126] on input "text" at bounding box center [59, 131] width 107 height 16
paste input "CONTACT US"
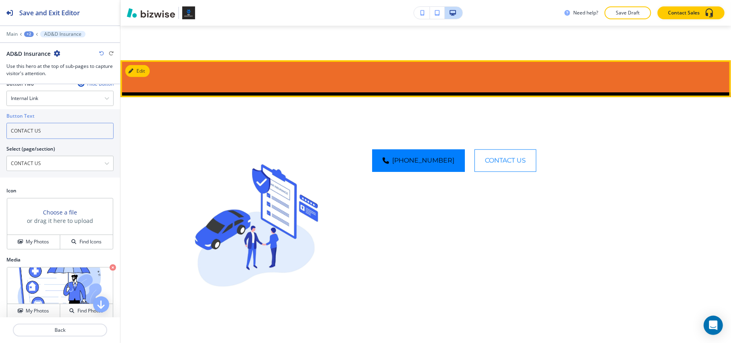
scroll to position [326, 0]
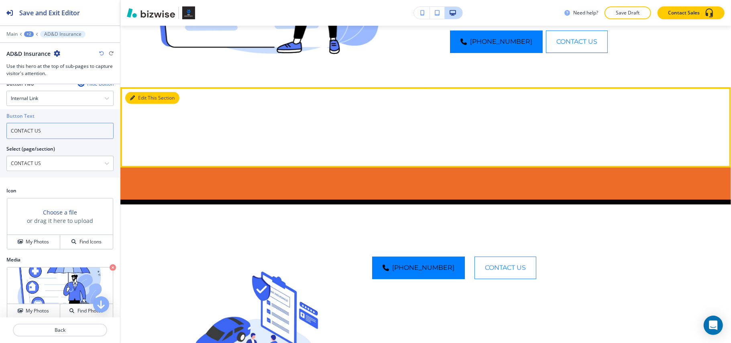
type input "CONTACT US"
click at [143, 96] on button "Edit This Section" at bounding box center [152, 98] width 54 height 12
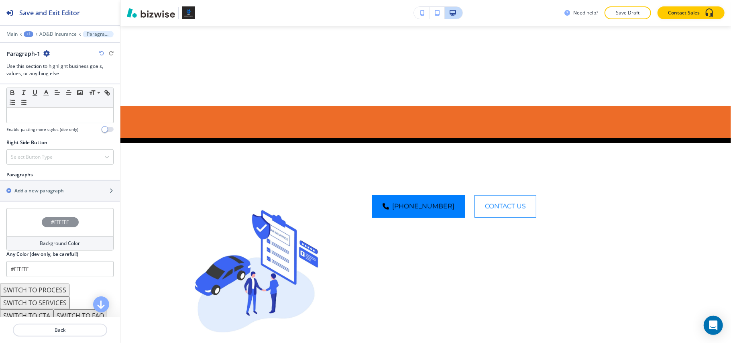
scroll to position [422, 0]
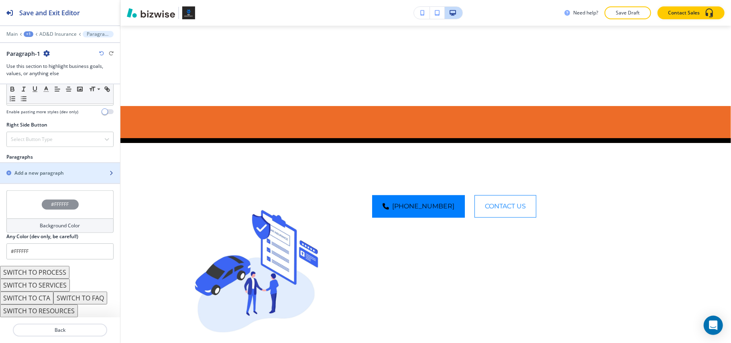
click at [46, 172] on h2 "Add a new paragraph" at bounding box center [38, 172] width 49 height 7
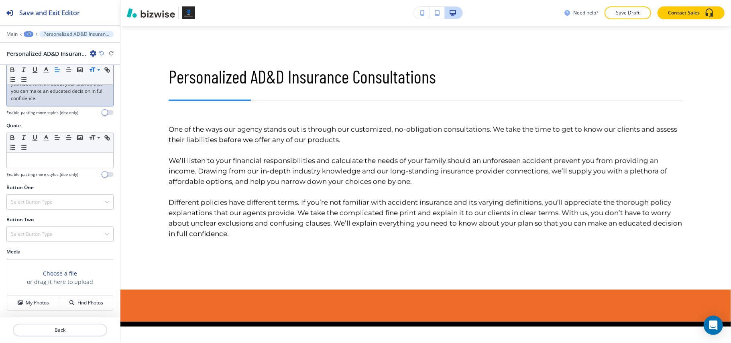
scroll to position [368, 0]
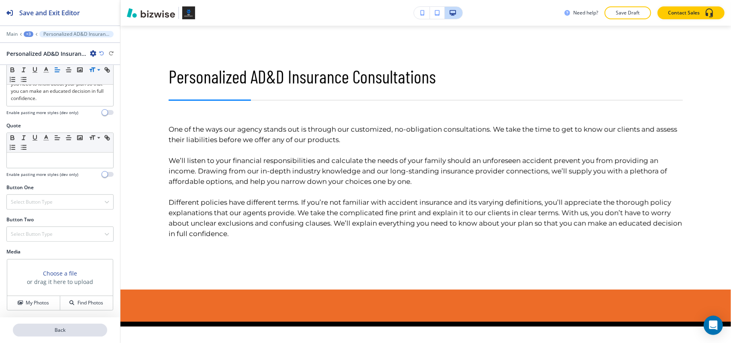
click at [68, 328] on p "Back" at bounding box center [60, 329] width 93 height 7
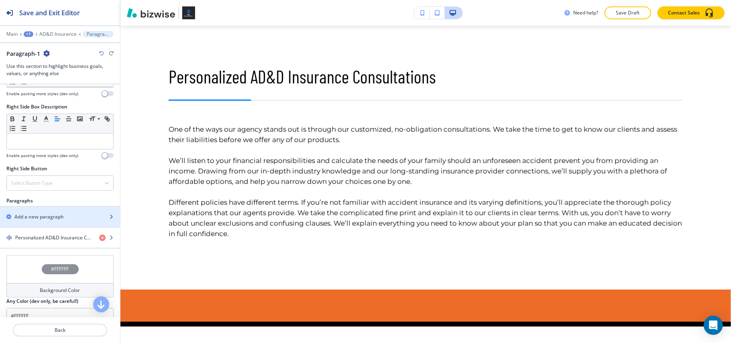
scroll to position [428, 0]
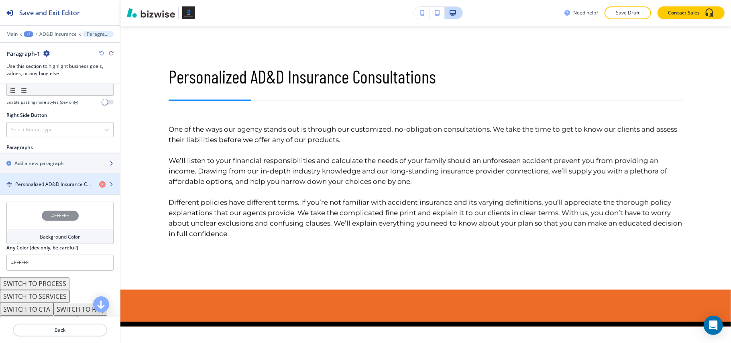
click at [49, 167] on h2 "Add a new paragraph" at bounding box center [38, 163] width 49 height 7
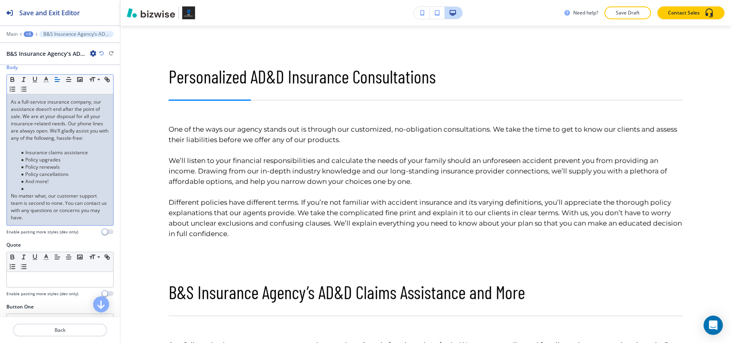
scroll to position [160, 0]
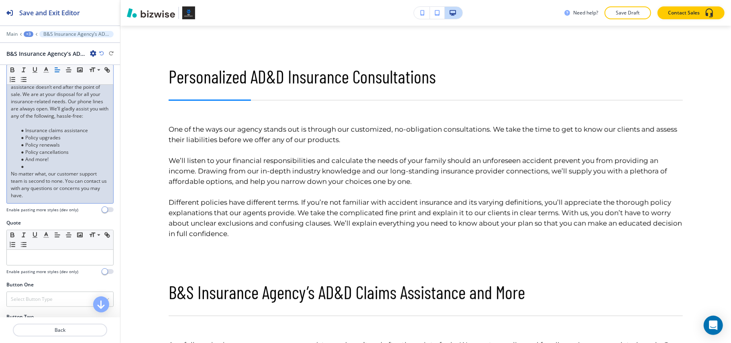
click at [32, 170] on li at bounding box center [63, 166] width 91 height 7
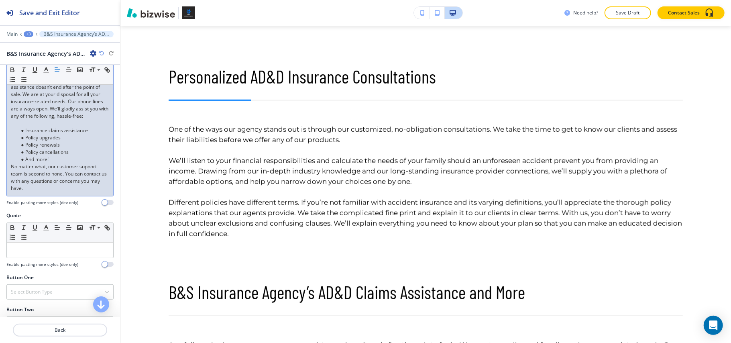
click at [24, 127] on p at bounding box center [60, 123] width 98 height 7
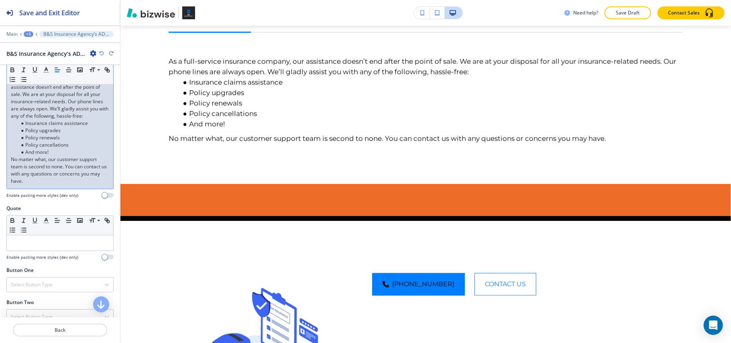
scroll to position [709, 0]
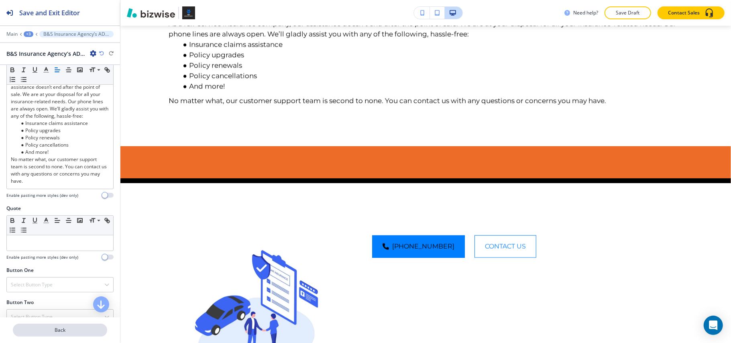
click at [58, 331] on p "Back" at bounding box center [60, 329] width 93 height 7
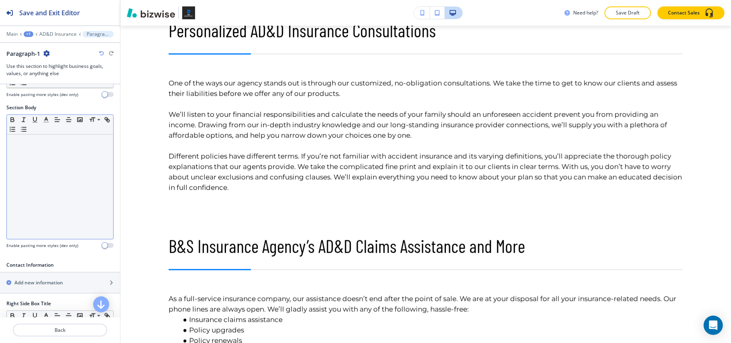
scroll to position [388, 0]
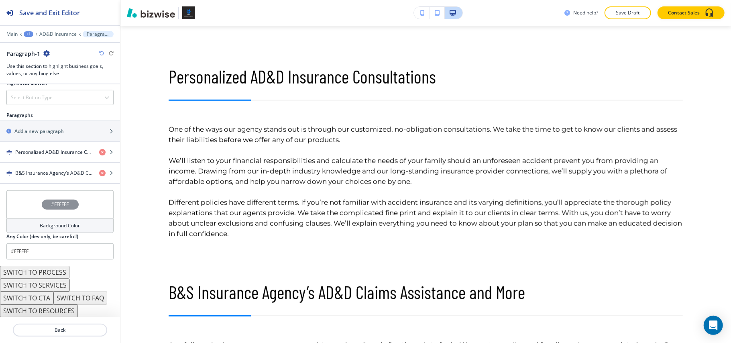
click at [31, 209] on div "#FFFFFF" at bounding box center [59, 204] width 107 height 28
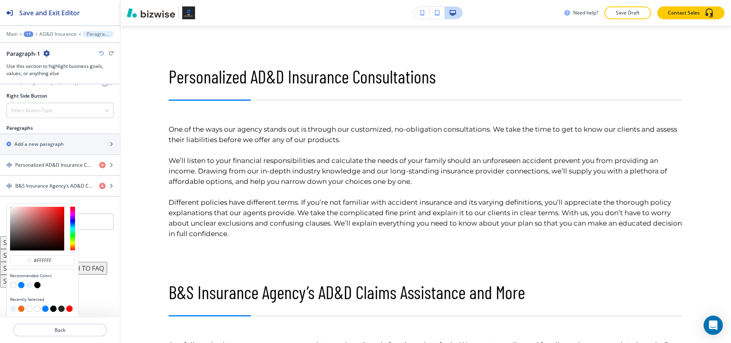
click at [30, 283] on button "button" at bounding box center [29, 285] width 6 height 6
type input "#e6f2ff"
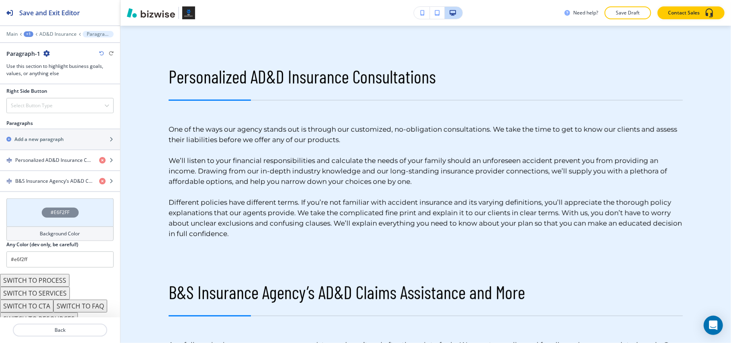
scroll to position [464, 0]
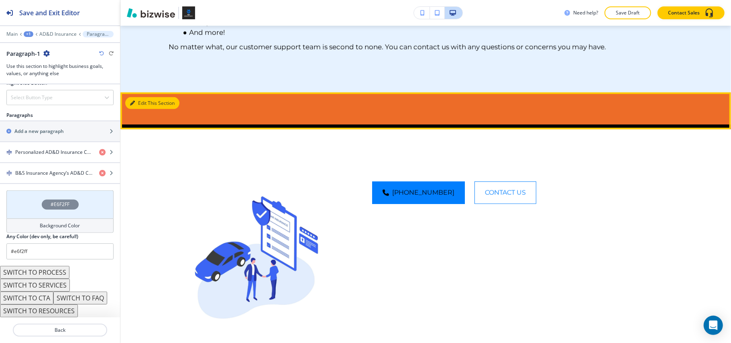
click at [140, 109] on button "Edit This Section" at bounding box center [152, 103] width 54 height 12
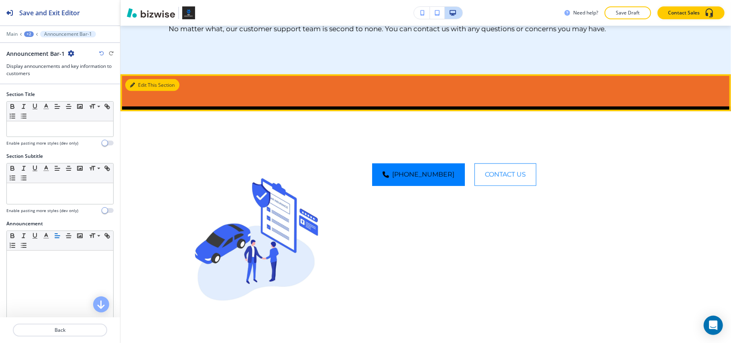
scroll to position [838, 0]
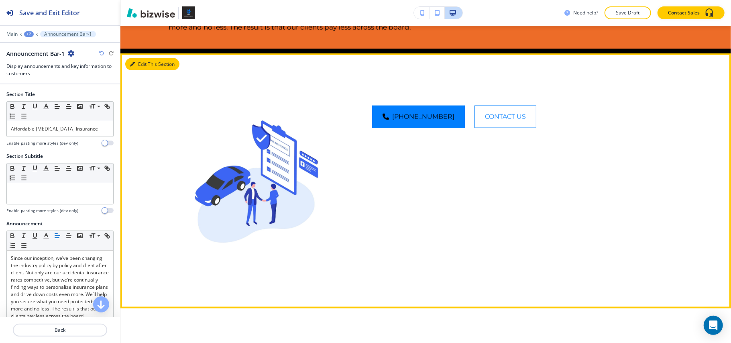
click at [144, 70] on button "Edit This Section" at bounding box center [152, 64] width 54 height 12
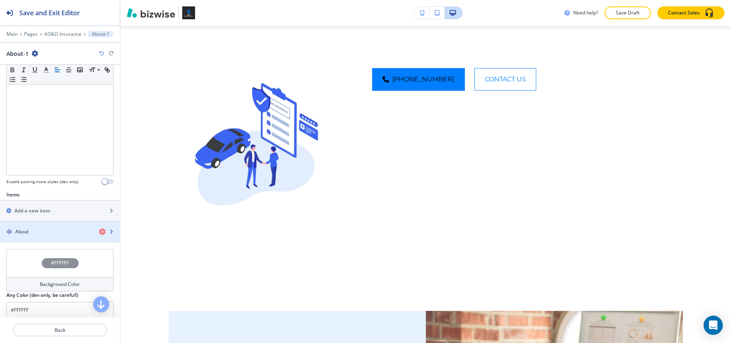
scroll to position [211, 0]
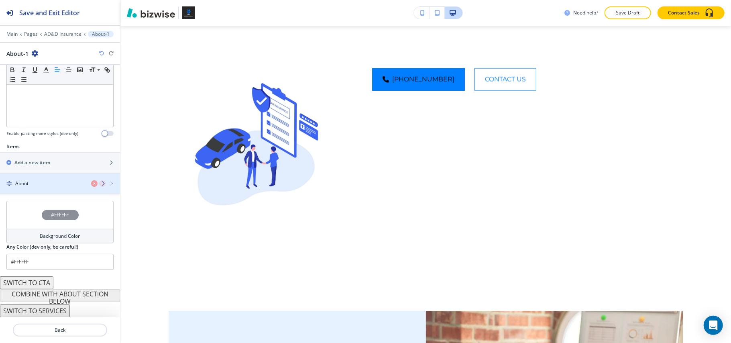
click at [39, 182] on div "About" at bounding box center [46, 183] width 93 height 7
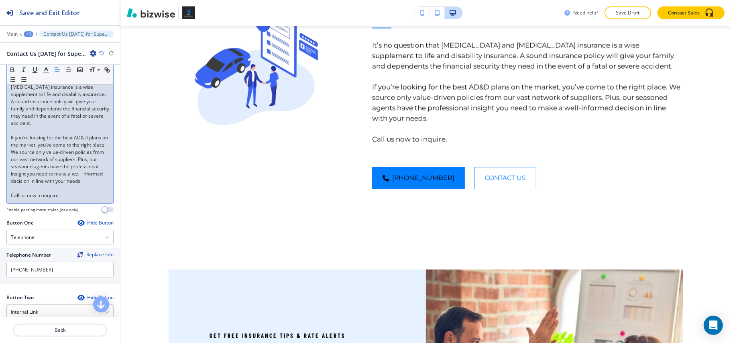
scroll to position [0, 0]
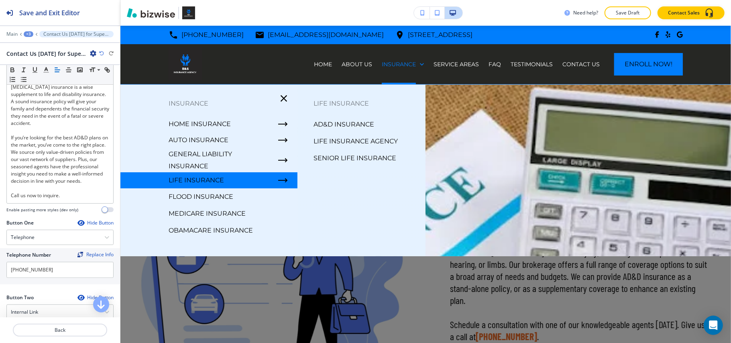
click at [349, 140] on p "Life Insurance Agency" at bounding box center [355, 141] width 84 height 12
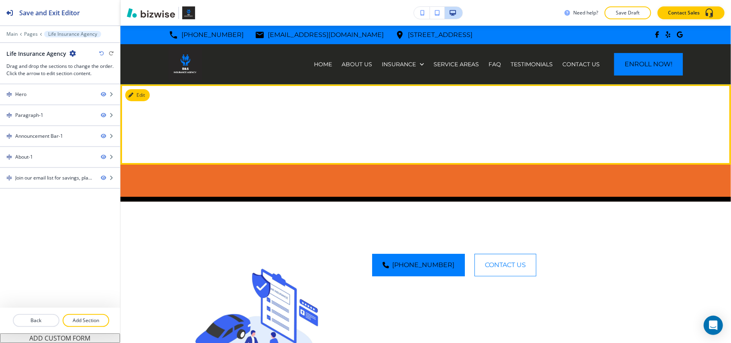
click at [134, 88] on div at bounding box center [425, 124] width 610 height 80
click at [137, 91] on button "Edit This Section" at bounding box center [152, 95] width 54 height 12
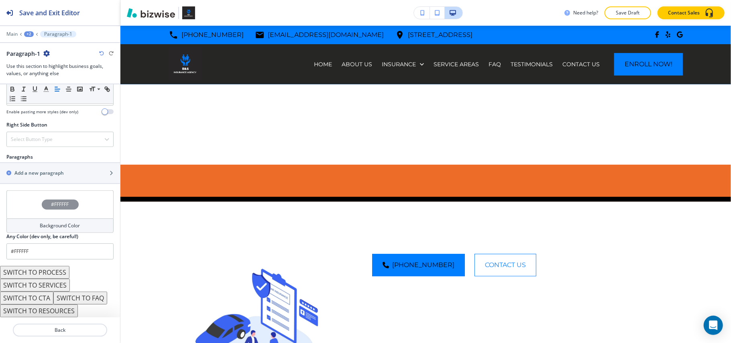
click at [24, 36] on button "+2" at bounding box center [29, 34] width 10 height 6
click at [35, 45] on p "Pages" at bounding box center [49, 47] width 41 height 7
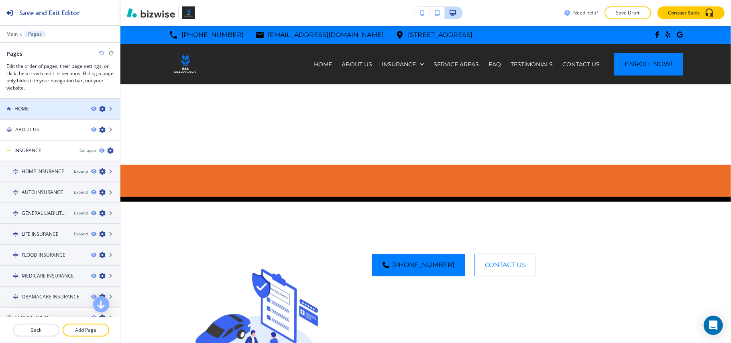
click at [65, 108] on div "HOME" at bounding box center [42, 108] width 85 height 7
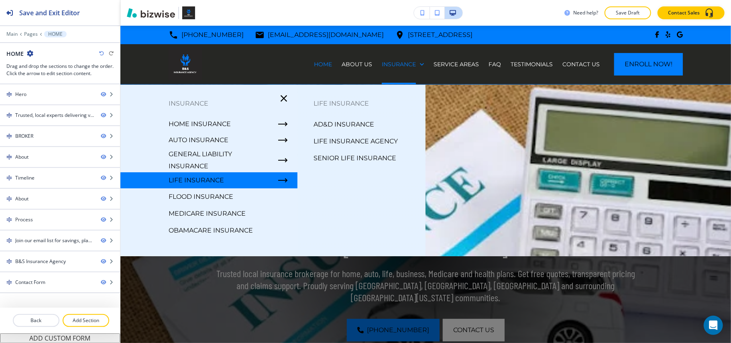
click at [342, 142] on p "Life Insurance Agency" at bounding box center [355, 141] width 84 height 12
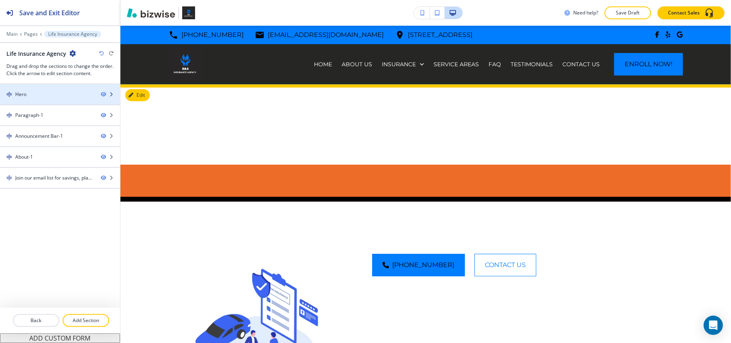
click at [43, 91] on div "Hero" at bounding box center [47, 94] width 94 height 7
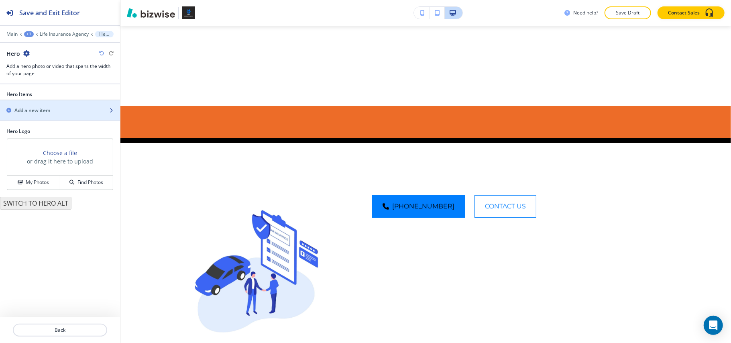
click at [46, 114] on h2 "Add a new item" at bounding box center [32, 110] width 36 height 7
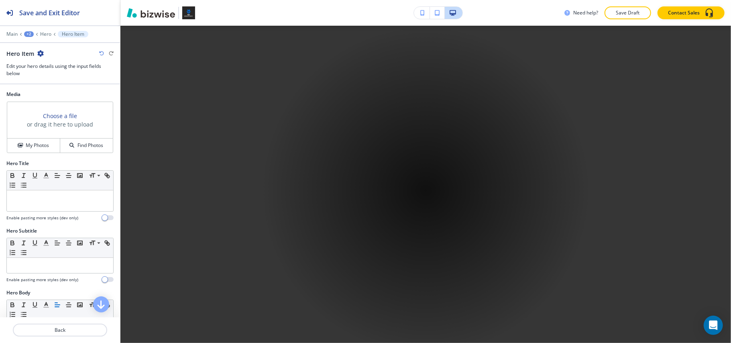
scroll to position [388, 0]
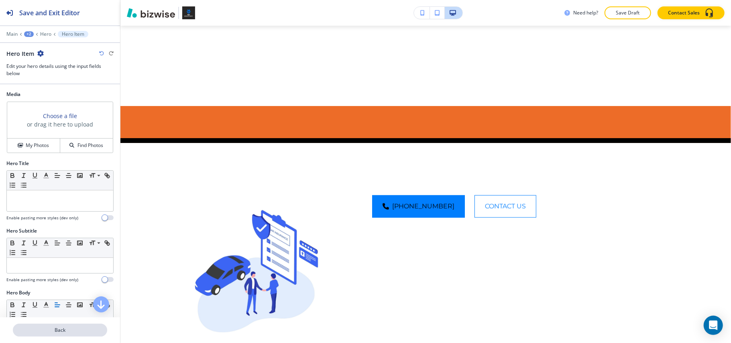
click at [73, 329] on p "Back" at bounding box center [60, 329] width 93 height 7
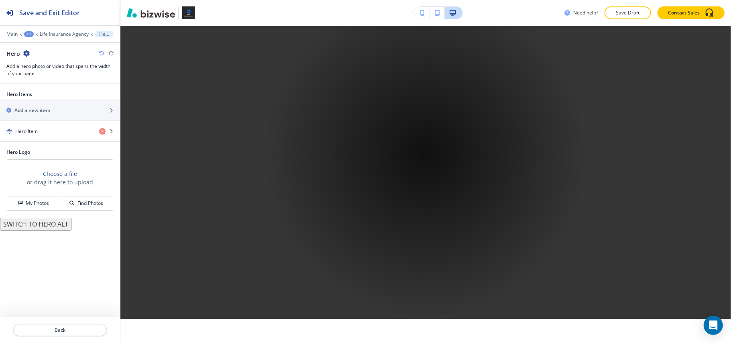
scroll to position [59, 0]
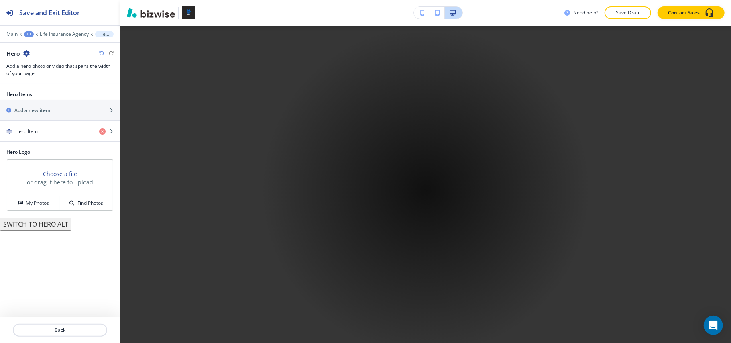
click at [40, 225] on button "SWITCH TO HERO ALT" at bounding box center [35, 223] width 71 height 13
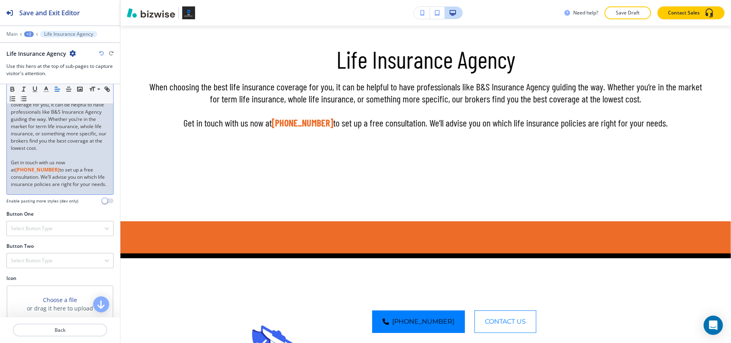
scroll to position [347, 0]
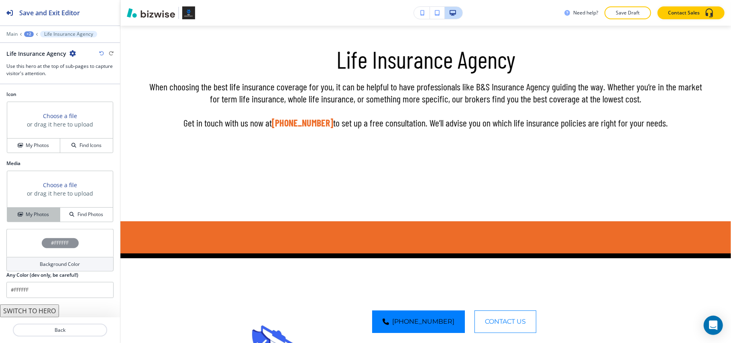
click at [34, 215] on h4 "My Photos" at bounding box center [37, 214] width 23 height 7
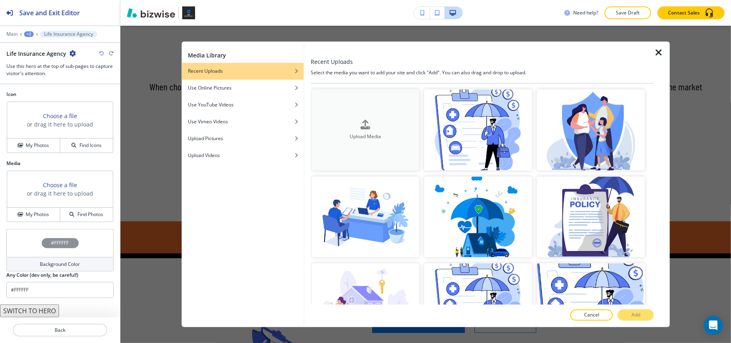
click at [357, 111] on button "Upload Media" at bounding box center [365, 129] width 108 height 81
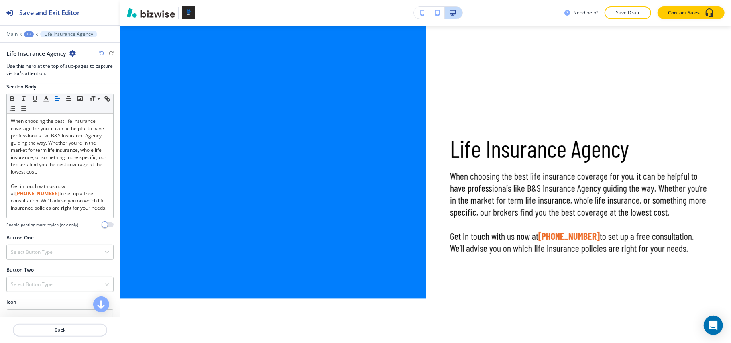
scroll to position [133, 0]
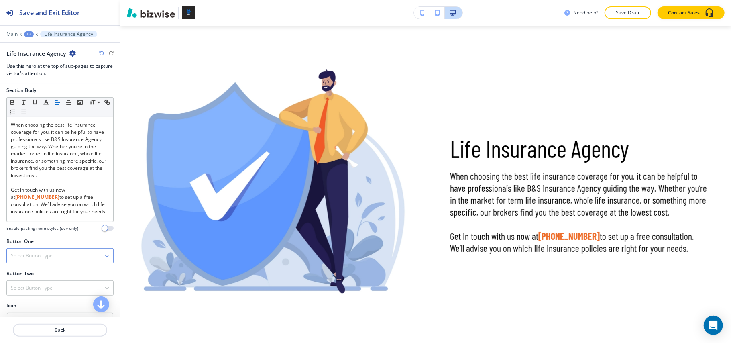
click at [21, 263] on div "Select Button Type" at bounding box center [60, 255] width 106 height 14
click at [24, 270] on h4 "Telephone" at bounding box center [60, 269] width 98 height 7
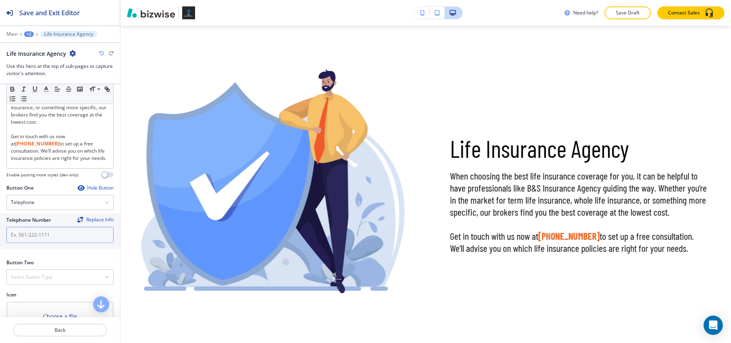
click at [35, 242] on input "text" at bounding box center [59, 235] width 107 height 16
paste input "(954) 656-8636"
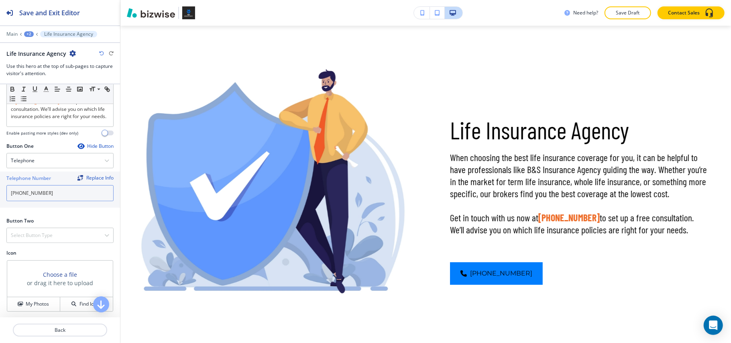
scroll to position [294, 0]
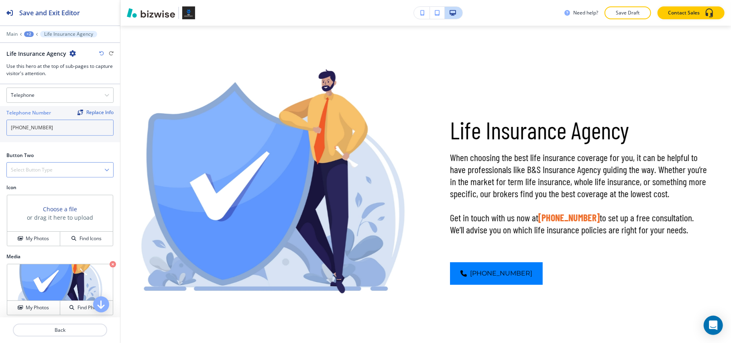
type input "(954) 656-8636"
click at [37, 173] on h4 "Select Button Type" at bounding box center [32, 169] width 42 height 7
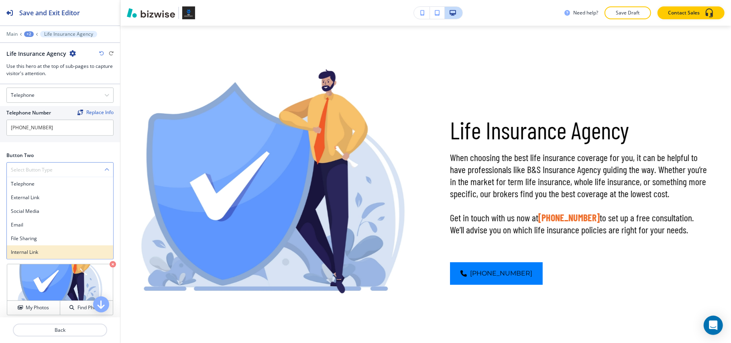
click at [32, 252] on h4 "Internal Link" at bounding box center [60, 251] width 98 height 7
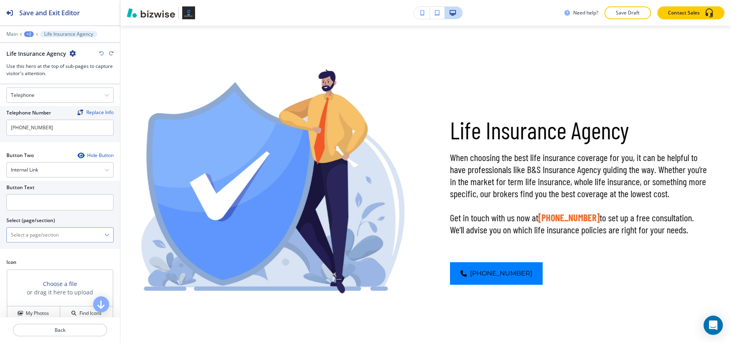
drag, startPoint x: 35, startPoint y: 238, endPoint x: 41, endPoint y: 234, distance: 6.5
click at [35, 238] on \(page\/section\) "Manual Input" at bounding box center [55, 235] width 97 height 14
type \(page\/section\) "CONTACT US"
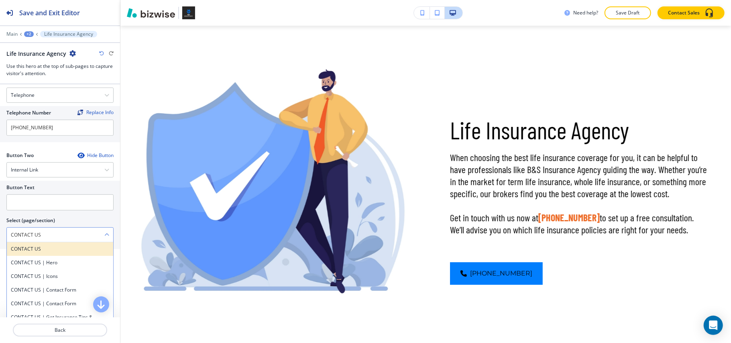
click at [29, 250] on h4 "CONTACT US" at bounding box center [60, 248] width 98 height 7
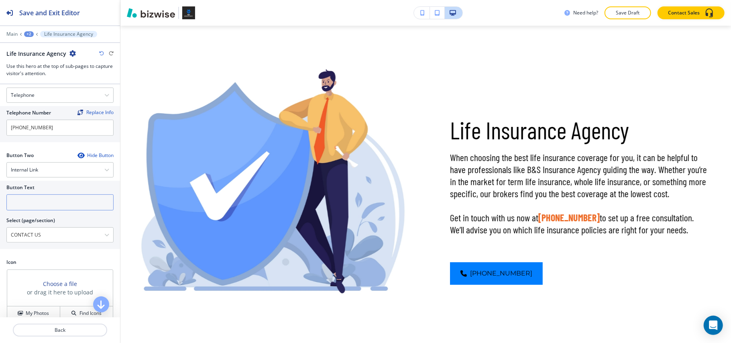
click at [32, 199] on input "text" at bounding box center [59, 202] width 107 height 16
paste input "CONTACT US"
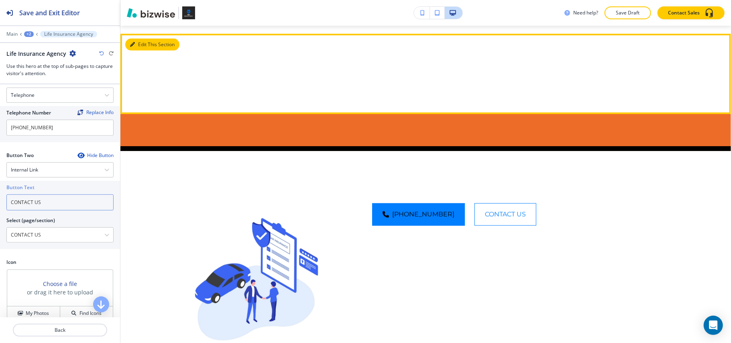
type input "CONTACT US"
click at [144, 45] on button "Edit This Section" at bounding box center [152, 45] width 54 height 12
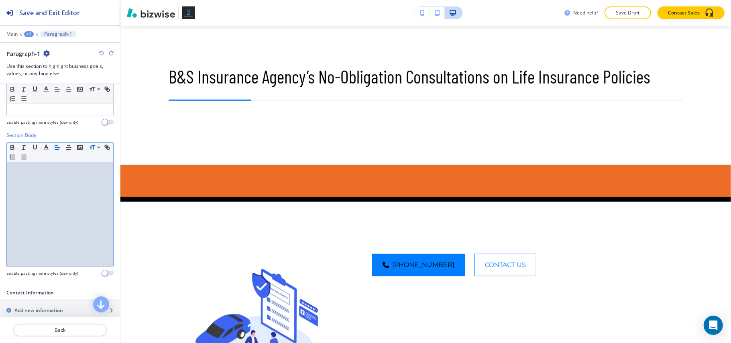
scroll to position [0, 0]
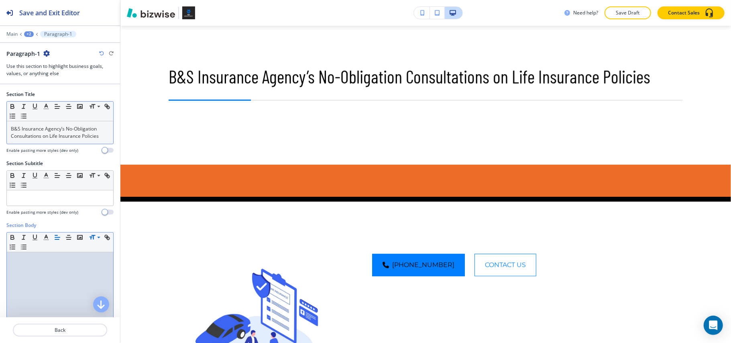
click at [62, 143] on div "B&S Insurance Agency’s No-Obligation Consultations on Life Insurance Policies" at bounding box center [60, 132] width 106 height 22
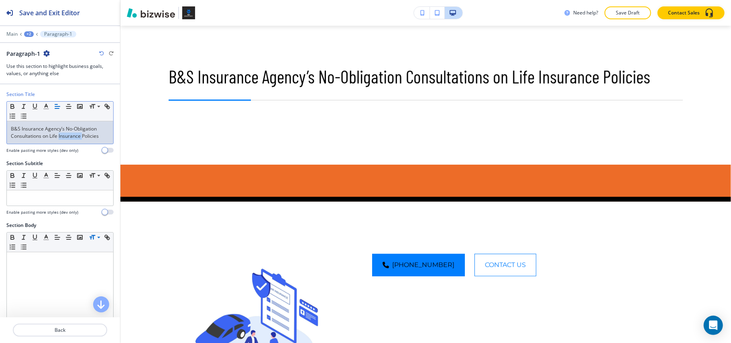
click at [62, 142] on div "B&S Insurance Agency’s No-Obligation Consultations on Life Insurance Policies" at bounding box center [60, 132] width 106 height 22
click at [63, 142] on div "B&S Insurance Agency’s No-Obligation Consultations on Life Insurance Policies" at bounding box center [60, 132] width 106 height 22
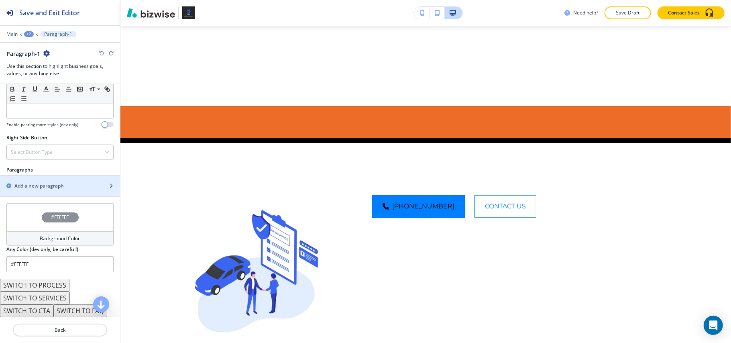
scroll to position [422, 0]
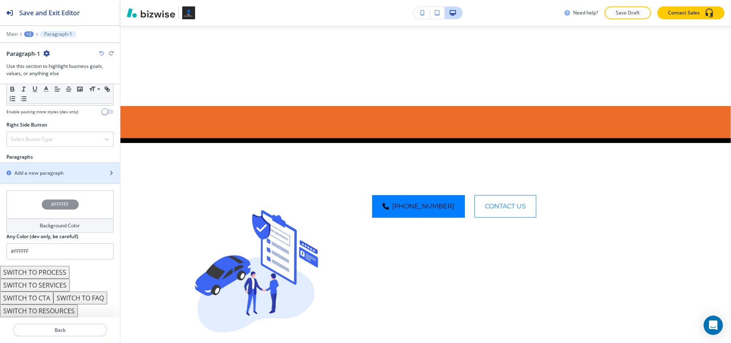
click at [39, 174] on h2 "Add a new paragraph" at bounding box center [38, 172] width 49 height 7
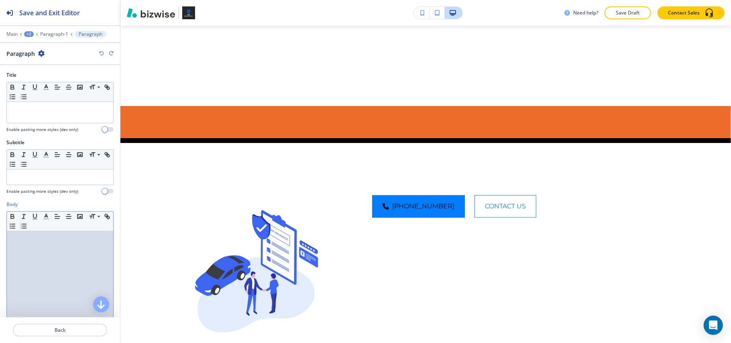
drag, startPoint x: 37, startPoint y: 272, endPoint x: 47, endPoint y: 267, distance: 10.4
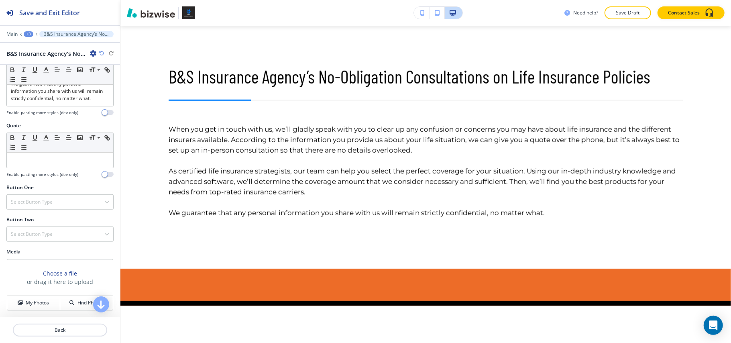
scroll to position [325, 0]
click at [60, 330] on p "Back" at bounding box center [60, 329] width 93 height 7
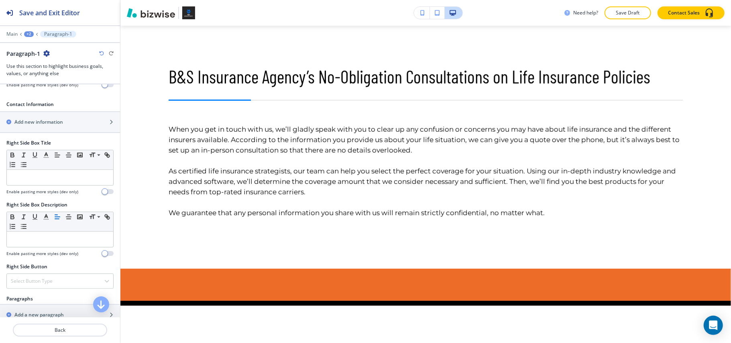
scroll to position [374, 0]
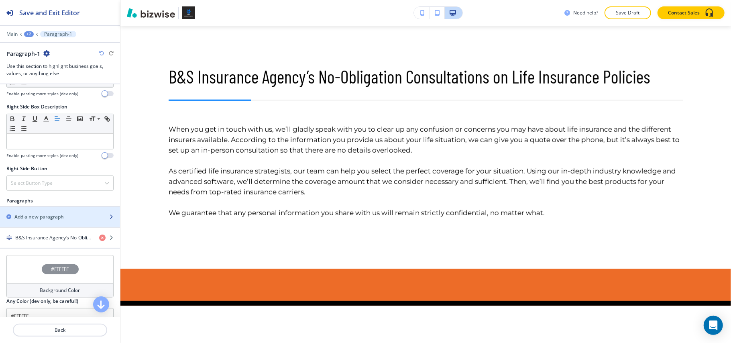
click at [39, 220] on h2 "Add a new paragraph" at bounding box center [38, 216] width 49 height 7
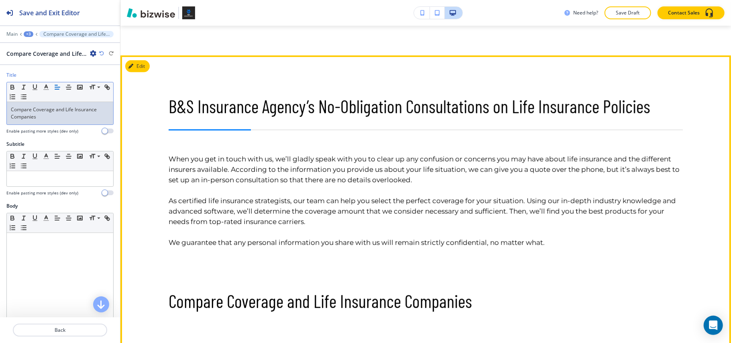
scroll to position [334, 0]
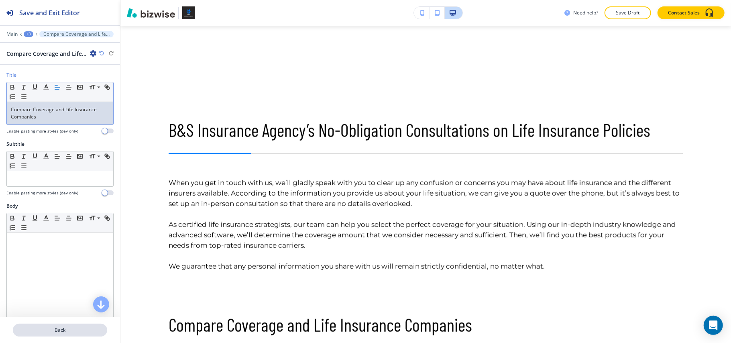
click at [63, 328] on p "Back" at bounding box center [60, 329] width 93 height 7
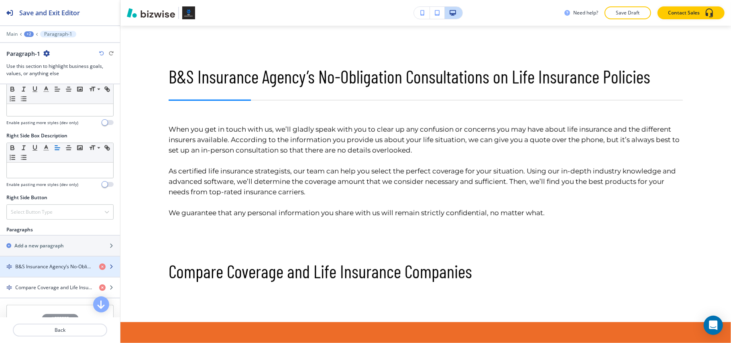
scroll to position [374, 0]
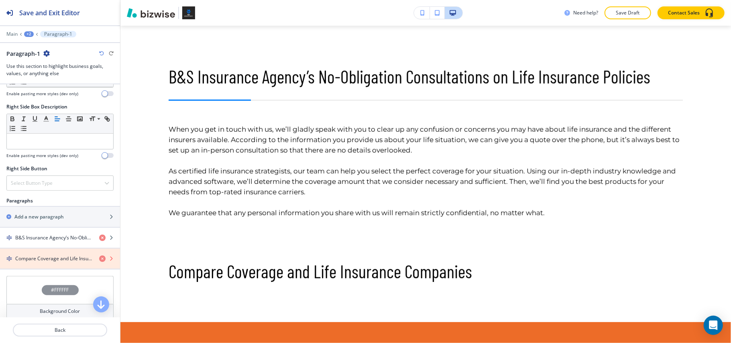
click at [99, 262] on icon "button" at bounding box center [102, 258] width 6 height 6
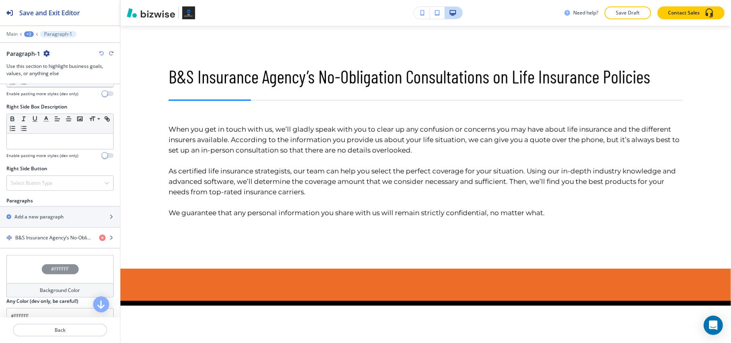
click at [32, 32] on div "+2" at bounding box center [29, 34] width 10 height 6
click at [35, 60] on p "Life Insurance Agency" at bounding box center [49, 61] width 41 height 7
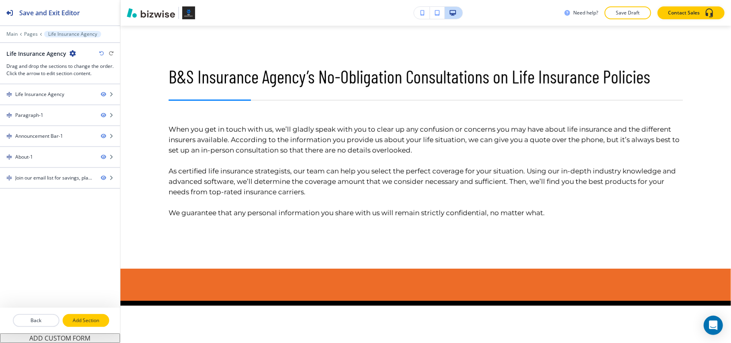
click at [95, 319] on p "Add Section" at bounding box center [85, 320] width 45 height 7
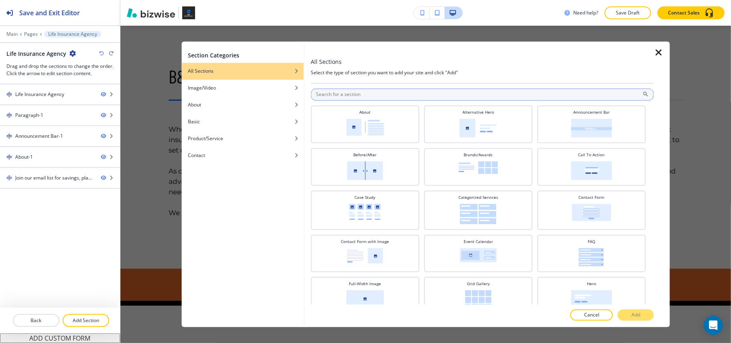
click at [397, 95] on input "text" at bounding box center [482, 95] width 343 height 12
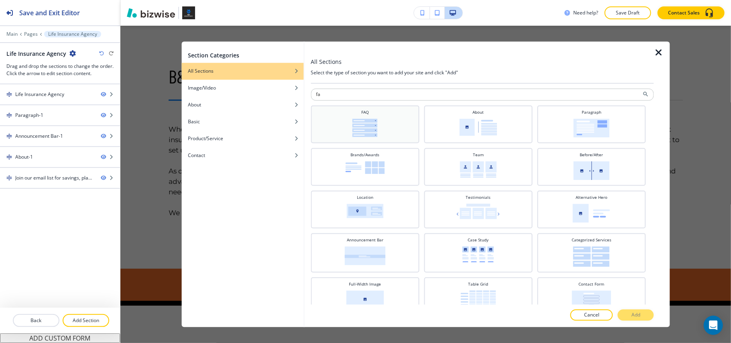
type input "fa"
drag, startPoint x: 348, startPoint y: 120, endPoint x: 354, endPoint y: 122, distance: 6.1
click at [349, 120] on div "FAQ" at bounding box center [365, 124] width 100 height 28
click at [639, 321] on div at bounding box center [482, 324] width 343 height 6
click at [635, 315] on p "Add" at bounding box center [635, 314] width 9 height 7
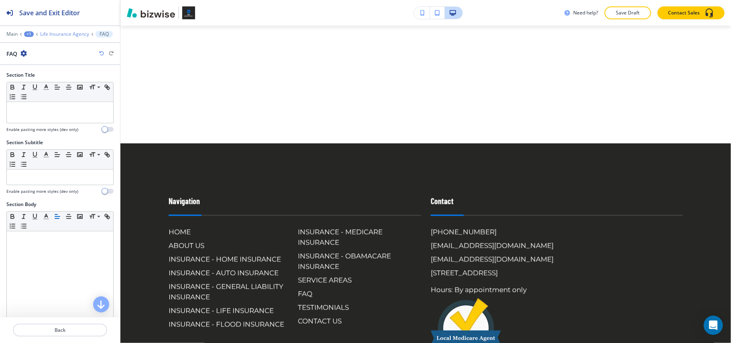
scroll to position [1280, 0]
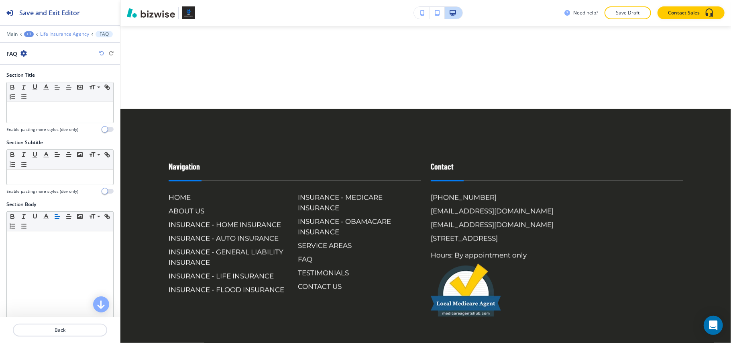
click at [53, 36] on p "Life Insurance Agency" at bounding box center [64, 34] width 49 height 6
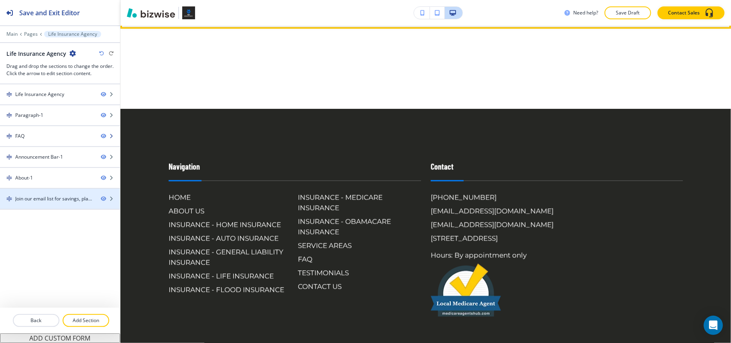
scroll to position [610, 0]
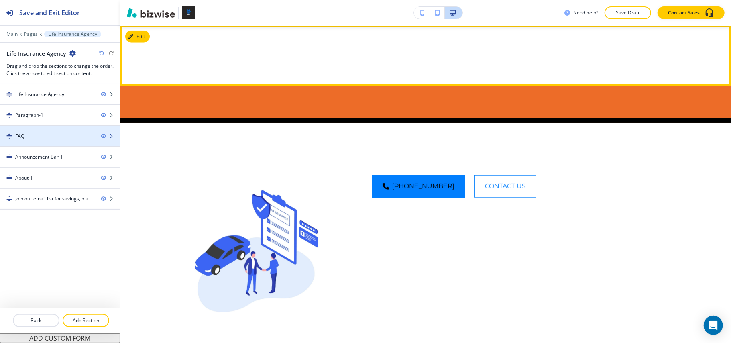
click at [42, 137] on div "FAQ" at bounding box center [47, 135] width 94 height 7
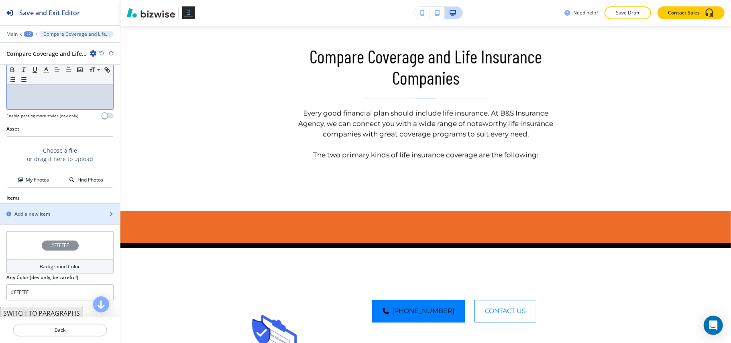
scroll to position [233, 0]
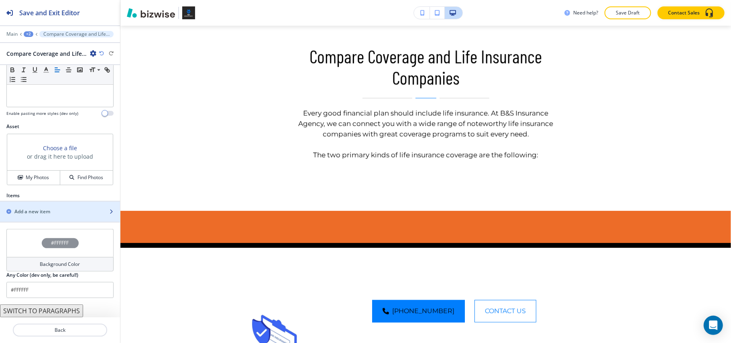
click at [41, 209] on h2 "Add a new item" at bounding box center [32, 211] width 36 height 7
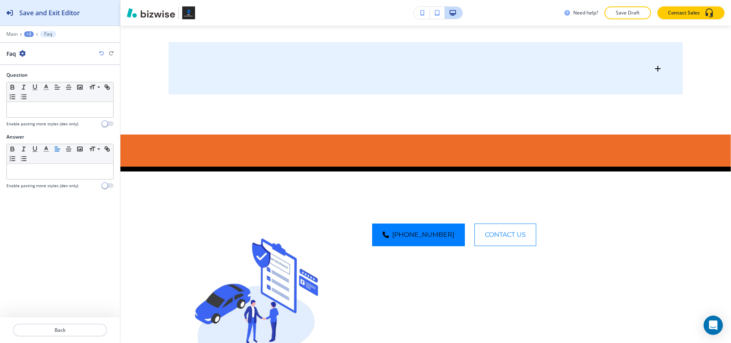
scroll to position [782, 0]
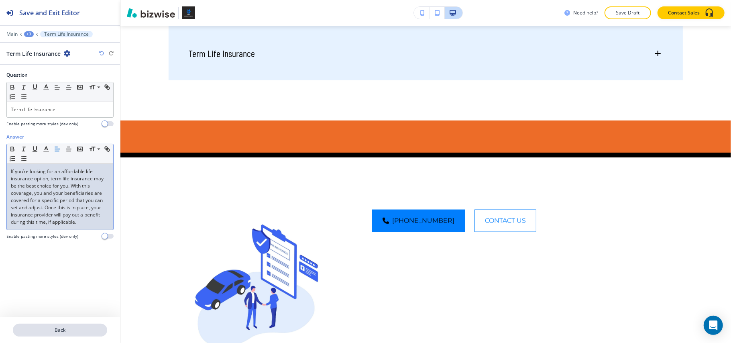
click at [72, 328] on p "Back" at bounding box center [60, 329] width 93 height 7
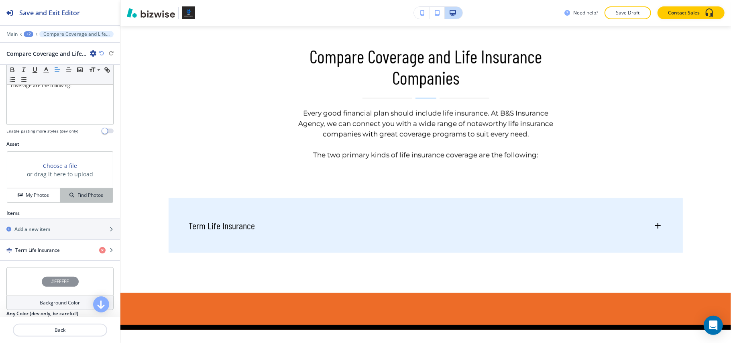
scroll to position [214, 0]
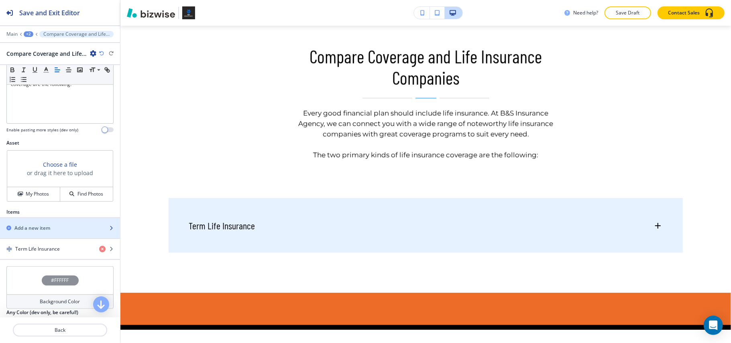
click at [56, 224] on div "button" at bounding box center [60, 221] width 120 height 6
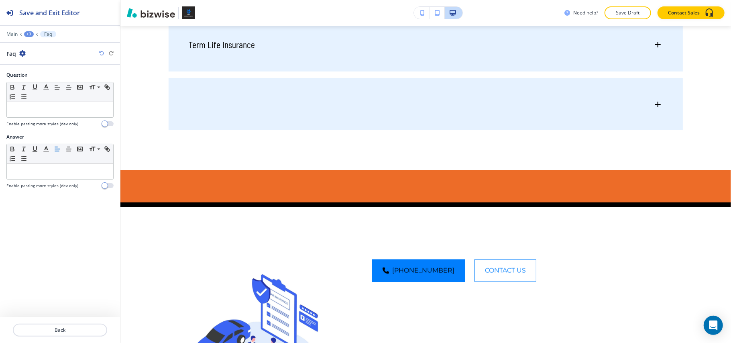
scroll to position [843, 0]
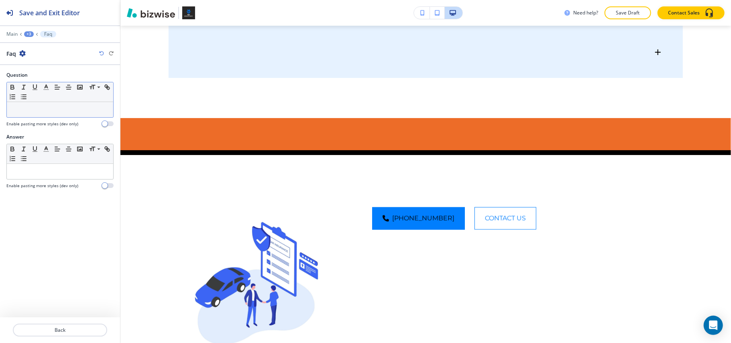
drag, startPoint x: 40, startPoint y: 99, endPoint x: 35, endPoint y: 111, distance: 12.6
click at [36, 113] on p at bounding box center [60, 109] width 98 height 7
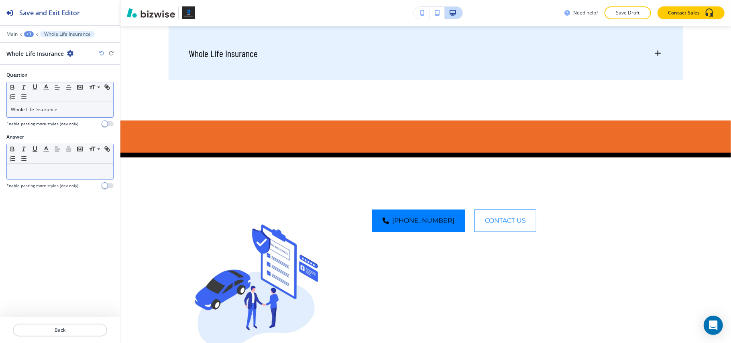
drag, startPoint x: 45, startPoint y: 159, endPoint x: 28, endPoint y: 174, distance: 22.7
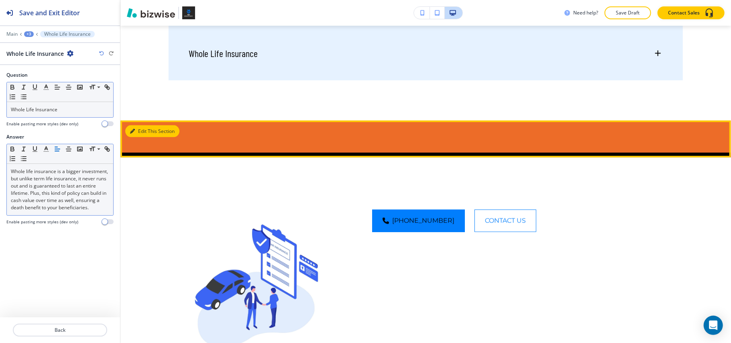
click at [138, 129] on button "Edit This Section" at bounding box center [152, 131] width 54 height 12
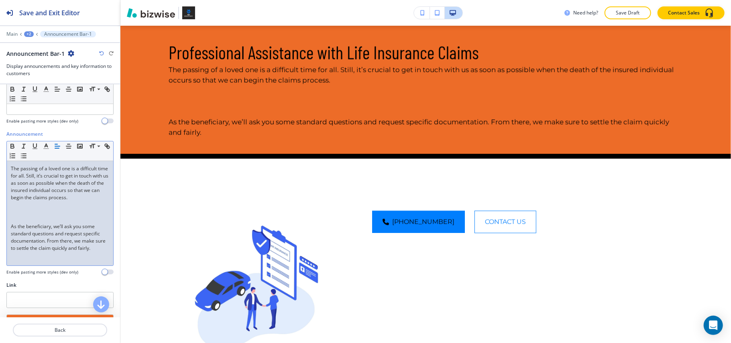
scroll to position [107, 0]
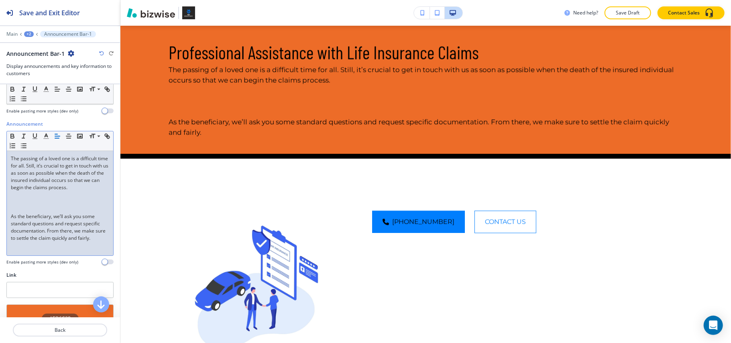
click at [22, 213] on p at bounding box center [60, 208] width 98 height 7
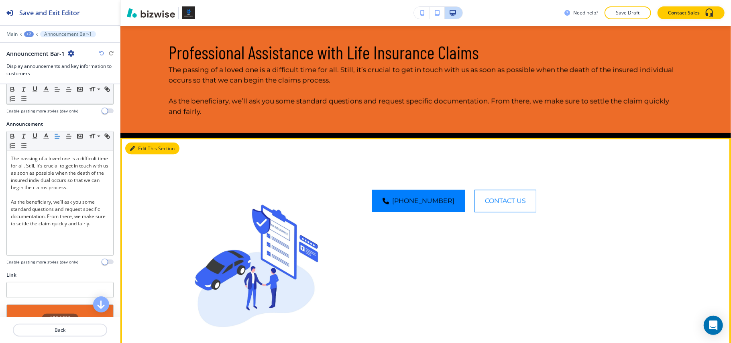
drag, startPoint x: 136, startPoint y: 150, endPoint x: 127, endPoint y: 61, distance: 88.8
click at [137, 150] on button "Edit This Section" at bounding box center [152, 148] width 54 height 12
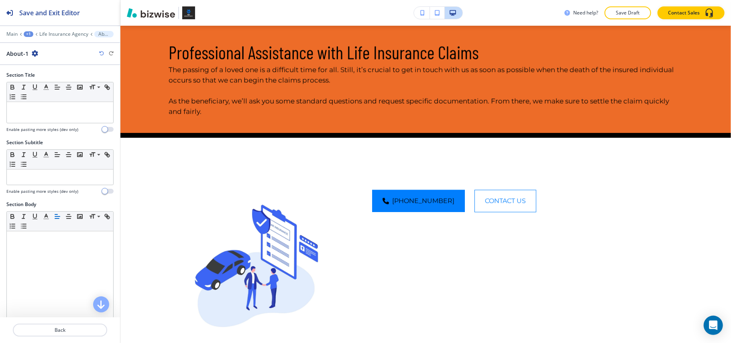
scroll to position [1050, 0]
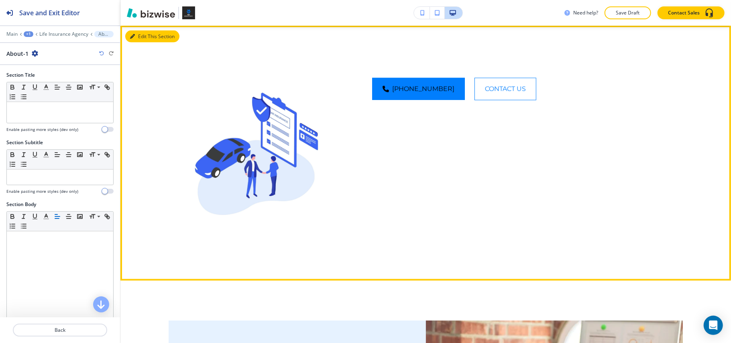
click at [140, 36] on button "Edit This Section" at bounding box center [152, 36] width 54 height 12
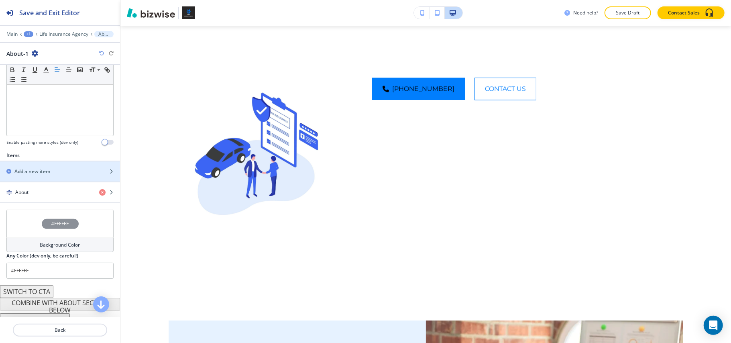
scroll to position [211, 0]
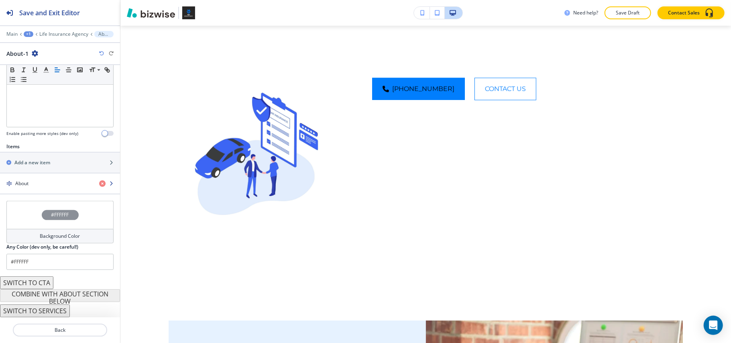
click at [47, 183] on div "About" at bounding box center [46, 183] width 93 height 7
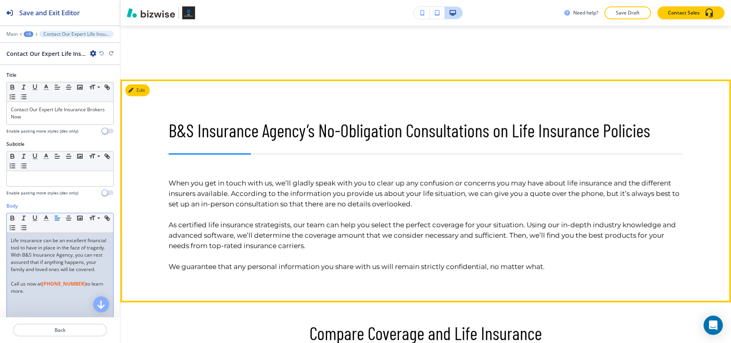
scroll to position [248, 0]
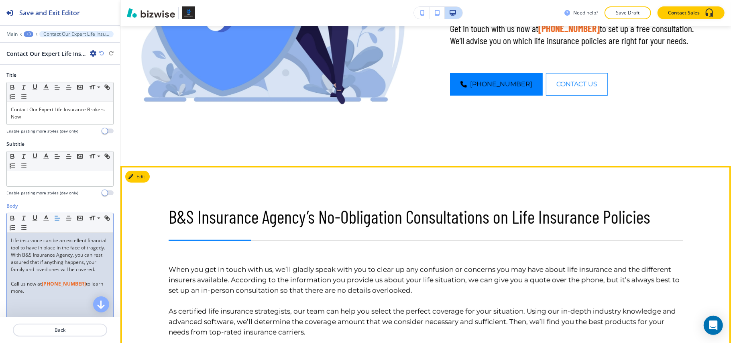
click at [142, 173] on button "Edit" at bounding box center [137, 177] width 24 height 12
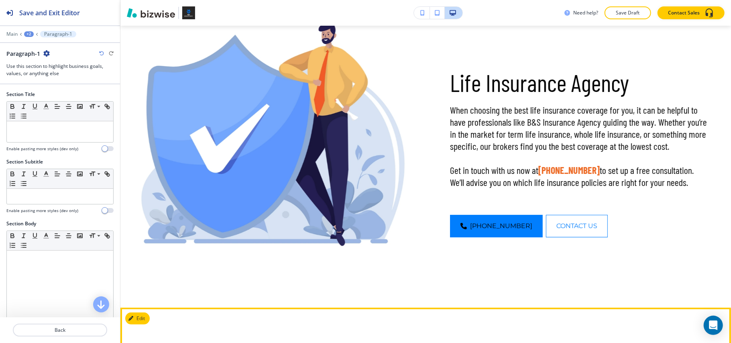
scroll to position [13, 0]
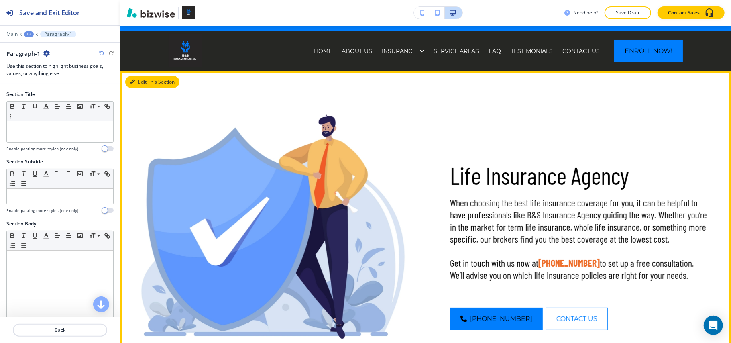
click at [145, 78] on button "Edit This Section" at bounding box center [152, 82] width 54 height 12
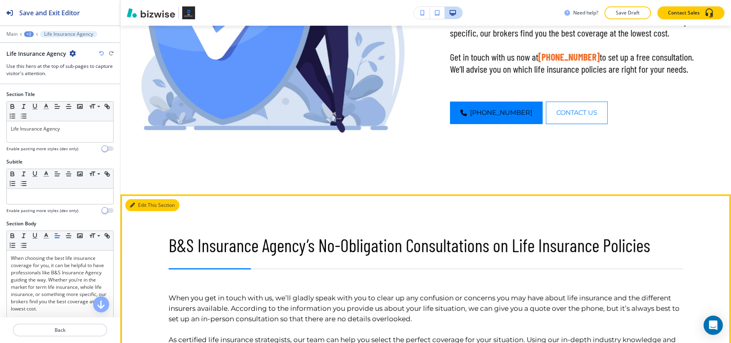
click at [142, 201] on button "Edit This Section" at bounding box center [152, 205] width 54 height 12
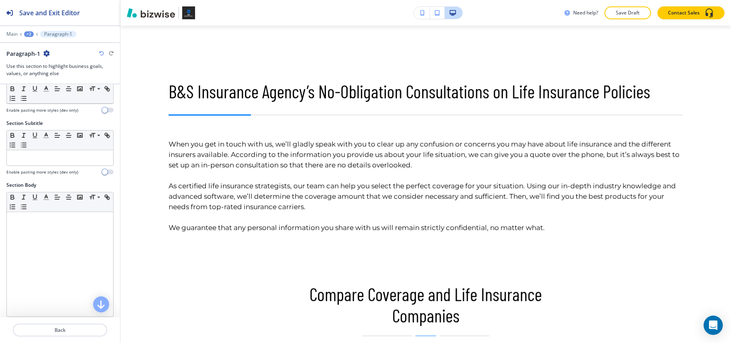
scroll to position [388, 0]
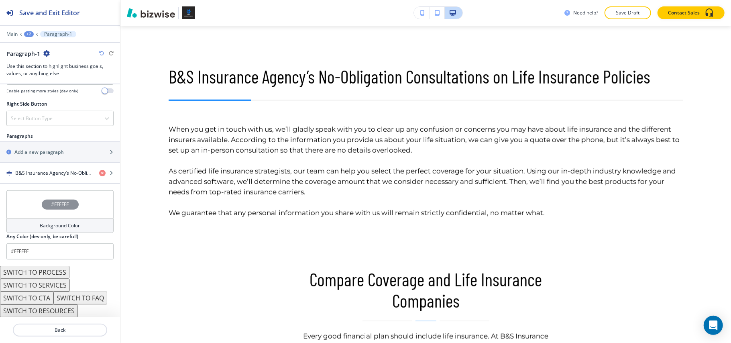
click at [32, 202] on div "#FFFFFF" at bounding box center [59, 204] width 107 height 28
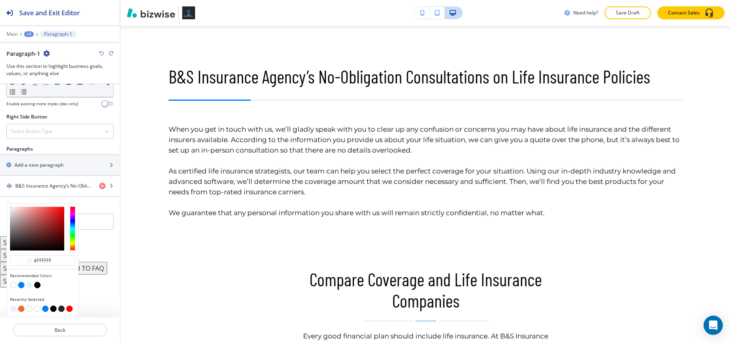
click at [30, 284] on button "button" at bounding box center [29, 285] width 6 height 6
type input "#e6f2ff"
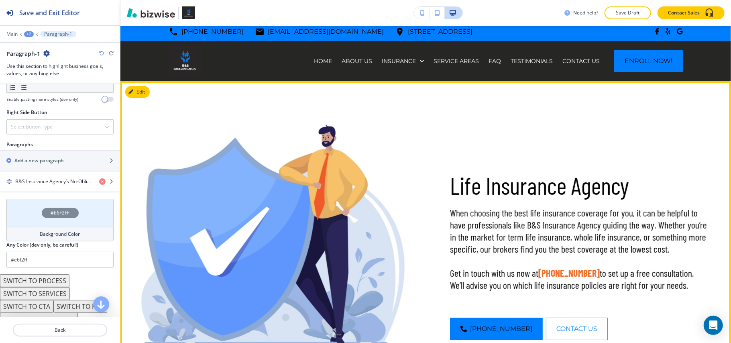
scroll to position [0, 0]
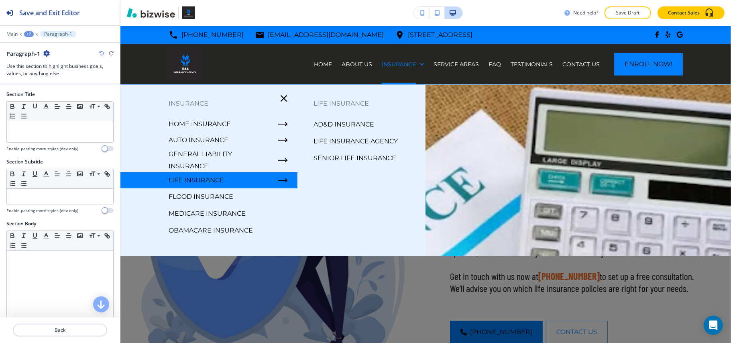
scroll to position [430, 0]
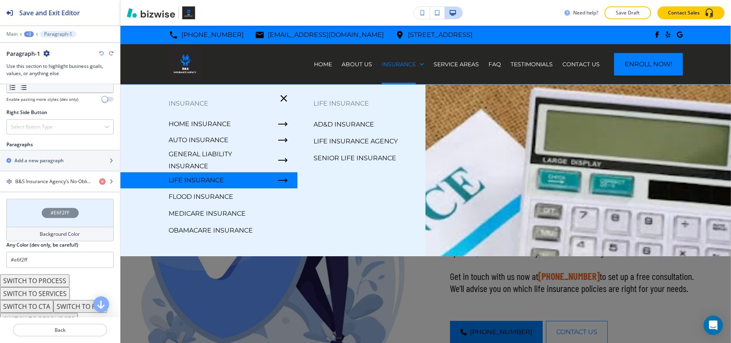
click at [357, 154] on p "Senior Life Insurance" at bounding box center [354, 158] width 83 height 12
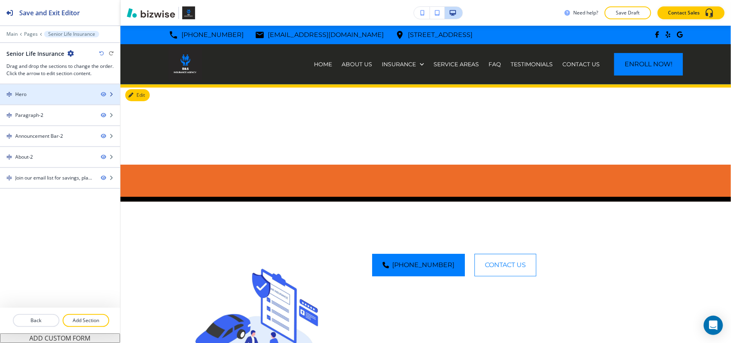
click at [45, 93] on div "Hero" at bounding box center [47, 94] width 94 height 7
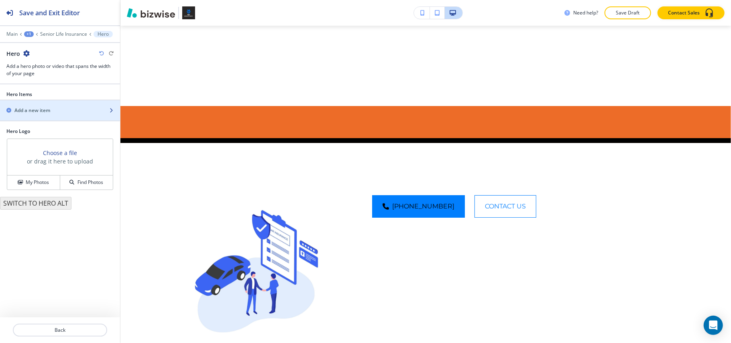
click at [37, 114] on div "button" at bounding box center [60, 117] width 120 height 6
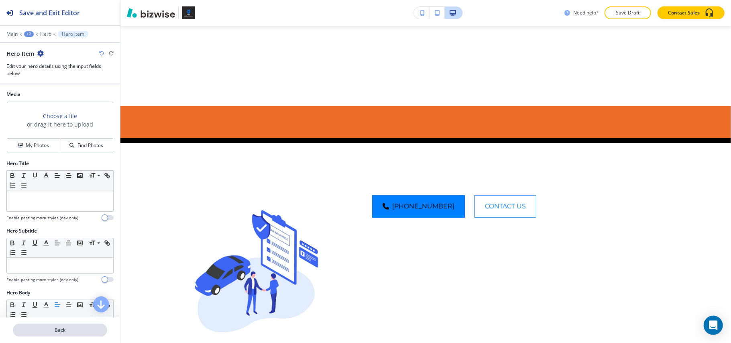
click at [63, 330] on p "Back" at bounding box center [60, 329] width 93 height 7
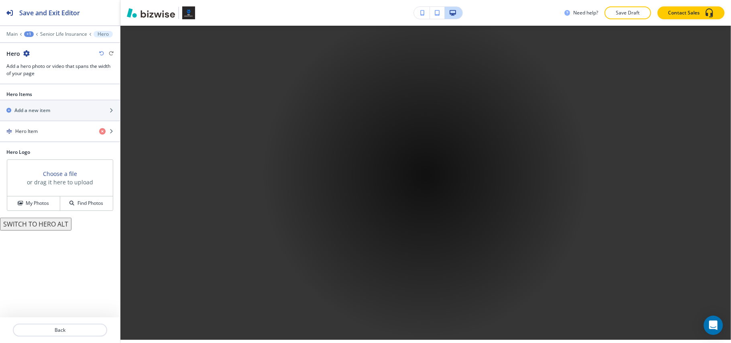
scroll to position [59, 0]
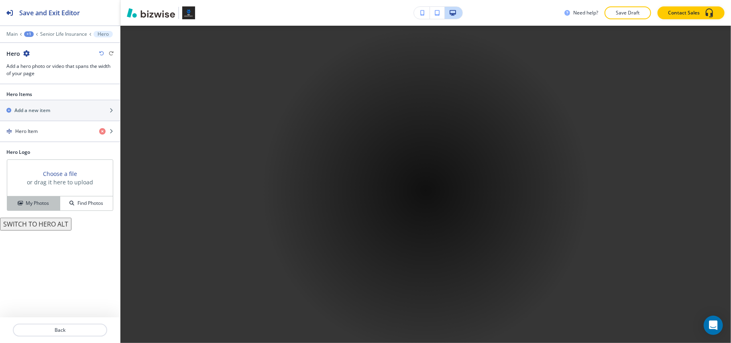
click at [40, 206] on h4 "My Photos" at bounding box center [37, 202] width 23 height 7
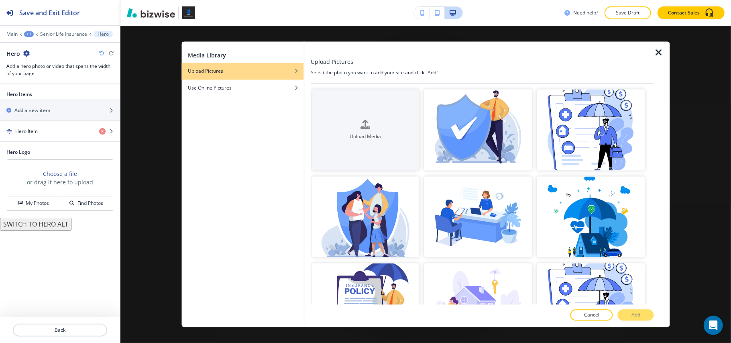
click at [657, 51] on icon "button" at bounding box center [659, 53] width 10 height 10
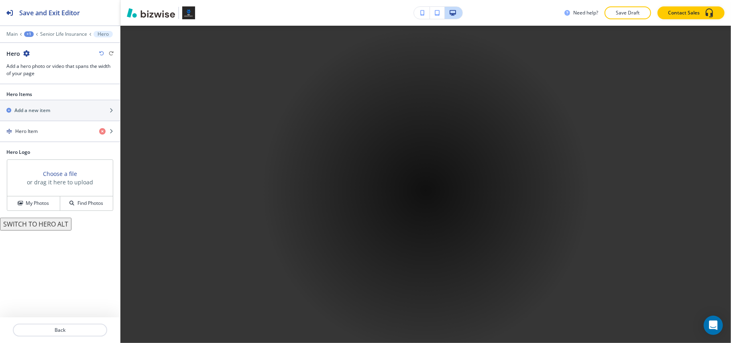
click at [35, 230] on button "SWITCH TO HERO ALT" at bounding box center [35, 223] width 71 height 13
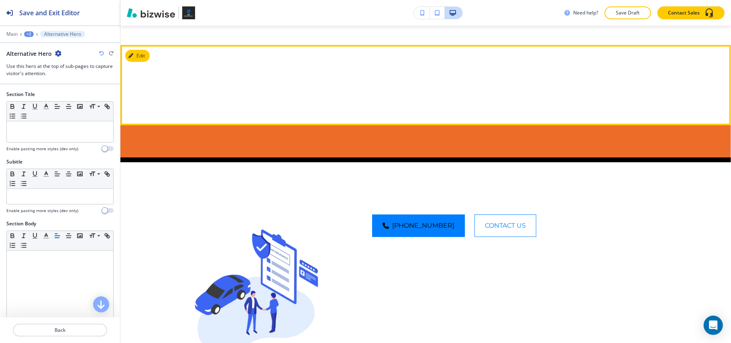
scroll to position [0, 0]
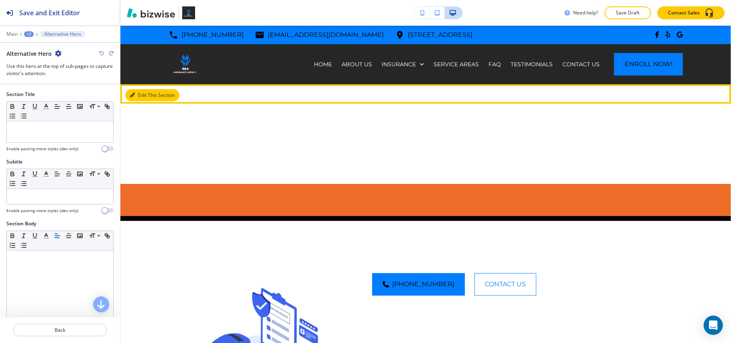
click at [134, 91] on button "Edit This Section" at bounding box center [152, 95] width 54 height 12
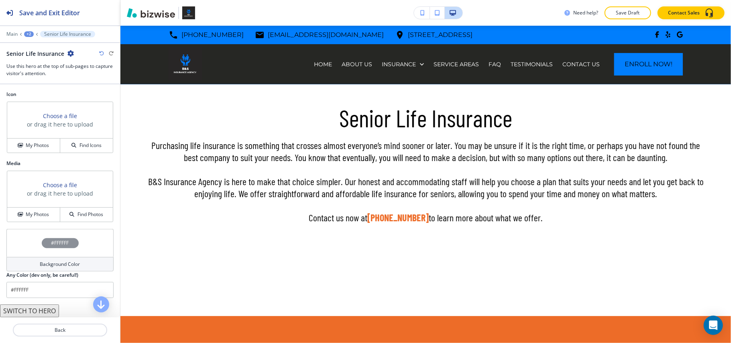
scroll to position [410, 0]
click at [26, 214] on h4 "My Photos" at bounding box center [37, 214] width 23 height 7
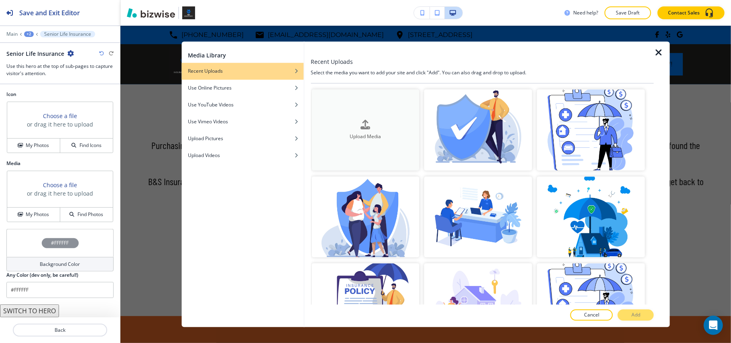
click at [355, 140] on button "Upload Media" at bounding box center [365, 129] width 108 height 81
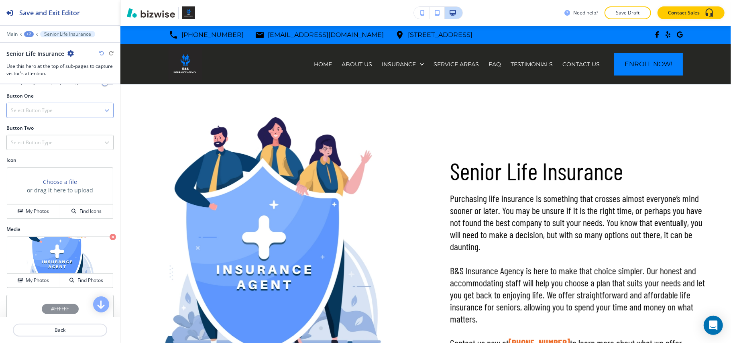
scroll to position [249, 0]
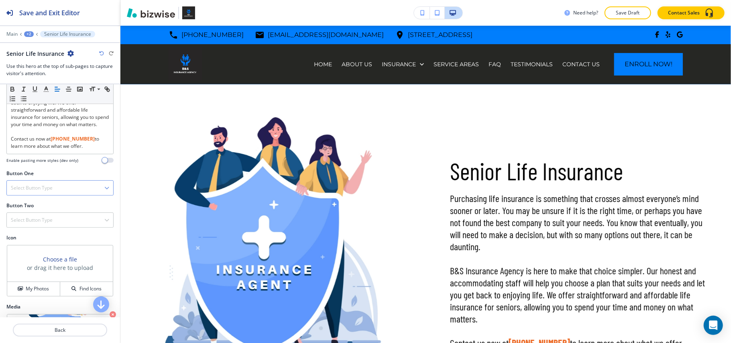
click at [31, 191] on h4 "Select Button Type" at bounding box center [32, 187] width 42 height 7
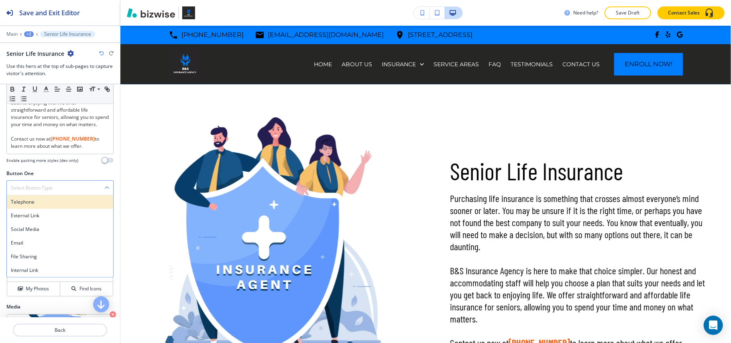
click at [30, 205] on h4 "Telephone" at bounding box center [60, 201] width 98 height 7
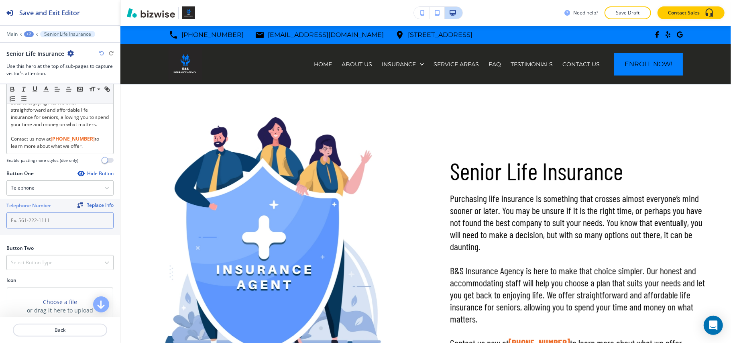
click at [31, 228] on input "text" at bounding box center [59, 220] width 107 height 16
paste input "[PHONE_NUMBER]"
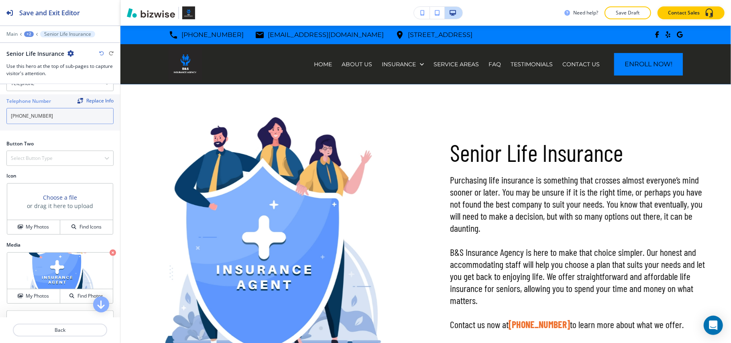
scroll to position [356, 0]
type input "[PHONE_NUMBER]"
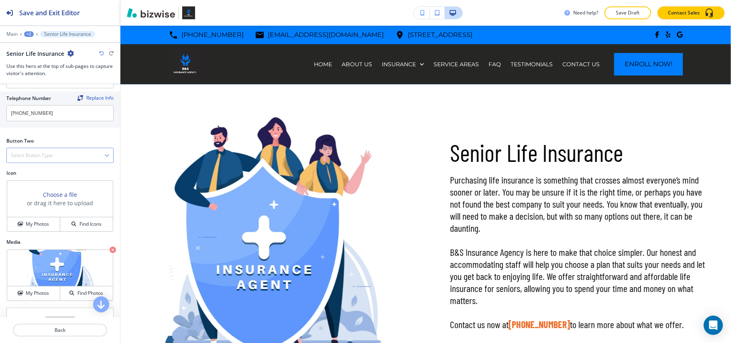
click at [40, 162] on div "Select Button Type" at bounding box center [60, 155] width 106 height 14
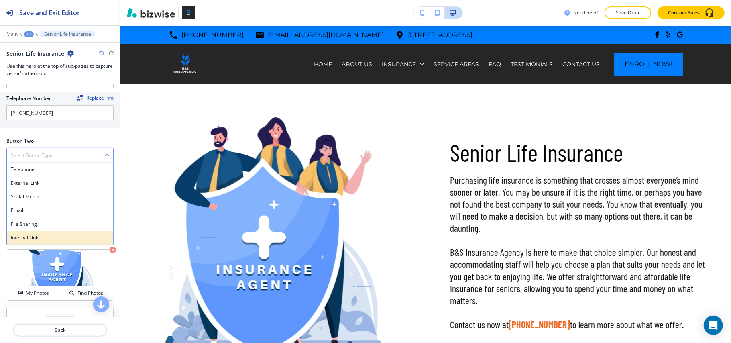
click at [30, 241] on h4 "Internal Link" at bounding box center [60, 237] width 98 height 7
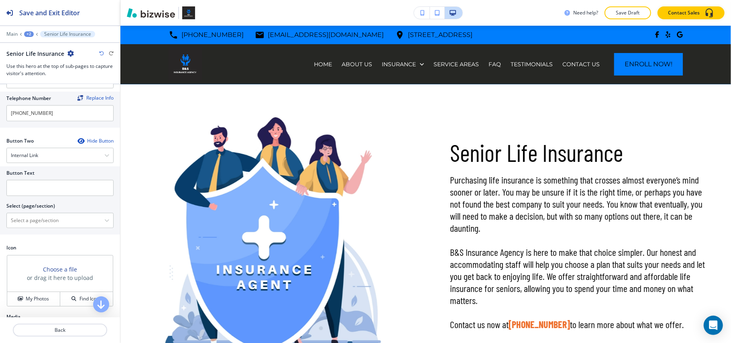
click at [42, 213] on div at bounding box center [59, 210] width 107 height 3
click at [40, 227] on \(page\/section\) "Manual Input" at bounding box center [55, 220] width 97 height 14
type \(page\/section\) "CONTACT US"
drag, startPoint x: 42, startPoint y: 249, endPoint x: 45, endPoint y: 237, distance: 12.5
click at [42, 238] on h4 "CONTACT US" at bounding box center [60, 234] width 98 height 7
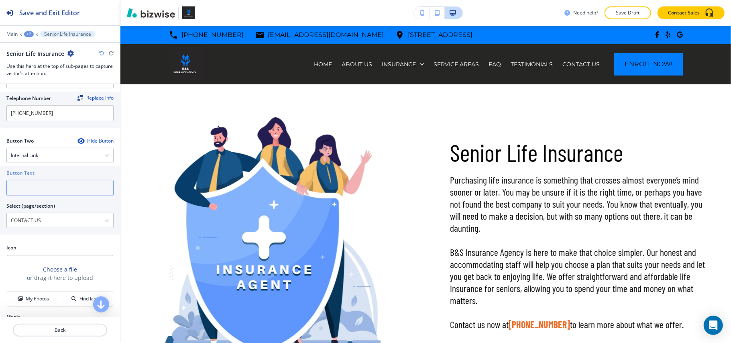
click at [43, 196] on input "text" at bounding box center [59, 188] width 107 height 16
paste input "CONTACT US"
type input "CONTACT US"
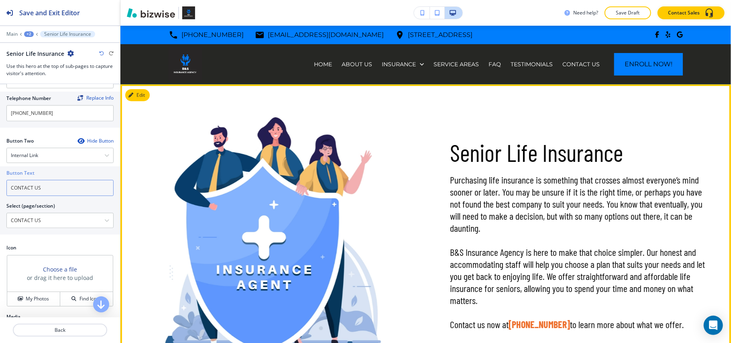
scroll to position [214, 0]
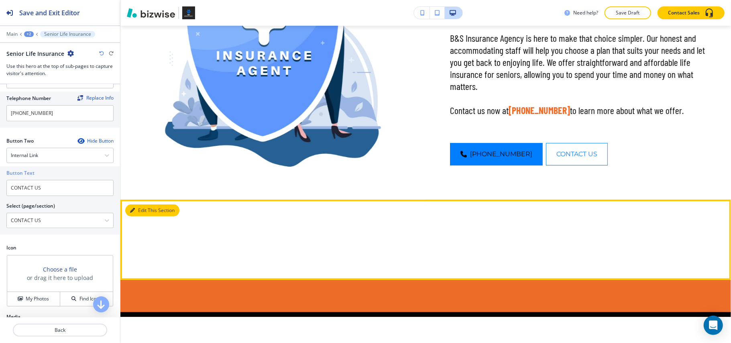
click at [147, 211] on button "Edit This Section" at bounding box center [152, 210] width 54 height 12
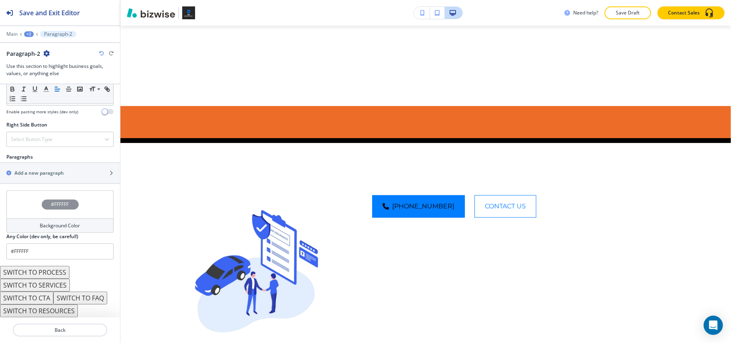
scroll to position [422, 0]
click at [42, 172] on h2 "Add a new paragraph" at bounding box center [38, 172] width 49 height 7
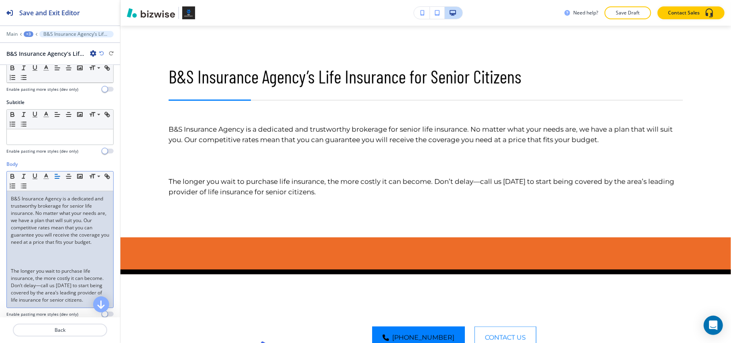
scroll to position [107, 0]
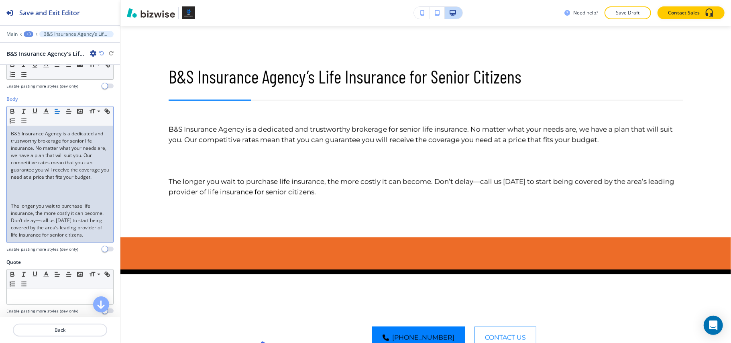
click at [52, 195] on p at bounding box center [60, 191] width 98 height 7
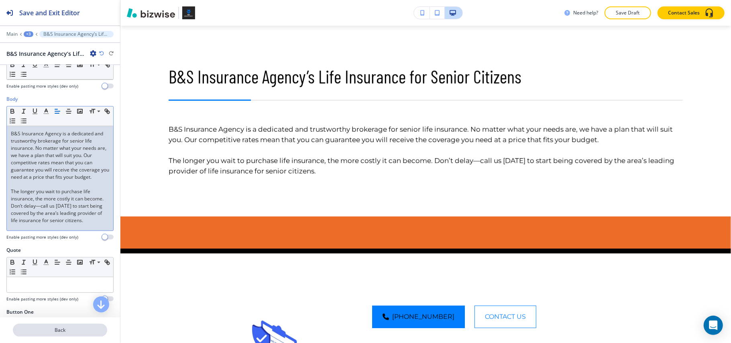
click at [53, 329] on p "Back" at bounding box center [60, 329] width 93 height 7
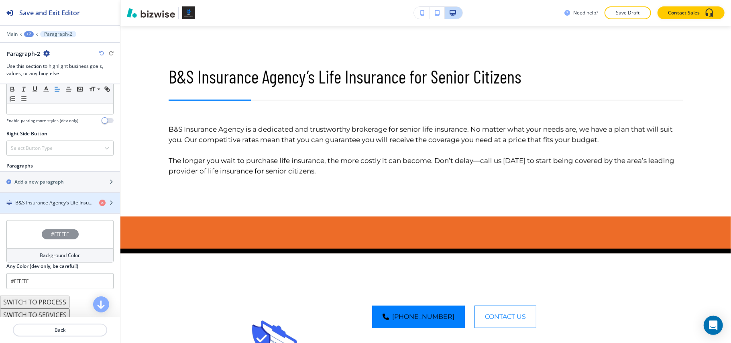
scroll to position [428, 0]
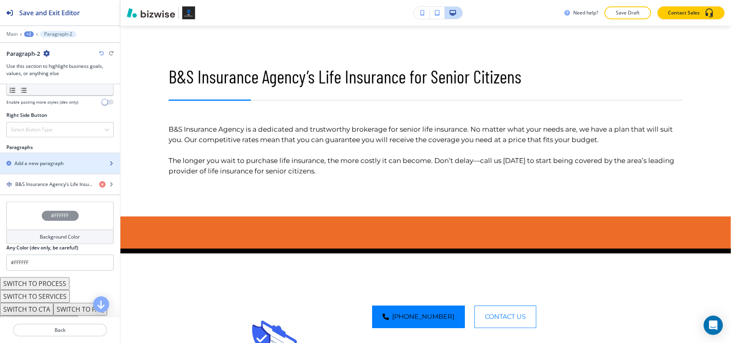
click at [39, 167] on h2 "Add a new paragraph" at bounding box center [38, 163] width 49 height 7
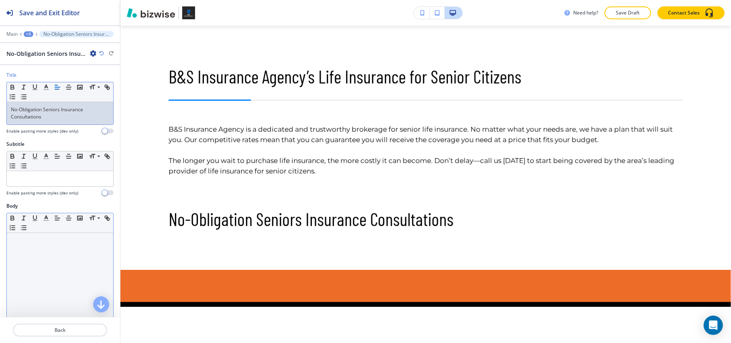
click at [40, 267] on div at bounding box center [60, 285] width 106 height 104
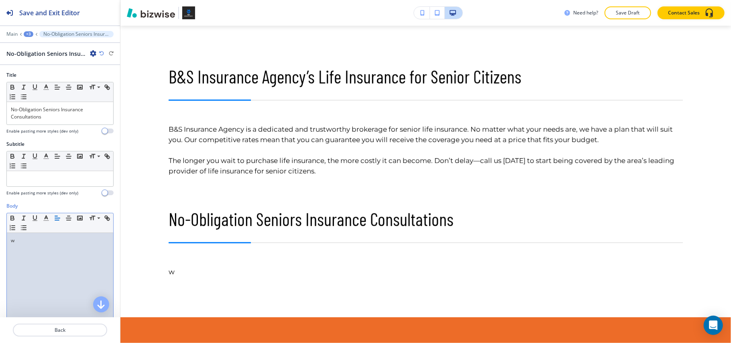
drag, startPoint x: 39, startPoint y: 258, endPoint x: 18, endPoint y: 250, distance: 22.5
click at [18, 251] on div "w" at bounding box center [60, 285] width 106 height 104
drag, startPoint x: 23, startPoint y: 237, endPoint x: 0, endPoint y: 238, distance: 22.9
click at [0, 238] on div "Body Small Normal Large Huge w Enable pasting more styles (dev only)" at bounding box center [60, 277] width 120 height 151
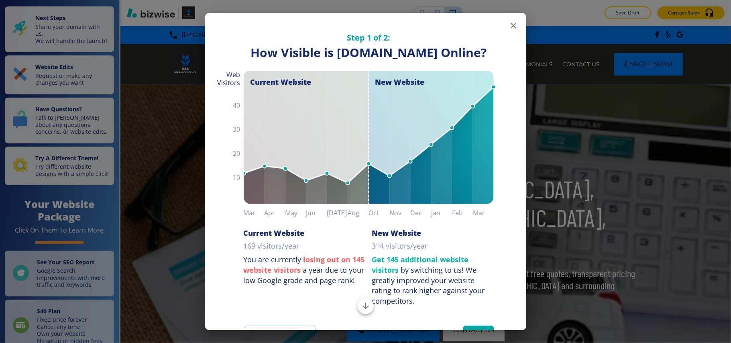
click at [508, 26] on icon "button" at bounding box center [513, 26] width 10 height 10
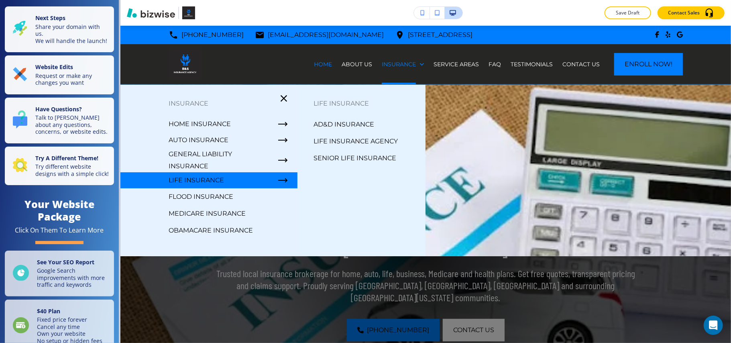
click at [328, 160] on p "Senior Life Insurance" at bounding box center [354, 158] width 83 height 12
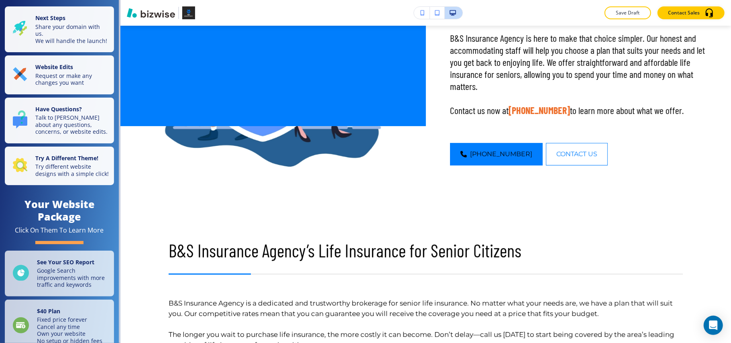
scroll to position [374, 0]
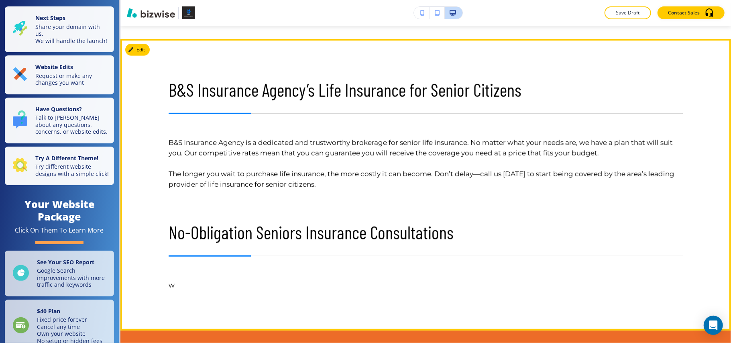
click at [140, 53] on button "Edit" at bounding box center [137, 50] width 24 height 12
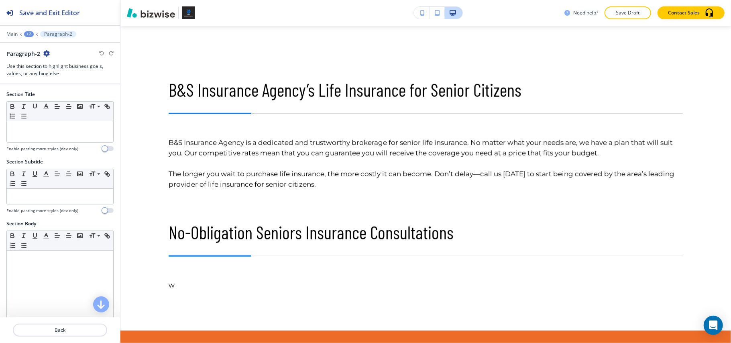
scroll to position [388, 0]
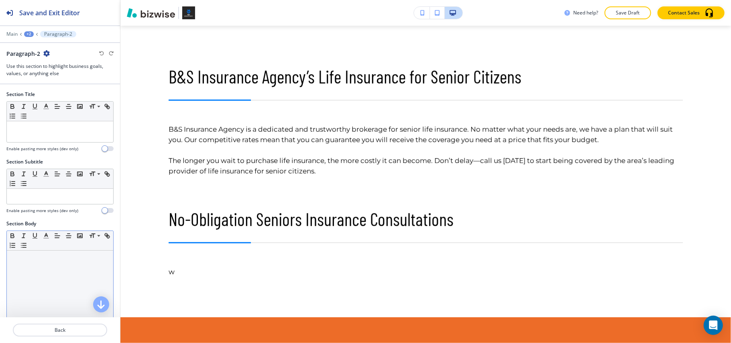
click at [36, 295] on div at bounding box center [60, 302] width 106 height 104
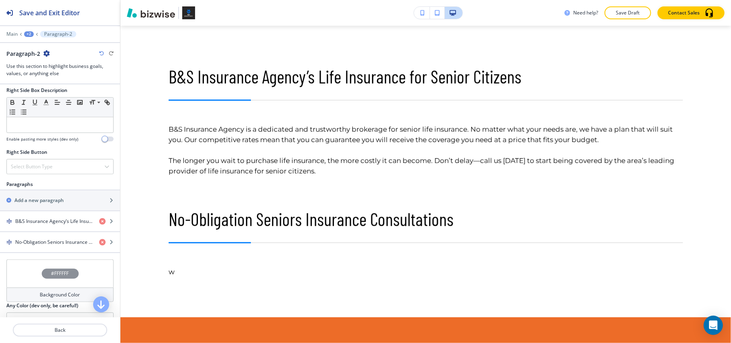
scroll to position [428, 0]
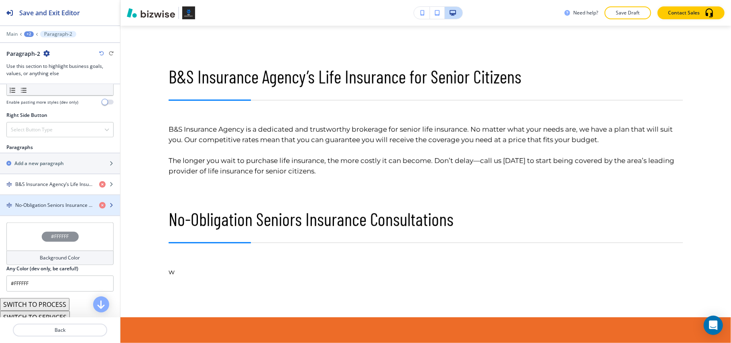
click at [47, 209] on h4 "No-Obligation Seniors Insurance Consultations" at bounding box center [53, 204] width 77 height 7
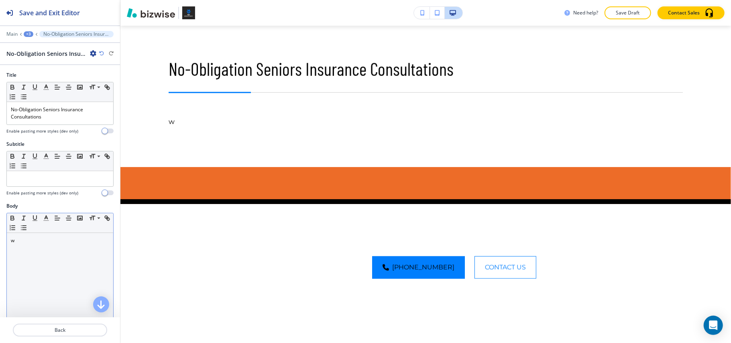
scroll to position [570, 0]
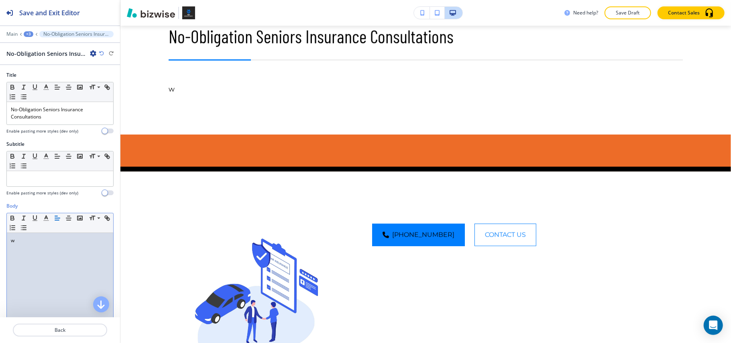
drag, startPoint x: 36, startPoint y: 294, endPoint x: 22, endPoint y: 242, distance: 53.8
click at [22, 242] on p "w" at bounding box center [60, 240] width 98 height 7
drag, startPoint x: 22, startPoint y: 241, endPoint x: 5, endPoint y: 241, distance: 17.7
click at [0, 241] on div "Body Small Normal Large Huge w Enable pasting more styles (dev only)" at bounding box center [60, 277] width 120 height 151
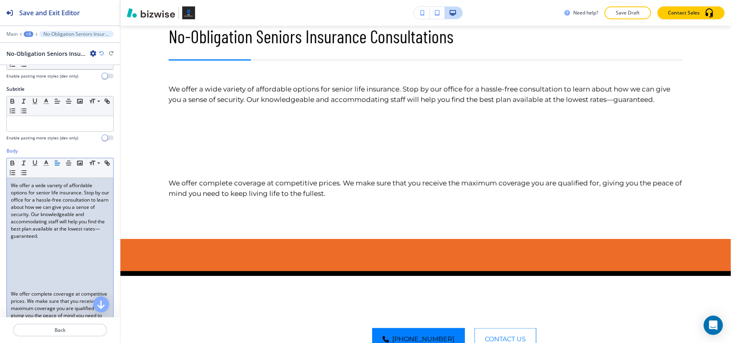
scroll to position [107, 0]
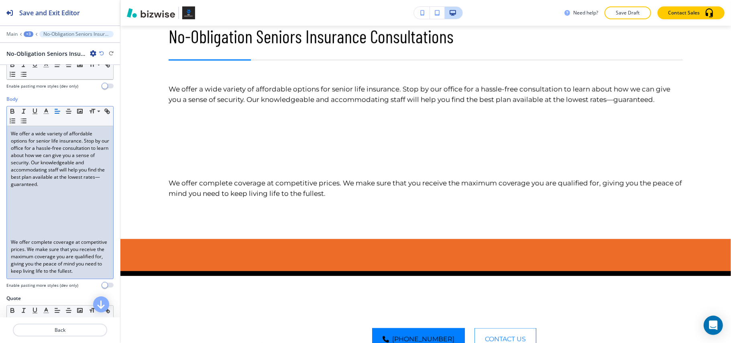
click at [21, 224] on p at bounding box center [60, 220] width 98 height 7
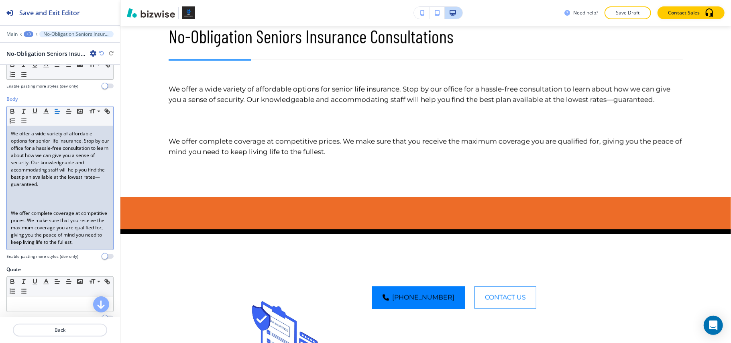
click at [25, 209] on p at bounding box center [60, 205] width 98 height 7
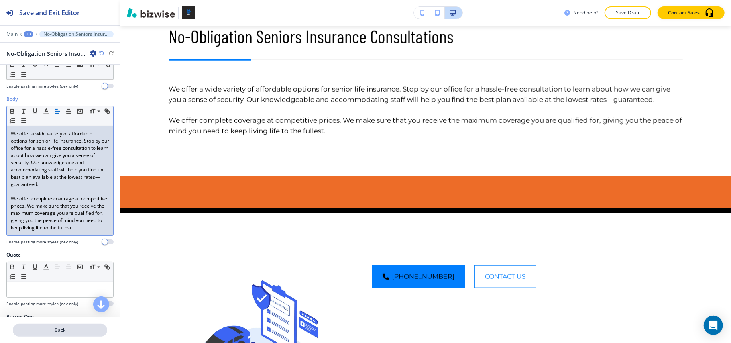
click at [52, 328] on p "Back" at bounding box center [60, 329] width 93 height 7
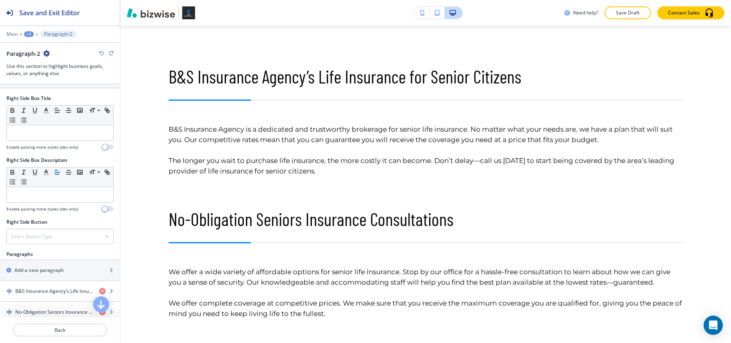
scroll to position [374, 0]
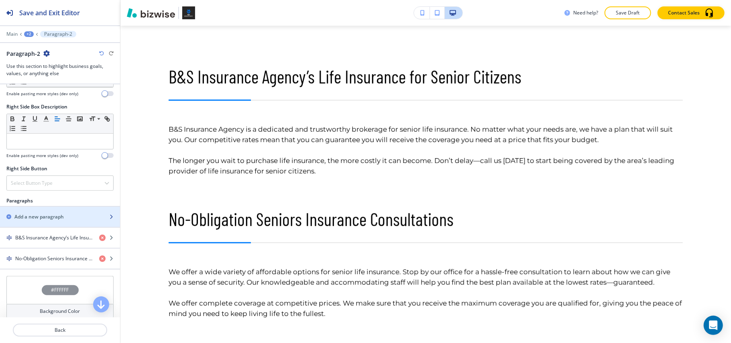
click at [47, 210] on div "button" at bounding box center [60, 210] width 120 height 6
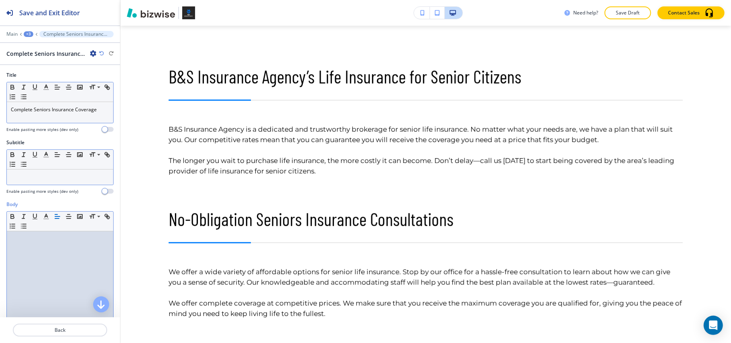
scroll to position [0, 0]
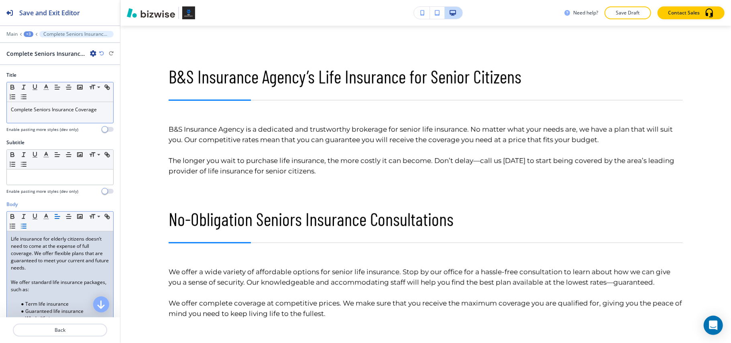
click at [20, 300] on p at bounding box center [60, 296] width 98 height 7
click at [63, 331] on p "Back" at bounding box center [60, 329] width 93 height 7
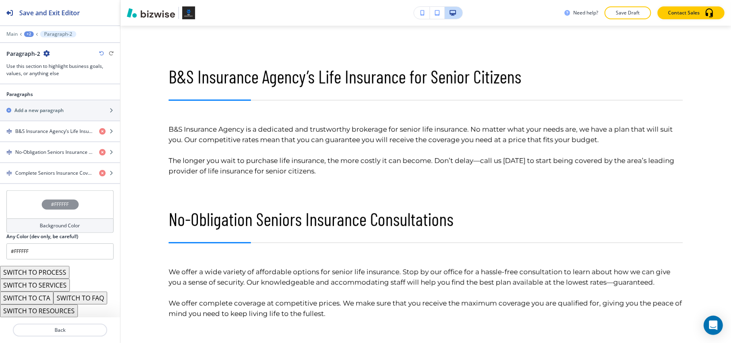
click at [29, 201] on div "#FFFFFF" at bounding box center [59, 204] width 107 height 28
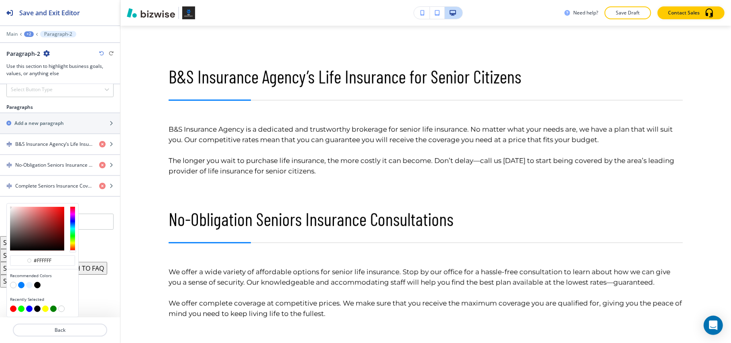
click at [29, 286] on button "button" at bounding box center [29, 285] width 6 height 6
type input "#e6f2ff"
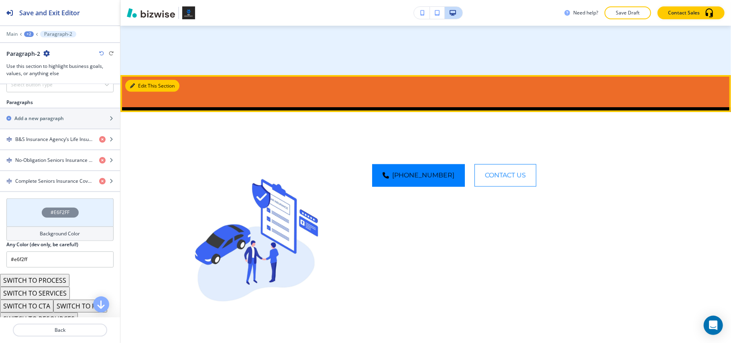
click at [139, 89] on button "Edit This Section" at bounding box center [152, 86] width 54 height 12
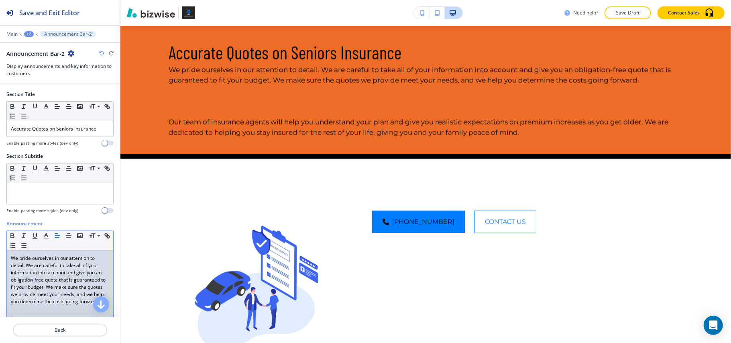
scroll to position [107, 0]
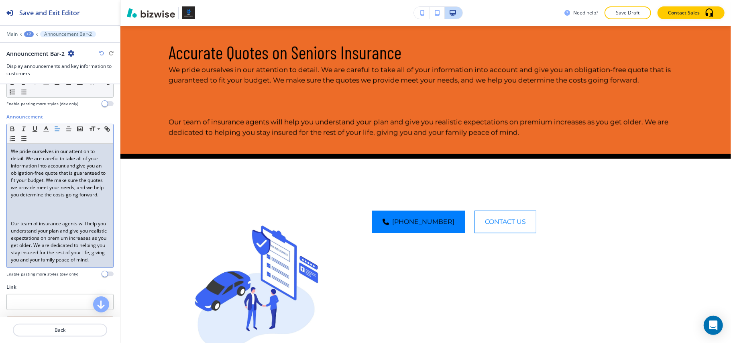
click at [15, 220] on p at bounding box center [60, 216] width 98 height 7
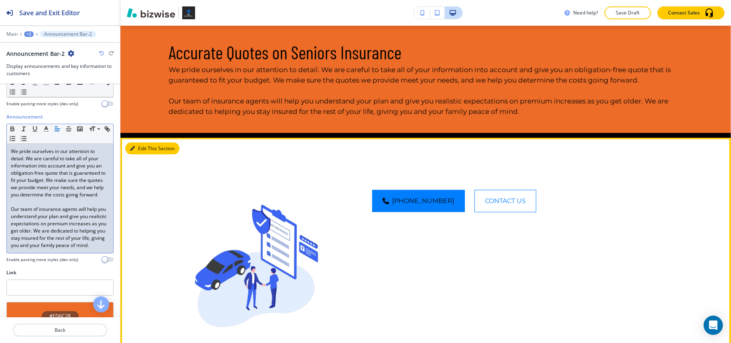
click at [132, 147] on icon "button" at bounding box center [132, 148] width 5 height 5
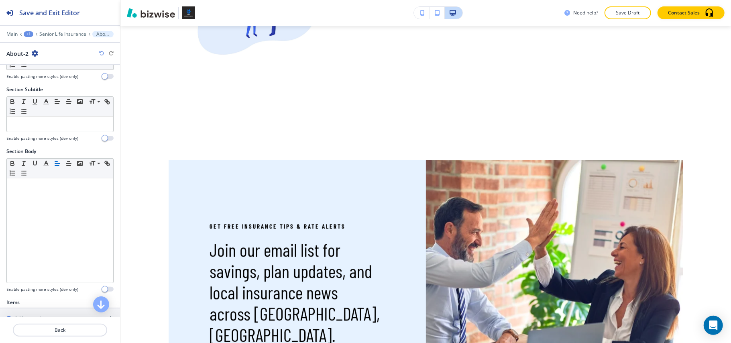
scroll to position [211, 0]
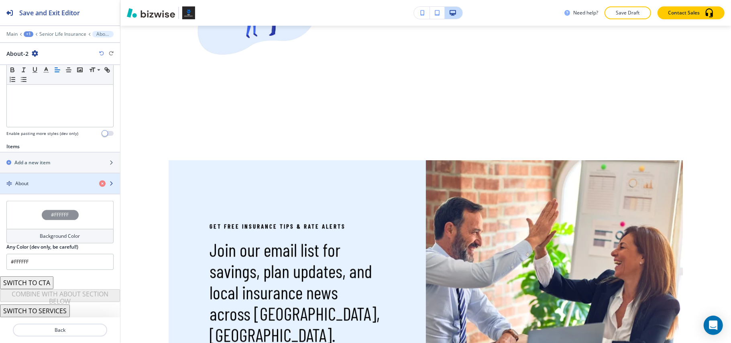
click at [43, 182] on div "About" at bounding box center [46, 183] width 93 height 7
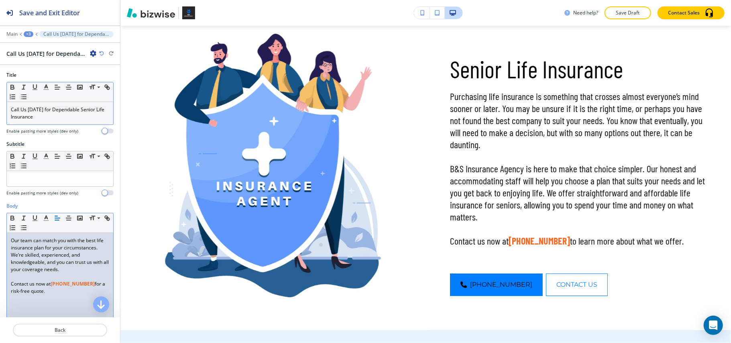
scroll to position [0, 0]
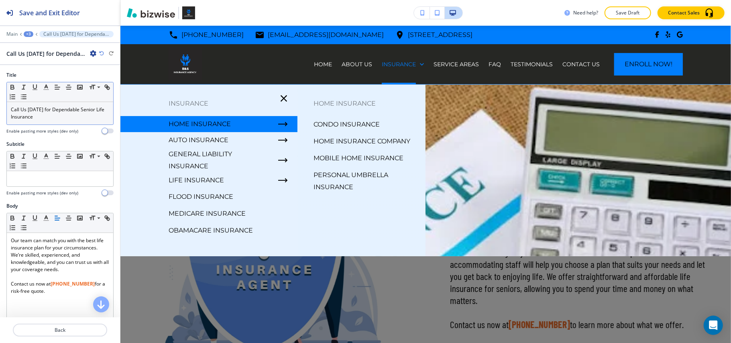
click at [337, 121] on p "Condo Insurance" at bounding box center [346, 124] width 66 height 12
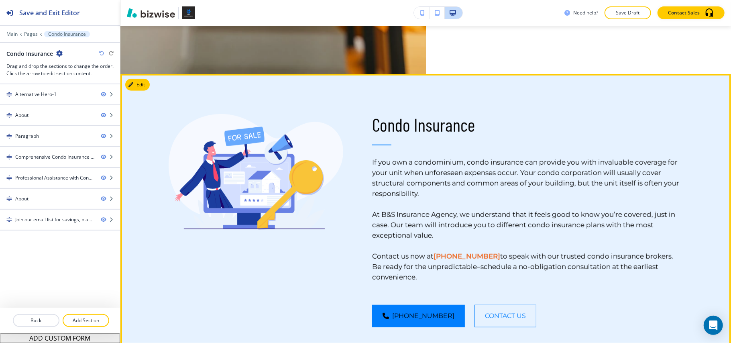
scroll to position [321, 0]
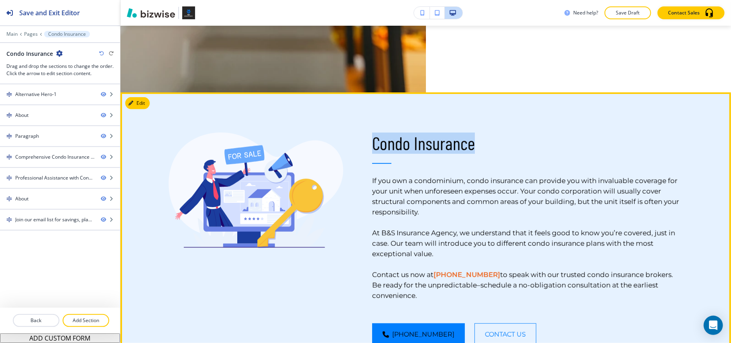
drag, startPoint x: 367, startPoint y: 142, endPoint x: 518, endPoint y: 140, distance: 150.9
click at [518, 140] on div "Condo Insurance If you own a condominium, condo insurance can provide you with …" at bounding box center [512, 218] width 339 height 253
copy p "Condo Insurance"
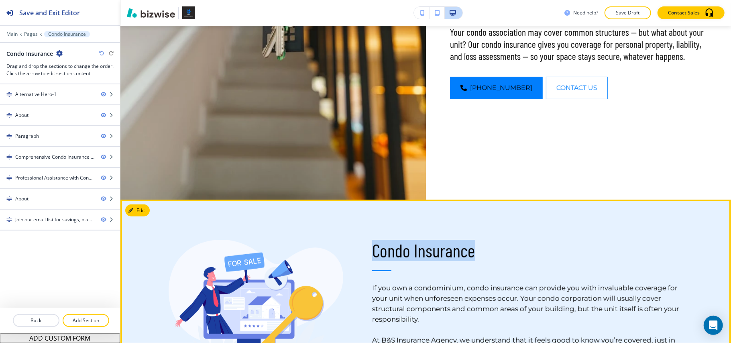
scroll to position [374, 0]
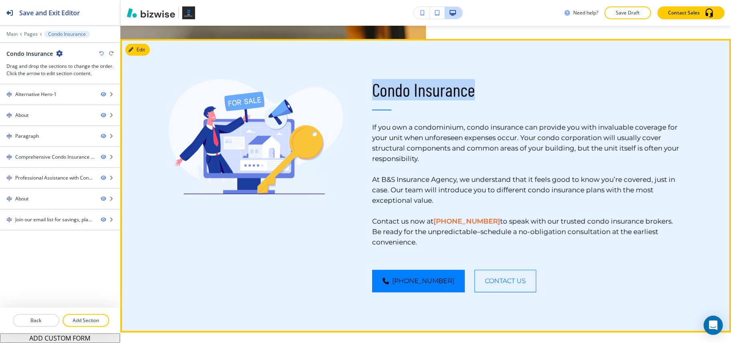
drag, startPoint x: 372, startPoint y: 133, endPoint x: 425, endPoint y: 240, distance: 119.1
click at [425, 240] on div "Condo Insurance If you own a condominium, condo insurance can provide you with …" at bounding box center [512, 165] width 339 height 253
copy h6 "If you own a condominium, condo insurance can provide you with invaluable cover…"
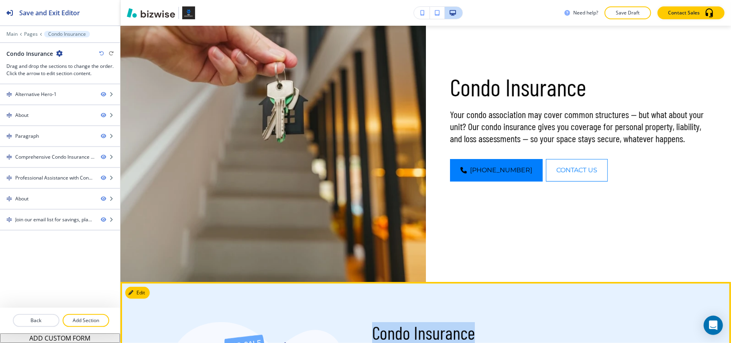
scroll to position [53, 0]
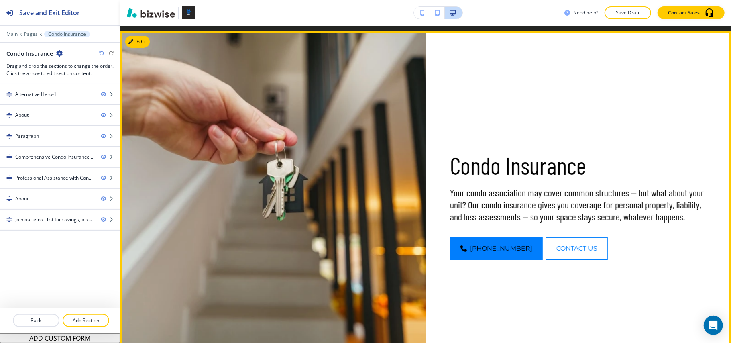
click at [129, 38] on button "Edit" at bounding box center [137, 42] width 24 height 12
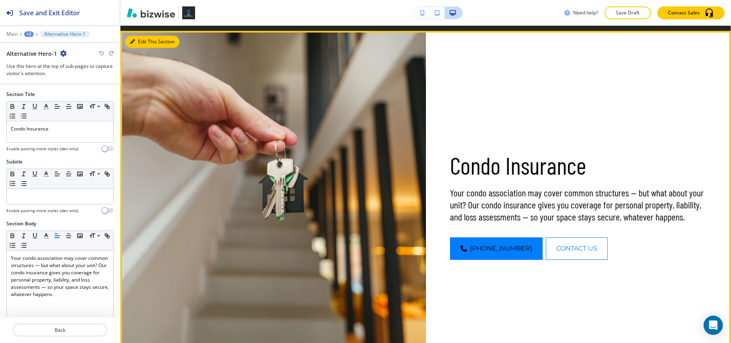
scroll to position [59, 0]
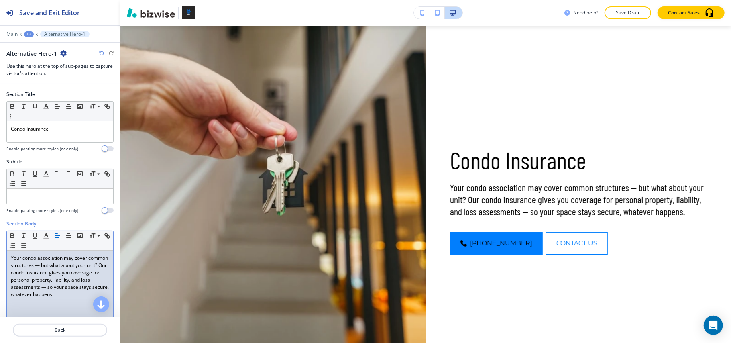
click at [48, 265] on p "Your condo association may cover common structures — but what about your unit? …" at bounding box center [60, 275] width 98 height 43
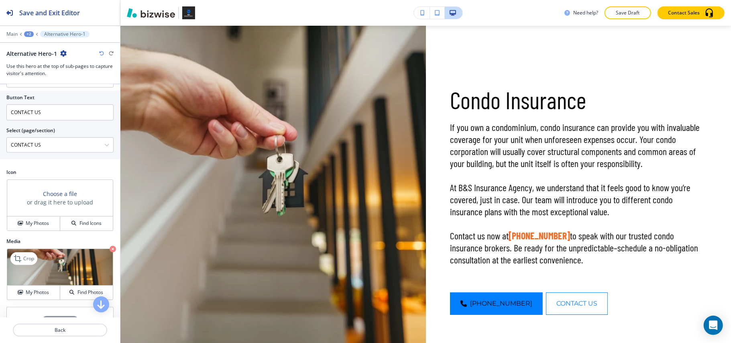
scroll to position [481, 0]
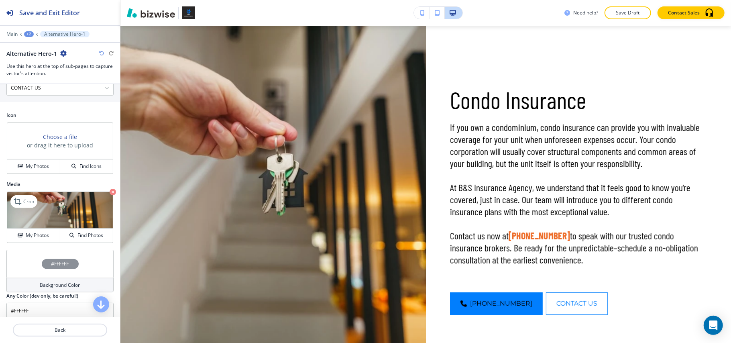
click at [110, 195] on icon "button" at bounding box center [113, 192] width 6 height 6
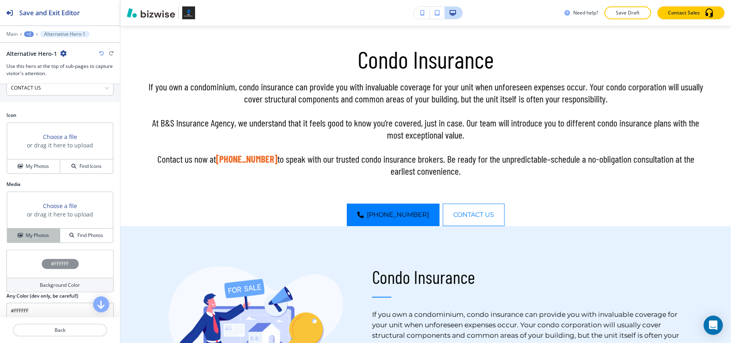
click at [31, 239] on h4 "My Photos" at bounding box center [37, 234] width 23 height 7
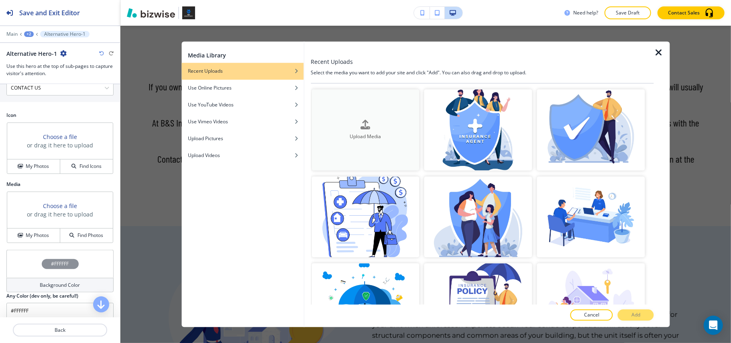
click at [363, 122] on icon "button" at bounding box center [366, 125] width 10 height 10
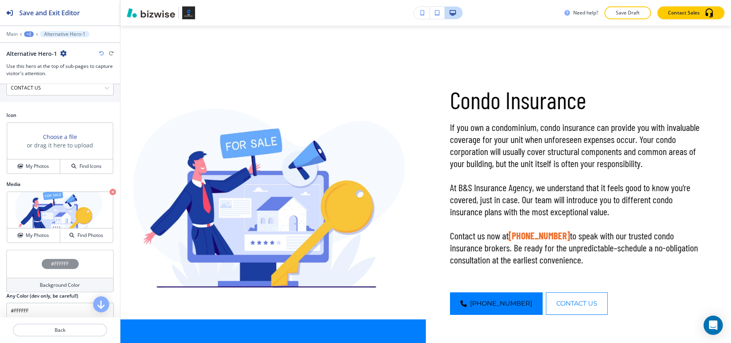
click at [30, 34] on div "+2" at bounding box center [29, 34] width 10 height 6
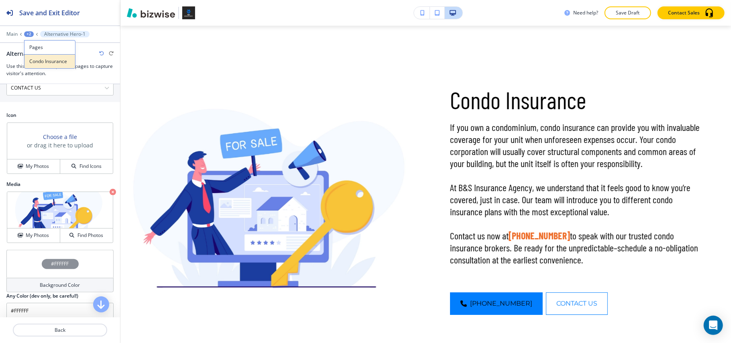
click at [38, 59] on p "Condo Insurance" at bounding box center [49, 61] width 41 height 7
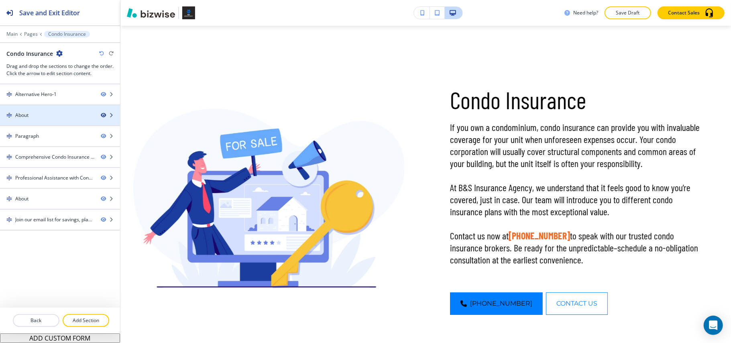
click at [102, 115] on icon "button" at bounding box center [103, 115] width 5 height 5
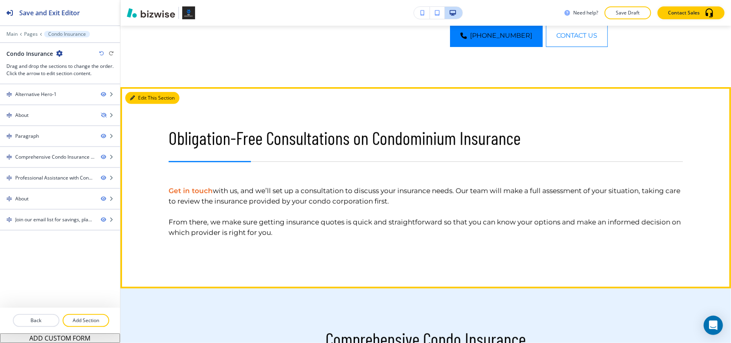
click at [136, 95] on button "Edit This Section" at bounding box center [152, 98] width 54 height 12
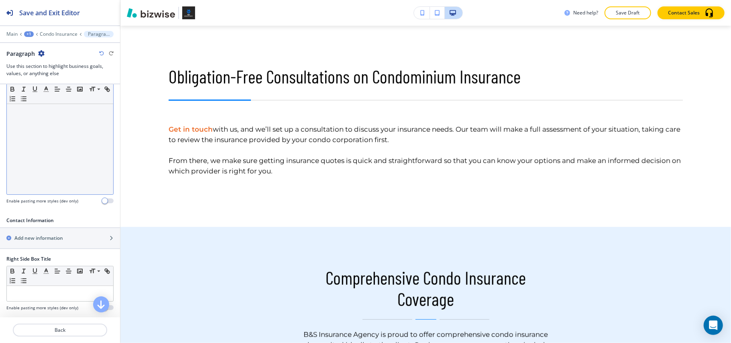
scroll to position [321, 0]
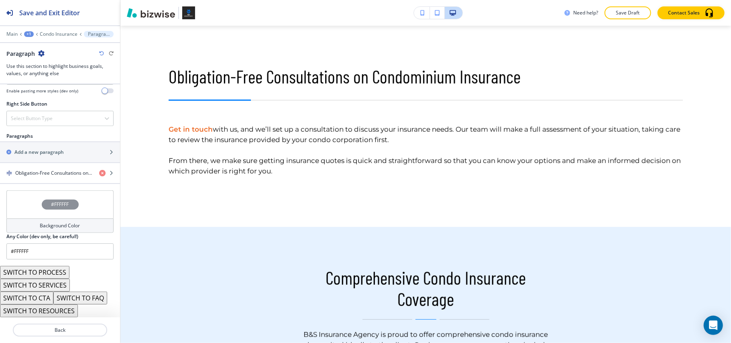
click at [26, 210] on div "#FFFFFF" at bounding box center [59, 204] width 107 height 28
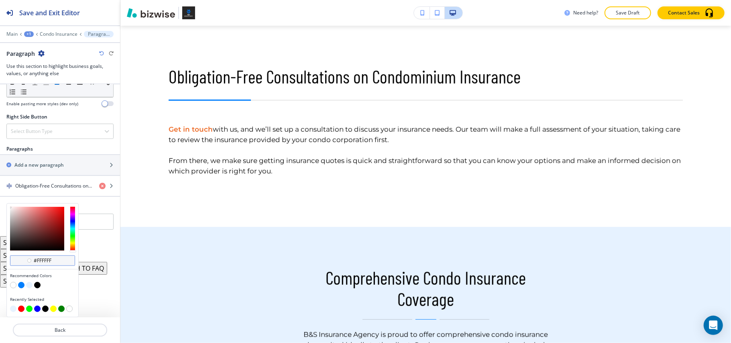
scroll to position [430, 0]
click at [32, 284] on button "button" at bounding box center [29, 285] width 6 height 6
type input "#e6f2ff"
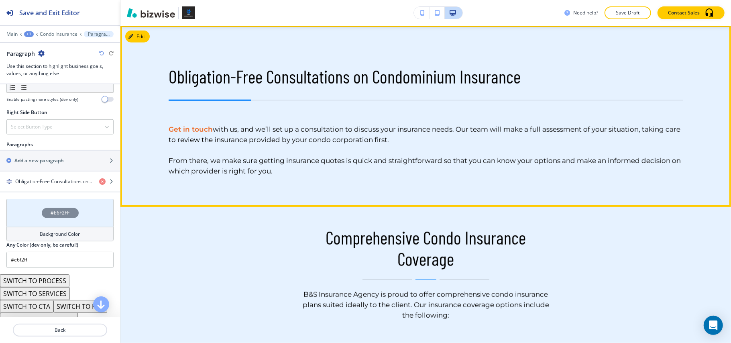
scroll to position [548, 0]
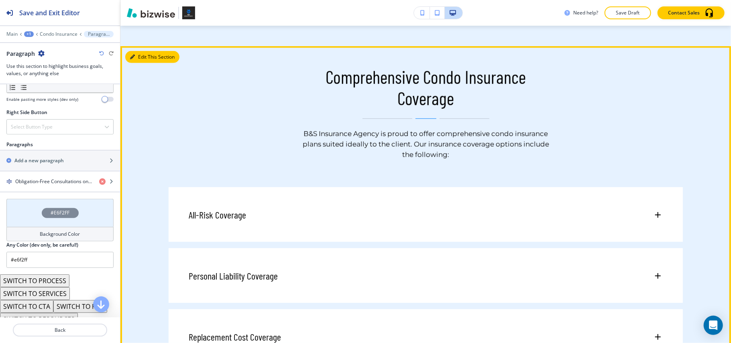
click at [148, 55] on button "Edit This Section" at bounding box center [152, 57] width 54 height 12
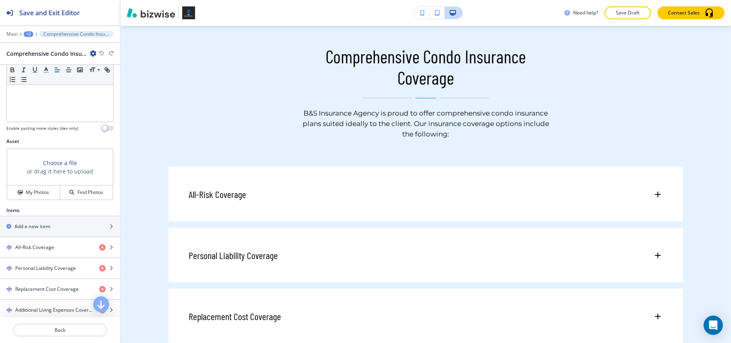
scroll to position [339, 0]
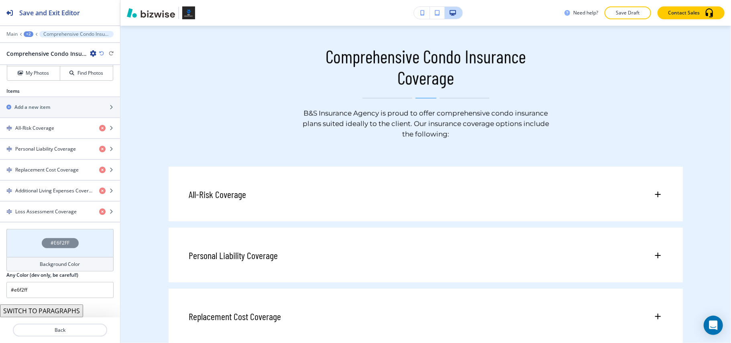
click at [23, 244] on div "#E6F2FF" at bounding box center [59, 243] width 107 height 28
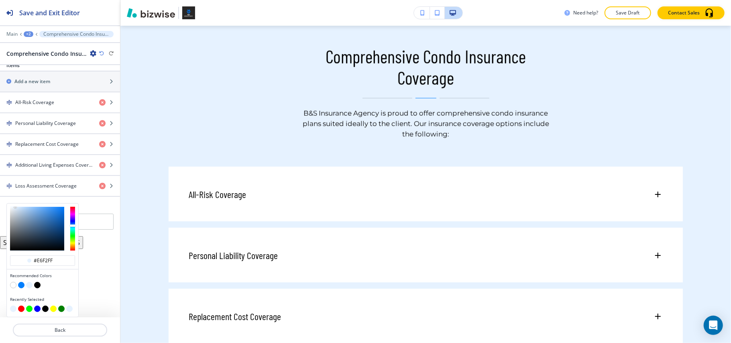
click at [20, 284] on button "button" at bounding box center [21, 285] width 6 height 6
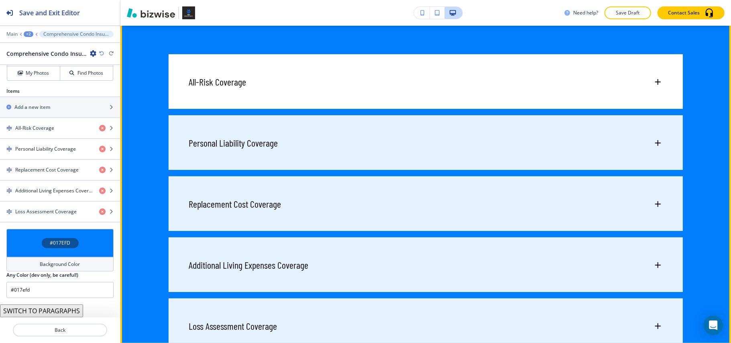
scroll to position [802, 0]
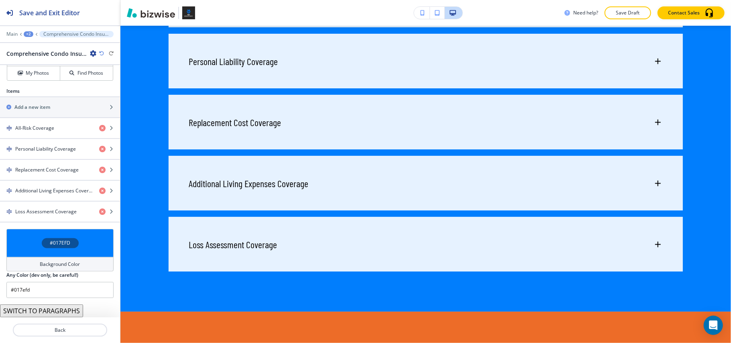
click at [14, 246] on div "#017EFD" at bounding box center [59, 243] width 107 height 28
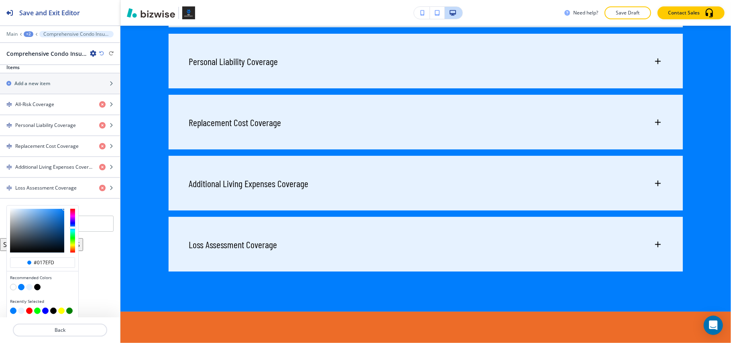
scroll to position [365, 0]
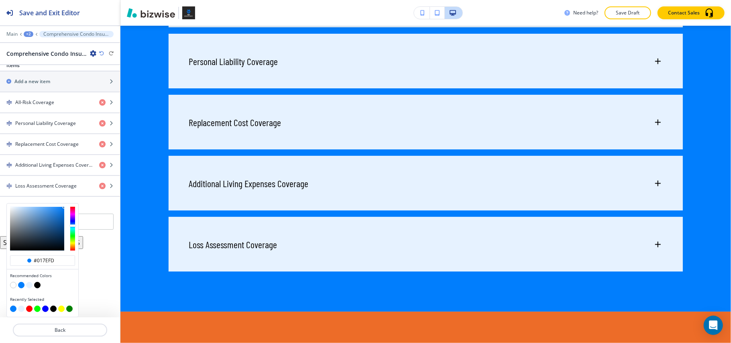
click at [13, 283] on button "button" at bounding box center [13, 285] width 6 height 6
type input "#FFFFFF"
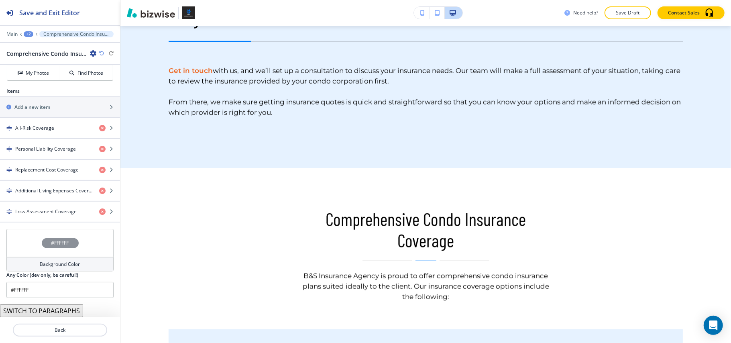
scroll to position [0, 0]
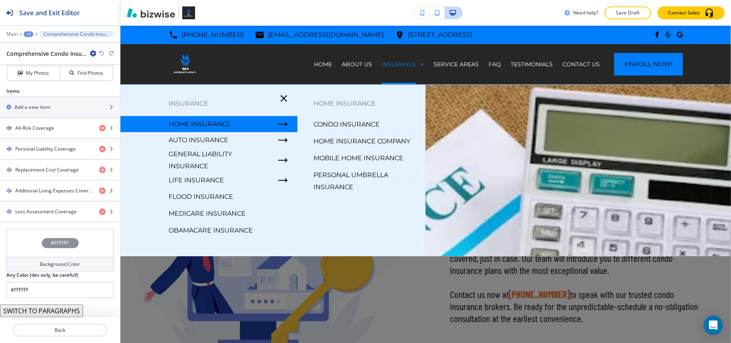
click at [342, 135] on div "Home Insurance Company" at bounding box center [361, 141] width 128 height 17
click at [341, 138] on p "Home Insurance Company" at bounding box center [361, 141] width 97 height 12
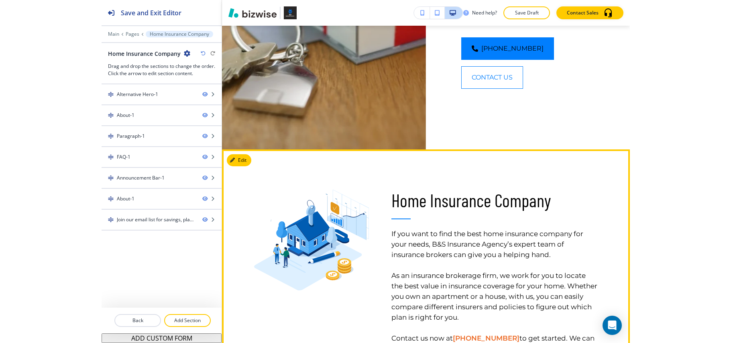
scroll to position [321, 0]
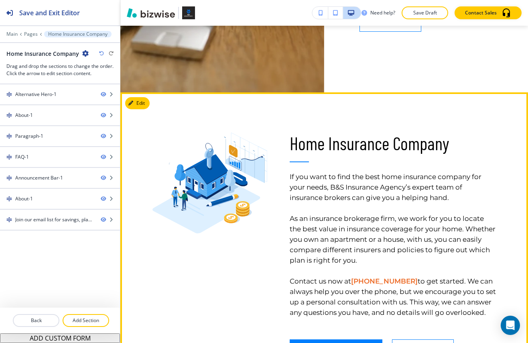
click at [323, 233] on p "As an insurance brokerage firm, we work for you to locate the best value in ins…" at bounding box center [393, 239] width 206 height 52
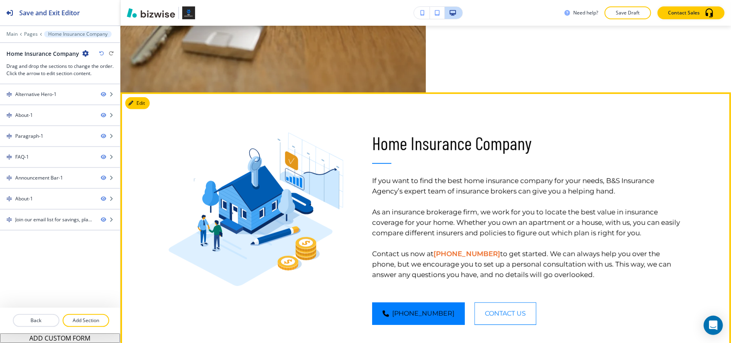
drag, startPoint x: 366, startPoint y: 177, endPoint x: 601, endPoint y: 276, distance: 254.8
click at [601, 277] on div "Home Insurance Company If you want to find the best home insurance company for …" at bounding box center [512, 208] width 339 height 232
copy h6 "If you want to find the best home insurance company for your needs, B&S Insuran…"
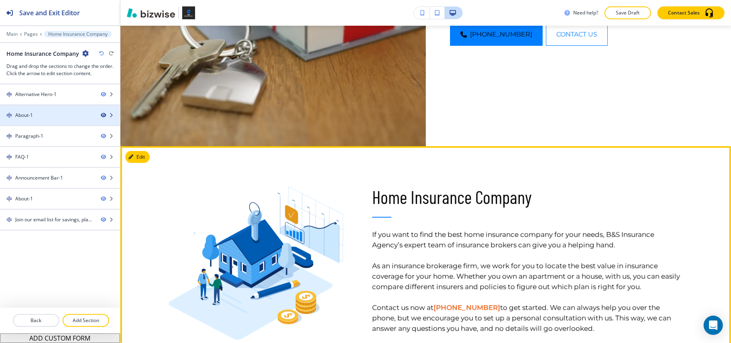
click at [104, 117] on icon "button" at bounding box center [103, 115] width 5 height 5
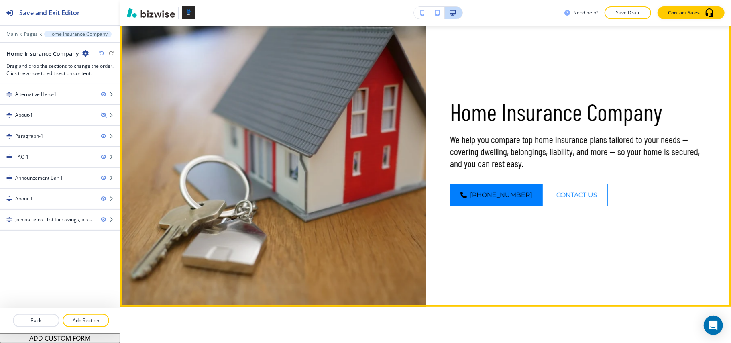
scroll to position [0, 0]
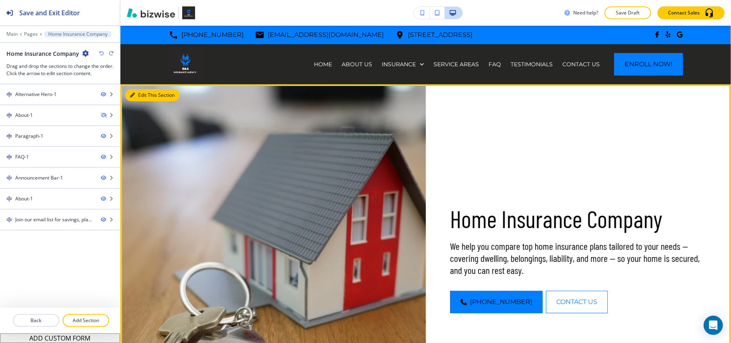
click at [132, 93] on icon "button" at bounding box center [132, 95] width 5 height 5
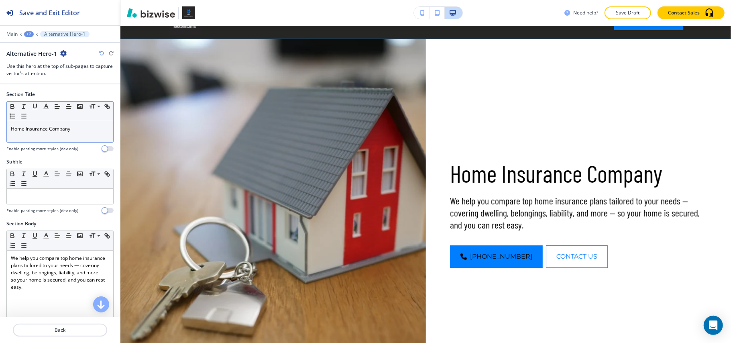
scroll to position [59, 0]
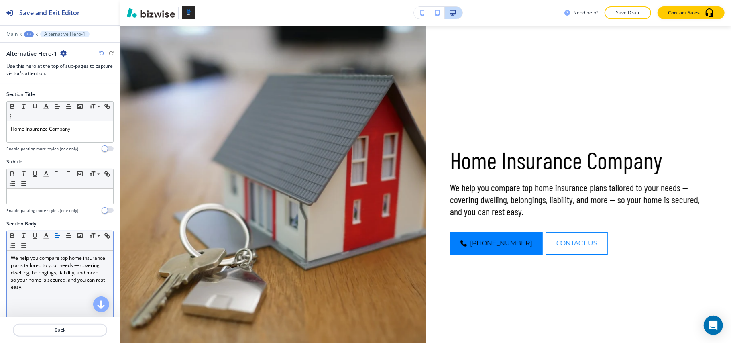
click at [18, 277] on p "We help you compare top home insurance plans tailored to your needs — covering …" at bounding box center [60, 272] width 98 height 36
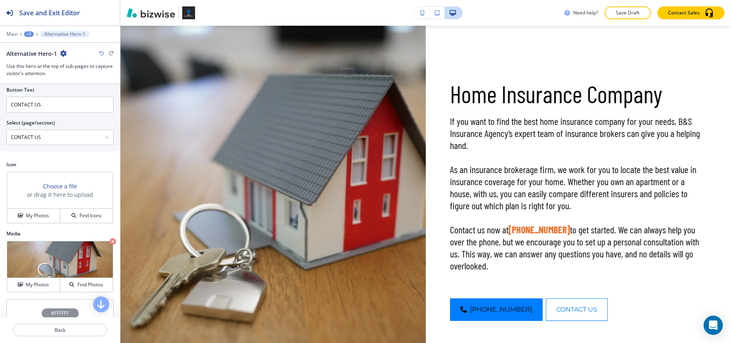
scroll to position [514, 0]
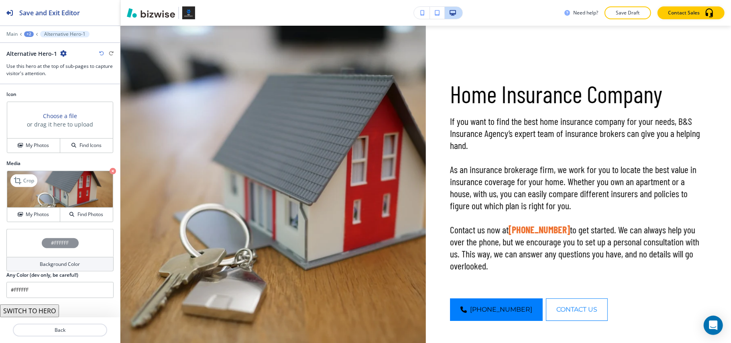
click at [110, 169] on icon "button" at bounding box center [113, 171] width 6 height 6
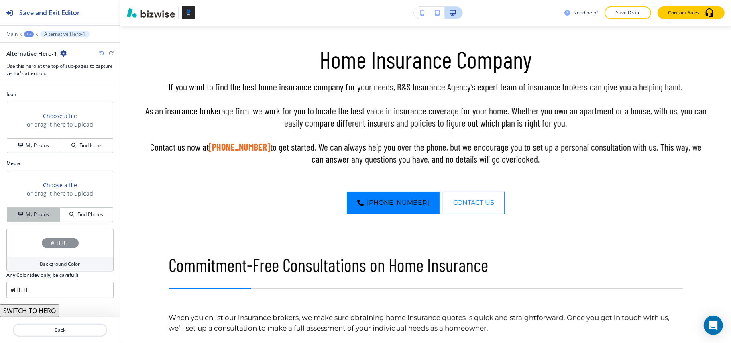
click at [33, 209] on button "My Photos" at bounding box center [33, 214] width 53 height 14
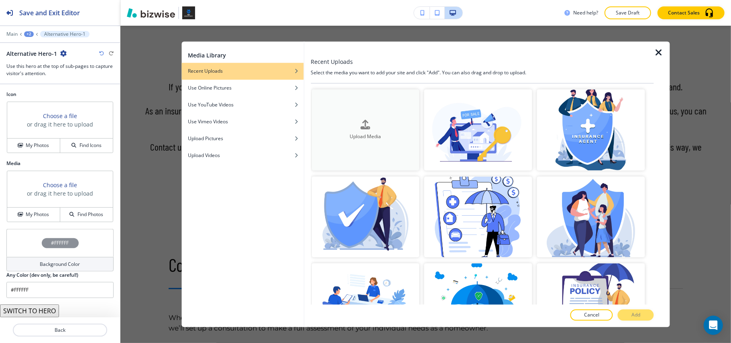
click at [364, 95] on button "Upload Media" at bounding box center [365, 129] width 108 height 81
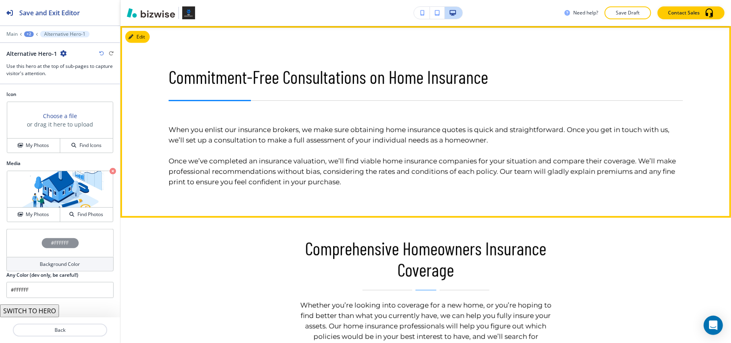
scroll to position [380, 0]
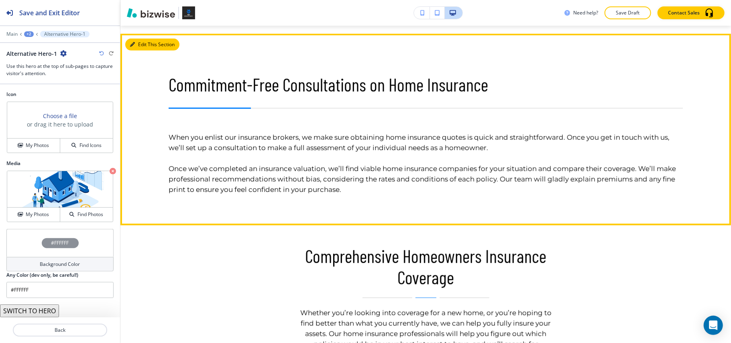
click at [140, 42] on button "Edit This Section" at bounding box center [152, 45] width 54 height 12
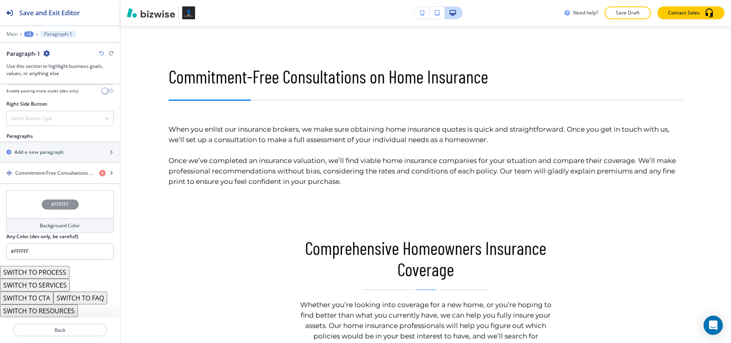
click at [28, 193] on div "#FFFFFF" at bounding box center [59, 204] width 107 height 28
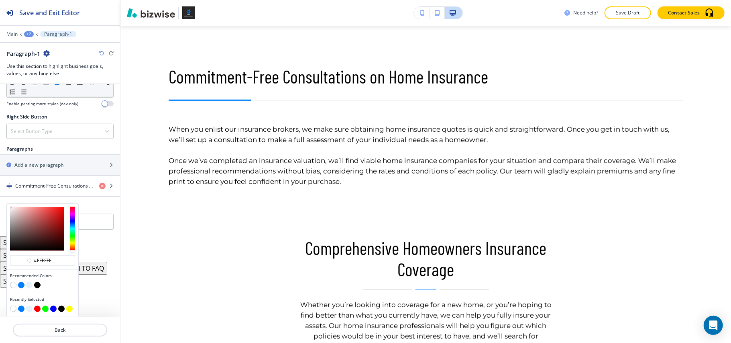
click at [28, 283] on button "button" at bounding box center [29, 285] width 6 height 6
type input "#e6f2ff"
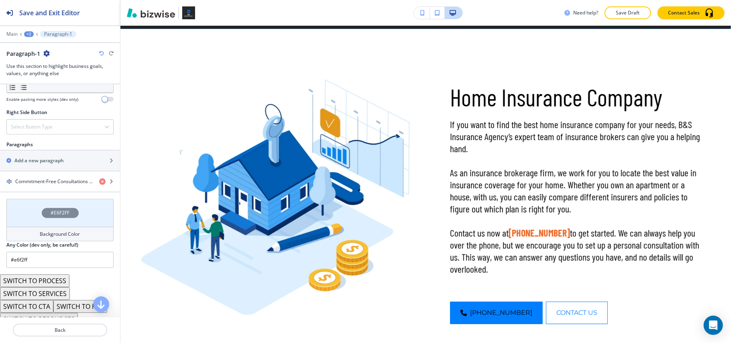
scroll to position [0, 0]
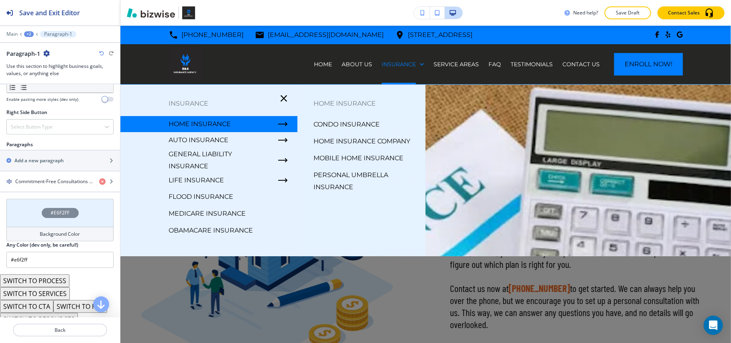
click at [353, 156] on p "Mobile Home Insurance" at bounding box center [358, 158] width 90 height 12
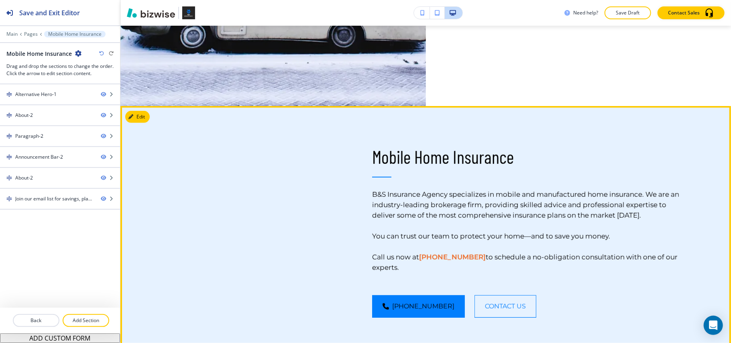
scroll to position [374, 0]
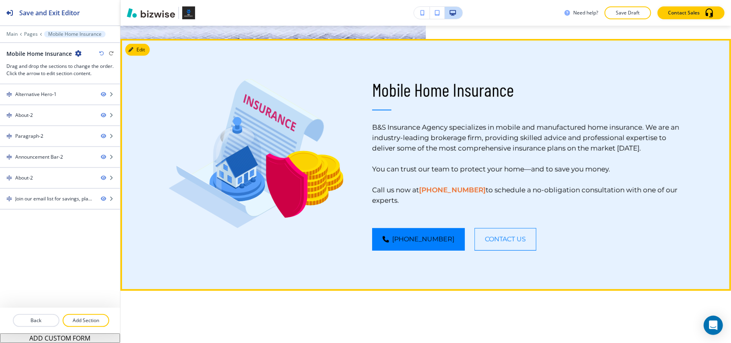
drag, startPoint x: 371, startPoint y: 122, endPoint x: 413, endPoint y: 205, distance: 92.6
click at [413, 205] on h6 "B&S Insurance Agency specializes in mobile and manufactured home insurance. We …" at bounding box center [527, 163] width 311 height 106
copy h6 "B&S Insurance Agency specializes in mobile and manufactured home insurance. We …"
click at [104, 116] on icon "button" at bounding box center [103, 115] width 5 height 5
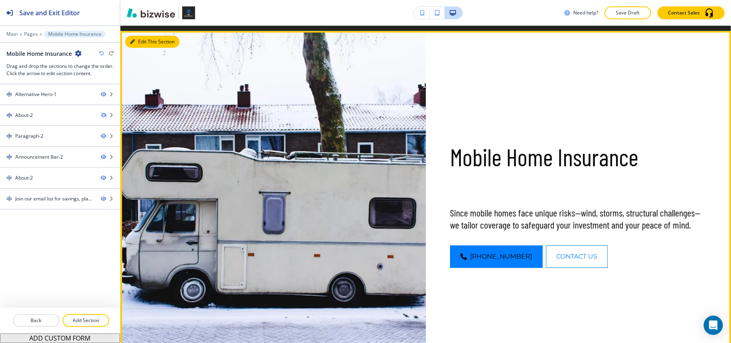
click at [143, 39] on button "Edit This Section" at bounding box center [152, 42] width 54 height 12
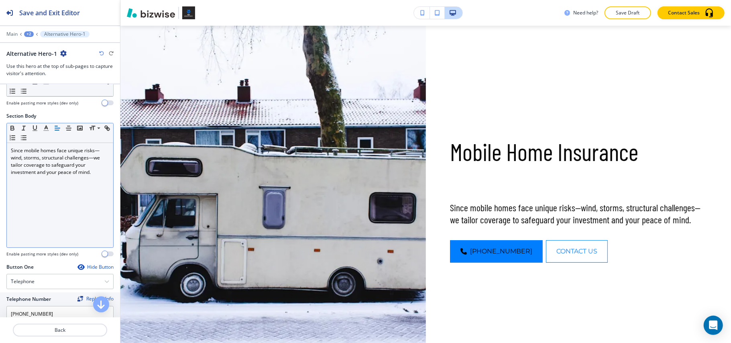
scroll to position [107, 0]
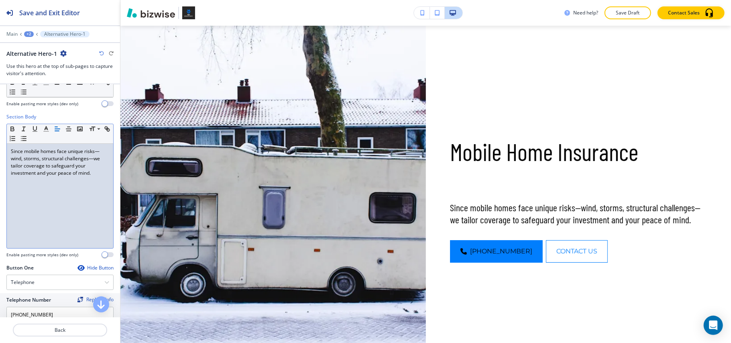
click at [54, 188] on div "Since mobile homes face unique risks—wind, storms, structural challenges—we tai…" at bounding box center [60, 196] width 106 height 104
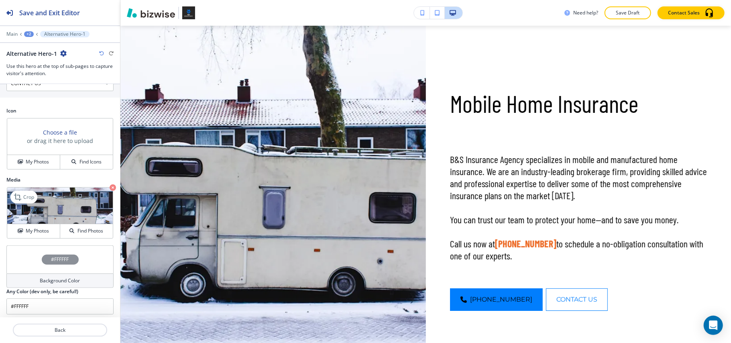
scroll to position [470, 0]
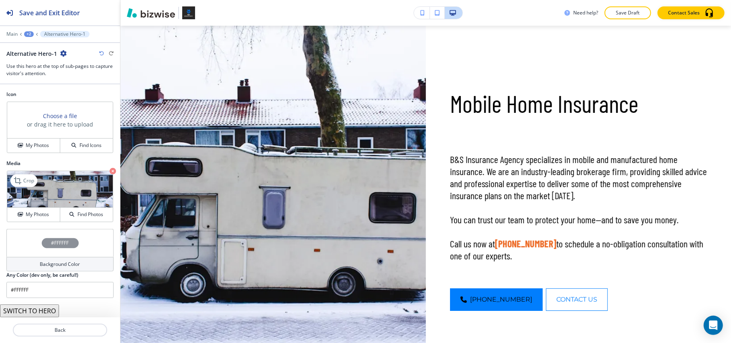
click at [110, 172] on icon "button" at bounding box center [113, 171] width 6 height 6
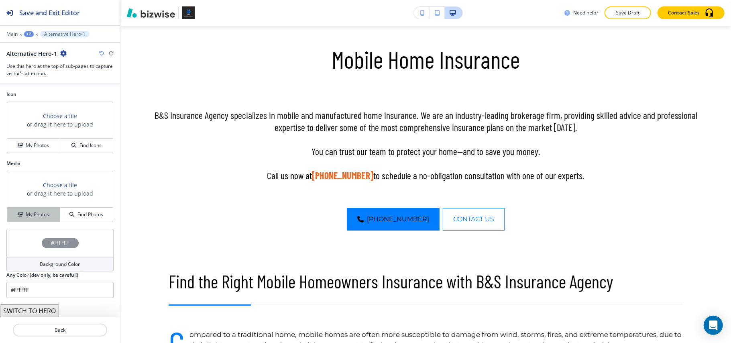
click at [27, 217] on h4 "My Photos" at bounding box center [37, 214] width 23 height 7
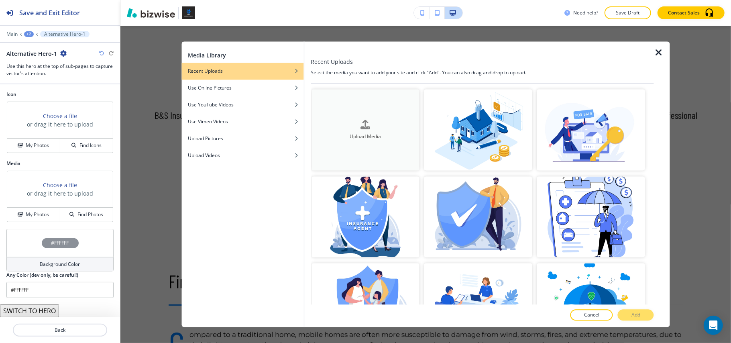
click at [383, 124] on div "Upload Media" at bounding box center [365, 130] width 108 height 20
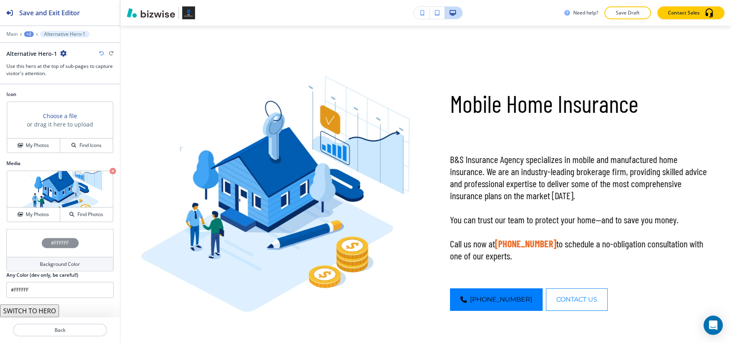
click at [110, 168] on icon "button" at bounding box center [113, 171] width 6 height 6
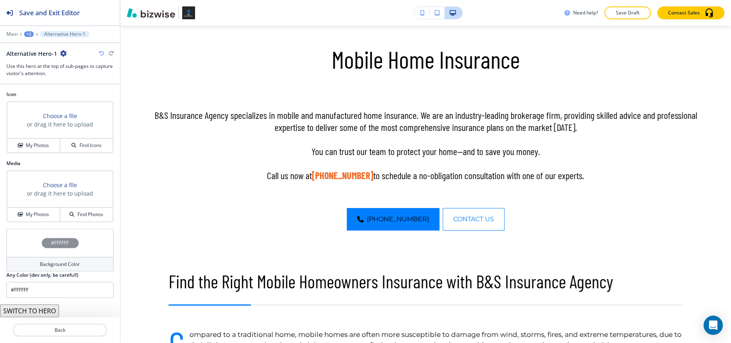
click at [22, 223] on div "Media Choose a file or drag it here to upload My Photos Find Photos" at bounding box center [60, 194] width 120 height 69
click at [29, 218] on button "My Photos" at bounding box center [33, 214] width 53 height 14
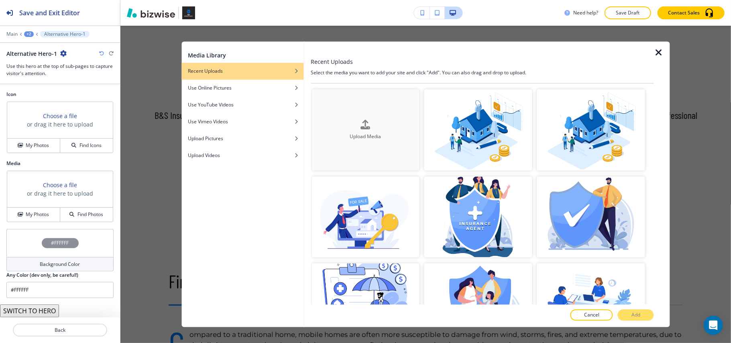
click at [384, 130] on div "button" at bounding box center [365, 131] width 108 height 3
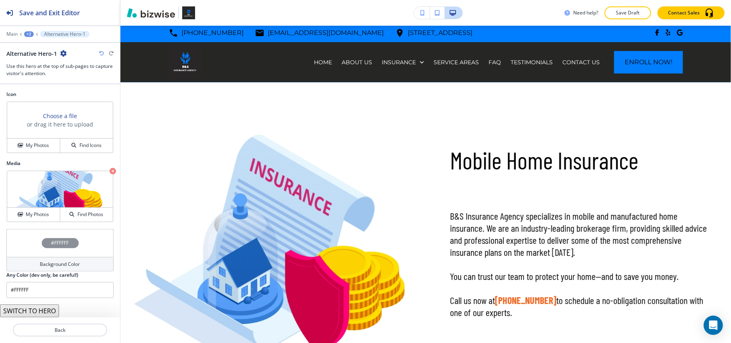
scroll to position [0, 0]
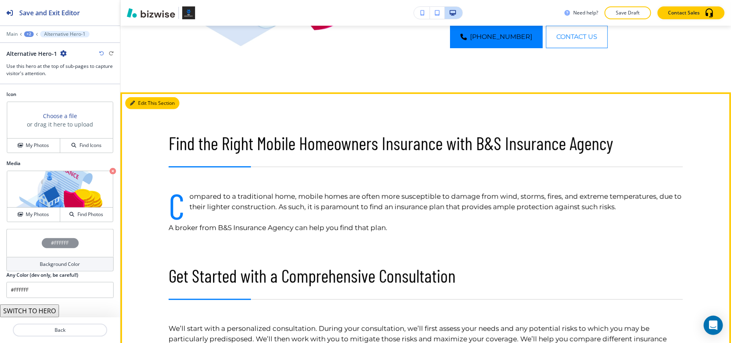
click at [140, 99] on button "Edit This Section" at bounding box center [152, 103] width 54 height 12
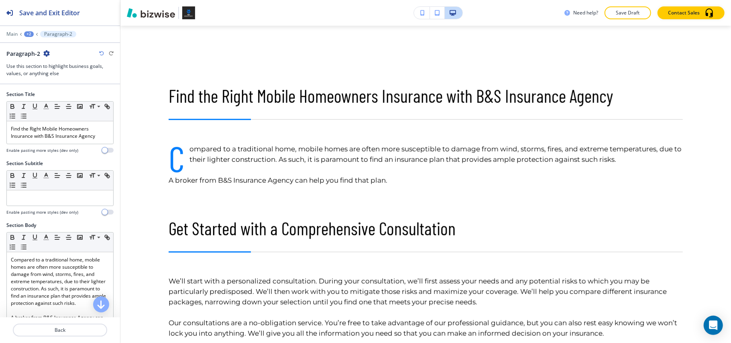
scroll to position [388, 0]
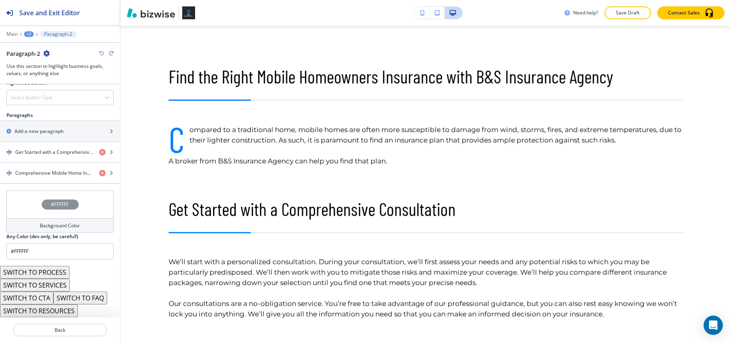
click at [26, 209] on div "#FFFFFF" at bounding box center [59, 204] width 107 height 28
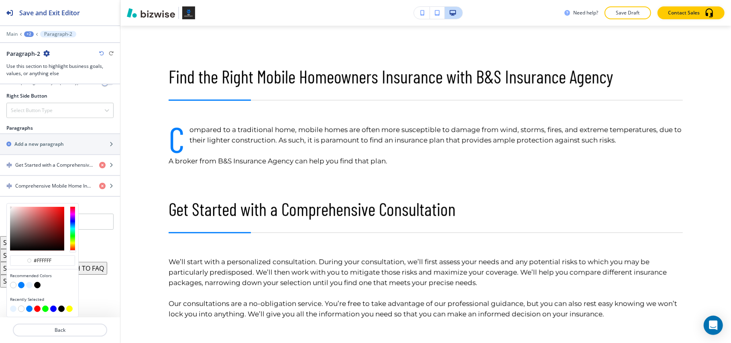
scroll to position [453, 0]
click at [27, 283] on button "button" at bounding box center [29, 285] width 6 height 6
type input "#e6f2ff"
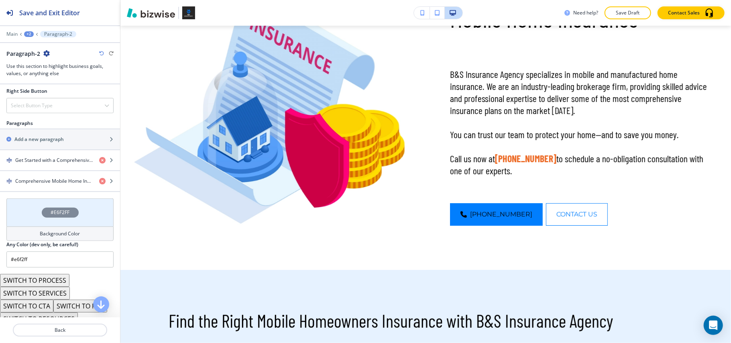
scroll to position [0, 0]
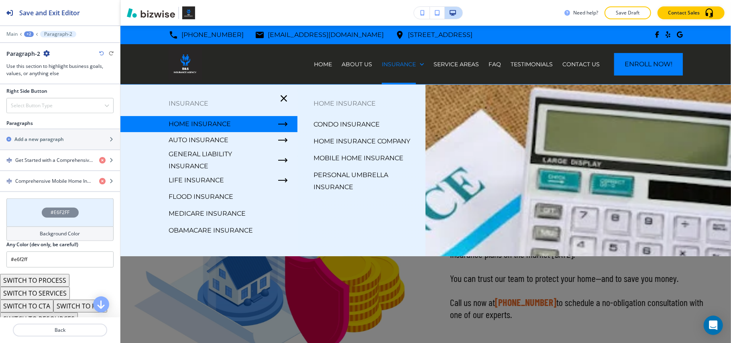
click at [346, 173] on p "Personal Umbrella Insurance" at bounding box center [366, 181] width 106 height 24
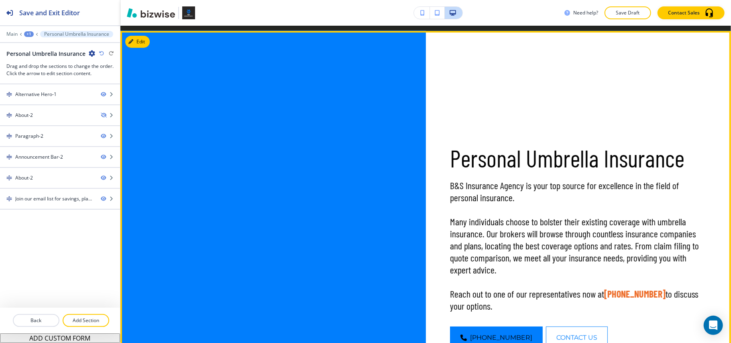
scroll to position [107, 0]
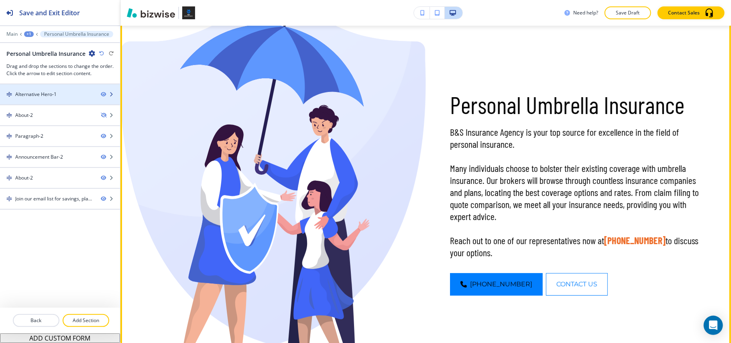
click at [51, 93] on div "Alternative Hero-1" at bounding box center [35, 94] width 41 height 7
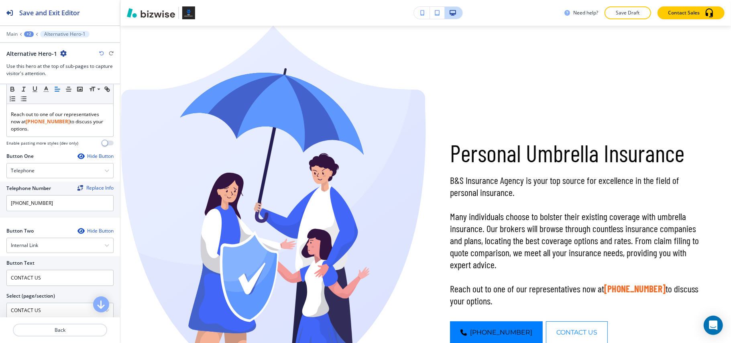
scroll to position [374, 0]
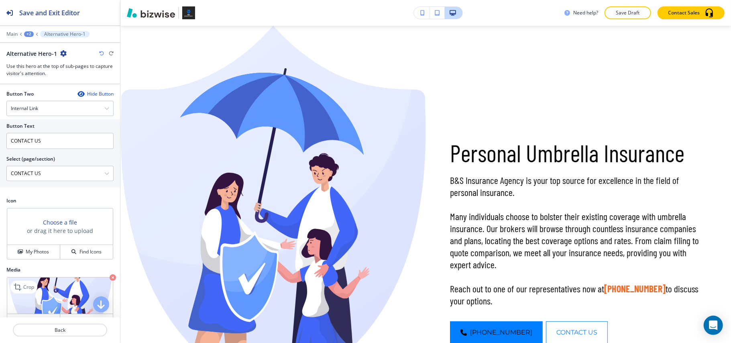
click at [100, 287] on div "Crop My Photos Find Photos" at bounding box center [60, 302] width 106 height 51
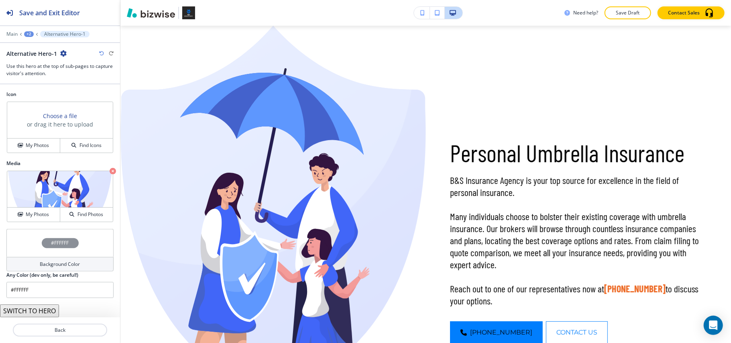
scroll to position [491, 0]
click at [110, 171] on icon "button" at bounding box center [113, 171] width 6 height 6
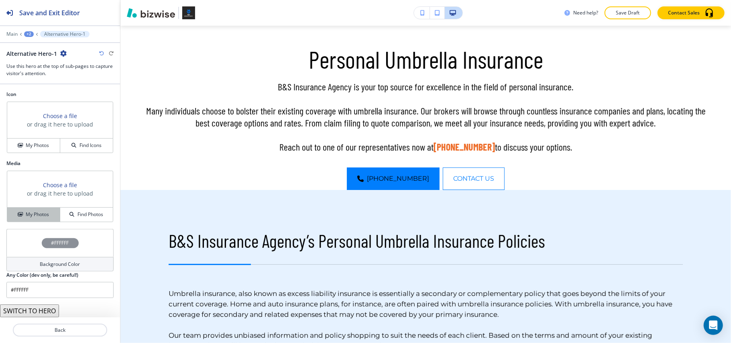
click at [48, 214] on div "My Photos" at bounding box center [33, 214] width 53 height 7
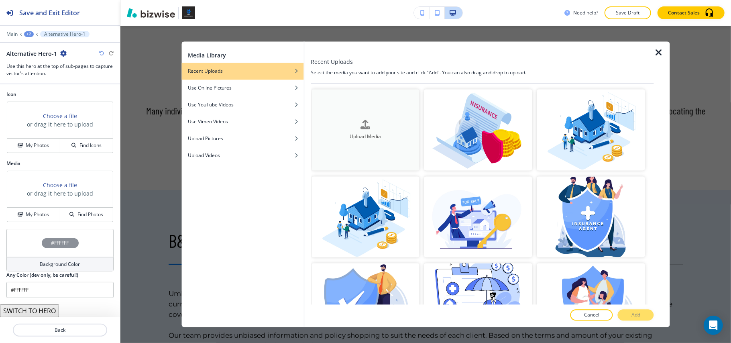
click at [345, 120] on div "Upload Media" at bounding box center [365, 130] width 108 height 20
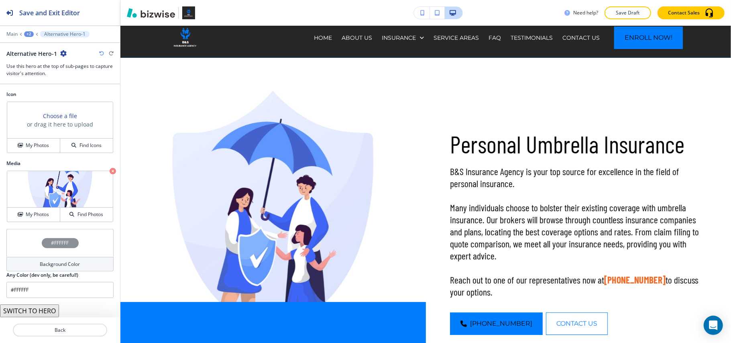
scroll to position [0, 0]
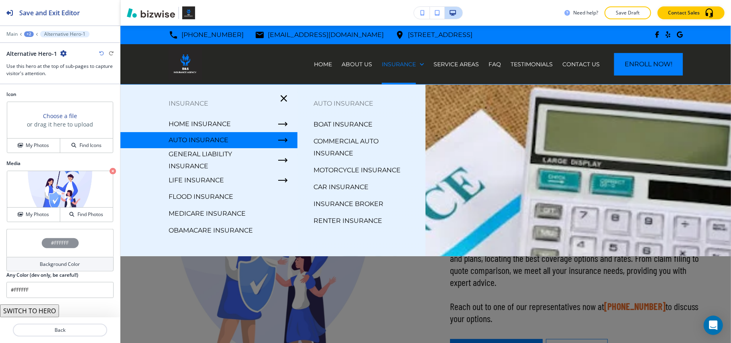
click at [339, 121] on p "BOAT INSURANCE" at bounding box center [342, 124] width 59 height 12
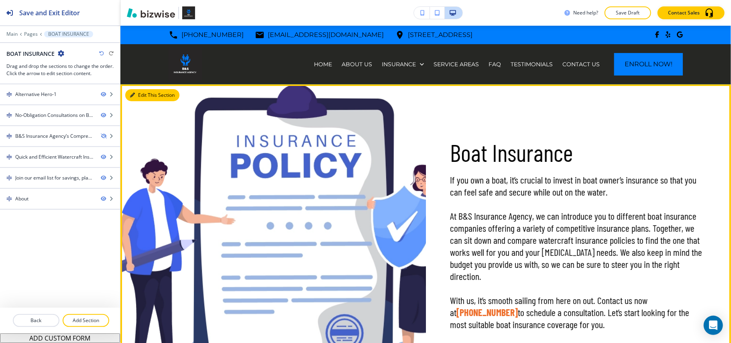
click at [144, 94] on button "Edit This Section" at bounding box center [152, 95] width 54 height 12
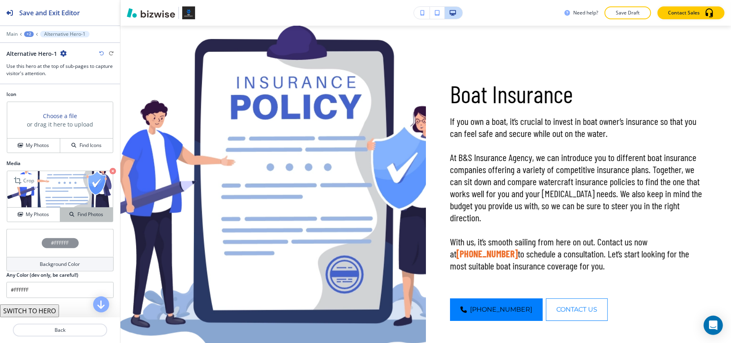
scroll to position [528, 0]
click at [110, 169] on icon "button" at bounding box center [113, 171] width 6 height 6
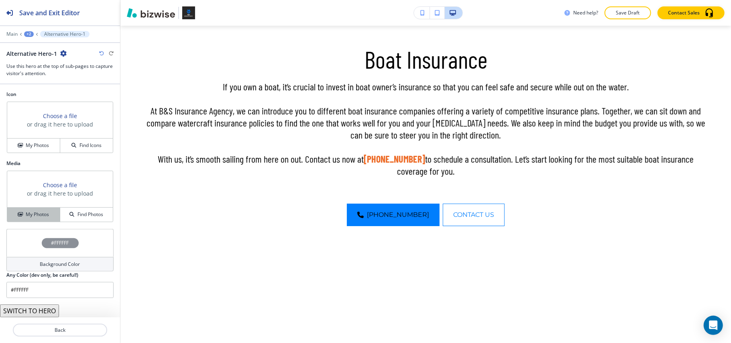
click at [37, 212] on h4 "My Photos" at bounding box center [37, 214] width 23 height 7
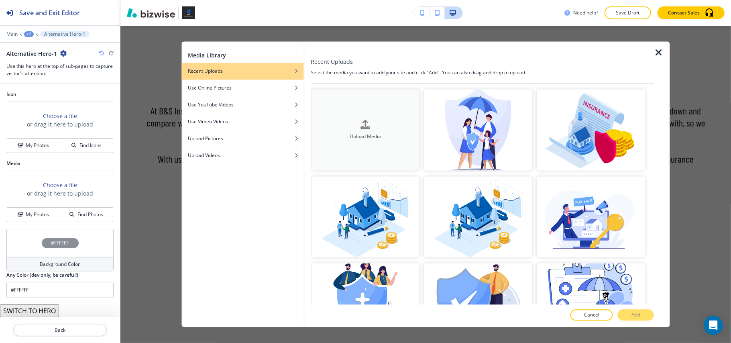
click at [368, 120] on icon "button" at bounding box center [366, 125] width 10 height 10
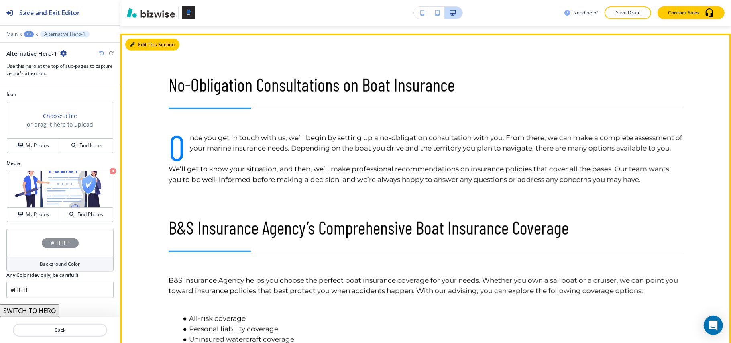
click at [138, 46] on button "Edit This Section" at bounding box center [152, 45] width 54 height 12
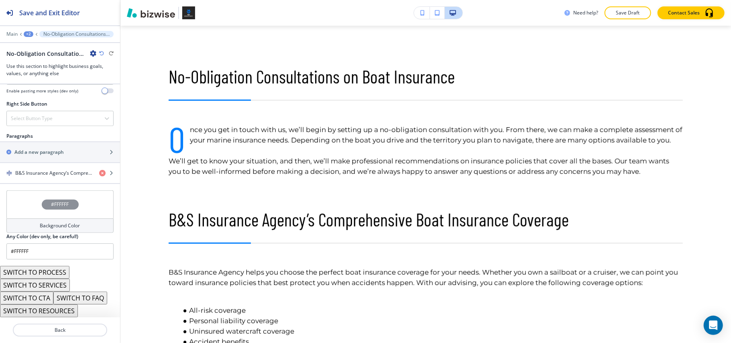
click at [26, 207] on div "#FFFFFF" at bounding box center [59, 204] width 107 height 28
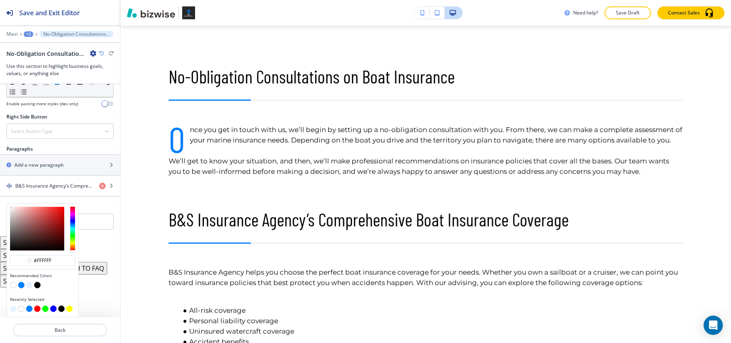
click at [26, 283] on button "button" at bounding box center [29, 285] width 6 height 6
type input "#e6f2ff"
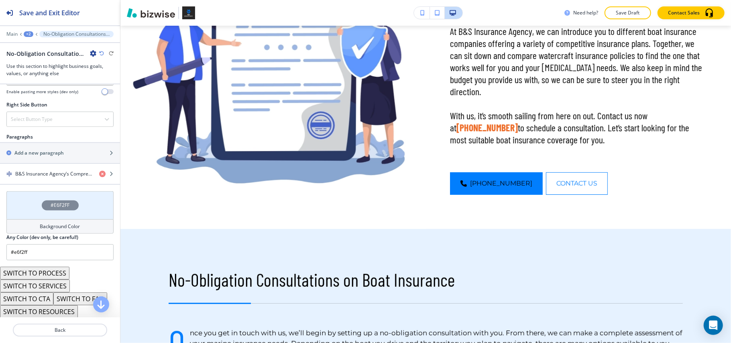
scroll to position [0, 0]
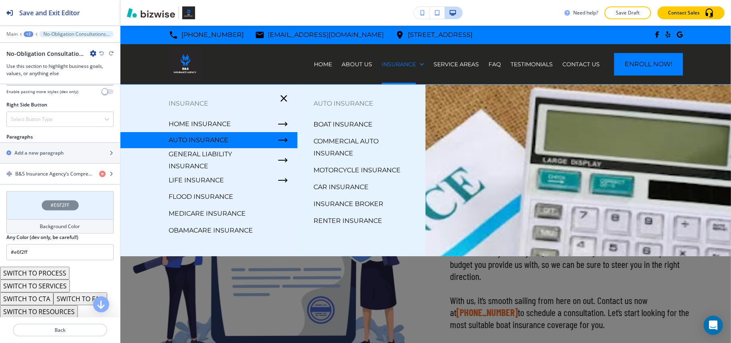
click at [333, 144] on p "COMMERCIAL AUTO INSURANCE" at bounding box center [366, 147] width 106 height 24
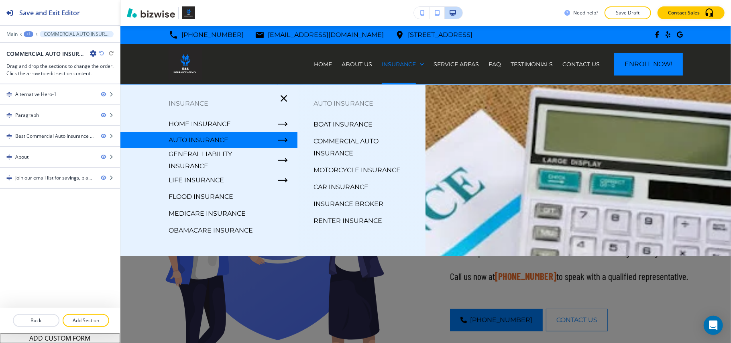
click at [339, 169] on p "MOTORCYCLE INSURANCE" at bounding box center [356, 170] width 87 height 12
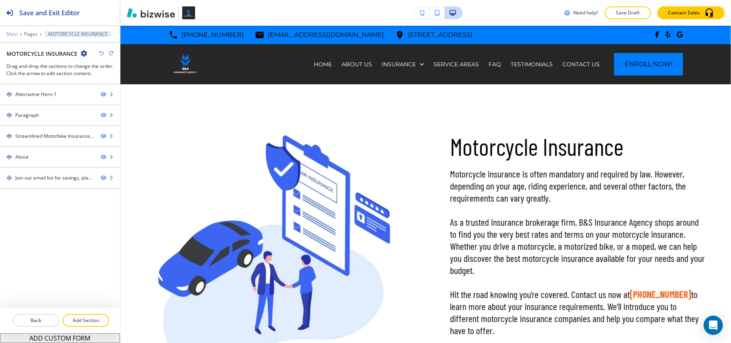
click at [6, 31] on p "Main" at bounding box center [11, 34] width 11 height 6
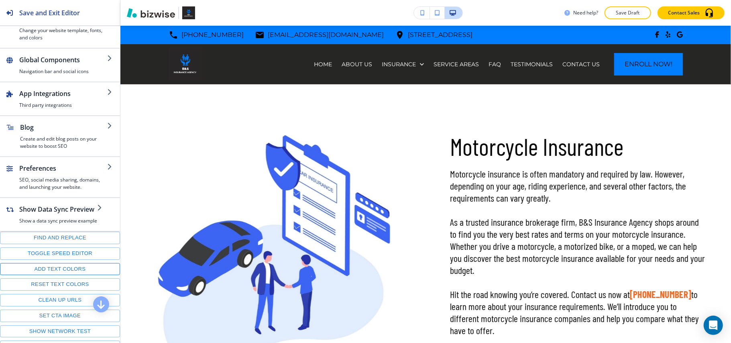
scroll to position [112, 0]
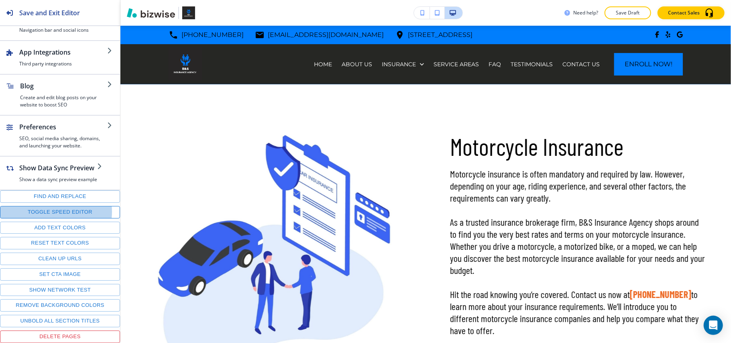
click at [46, 209] on button "Toggle speed editor" at bounding box center [60, 212] width 120 height 12
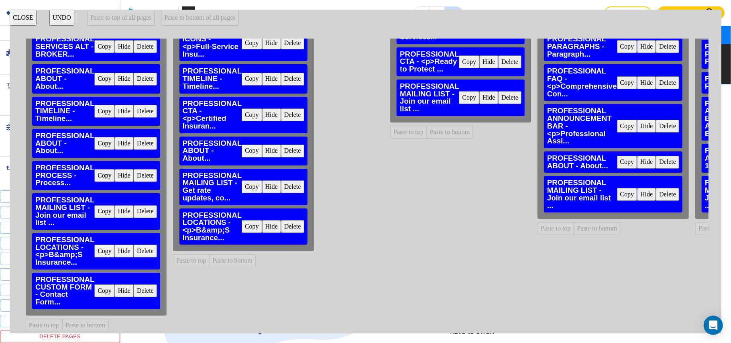
scroll to position [96, 0]
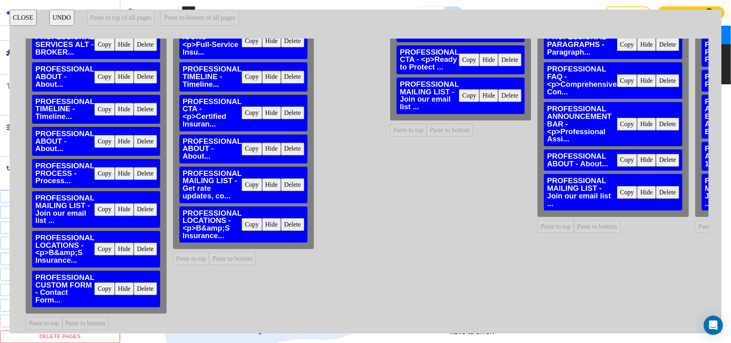
click at [247, 218] on button "Copy" at bounding box center [252, 224] width 20 height 13
click at [19, 14] on button "CLOSE" at bounding box center [23, 18] width 27 height 16
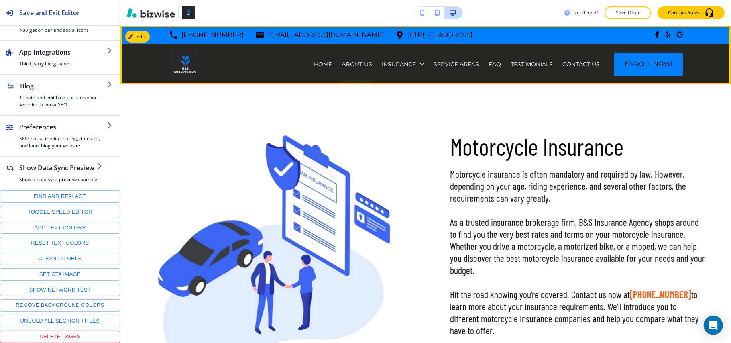
drag, startPoint x: 343, startPoint y: 63, endPoint x: 730, endPoint y: 58, distance: 387.6
click at [343, 62] on p "ABOUT US" at bounding box center [356, 64] width 30 height 8
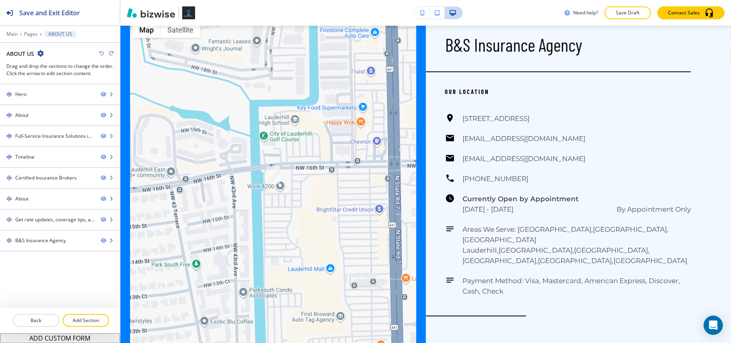
scroll to position [2743, 0]
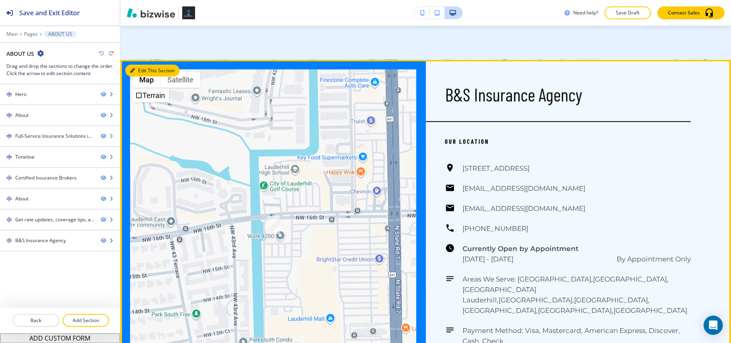
click at [140, 77] on button "Edit This Section" at bounding box center [152, 71] width 54 height 12
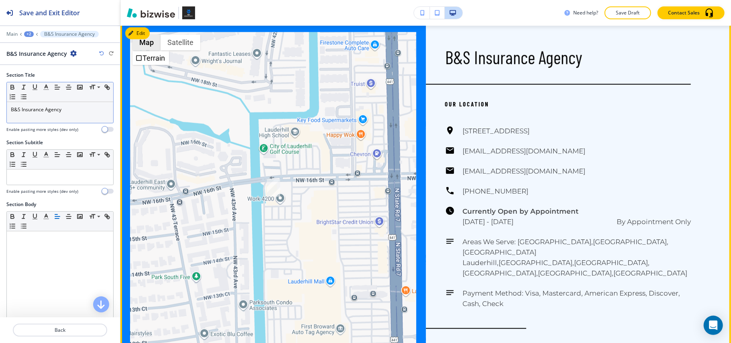
scroll to position [2783, 0]
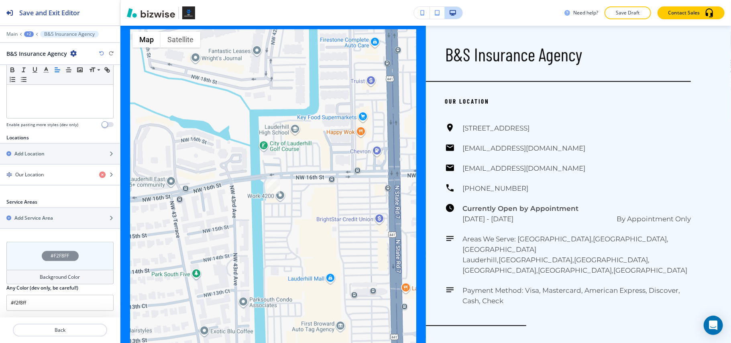
click at [22, 262] on div "#F2F8FF" at bounding box center [59, 256] width 107 height 28
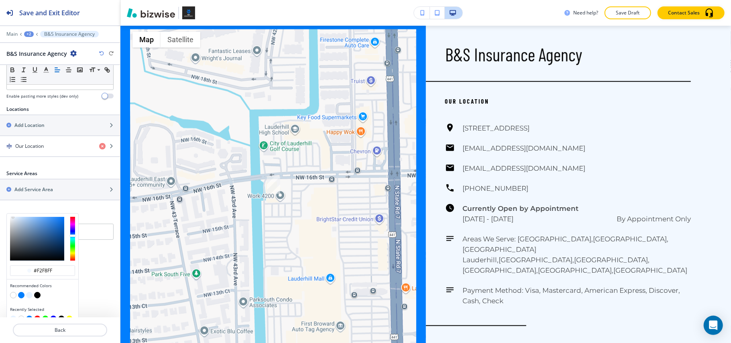
scroll to position [259, 0]
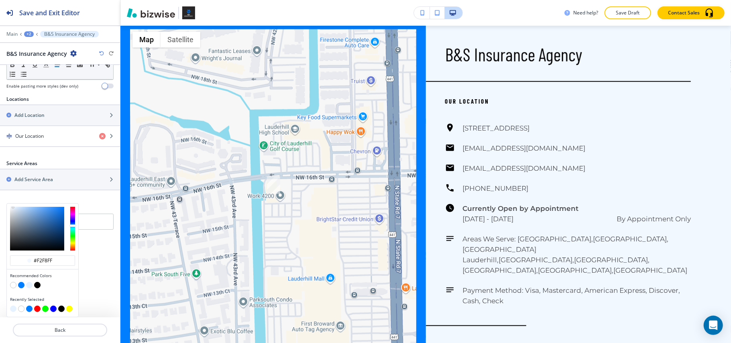
click at [22, 286] on button "button" at bounding box center [21, 285] width 6 height 6
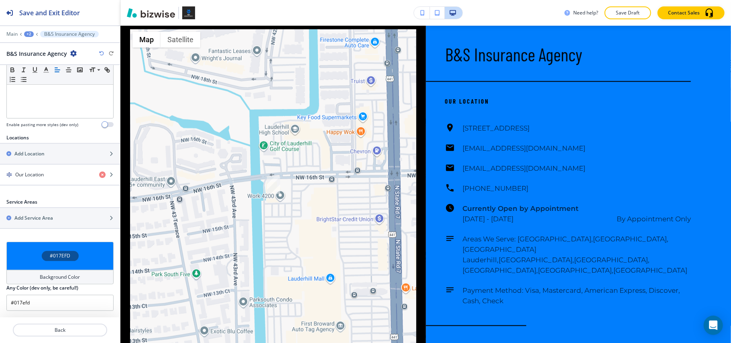
scroll to position [221, 0]
click at [39, 246] on div "#017EFD" at bounding box center [59, 256] width 107 height 28
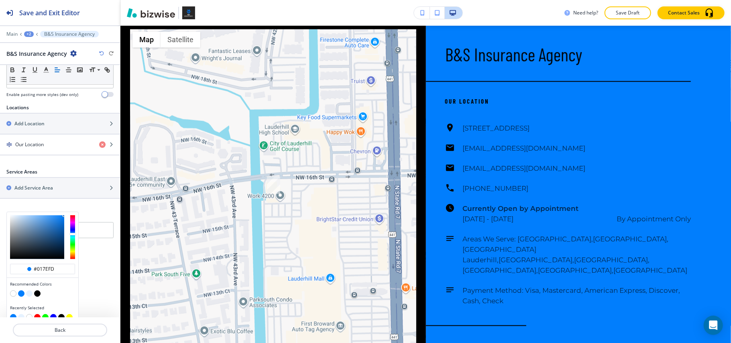
scroll to position [259, 0]
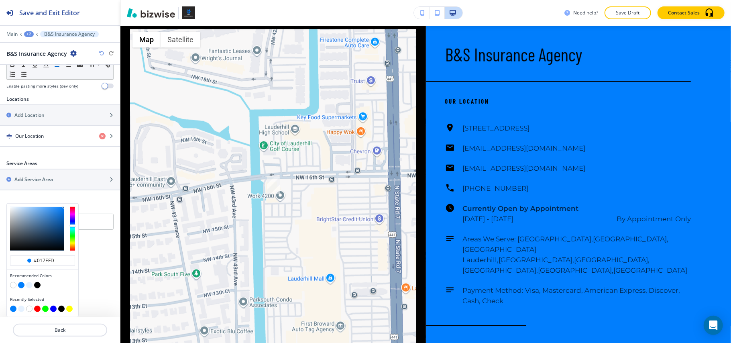
click at [35, 284] on button "button" at bounding box center [37, 285] width 6 height 6
type input "#000000"
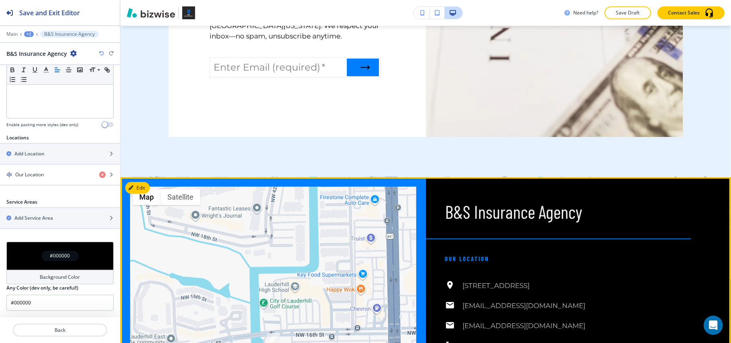
scroll to position [2622, 0]
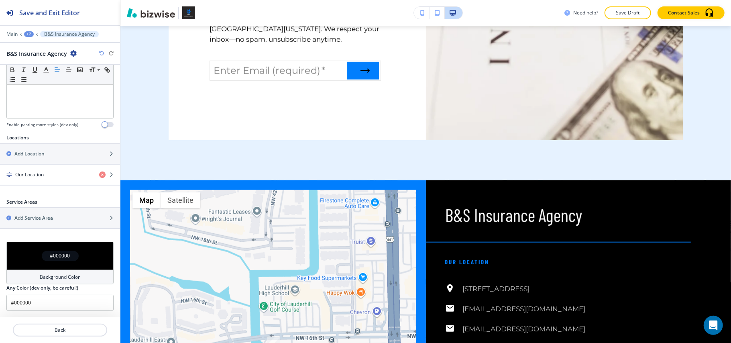
click at [26, 257] on div "#000000" at bounding box center [59, 256] width 107 height 28
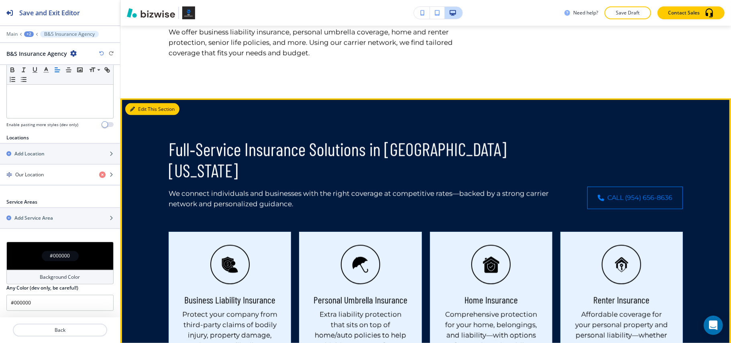
click at [146, 115] on button "Edit This Section" at bounding box center [152, 109] width 54 height 12
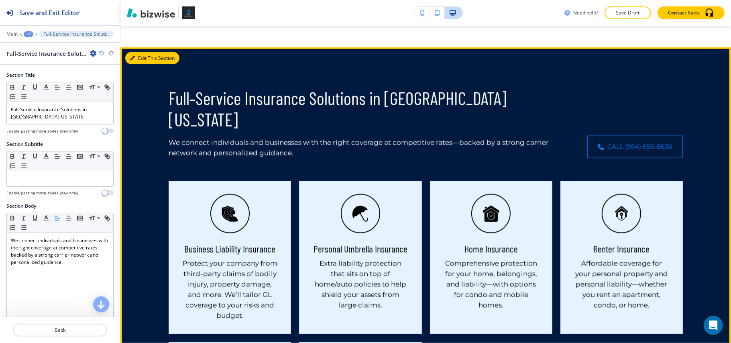
scroll to position [876, 0]
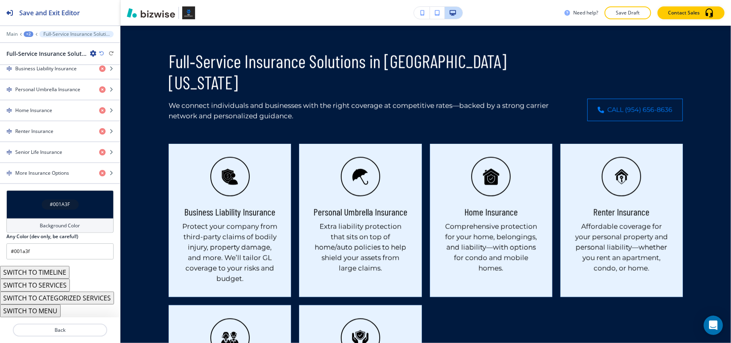
click at [31, 227] on div "Background Color" at bounding box center [59, 225] width 107 height 14
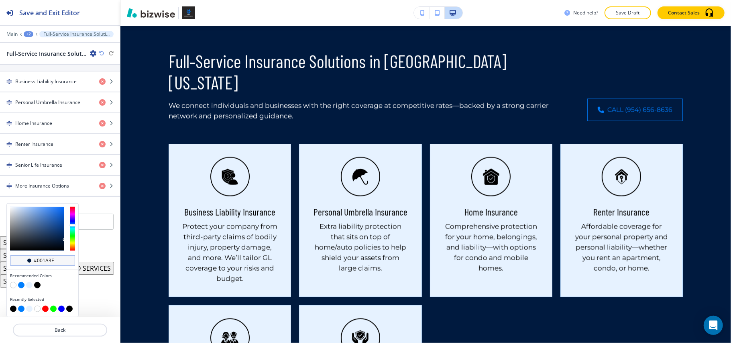
click at [53, 256] on div "#001a3f" at bounding box center [42, 260] width 65 height 10
click at [52, 257] on input "#001a3f" at bounding box center [47, 260] width 28 height 6
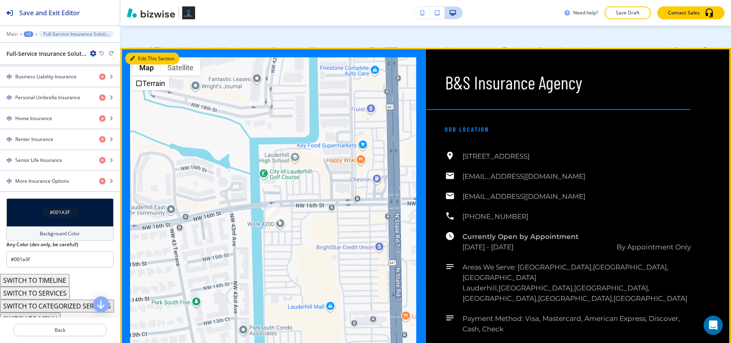
click at [137, 63] on button "Edit This Section" at bounding box center [152, 59] width 54 height 12
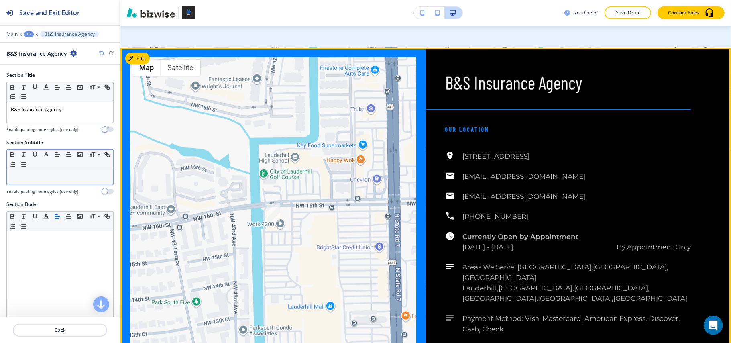
scroll to position [2783, 0]
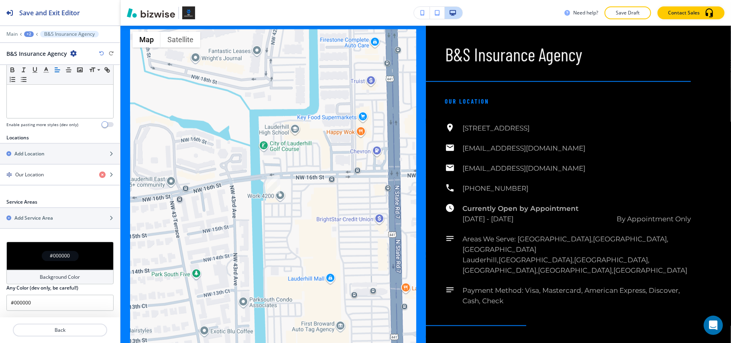
click at [18, 244] on div "#000000" at bounding box center [59, 256] width 107 height 28
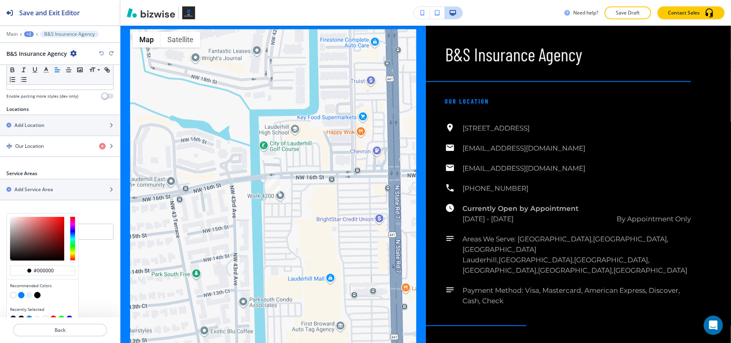
scroll to position [259, 0]
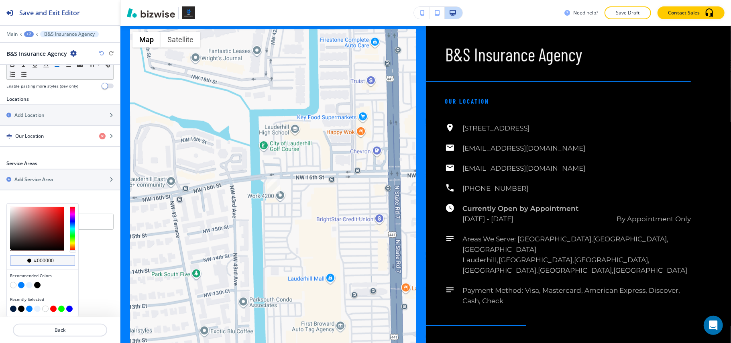
click at [57, 260] on input "#000000" at bounding box center [47, 260] width 28 height 6
paste input "1a3f"
type input "#001a3f"
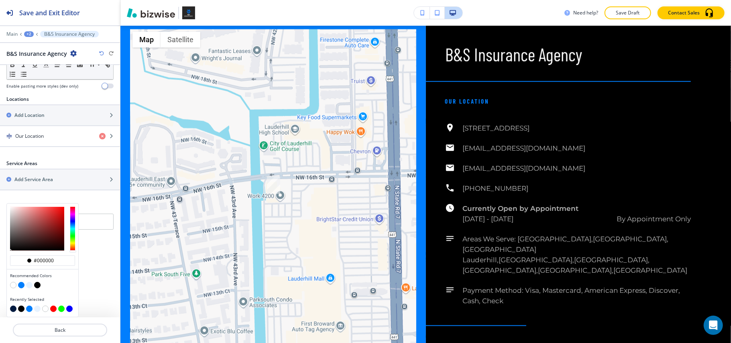
type input "#001a3f"
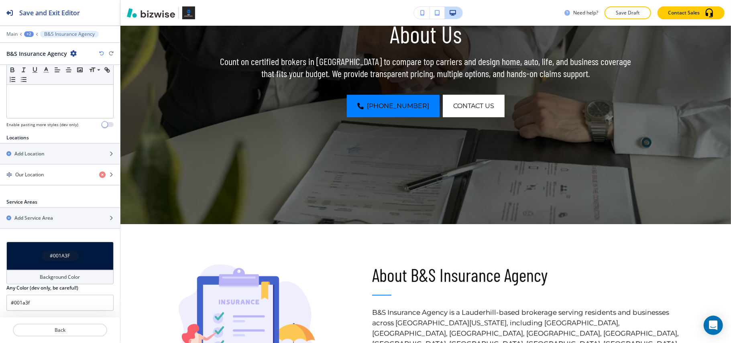
scroll to position [0, 0]
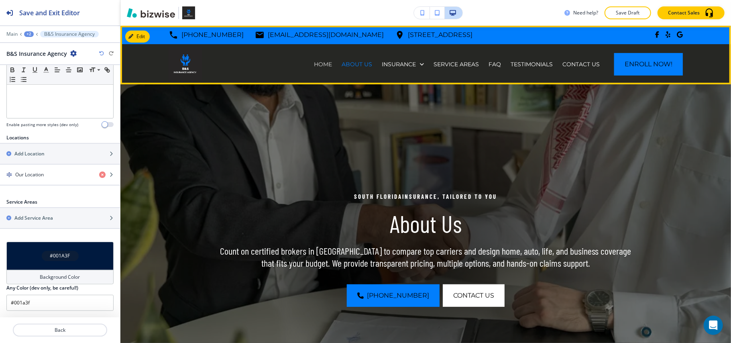
click at [313, 60] on div "HOME" at bounding box center [323, 64] width 28 height 40
click at [315, 65] on p "HOME" at bounding box center [323, 64] width 18 height 8
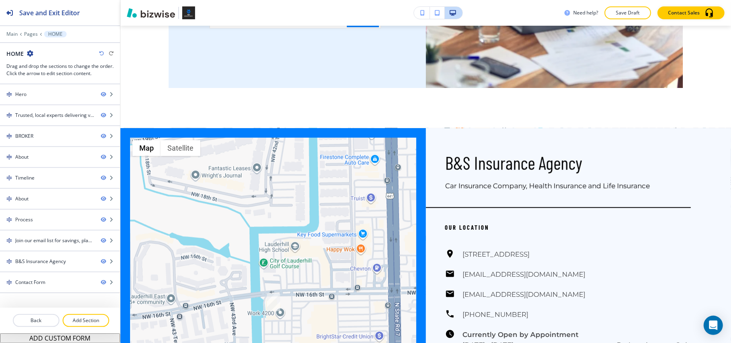
scroll to position [2802, 0]
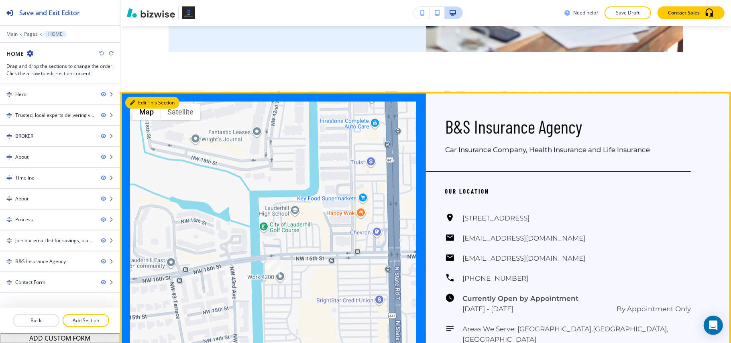
click at [140, 97] on button "Edit This Section" at bounding box center [152, 103] width 54 height 12
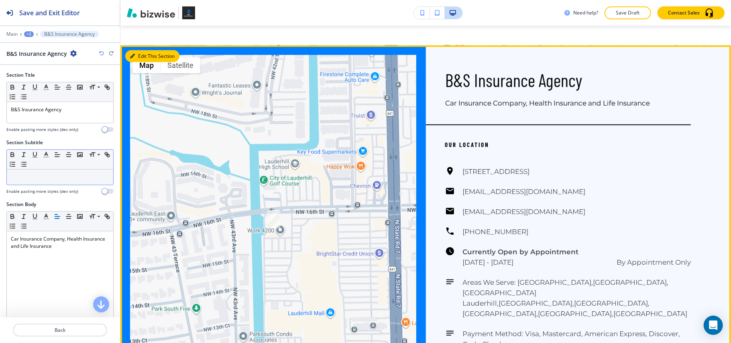
scroll to position [2865, 0]
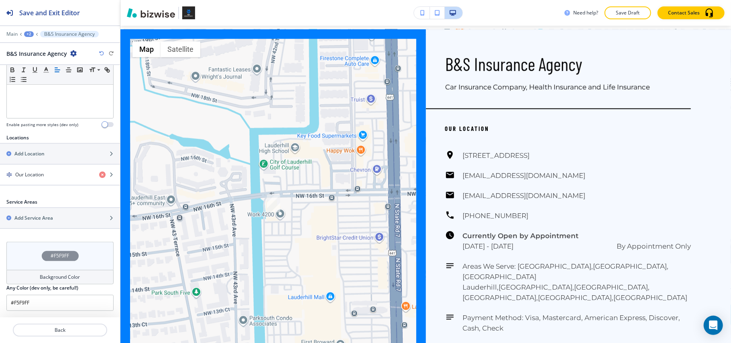
click at [26, 246] on div "#F5F9FF" at bounding box center [59, 256] width 107 height 28
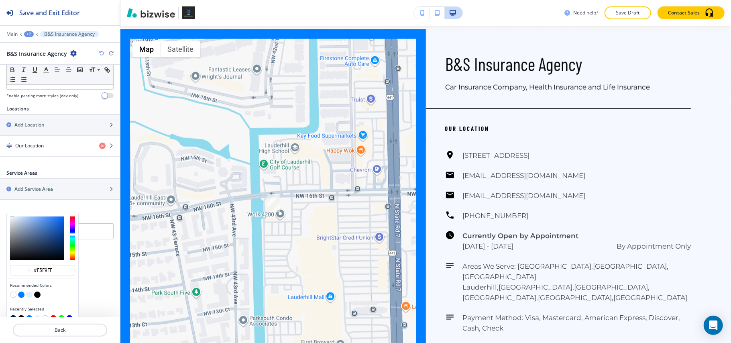
scroll to position [259, 0]
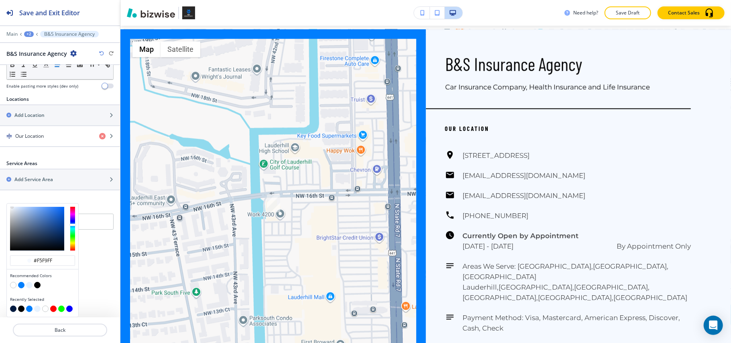
click at [13, 307] on button "button" at bounding box center [13, 308] width 6 height 6
type input "#001a3f"
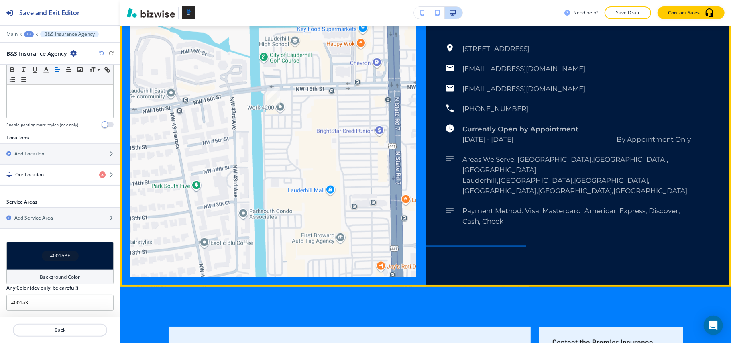
scroll to position [3185, 0]
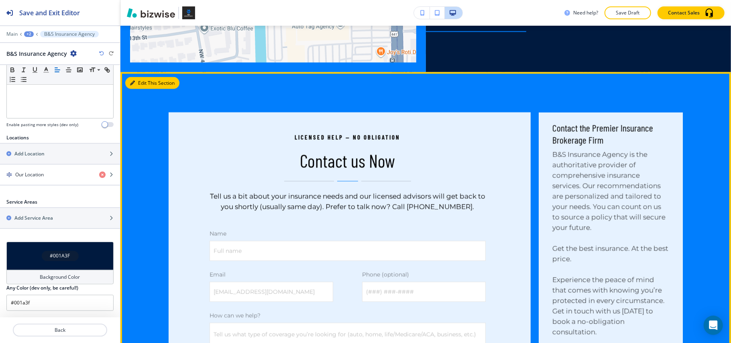
click at [145, 77] on button "Edit This Section" at bounding box center [152, 83] width 54 height 12
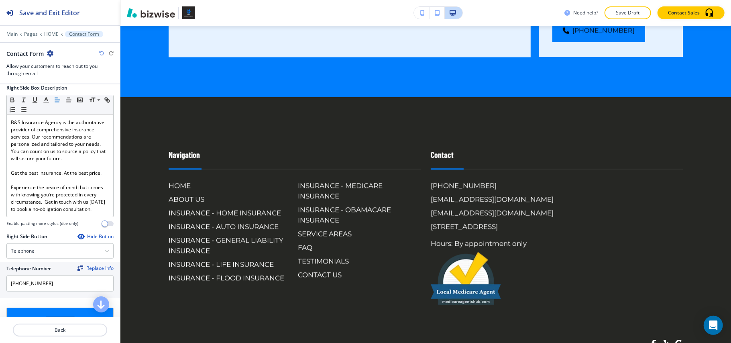
scroll to position [740, 0]
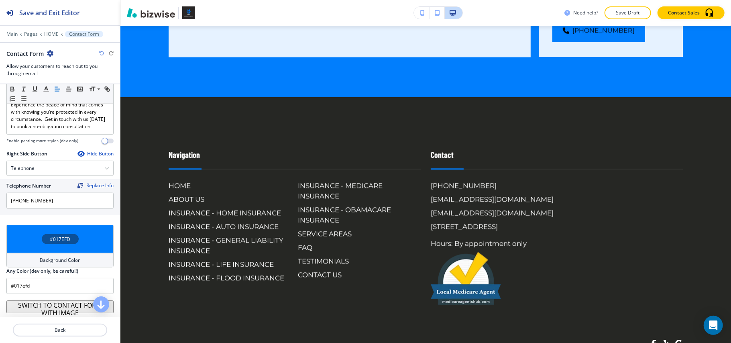
click at [33, 231] on div "#017EFD" at bounding box center [59, 239] width 107 height 28
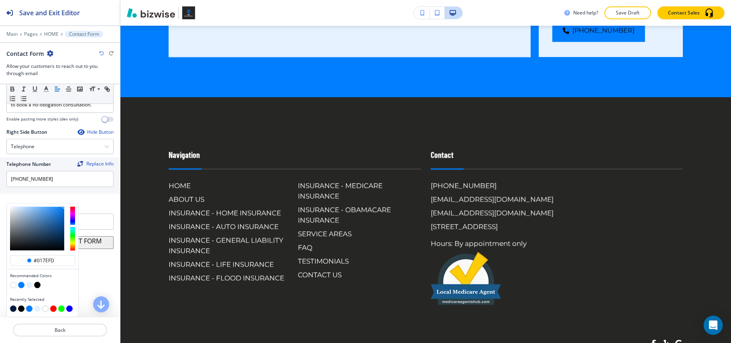
scroll to position [763, 0]
click at [12, 284] on button "button" at bounding box center [13, 285] width 6 height 6
type input "#FFFFFF"
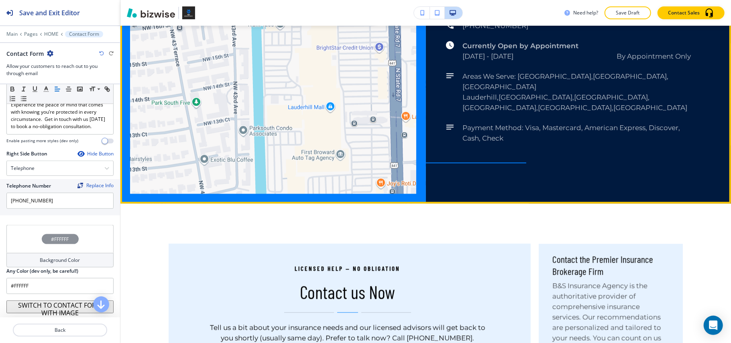
scroll to position [3047, 0]
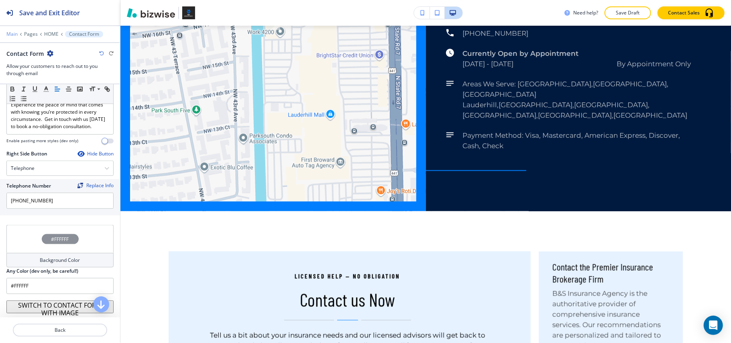
click at [12, 32] on p "Main" at bounding box center [11, 34] width 11 height 6
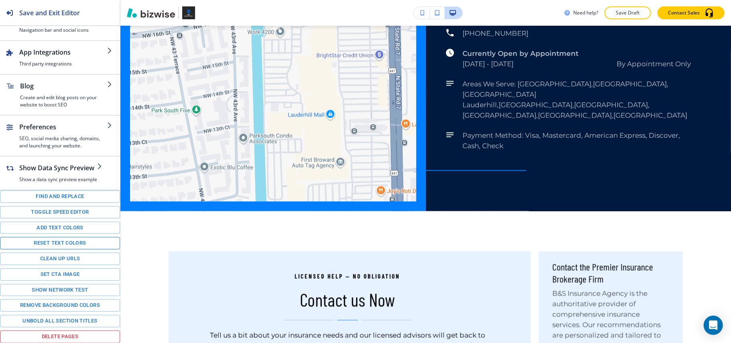
scroll to position [112, 0]
click at [53, 212] on button "Toggle speed editor" at bounding box center [60, 212] width 120 height 12
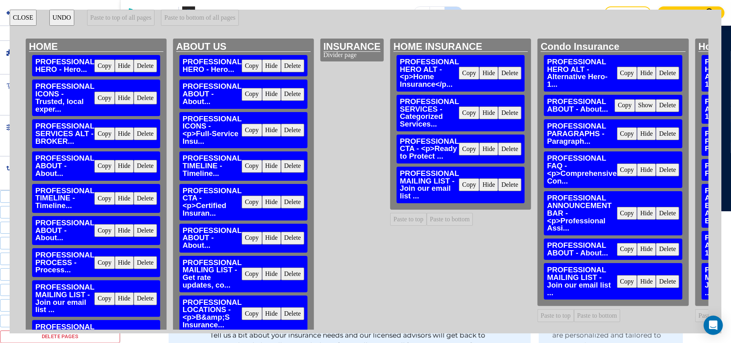
scroll to position [96, 0]
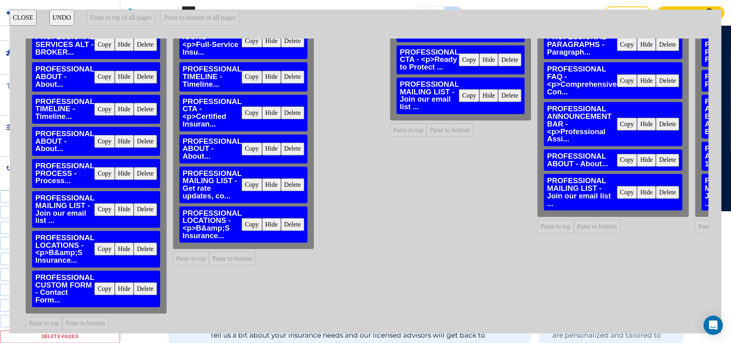
click at [246, 218] on button "Copy" at bounding box center [252, 224] width 20 height 13
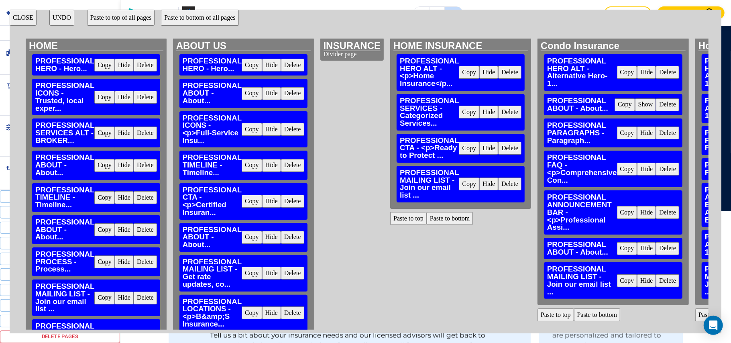
scroll to position [0, 0]
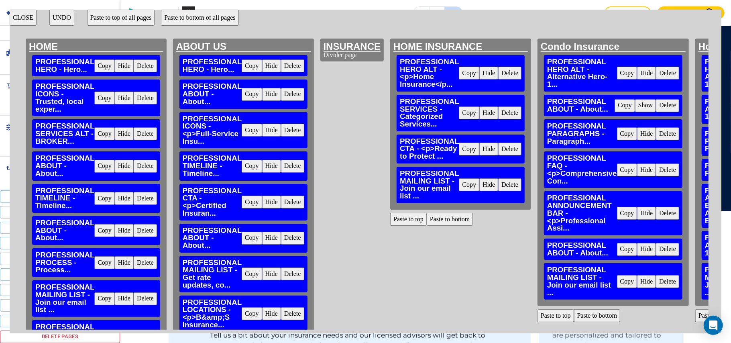
click at [441, 216] on button "Paste to bottom" at bounding box center [449, 219] width 47 height 13
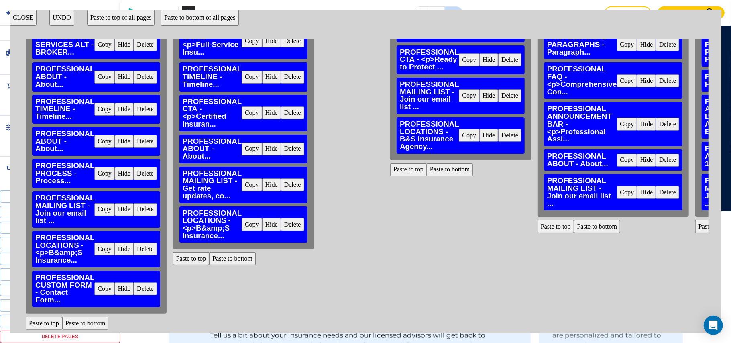
click at [593, 220] on button "Paste to bottom" at bounding box center [597, 226] width 47 height 13
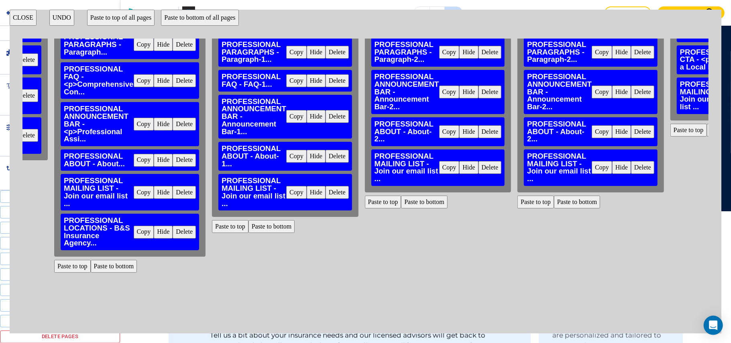
click at [275, 220] on button "Paste to bottom" at bounding box center [271, 226] width 47 height 13
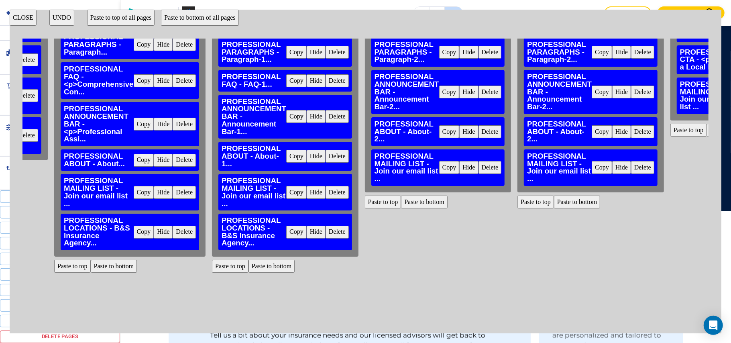
click at [420, 195] on button "Paste to bottom" at bounding box center [424, 201] width 47 height 13
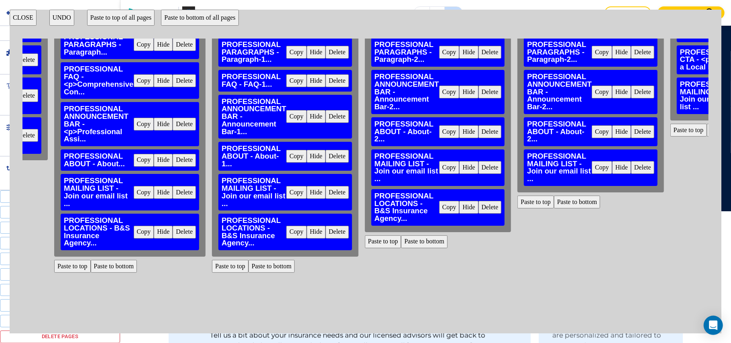
click at [562, 195] on button "Paste to bottom" at bounding box center [577, 201] width 47 height 13
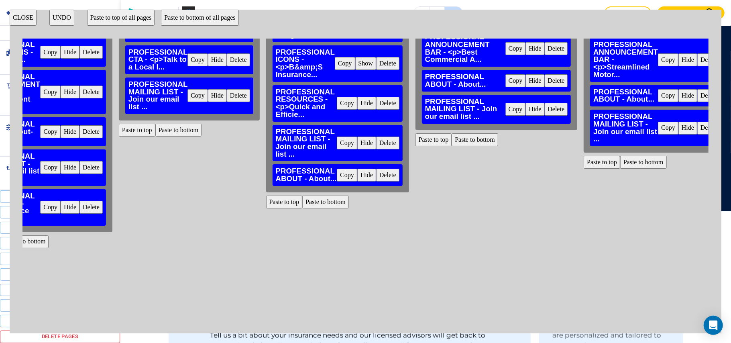
click at [167, 124] on button "Paste to bottom" at bounding box center [178, 130] width 47 height 13
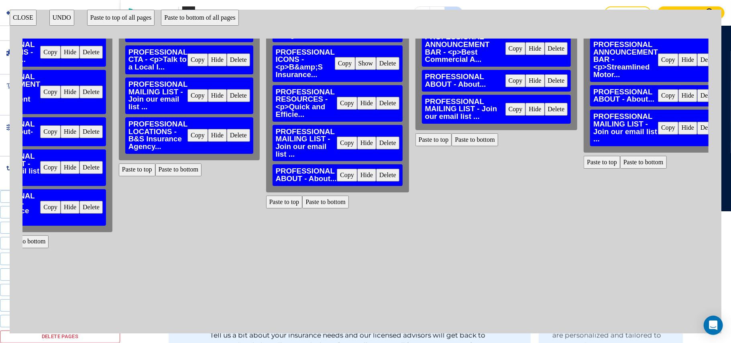
click at [304, 195] on button "Paste to bottom" at bounding box center [325, 201] width 47 height 13
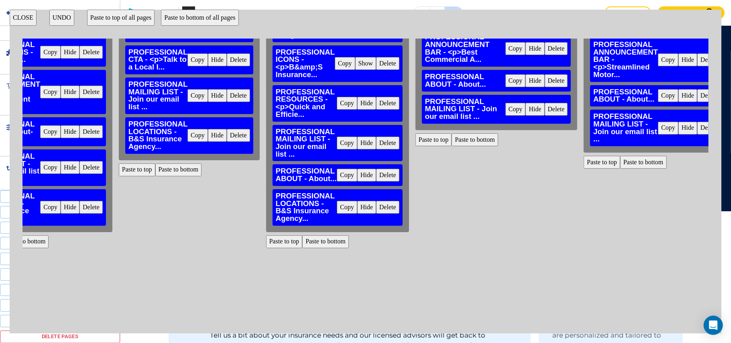
click at [463, 133] on button "Paste to bottom" at bounding box center [474, 139] width 47 height 13
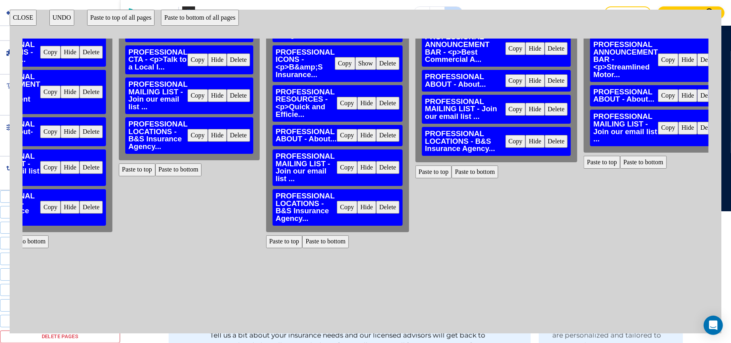
click at [623, 156] on button "Paste to bottom" at bounding box center [643, 162] width 47 height 13
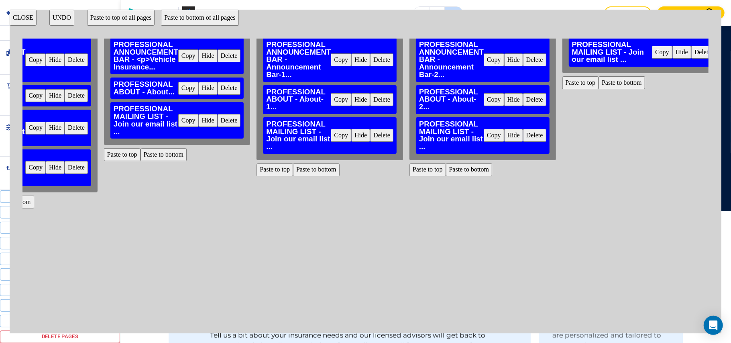
scroll to position [96, 1697]
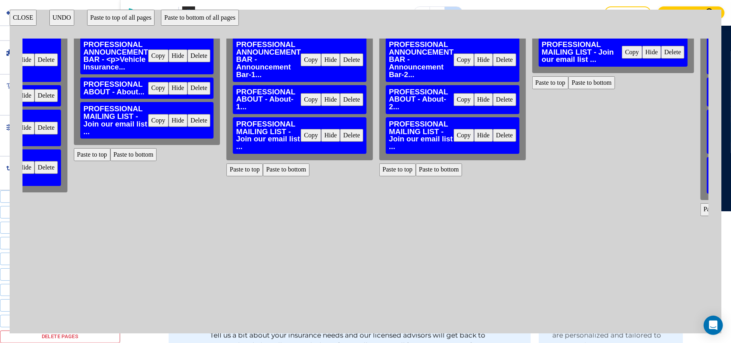
click at [127, 148] on button "Paste to bottom" at bounding box center [133, 154] width 47 height 13
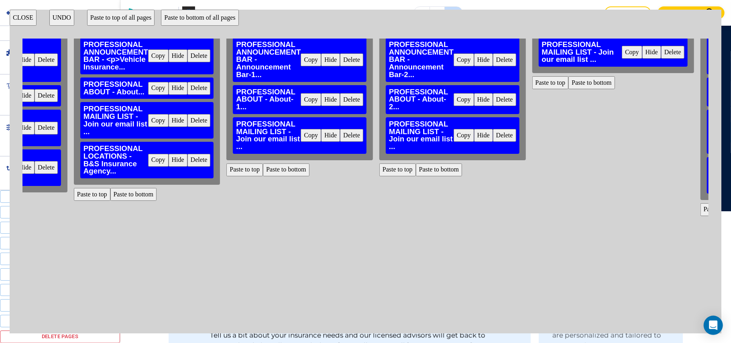
click at [272, 163] on button "Paste to bottom" at bounding box center [286, 169] width 47 height 13
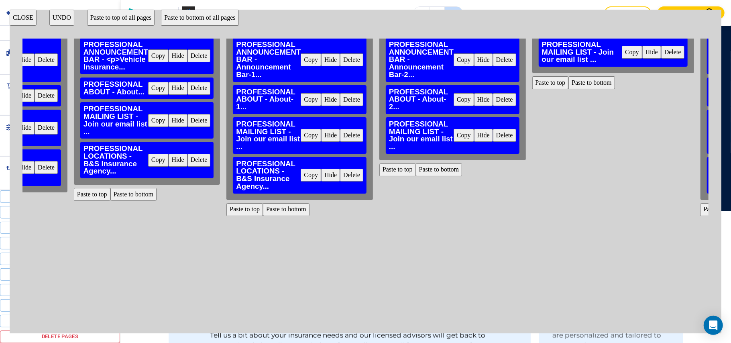
click at [416, 164] on button "Paste to bottom" at bounding box center [439, 169] width 47 height 13
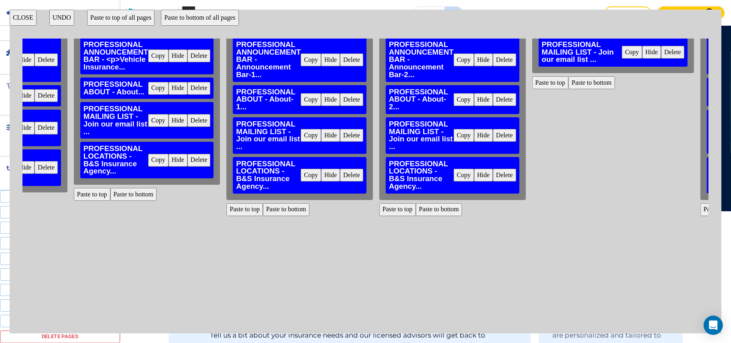
click at [572, 76] on button "Paste to bottom" at bounding box center [591, 82] width 47 height 13
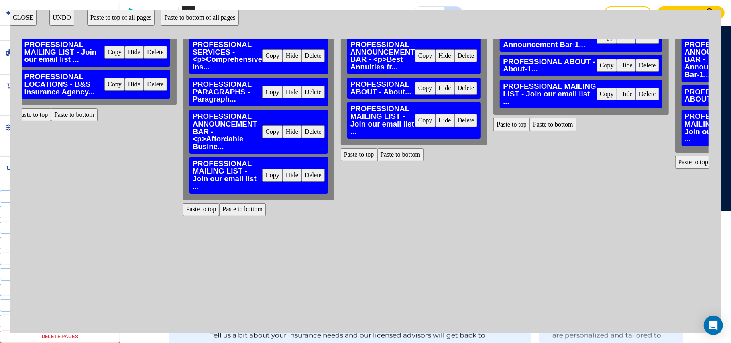
scroll to position [96, 2248]
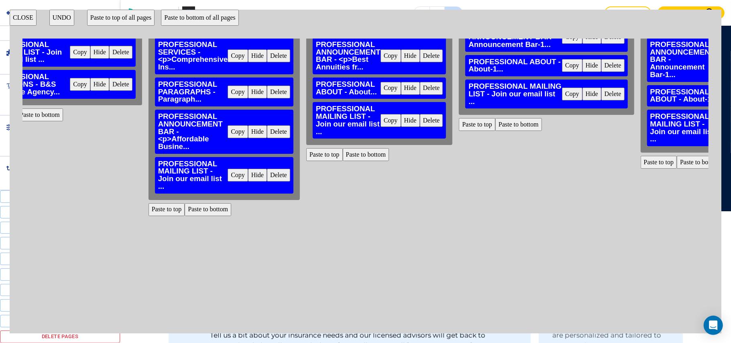
click at [187, 203] on button "Paste to bottom" at bounding box center [208, 209] width 47 height 13
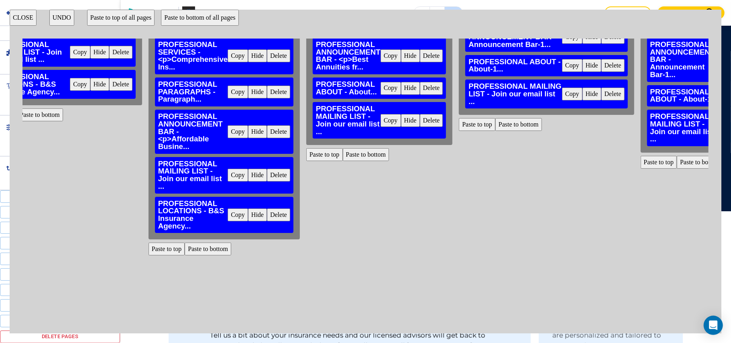
click at [351, 148] on button "Paste to bottom" at bounding box center [366, 154] width 47 height 13
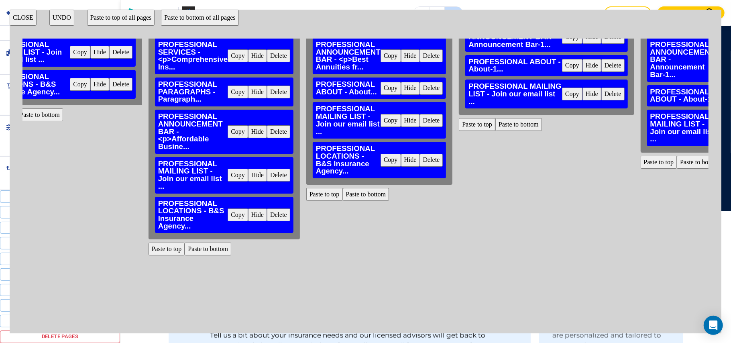
click at [495, 122] on button "Paste to bottom" at bounding box center [518, 124] width 47 height 13
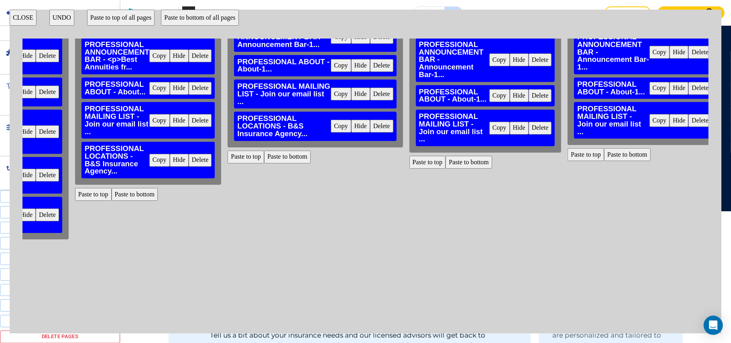
scroll to position [96, 2658]
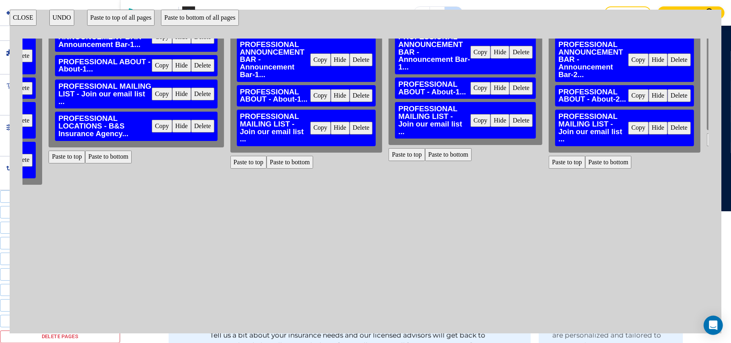
click at [281, 156] on button "Paste to bottom" at bounding box center [289, 162] width 47 height 13
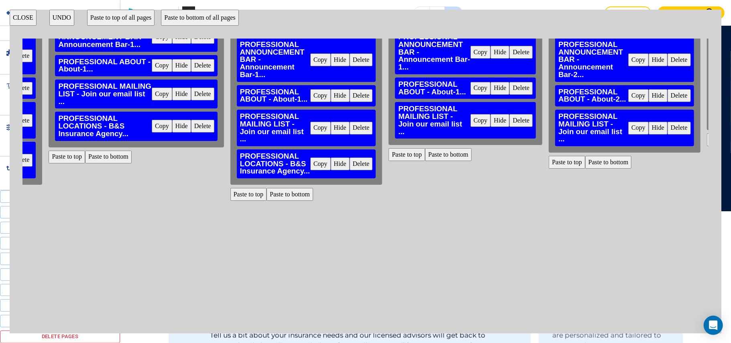
click at [425, 148] on button "Paste to bottom" at bounding box center [448, 154] width 47 height 13
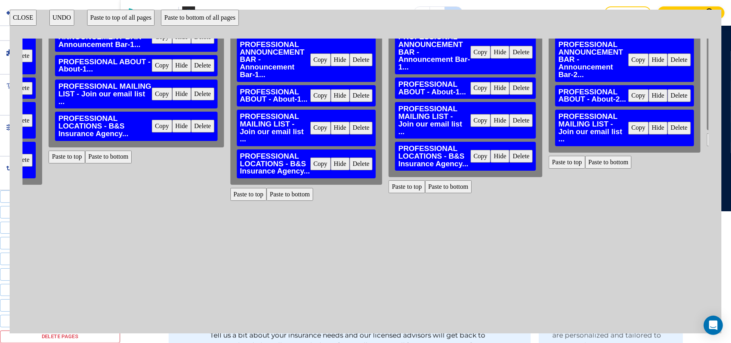
click at [586, 156] on button "Paste to bottom" at bounding box center [608, 162] width 47 height 13
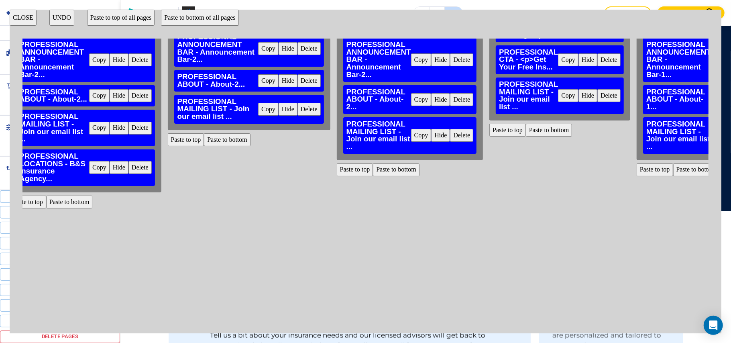
scroll to position [96, 3236]
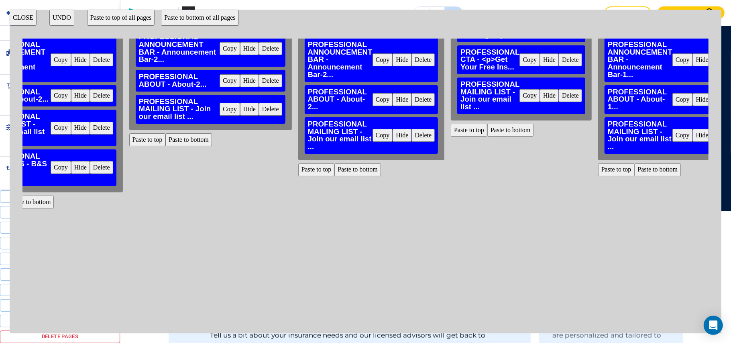
click at [172, 133] on button "Paste to bottom" at bounding box center [188, 139] width 47 height 13
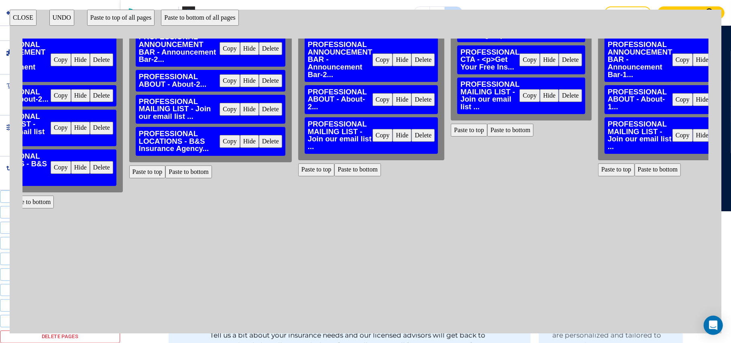
click at [343, 163] on button "Paste to bottom" at bounding box center [357, 169] width 47 height 13
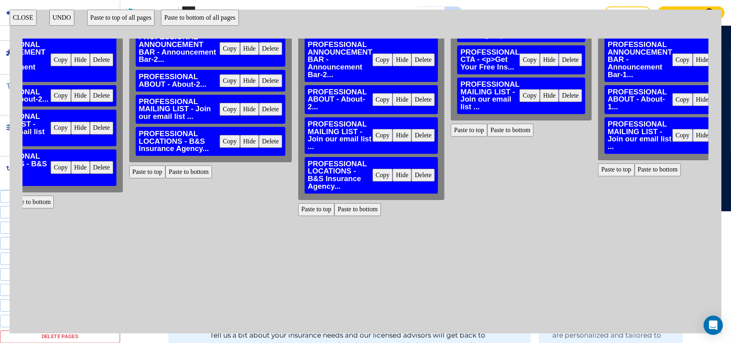
click at [487, 124] on button "Paste to bottom" at bounding box center [510, 130] width 47 height 13
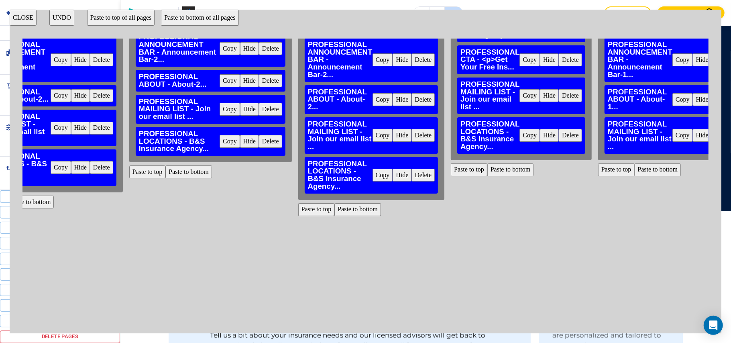
click at [637, 163] on button "Paste to bottom" at bounding box center [657, 169] width 47 height 13
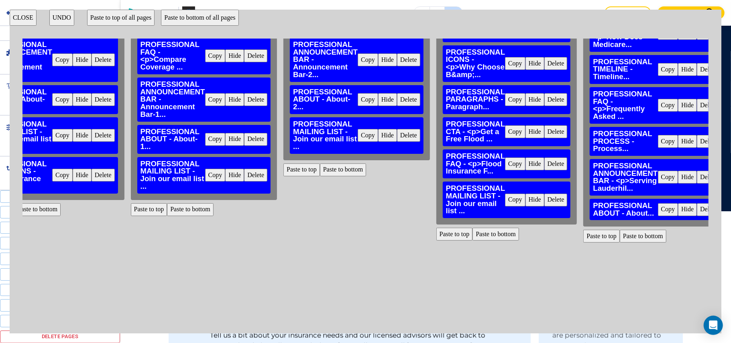
scroll to position [96, 3924]
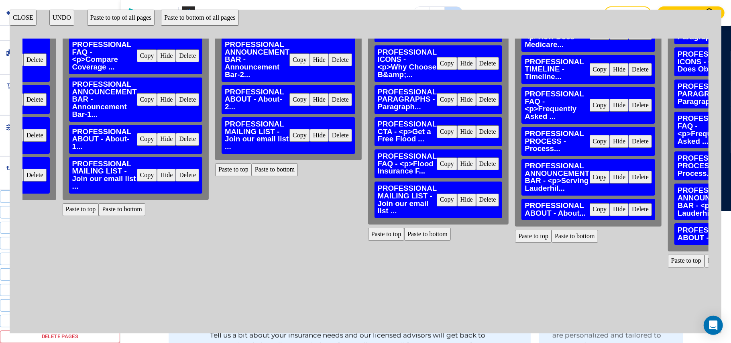
click at [99, 203] on button "Paste to bottom" at bounding box center [122, 209] width 47 height 13
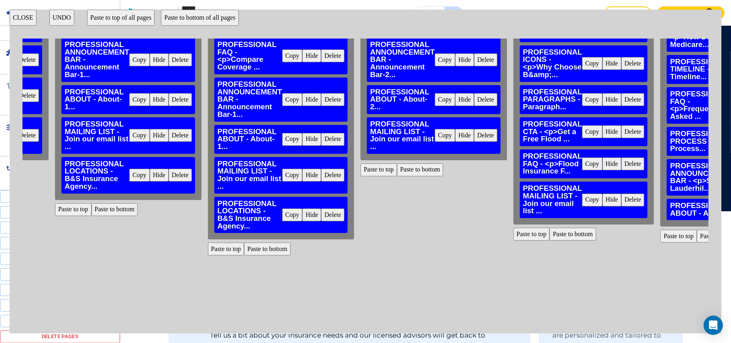
scroll to position [96, 3766]
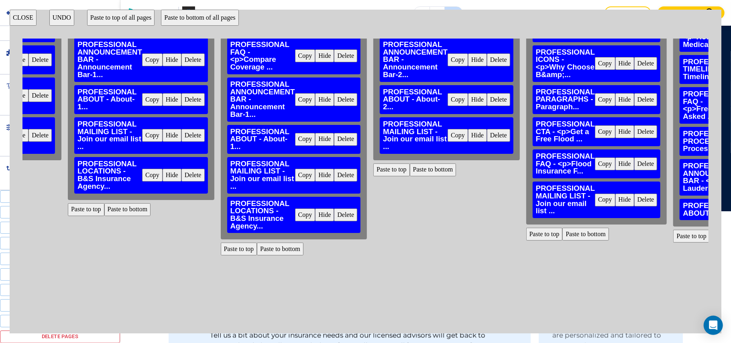
click at [411, 163] on button "Paste to bottom" at bounding box center [433, 169] width 47 height 13
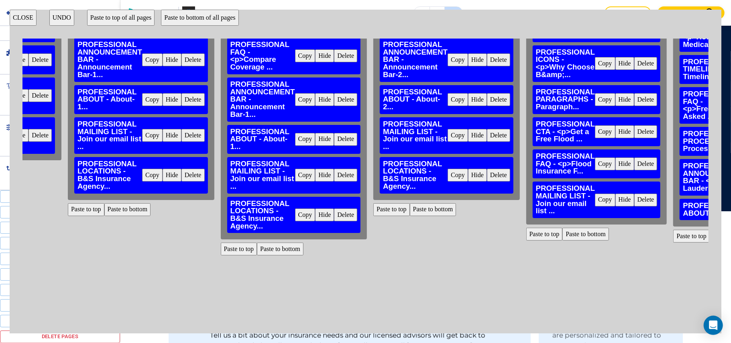
click at [562, 227] on button "Paste to bottom" at bounding box center [585, 233] width 47 height 13
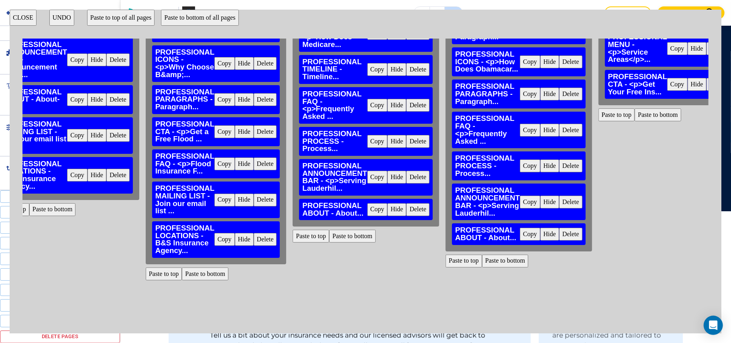
scroll to position [96, 4257]
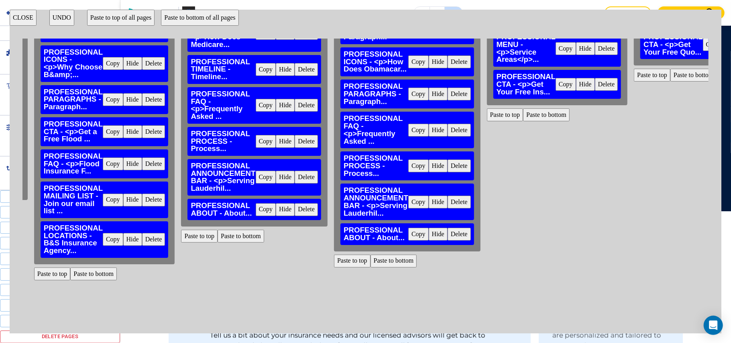
click at [217, 229] on button "Paste to bottom" at bounding box center [240, 235] width 47 height 13
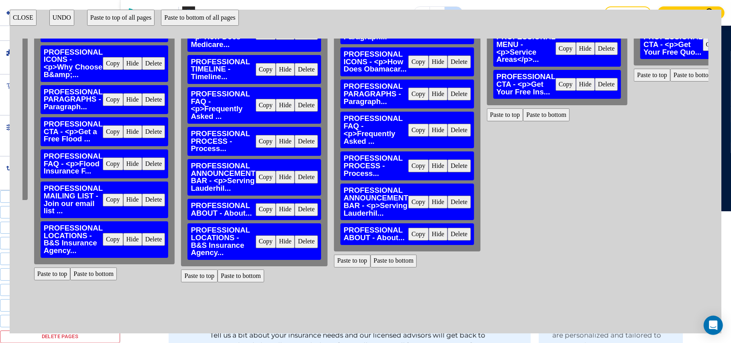
click at [372, 254] on button "Paste to bottom" at bounding box center [393, 260] width 47 height 13
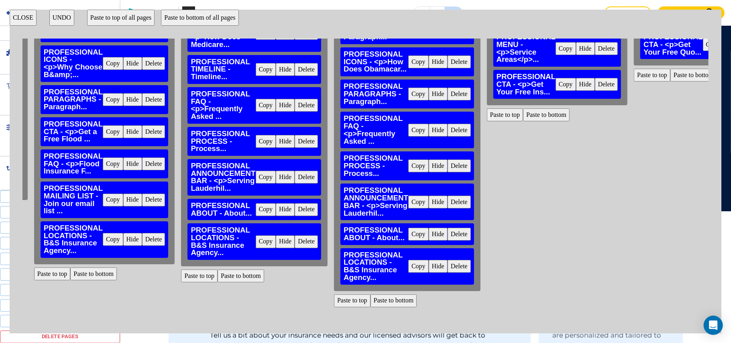
scroll to position [0, 4257]
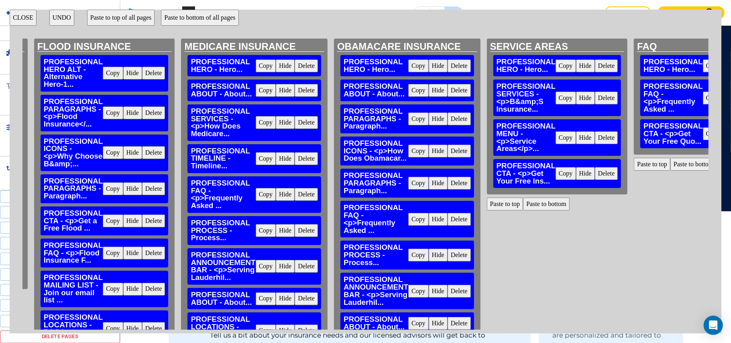
click at [523, 203] on button "Paste to bottom" at bounding box center [546, 203] width 47 height 13
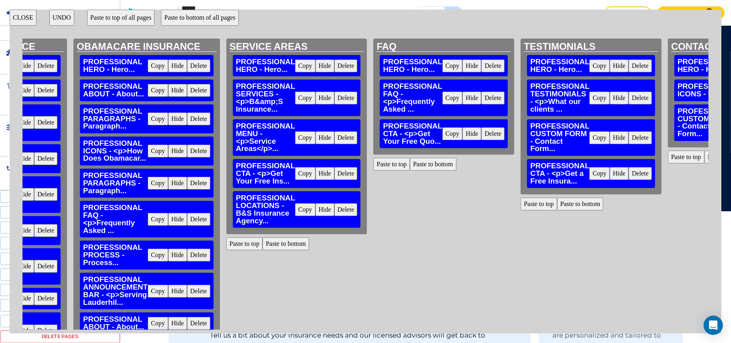
scroll to position [0, 4535]
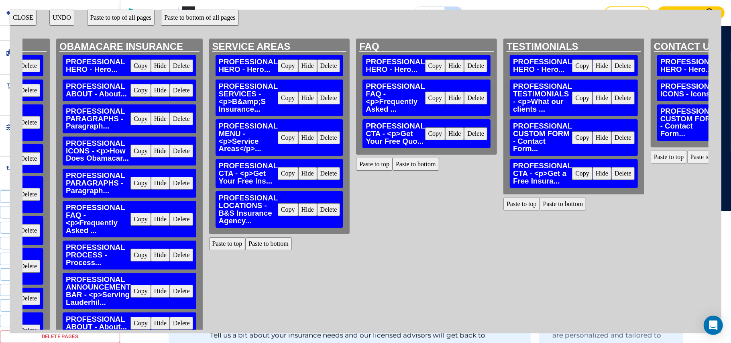
click at [392, 163] on button "Paste to bottom" at bounding box center [415, 164] width 47 height 13
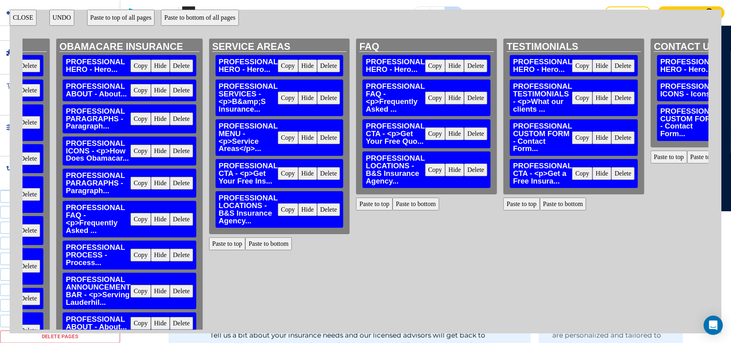
click at [540, 203] on button "Paste to bottom" at bounding box center [563, 203] width 47 height 13
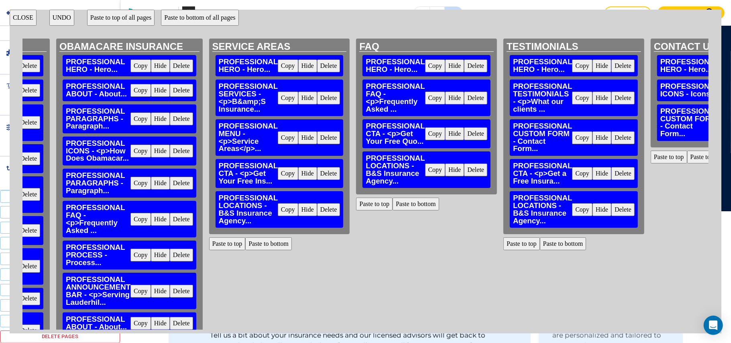
scroll to position [0, 4586]
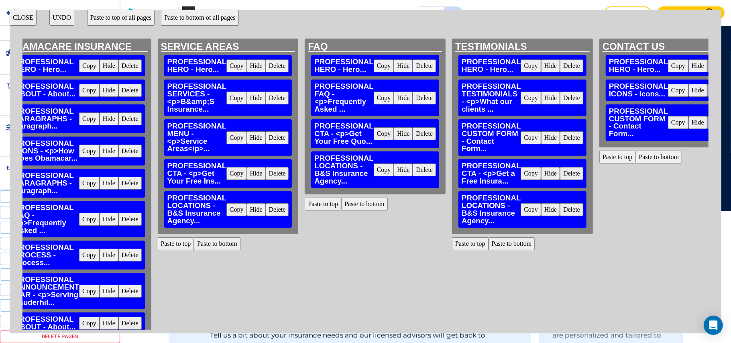
click at [635, 156] on button "Paste to bottom" at bounding box center [658, 156] width 47 height 13
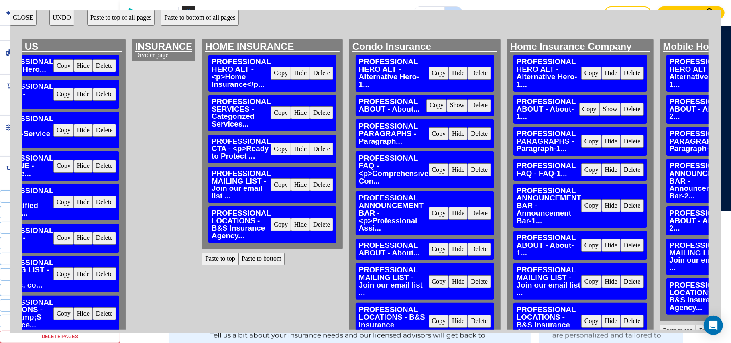
scroll to position [0, 0]
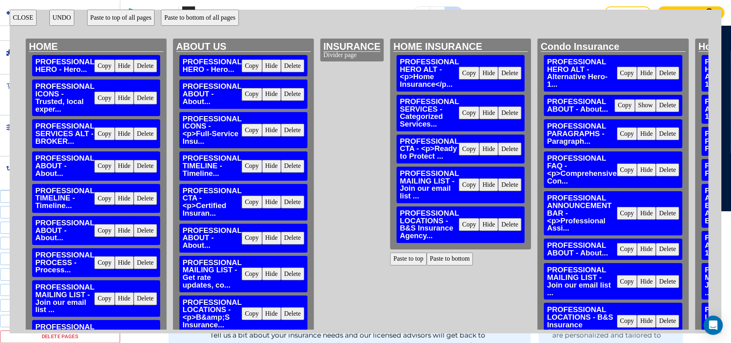
click at [13, 12] on button "CLOSE" at bounding box center [23, 18] width 27 height 16
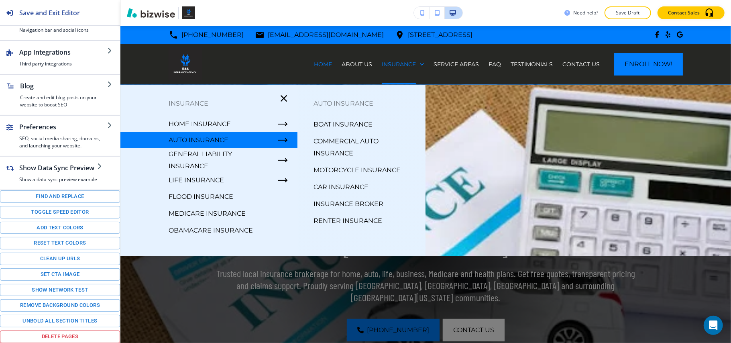
click at [207, 141] on p "AUTO INSURANCE" at bounding box center [199, 140] width 60 height 12
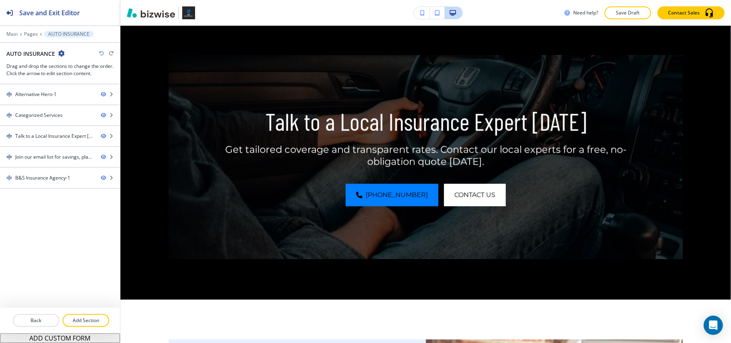
scroll to position [862, 0]
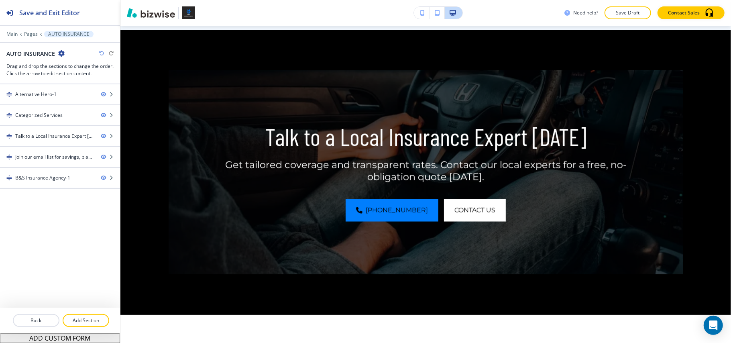
click at [10, 38] on div at bounding box center [60, 39] width 120 height 5
click at [10, 36] on p "Main" at bounding box center [11, 34] width 11 height 6
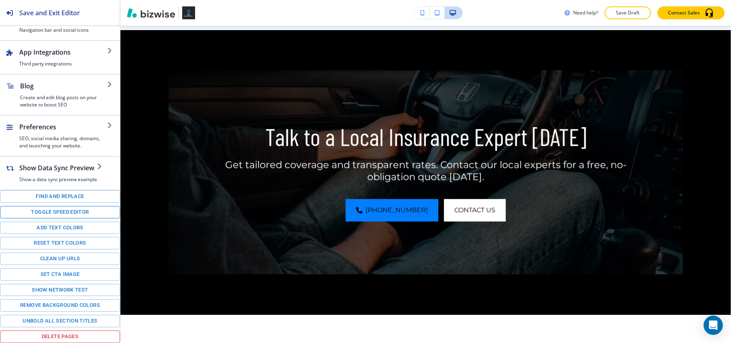
scroll to position [112, 0]
click at [52, 206] on button "Toggle speed editor" at bounding box center [60, 212] width 120 height 12
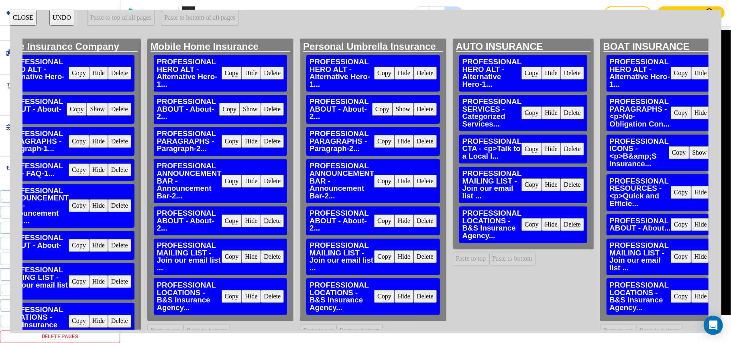
scroll to position [0, 705]
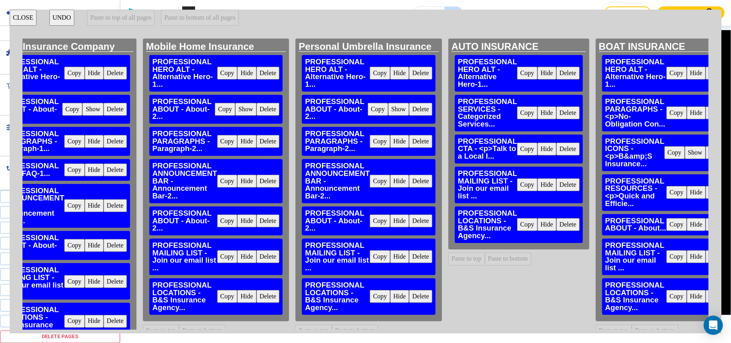
click at [517, 150] on button "Copy" at bounding box center [527, 148] width 20 height 13
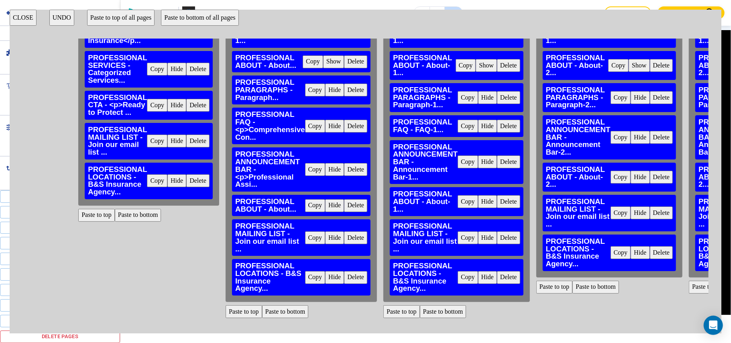
scroll to position [96, 312]
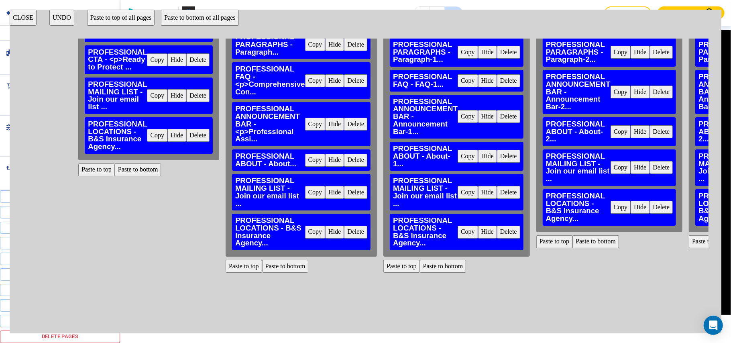
click at [282, 260] on button "Paste to bottom" at bounding box center [285, 266] width 47 height 13
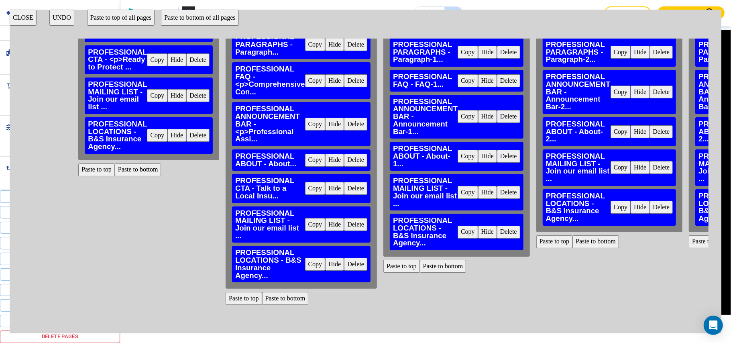
click at [435, 262] on button "Paste to bottom" at bounding box center [443, 266] width 47 height 13
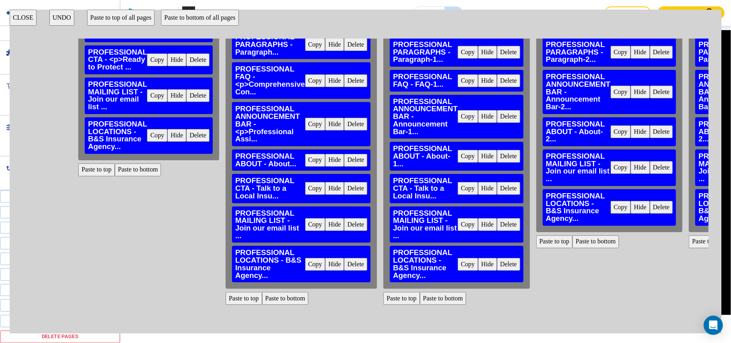
click at [581, 238] on button "Paste to bottom" at bounding box center [595, 241] width 47 height 13
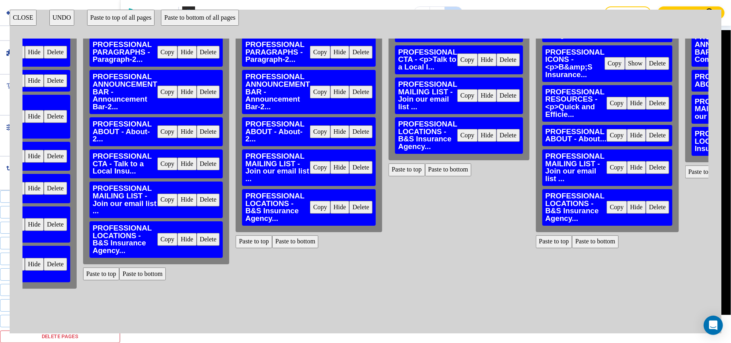
scroll to position [96, 782]
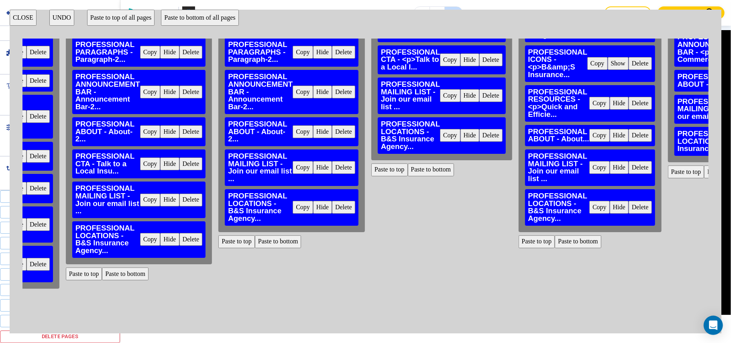
click at [276, 237] on button "Paste to bottom" at bounding box center [278, 241] width 47 height 13
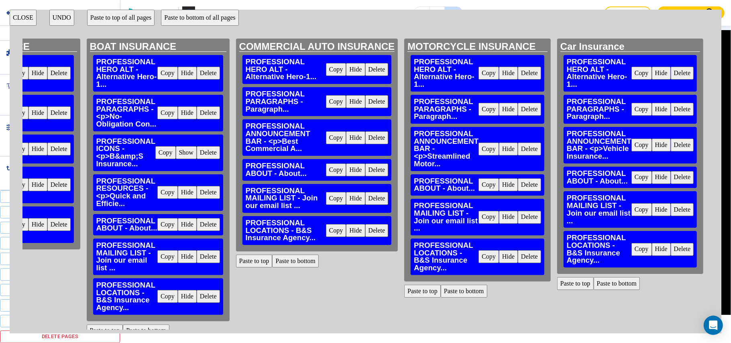
scroll to position [53, 1214]
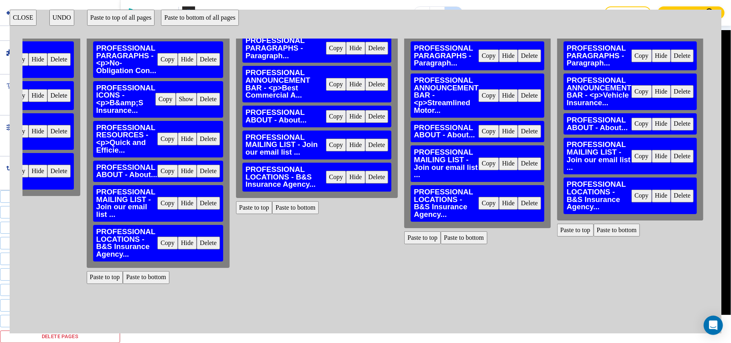
click at [137, 280] on button "Paste to bottom" at bounding box center [146, 277] width 47 height 13
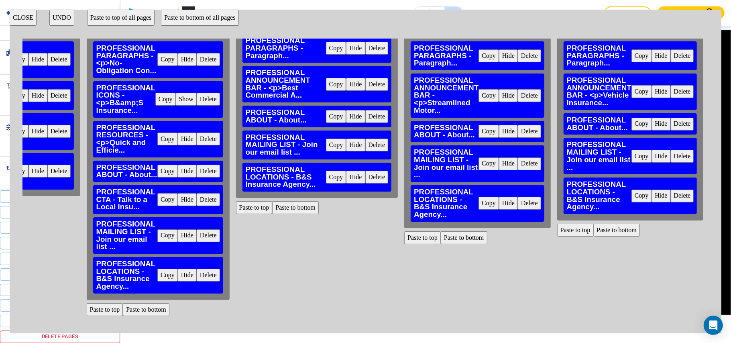
click at [272, 207] on button "Paste to bottom" at bounding box center [295, 207] width 47 height 13
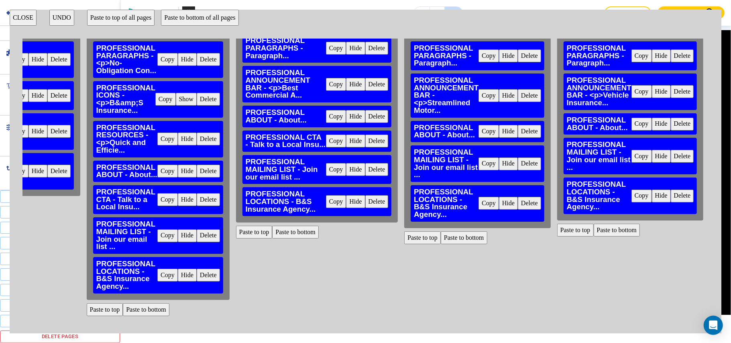
click at [458, 240] on button "Paste to bottom" at bounding box center [464, 237] width 47 height 13
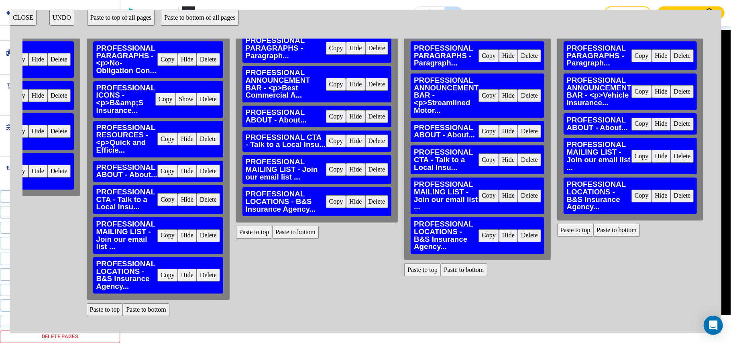
click at [605, 228] on button "Paste to bottom" at bounding box center [616, 229] width 47 height 13
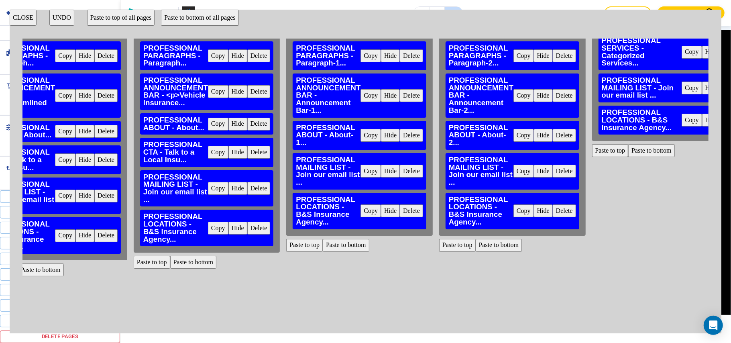
scroll to position [53, 1714]
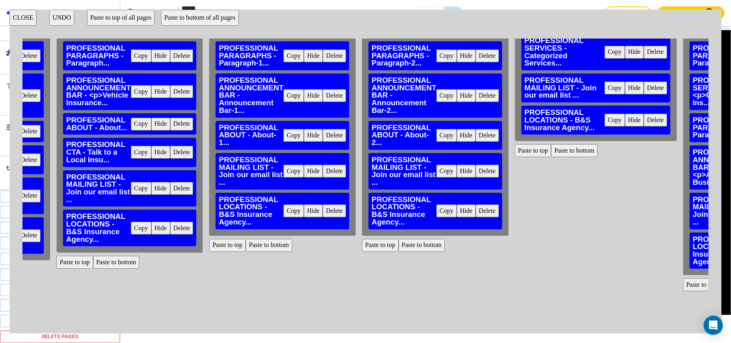
click at [252, 248] on button "Paste to bottom" at bounding box center [269, 245] width 47 height 13
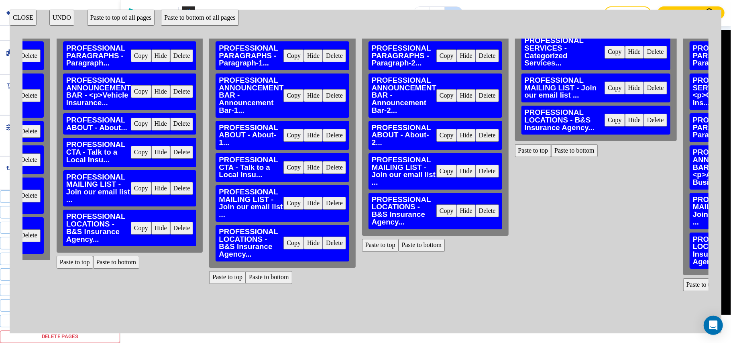
click at [403, 243] on button "Paste to bottom" at bounding box center [421, 245] width 47 height 13
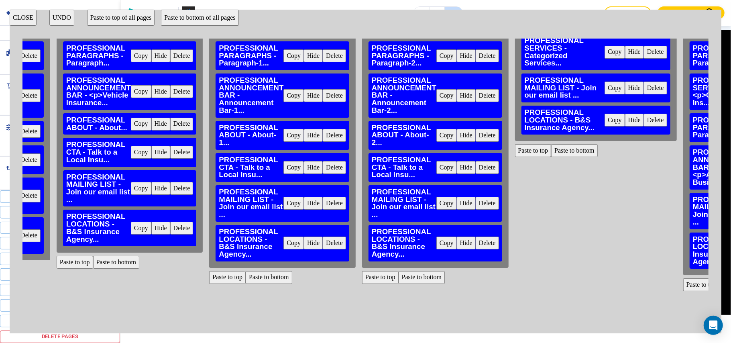
click at [554, 151] on button "Paste to bottom" at bounding box center [574, 150] width 47 height 13
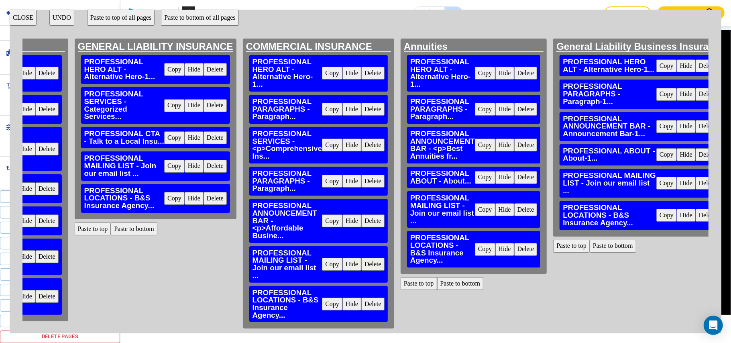
scroll to position [53, 2154]
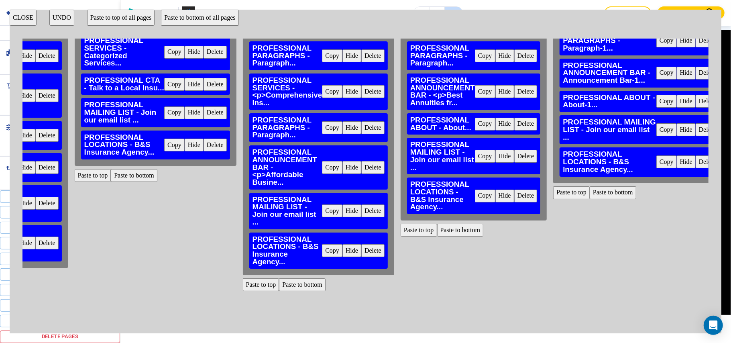
click at [282, 284] on button "Paste to bottom" at bounding box center [302, 284] width 47 height 13
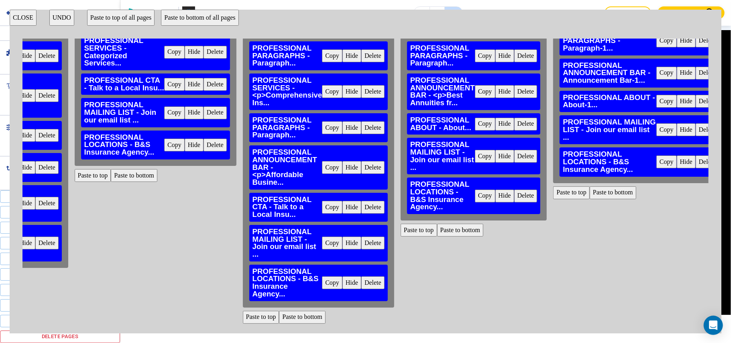
click at [447, 227] on button "Paste to bottom" at bounding box center [460, 229] width 47 height 13
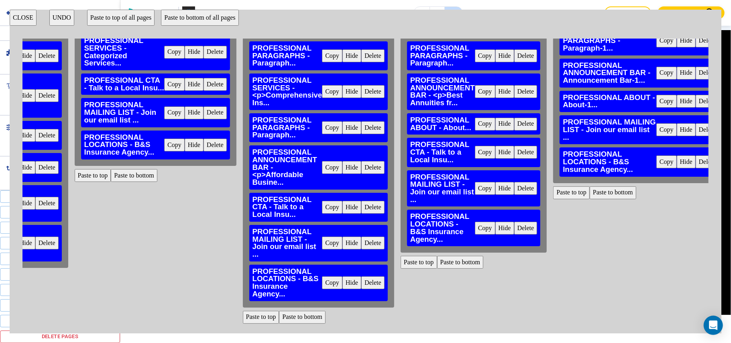
click at [596, 191] on button "Paste to bottom" at bounding box center [612, 192] width 47 height 13
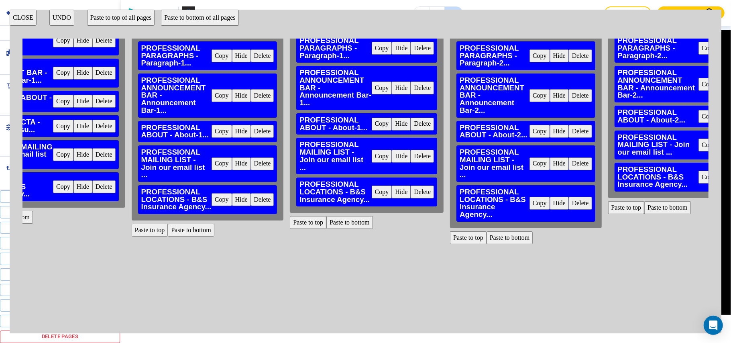
scroll to position [53, 2765]
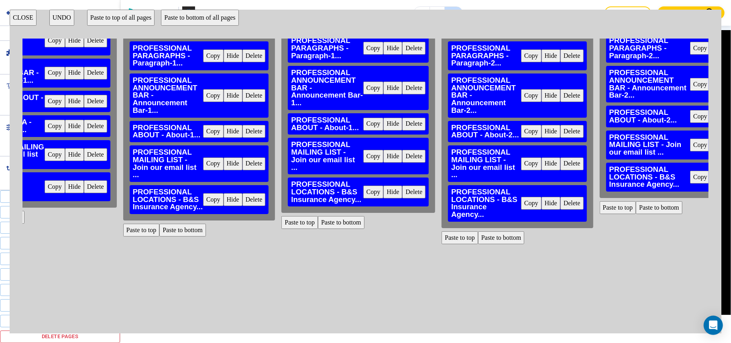
click at [159, 223] on button "Paste to bottom" at bounding box center [182, 229] width 47 height 13
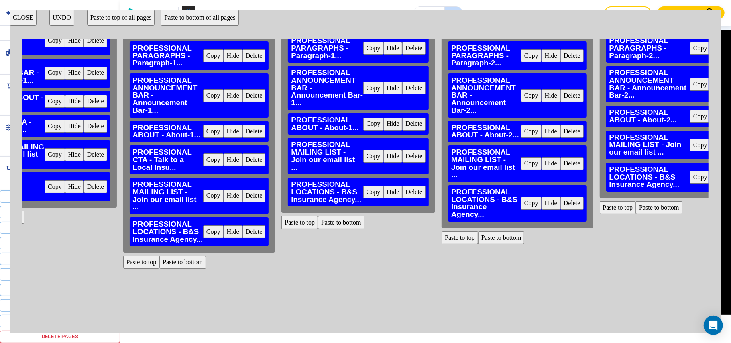
drag, startPoint x: 300, startPoint y: 207, endPoint x: 310, endPoint y: 212, distance: 11.1
click at [302, 209] on div "Commercial Umbrella Insurance PROFESSIONAL HERO ALT - Alternative Hero-1... Cop…" at bounding box center [358, 130] width 160 height 291
click at [318, 216] on button "Paste to bottom" at bounding box center [341, 222] width 47 height 13
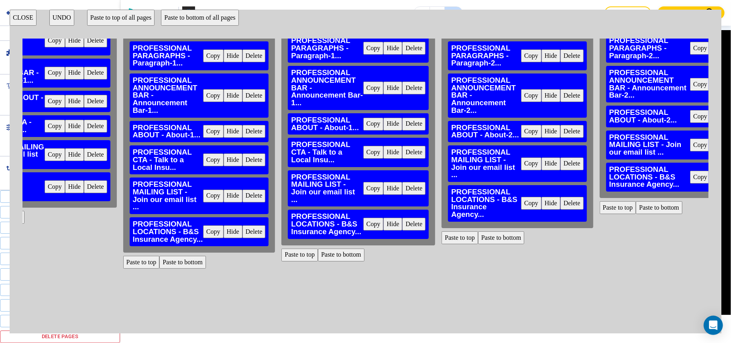
click at [486, 231] on button "Paste to bottom" at bounding box center [501, 237] width 47 height 13
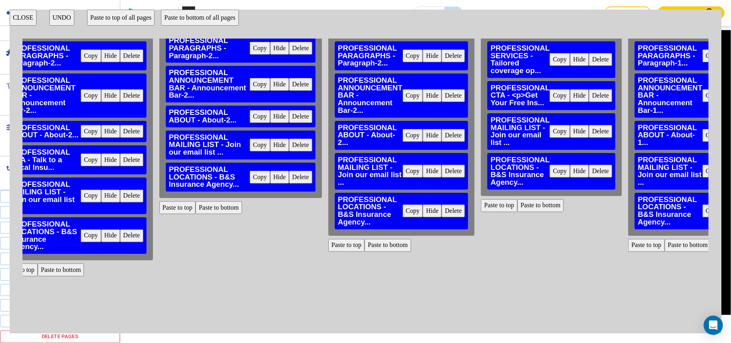
scroll to position [53, 3210]
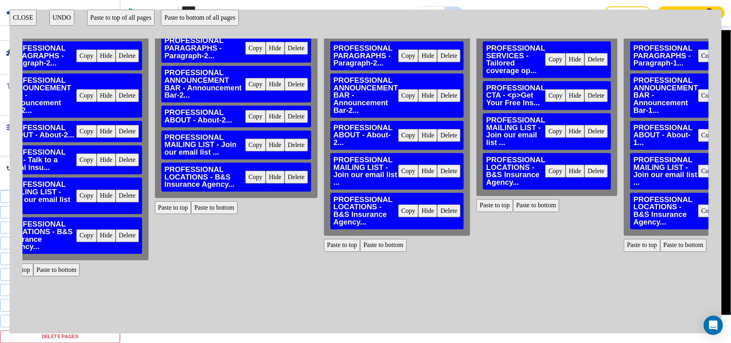
click at [191, 206] on button "Paste to bottom" at bounding box center [214, 207] width 47 height 13
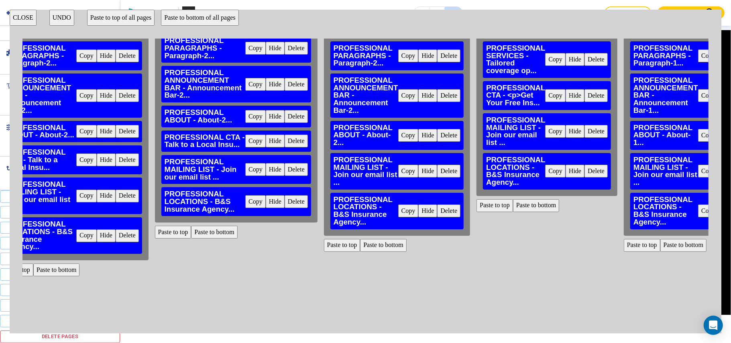
click at [376, 246] on button "Paste to bottom" at bounding box center [383, 245] width 47 height 13
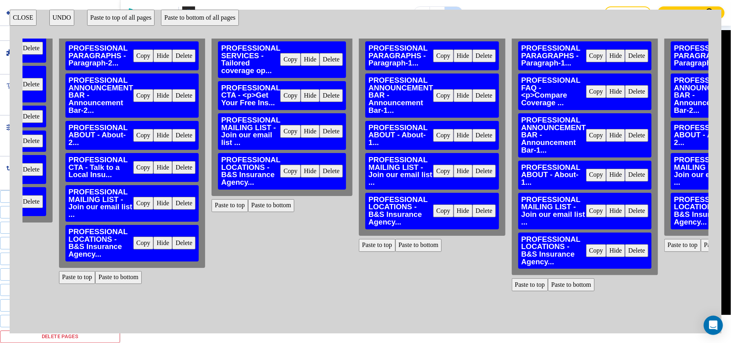
scroll to position [53, 3667]
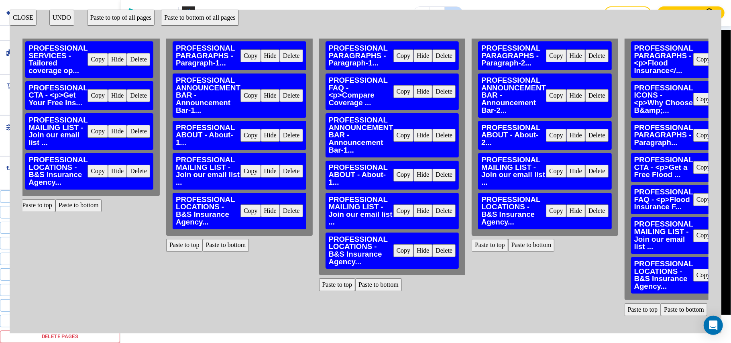
click at [210, 246] on button "Paste to bottom" at bounding box center [226, 245] width 47 height 13
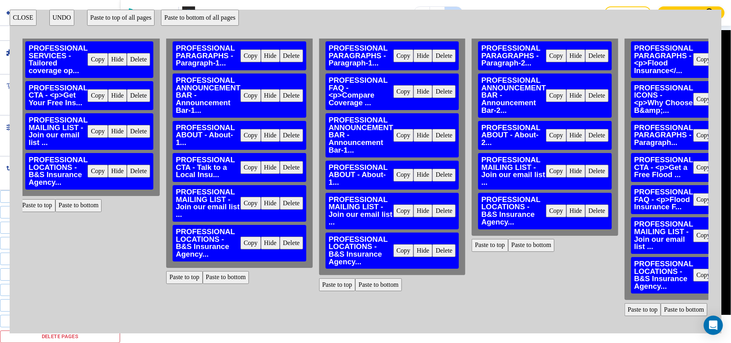
click at [355, 285] on button "Paste to bottom" at bounding box center [378, 284] width 47 height 13
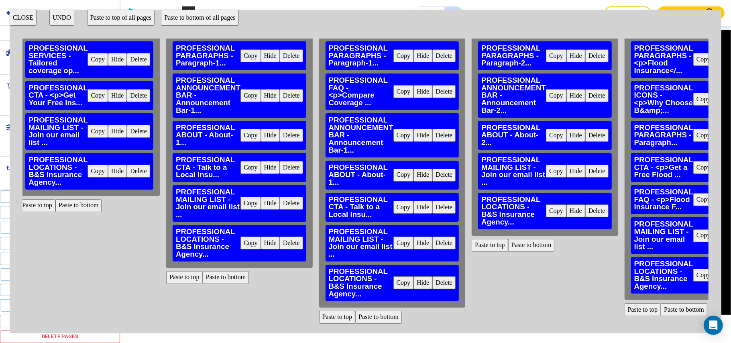
click at [508, 246] on button "Paste to bottom" at bounding box center [531, 245] width 47 height 13
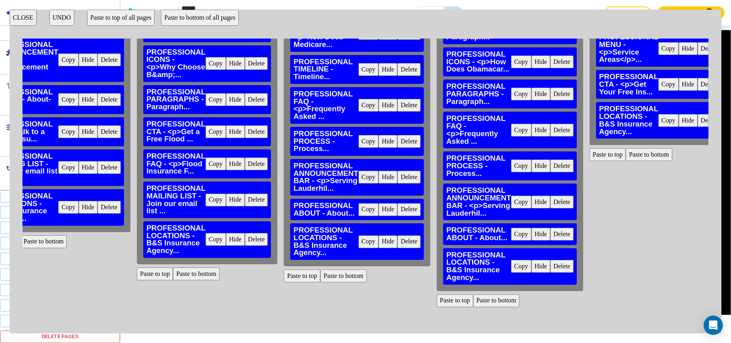
scroll to position [96, 4155]
click at [320, 269] on button "Paste to bottom" at bounding box center [343, 275] width 47 height 13
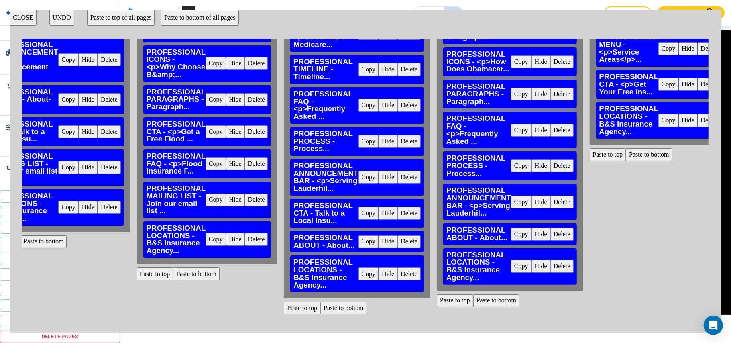
click at [473, 294] on button "Paste to bottom" at bounding box center [496, 300] width 47 height 13
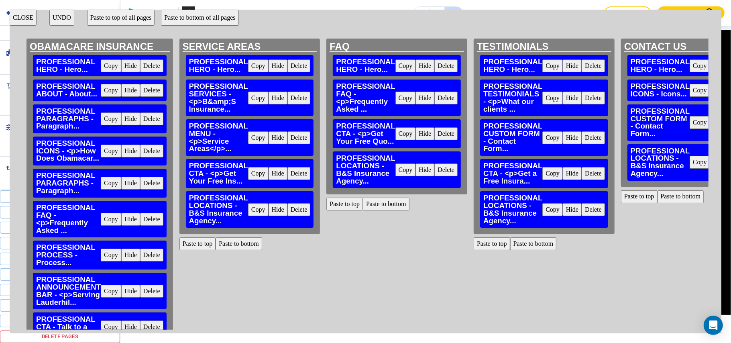
scroll to position [0, 4586]
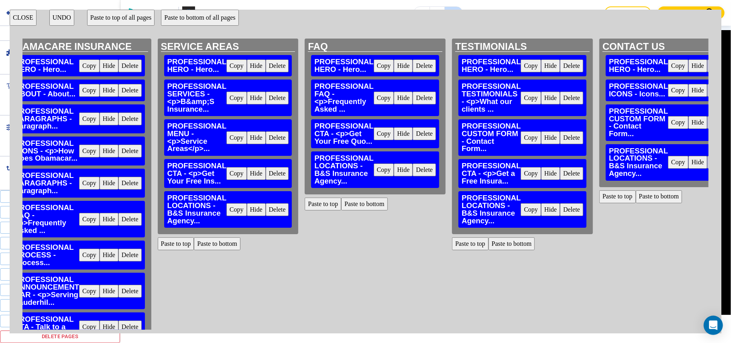
click at [20, 13] on button "CLOSE" at bounding box center [23, 18] width 27 height 16
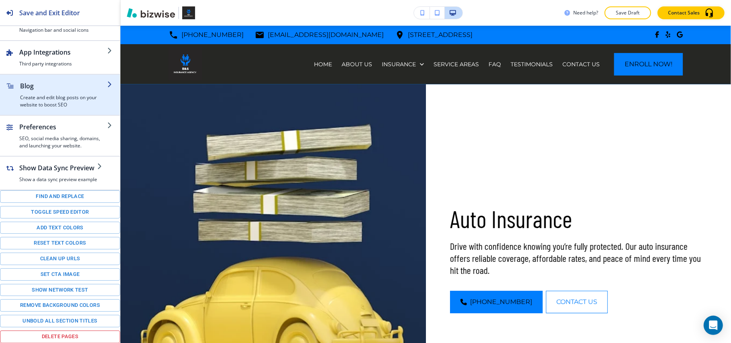
scroll to position [0, 0]
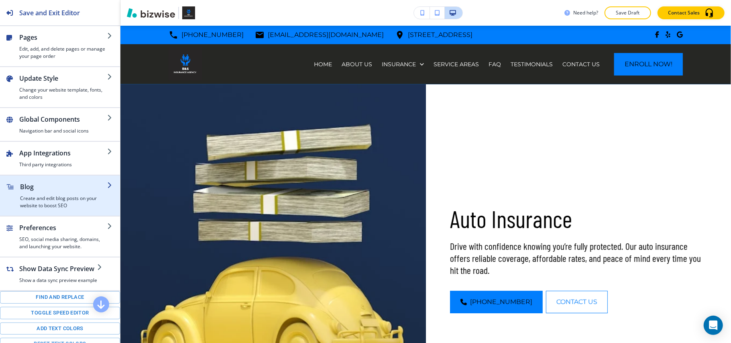
click at [57, 193] on div "button" at bounding box center [63, 192] width 87 height 3
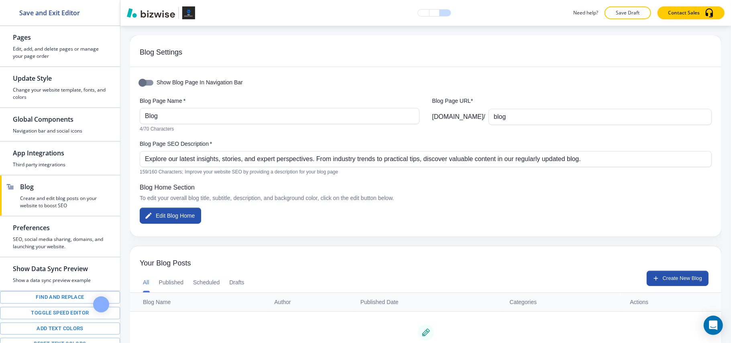
click at [150, 83] on input "Show Blog Page In Navigation Bar" at bounding box center [143, 82] width 46 height 15
checkbox input "true"
click at [622, 8] on button "Save Draft" at bounding box center [627, 12] width 47 height 13
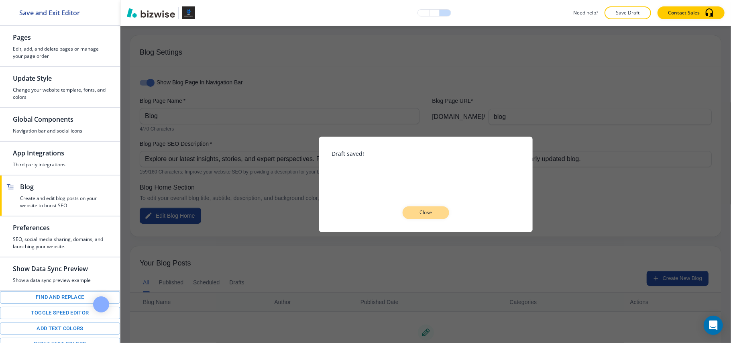
click at [447, 215] on button "Close" at bounding box center [425, 212] width 47 height 13
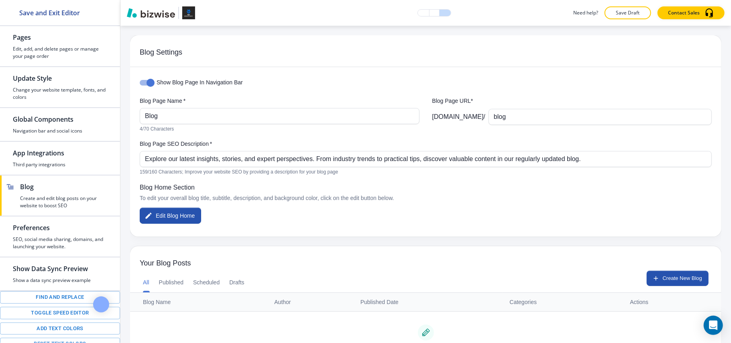
scroll to position [72, 0]
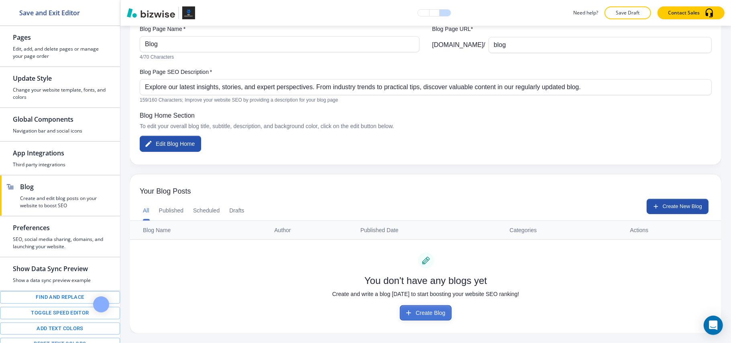
click at [421, 309] on button "Create Blog" at bounding box center [426, 312] width 52 height 15
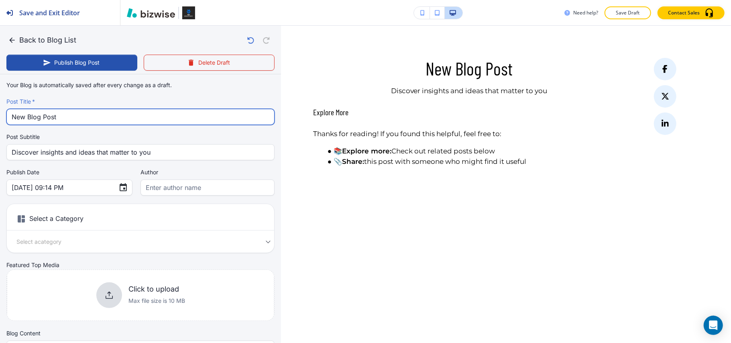
drag, startPoint x: 69, startPoint y: 113, endPoint x: 0, endPoint y: 118, distance: 69.2
paste input "What First-Time Condo Buyers Need to Know About Florida Condo Insurance"
type input "What First-Time Condo Buyers Need to Know About Florida Condo Insurance"
type input "Oct 03, 2025 09:15 PM"
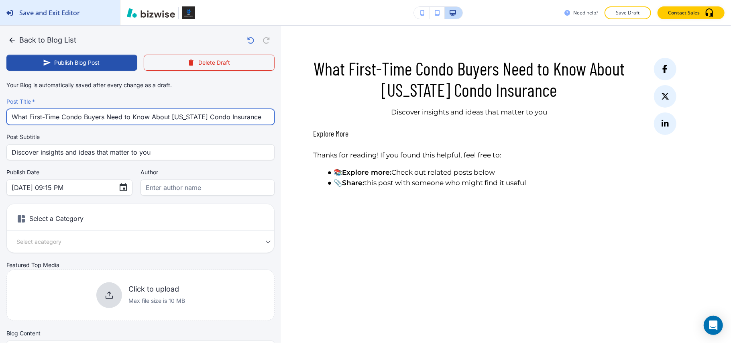
type input "What First-Time Condo Buyers Need to Know About Florida Condo Insurance"
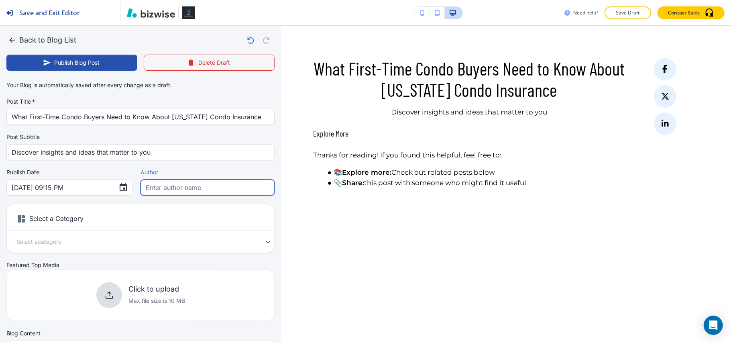
click at [180, 191] on input "text" at bounding box center [208, 187] width 124 height 15
paste input "Gbolagunte Ayodele"
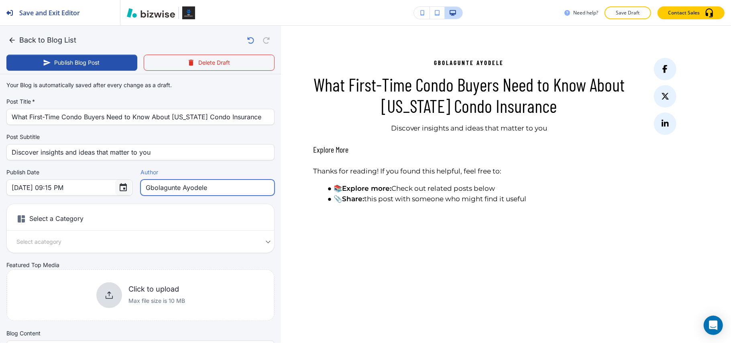
type input "Gbolagunte Ayodele"
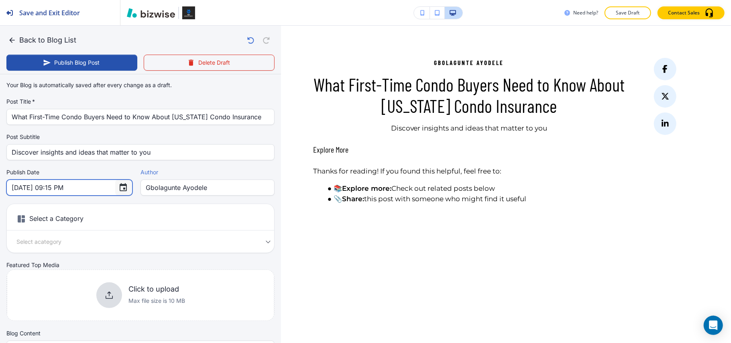
click at [118, 187] on icon "Choose date, selected date is Oct 3, 2025" at bounding box center [123, 188] width 10 height 10
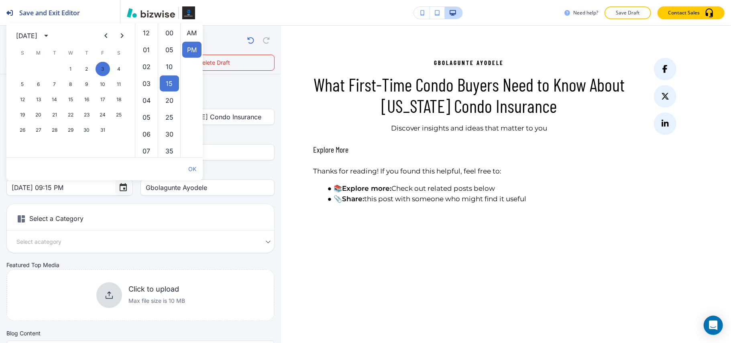
scroll to position [16, 0]
click at [108, 35] on icon "Previous month" at bounding box center [106, 36] width 10 height 10
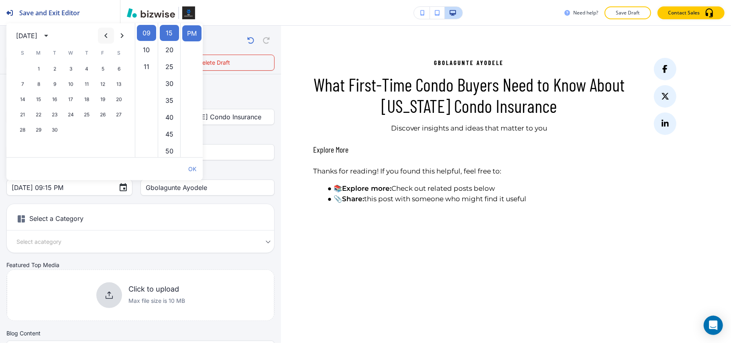
click at [108, 35] on icon "Previous month" at bounding box center [106, 36] width 10 height 10
click at [103, 68] on button "2" at bounding box center [102, 69] width 14 height 14
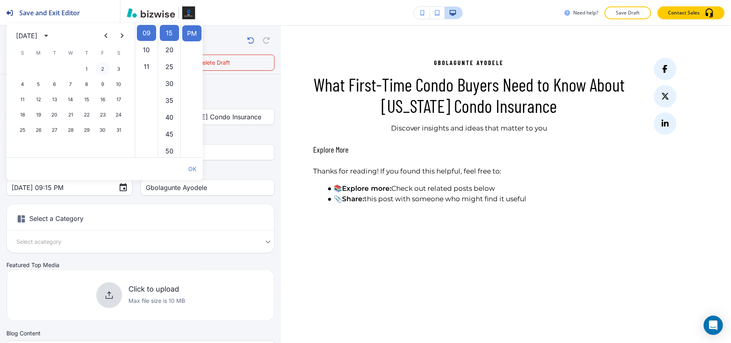
type input "May 02, 2025 09:15 PM"
click at [139, 204] on div "Select a Category Select a category Select a Category" at bounding box center [140, 227] width 268 height 49
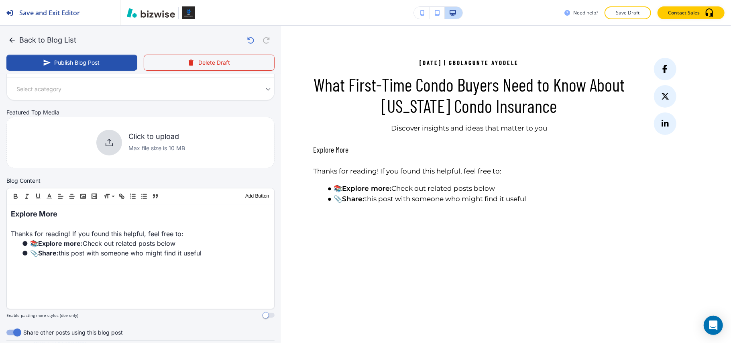
scroll to position [160, 0]
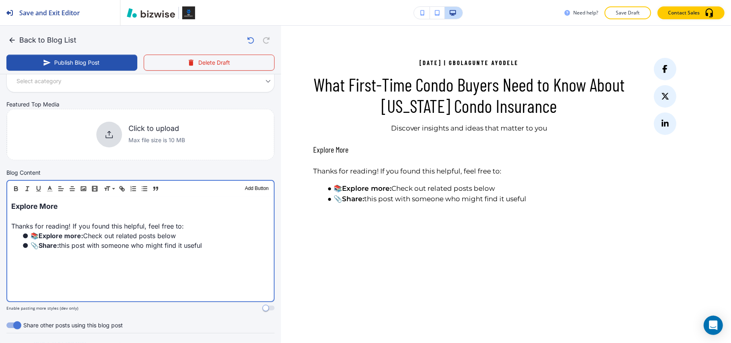
click at [104, 238] on li "📚 Explore more: Check out related posts below" at bounding box center [145, 236] width 249 height 10
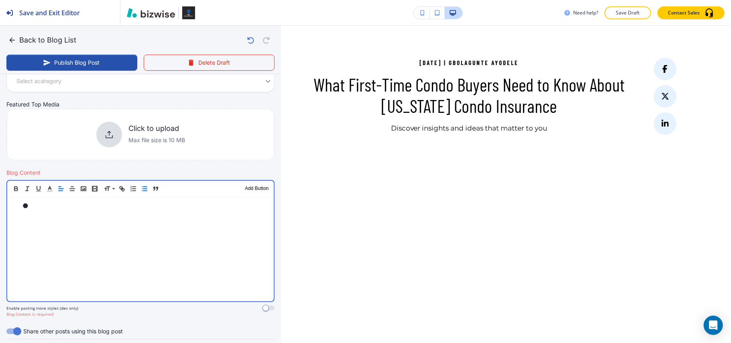
drag, startPoint x: 95, startPoint y: 241, endPoint x: 61, endPoint y: 216, distance: 42.8
click at [61, 215] on div at bounding box center [140, 249] width 266 height 104
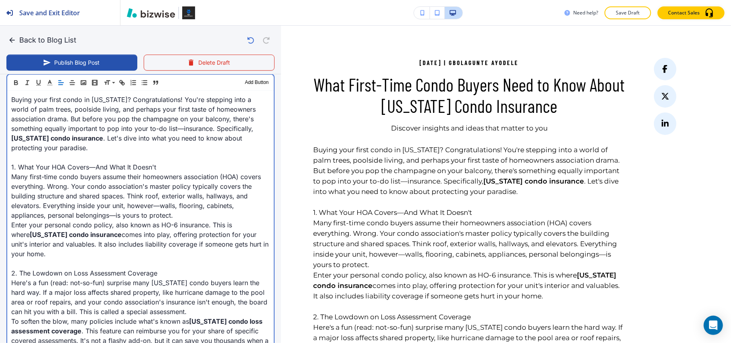
scroll to position [267, 0]
click at [174, 164] on p "1. What Your HOA Covers—And What It Doesn't" at bounding box center [140, 166] width 258 height 10
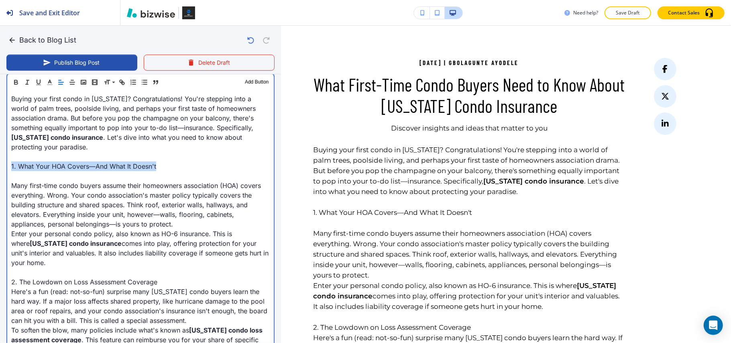
drag, startPoint x: 157, startPoint y: 165, endPoint x: 20, endPoint y: 142, distance: 139.2
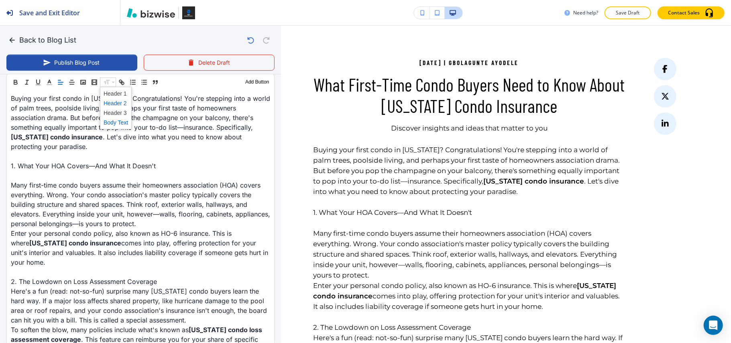
click at [119, 98] on span at bounding box center [116, 103] width 24 height 10
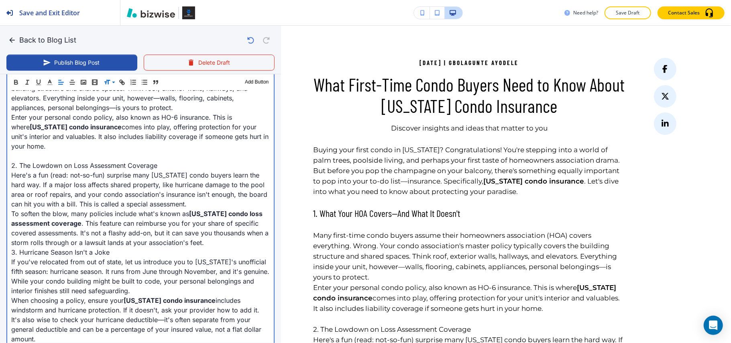
scroll to position [428, 0]
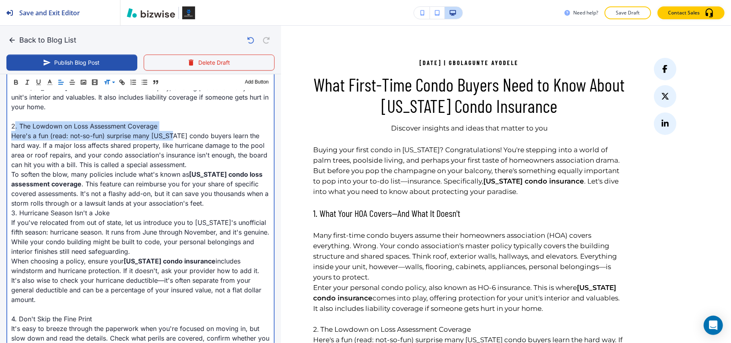
drag, startPoint x: 167, startPoint y: 131, endPoint x: 111, endPoint y: 126, distance: 56.4
click at [14, 124] on div "Buying your first condo in Florida? Congratulations! You're stepping into a wor…" at bounding box center [140, 243] width 266 height 629
click at [169, 126] on p "2. The Lowdown on Loss Assessment Coverage" at bounding box center [140, 126] width 258 height 10
drag, startPoint x: 169, startPoint y: 124, endPoint x: 0, endPoint y: 124, distance: 168.9
click at [0, 124] on div "Blog Content Header 1 Header 2 Header 3 Body Text Add Button Buying your first …" at bounding box center [140, 238] width 281 height 674
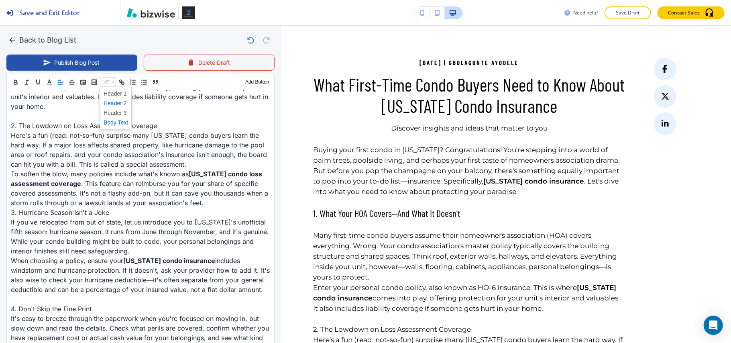
click at [123, 102] on span at bounding box center [116, 103] width 24 height 10
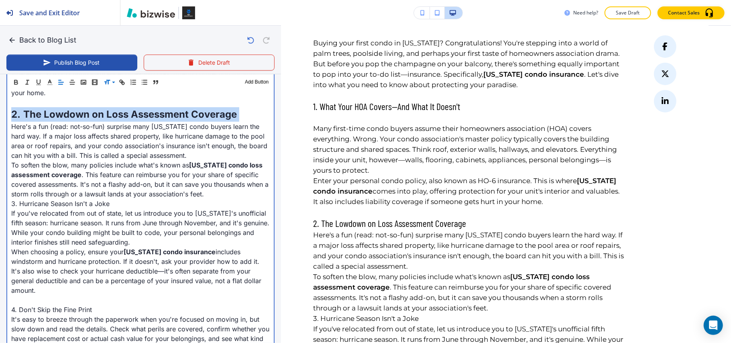
scroll to position [449, 0]
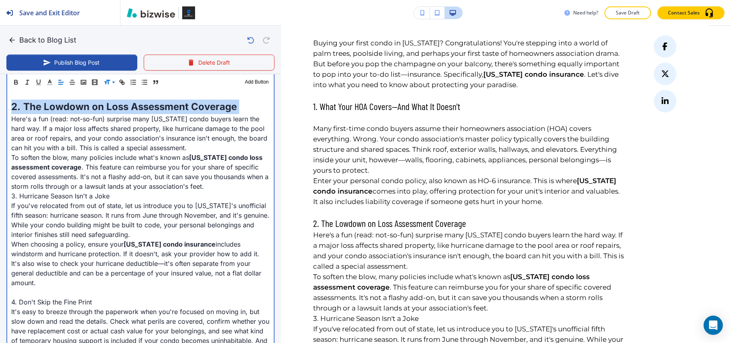
click at [246, 109] on p "2. The Lowdown on Loss Assessment Coverage" at bounding box center [140, 106] width 258 height 14
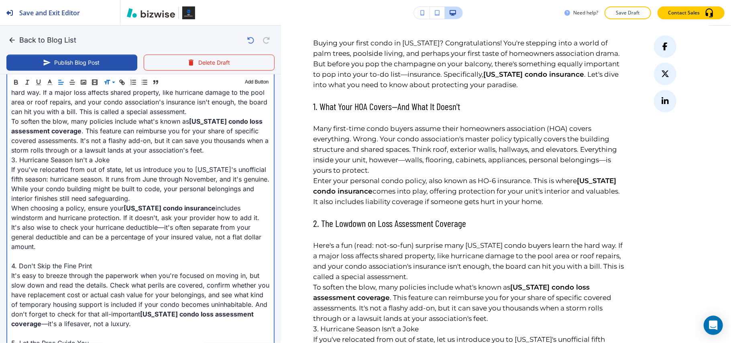
scroll to position [556, 0]
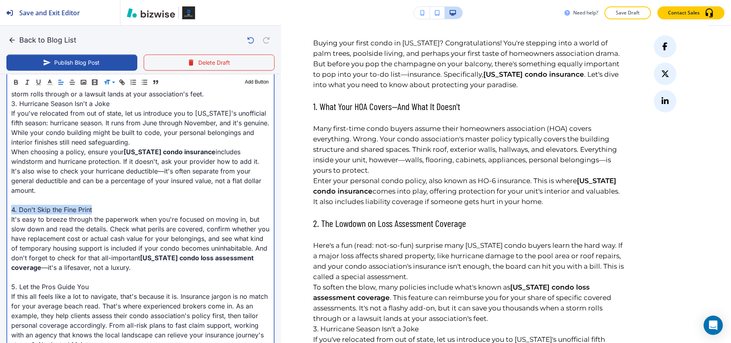
drag, startPoint x: 108, startPoint y: 200, endPoint x: 0, endPoint y: 200, distance: 107.9
click at [0, 200] on div "Blog Content Header 1 Header 2 Header 3 Body Text Add Button Buying your first …" at bounding box center [140, 119] width 281 height 693
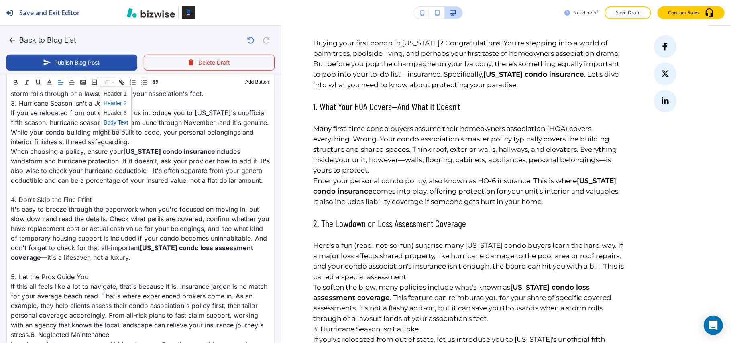
click at [123, 102] on span at bounding box center [116, 103] width 24 height 10
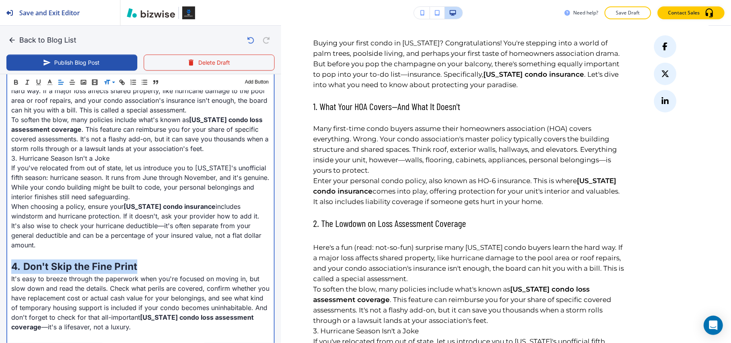
scroll to position [503, 0]
click at [148, 258] on p "4. Don't Skip the Fine Print" at bounding box center [140, 265] width 258 height 14
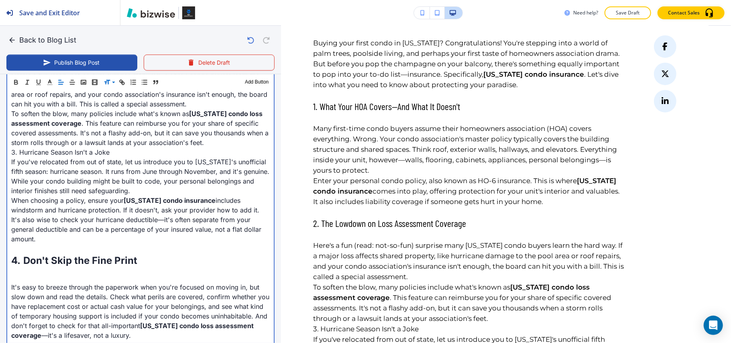
click at [127, 150] on p "3. Hurricane Season Isn't a Joke" at bounding box center [140, 152] width 258 height 10
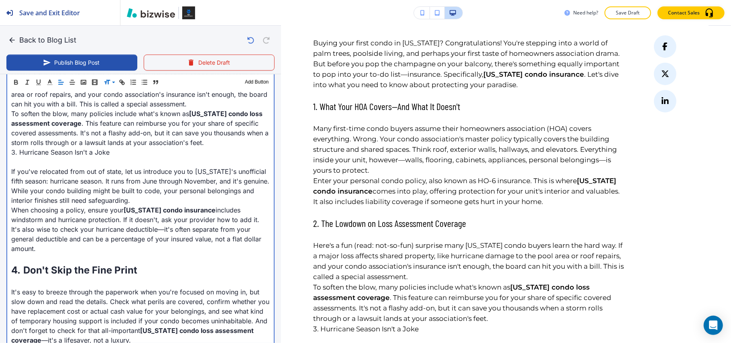
click at [243, 142] on p "To soften the blow, many policies include what's known as Florida condo loss as…" at bounding box center [140, 128] width 258 height 39
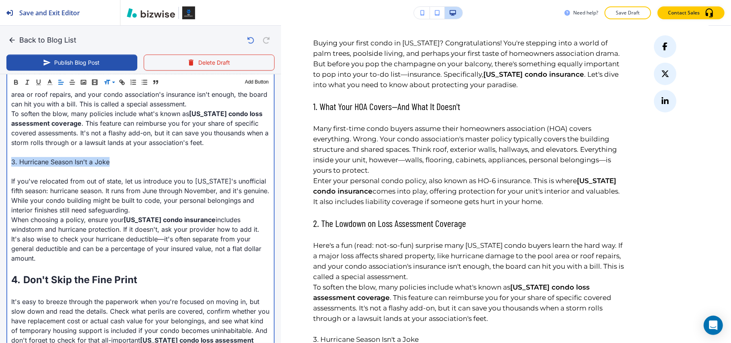
drag, startPoint x: 124, startPoint y: 160, endPoint x: 0, endPoint y: 159, distance: 124.4
click at [0, 159] on div "Blog Content Header 1 Header 2 Header 3 Body Text Add Button Buying your first …" at bounding box center [140, 187] width 281 height 722
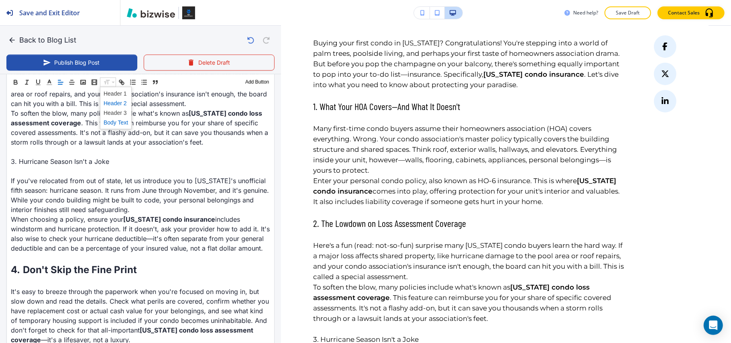
click at [120, 101] on span at bounding box center [116, 103] width 24 height 10
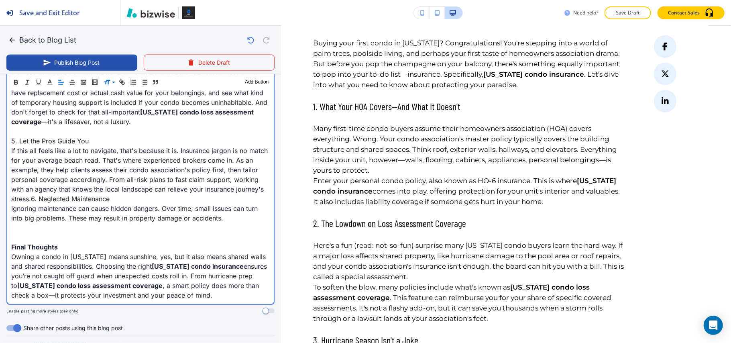
scroll to position [717, 0]
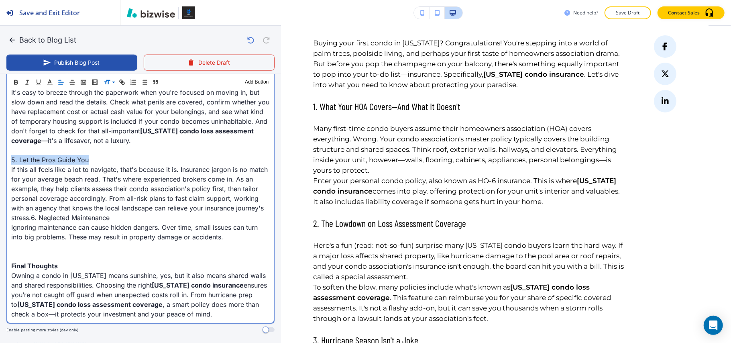
drag, startPoint x: 98, startPoint y: 148, endPoint x: 0, endPoint y: 148, distance: 97.9
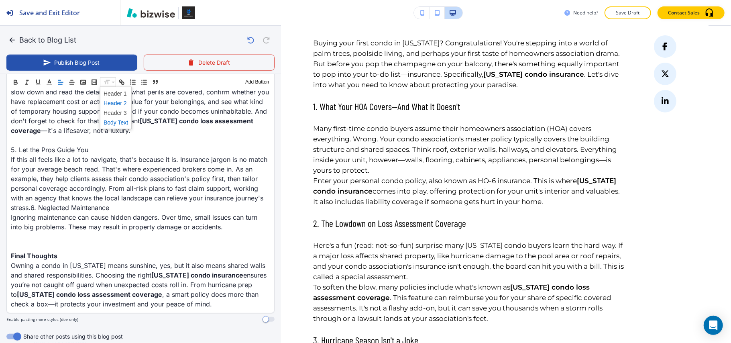
click at [120, 102] on span at bounding box center [116, 103] width 24 height 10
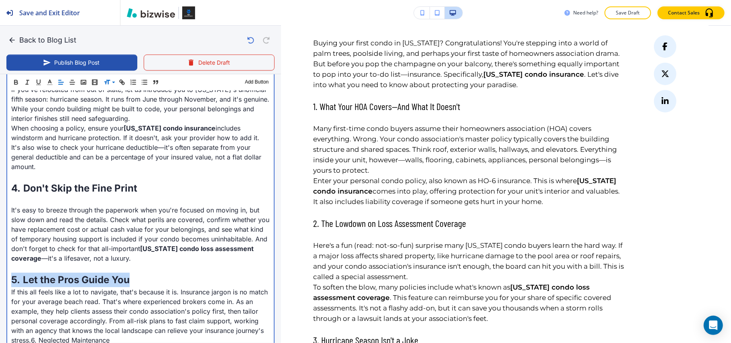
scroll to position [663, 0]
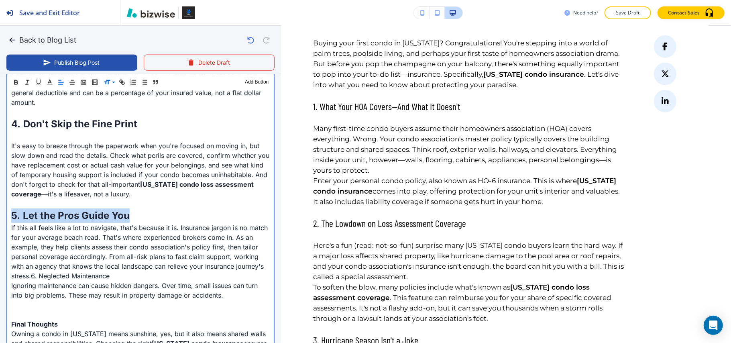
click at [153, 208] on p "5. Let the Pros Guide You" at bounding box center [140, 215] width 258 height 14
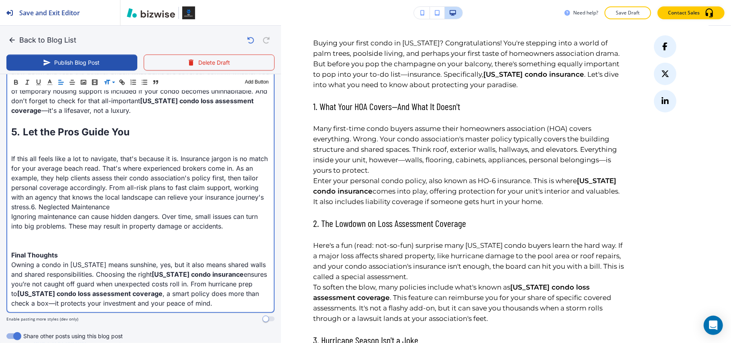
scroll to position [770, 0]
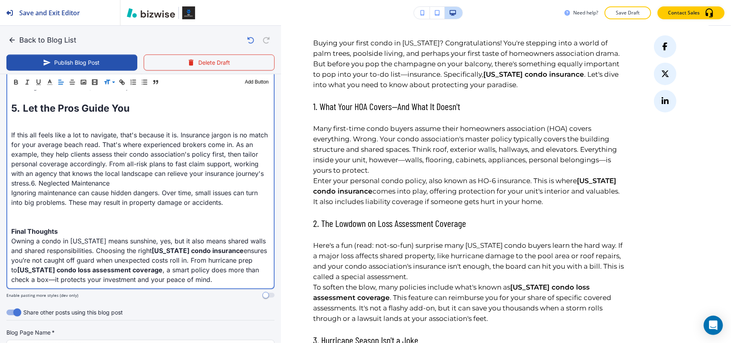
click at [71, 226] on p "Final Thoughts" at bounding box center [140, 231] width 258 height 10
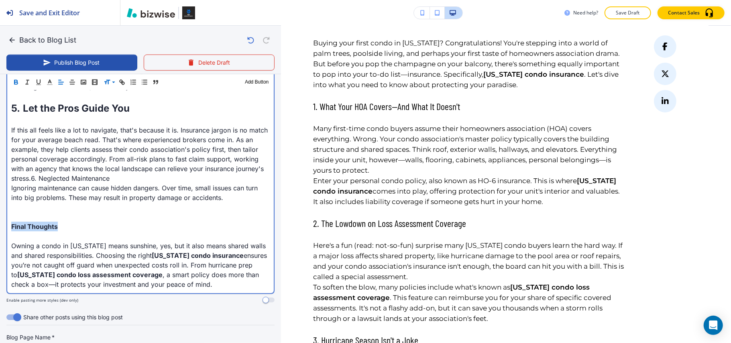
drag, startPoint x: 70, startPoint y: 216, endPoint x: 1, endPoint y: 216, distance: 69.0
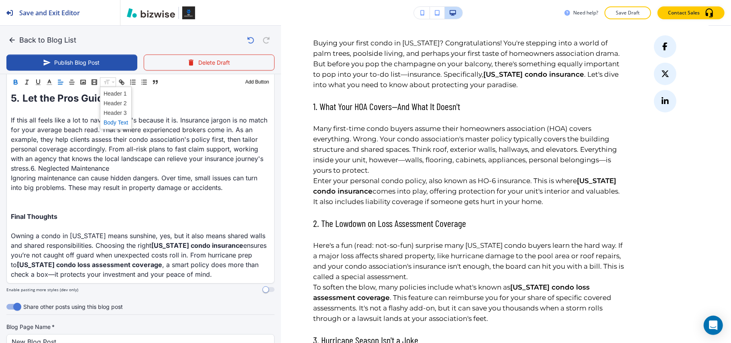
click at [123, 112] on span at bounding box center [116, 113] width 24 height 10
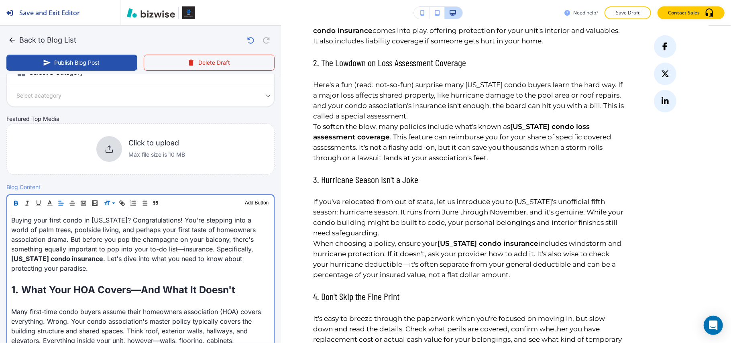
scroll to position [75, 0]
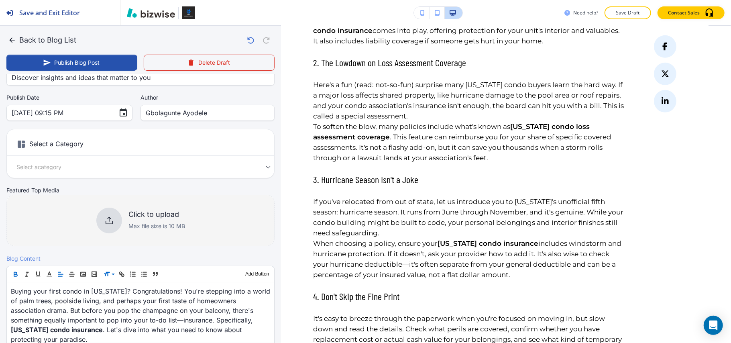
click at [108, 215] on icon at bounding box center [109, 220] width 10 height 10
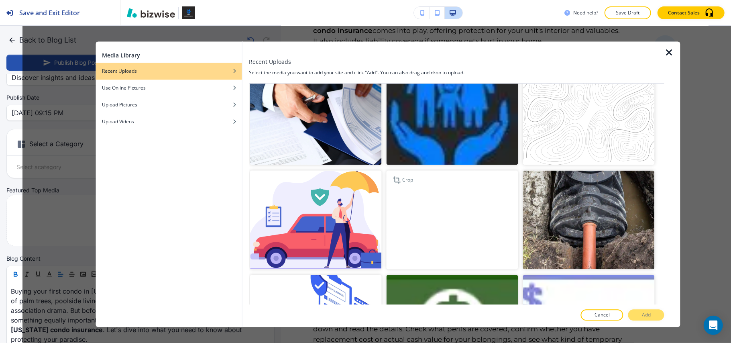
scroll to position [3095, 0]
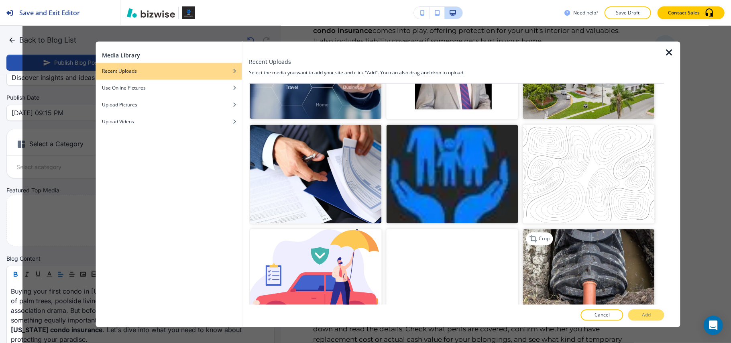
click at [536, 229] on img "button" at bounding box center [588, 278] width 132 height 99
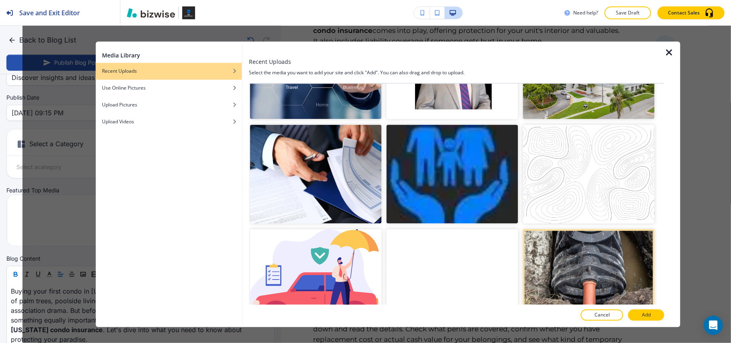
click at [649, 315] on p "Add" at bounding box center [646, 314] width 9 height 7
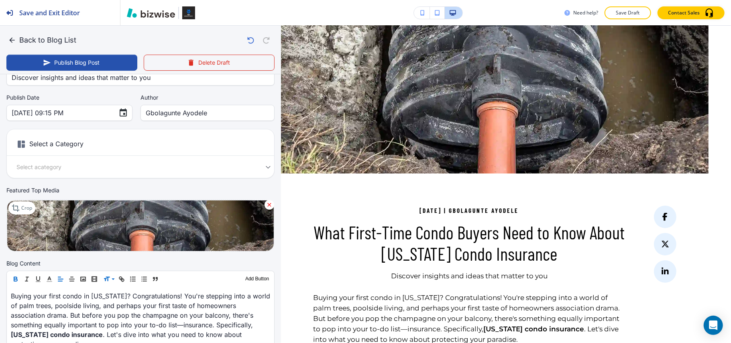
scroll to position [0, 0]
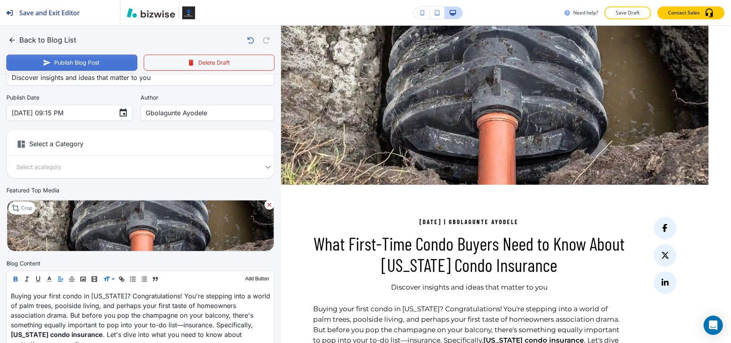
click at [82, 60] on button "Publish Blog Post" at bounding box center [71, 63] width 131 height 16
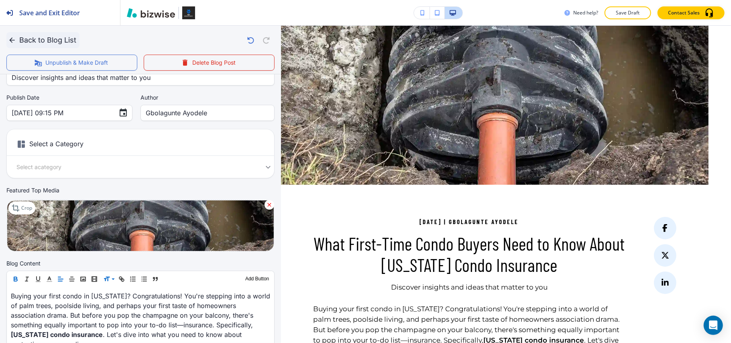
click at [18, 37] on button "Back to Blog List" at bounding box center [42, 40] width 73 height 16
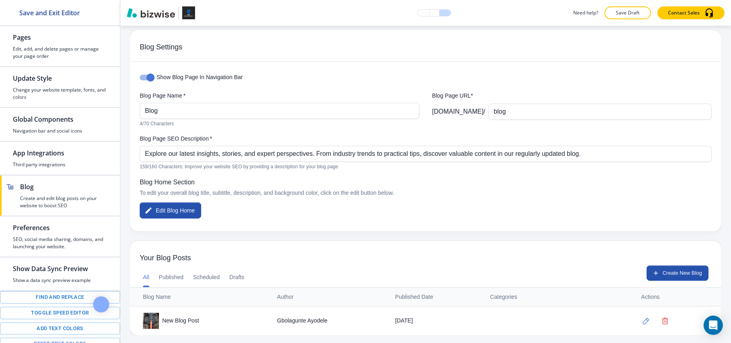
scroll to position [7, 0]
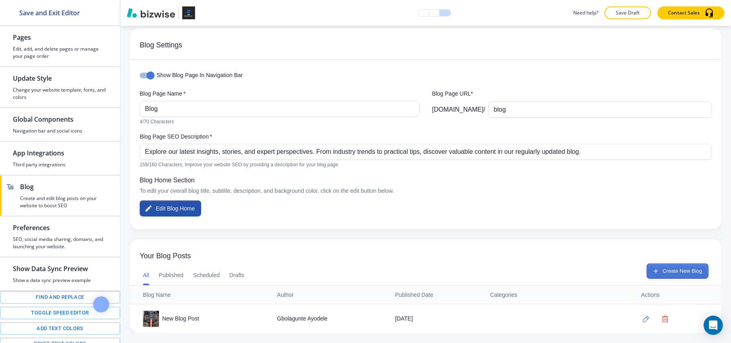
click at [666, 268] on button "Create New Blog" at bounding box center [677, 270] width 62 height 15
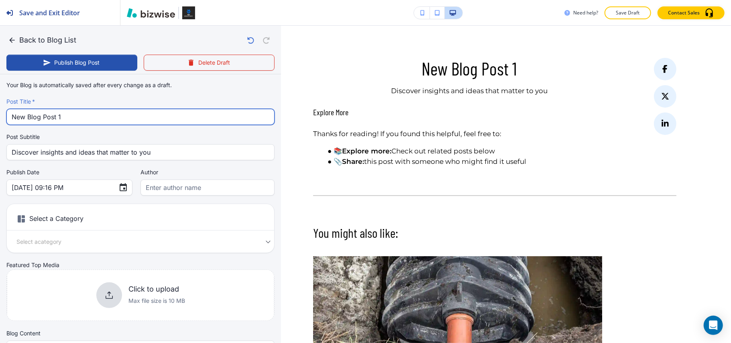
drag, startPoint x: 79, startPoint y: 115, endPoint x: 0, endPoint y: 113, distance: 79.1
paste input "6 Common Homeowner Liabilities You Might Be Overlooking | B&S Insurance Agency"
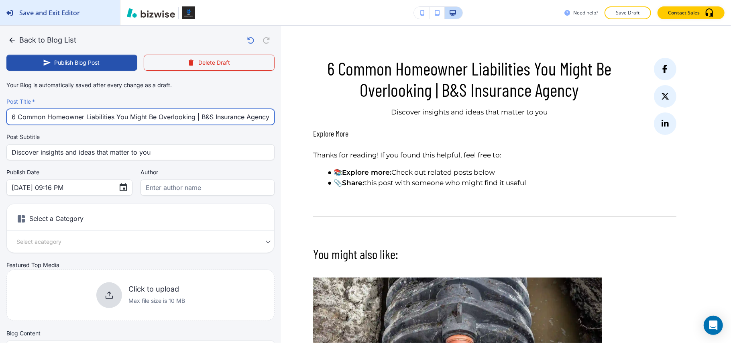
type input "6 Common Homeowner Liabilities You Might Be Overlooking | B&S Insurance Agency"
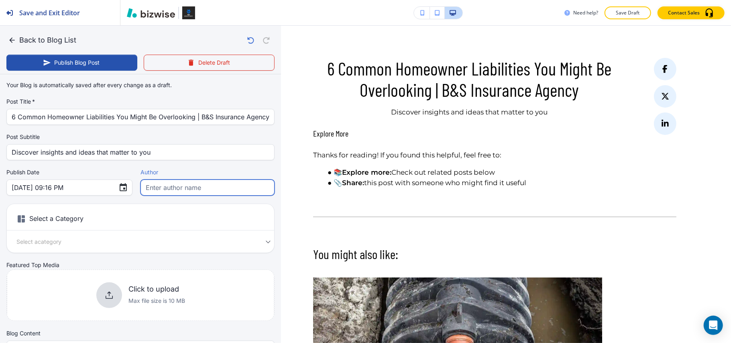
click at [170, 188] on input "text" at bounding box center [208, 187] width 124 height 15
paste input "Gbolagunte Ayodele"
type input "Oct 03, 2025 09:17 PM"
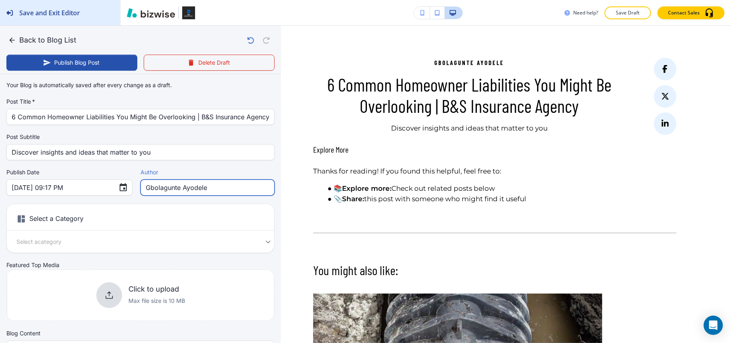
type input "Gbolagunte Ayodele"
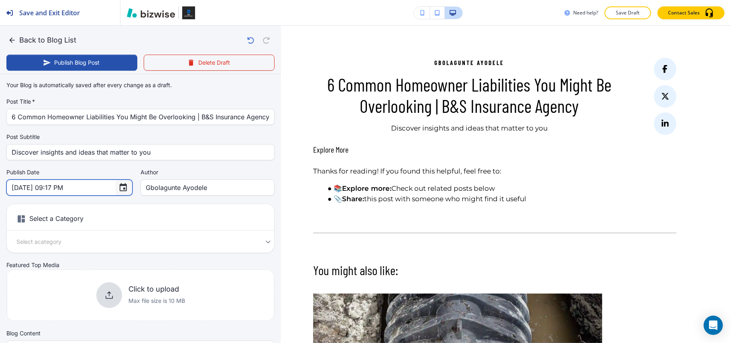
click at [118, 189] on icon "Choose date, selected date is Oct 3, 2025" at bounding box center [123, 188] width 10 height 10
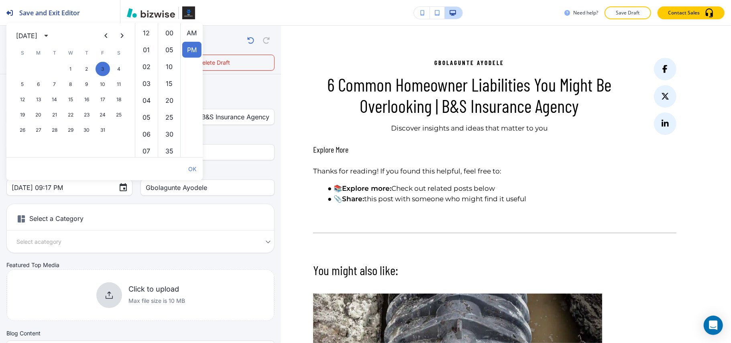
scroll to position [16, 0]
click at [37, 36] on div "October 2025" at bounding box center [26, 36] width 21 height 10
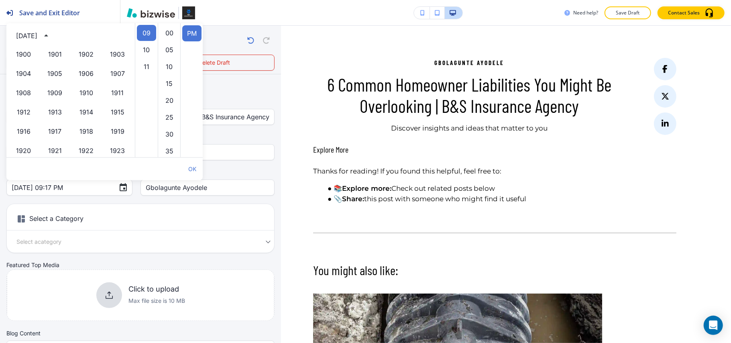
scroll to position [550, 0]
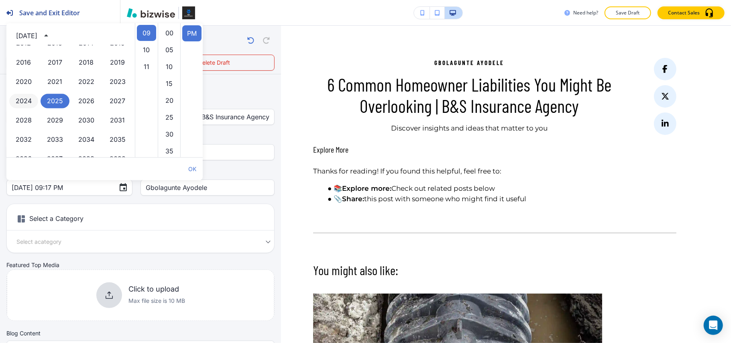
click at [16, 99] on button "2024" at bounding box center [23, 101] width 29 height 14
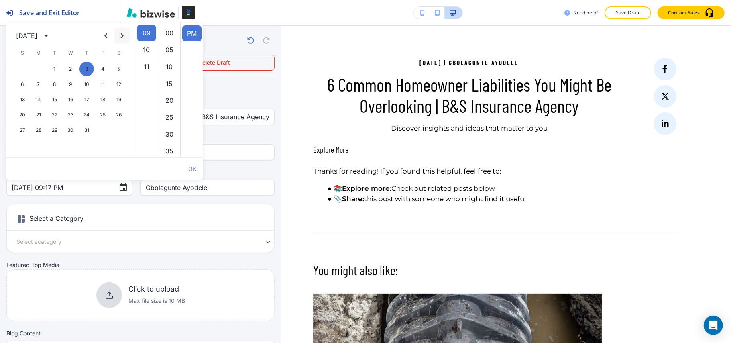
click at [121, 35] on icon "Next month" at bounding box center [122, 36] width 10 height 10
click at [53, 68] on button "3" at bounding box center [54, 69] width 14 height 14
type input "Dec 03, 2024 09:17 PM"
click at [201, 201] on div "Your Blog is automatically saved after every change as a draft. Post Title   * …" at bounding box center [140, 202] width 268 height 251
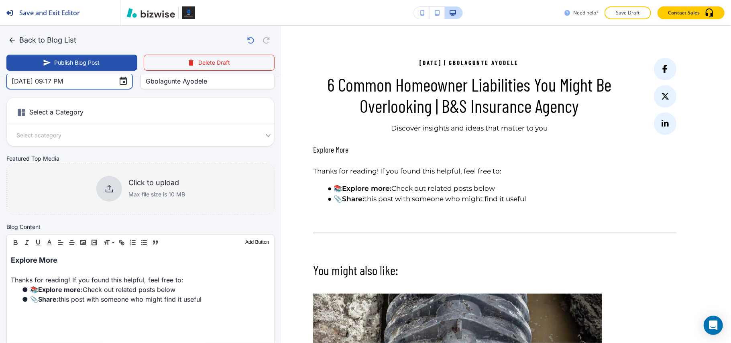
scroll to position [107, 0]
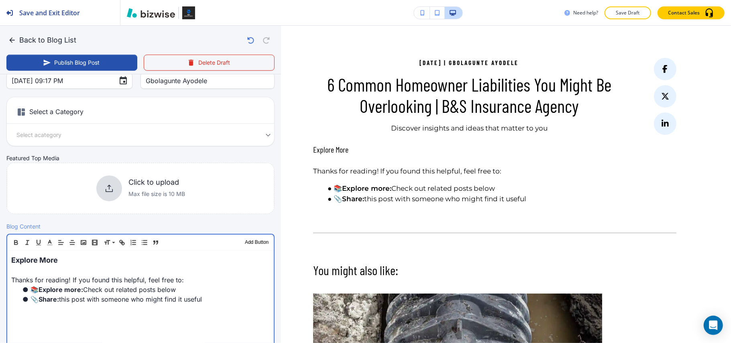
click at [228, 307] on div "Explore More Thanks for reading! If you found this helpful, feel free to: 📚 Exp…" at bounding box center [140, 302] width 266 height 104
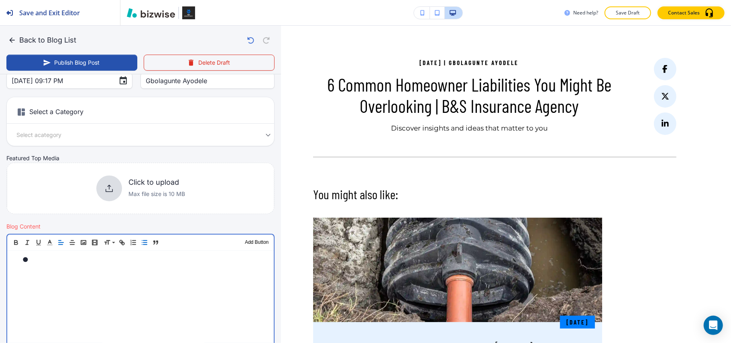
scroll to position [77, 0]
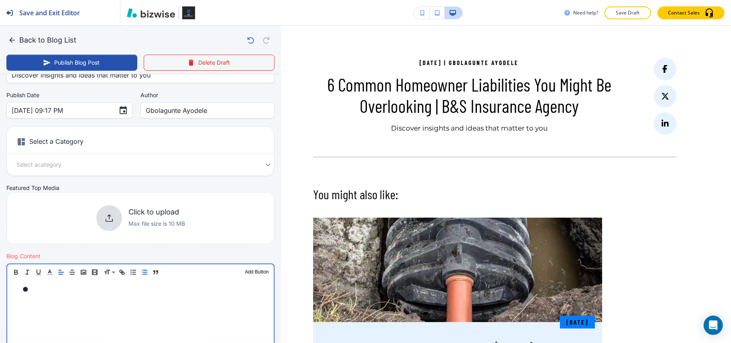
drag, startPoint x: 83, startPoint y: 304, endPoint x: 39, endPoint y: 304, distance: 43.7
click at [39, 304] on div at bounding box center [140, 332] width 266 height 104
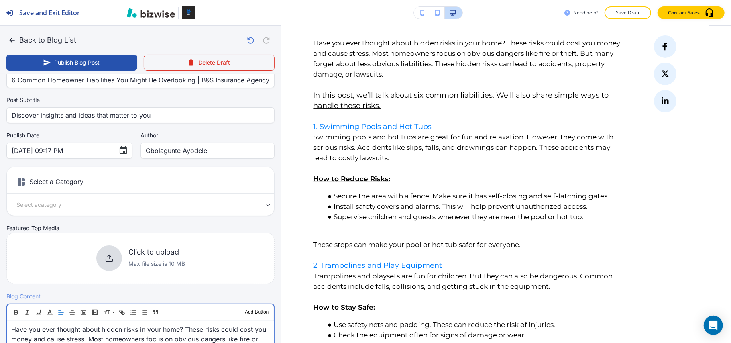
scroll to position [0, 0]
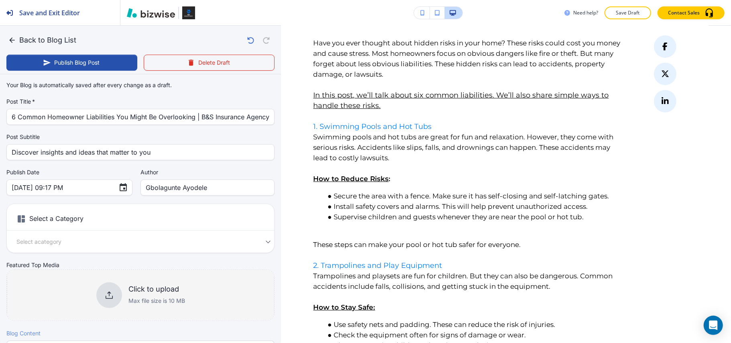
click at [119, 292] on div "Click to upload Max file size is 10 MB" at bounding box center [140, 295] width 89 height 26
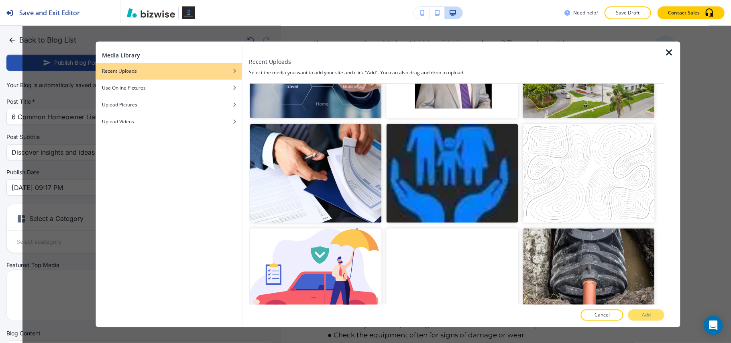
scroll to position [3095, 0]
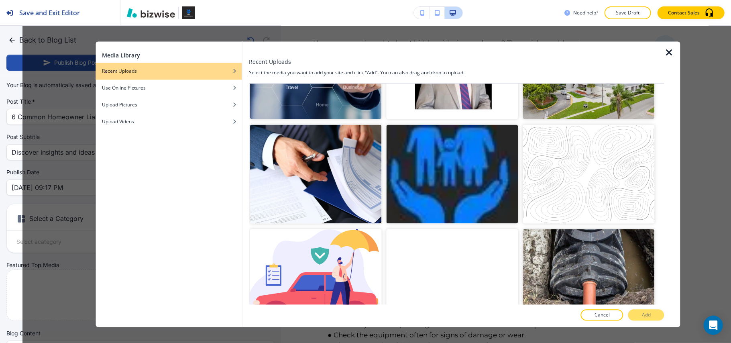
click at [568, 229] on img "button" at bounding box center [588, 278] width 132 height 99
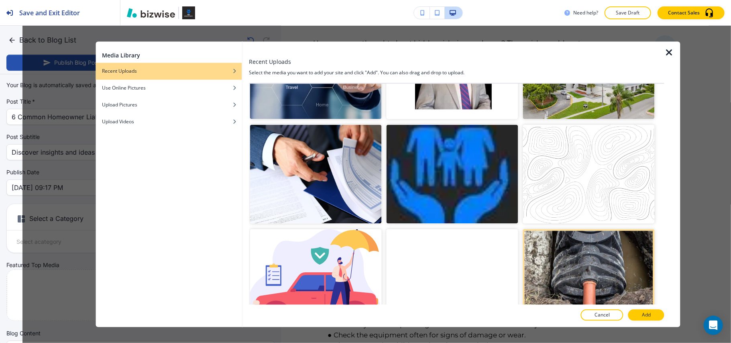
click at [649, 315] on p "Add" at bounding box center [646, 314] width 9 height 7
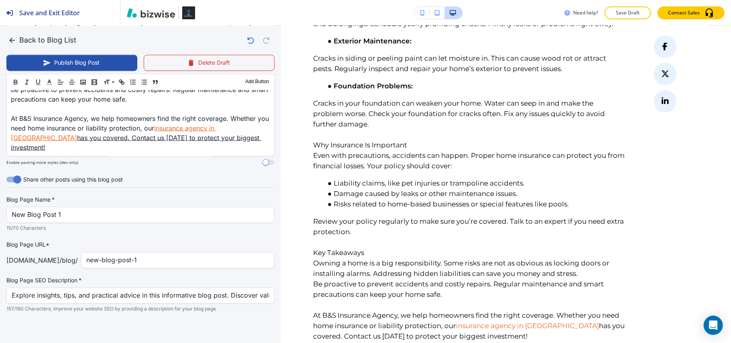
scroll to position [1274, 0]
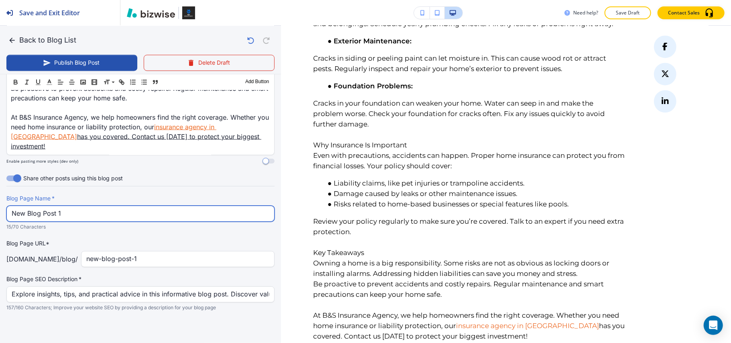
drag, startPoint x: 95, startPoint y: 212, endPoint x: 0, endPoint y: 211, distance: 95.5
click at [121, 208] on input "New Blog Post 1" at bounding box center [141, 213] width 258 height 15
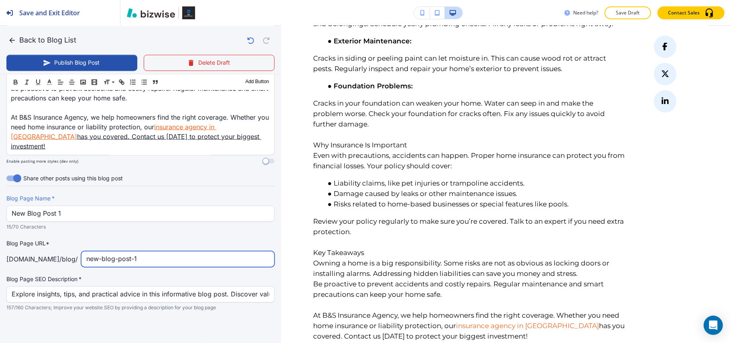
click at [162, 264] on input "new-blog-post-1" at bounding box center [177, 258] width 183 height 15
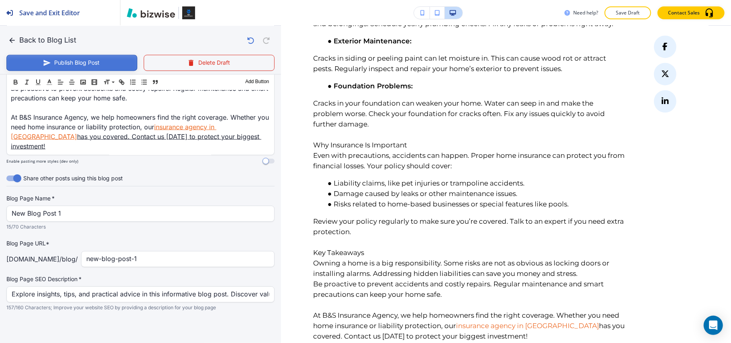
click at [74, 61] on button "Publish Blog Post" at bounding box center [71, 63] width 131 height 16
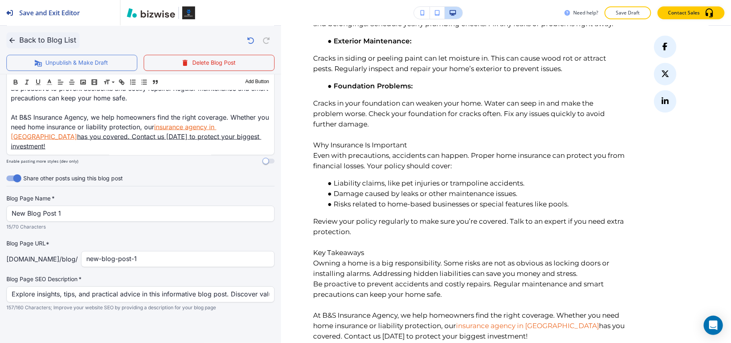
click at [13, 38] on icon "button" at bounding box center [12, 40] width 8 height 8
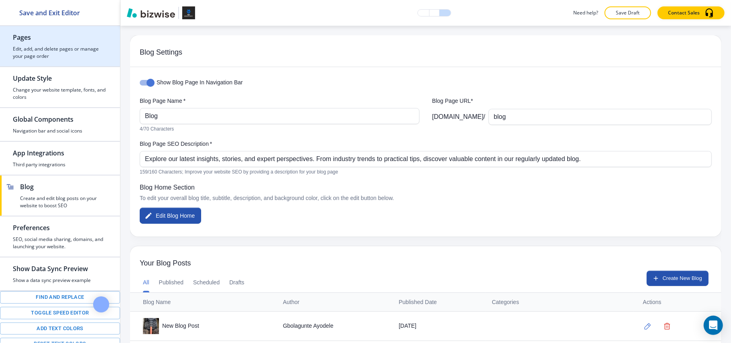
click at [28, 39] on h2 "Pages" at bounding box center [60, 37] width 94 height 10
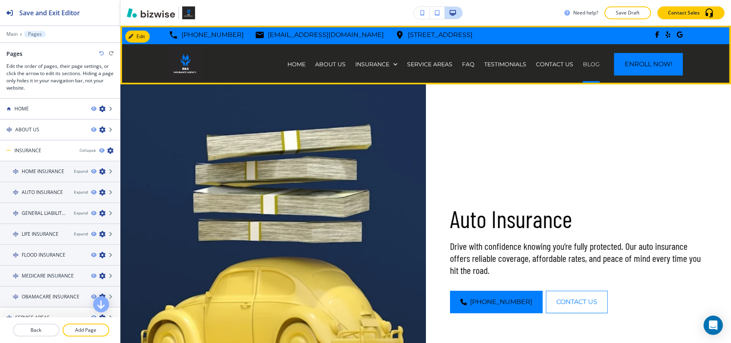
click at [583, 63] on p "Blog" at bounding box center [591, 64] width 17 height 8
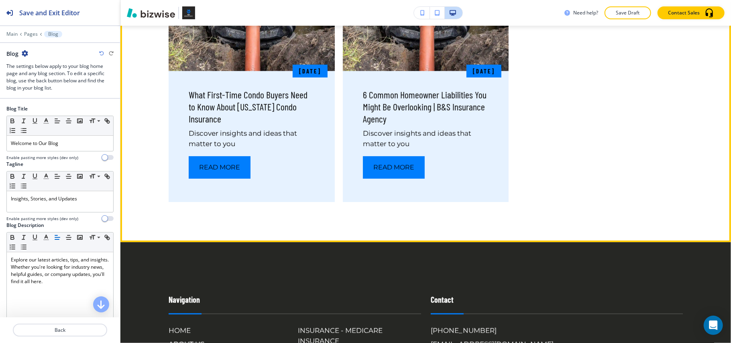
scroll to position [267, 0]
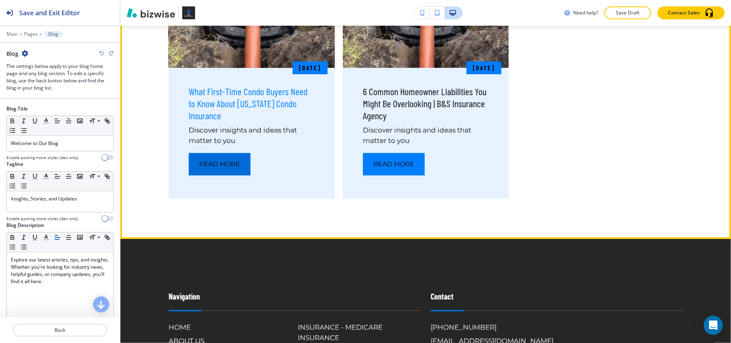
click at [217, 164] on button "Read More" at bounding box center [220, 164] width 62 height 22
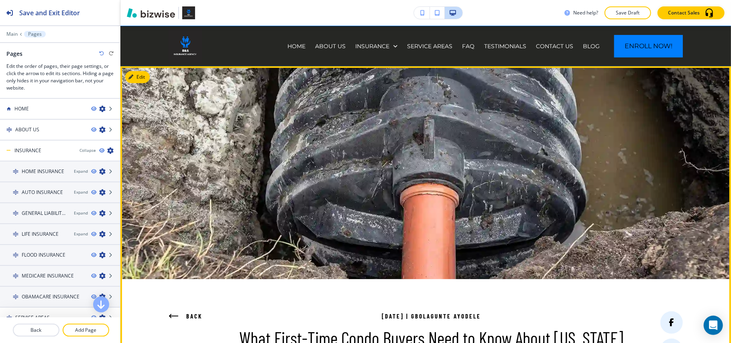
scroll to position [0, 0]
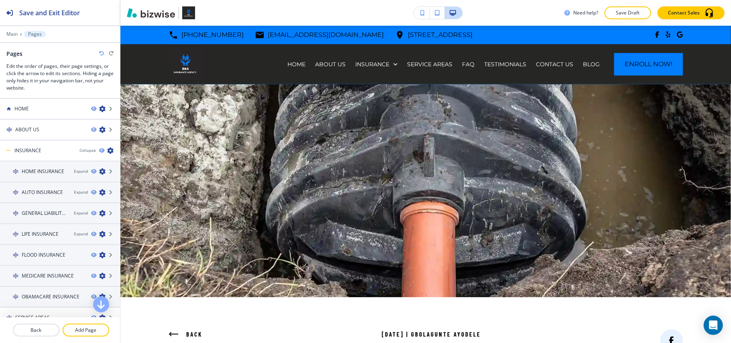
click at [18, 32] on div "Main Pages" at bounding box center [59, 34] width 107 height 6
click at [15, 33] on p "Main" at bounding box center [11, 34] width 11 height 6
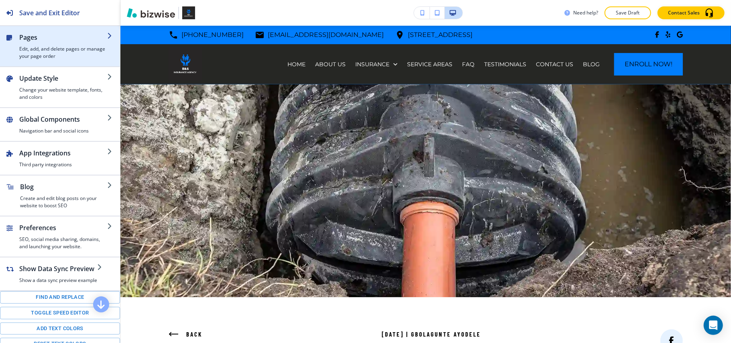
click at [50, 60] on div "button" at bounding box center [60, 63] width 120 height 6
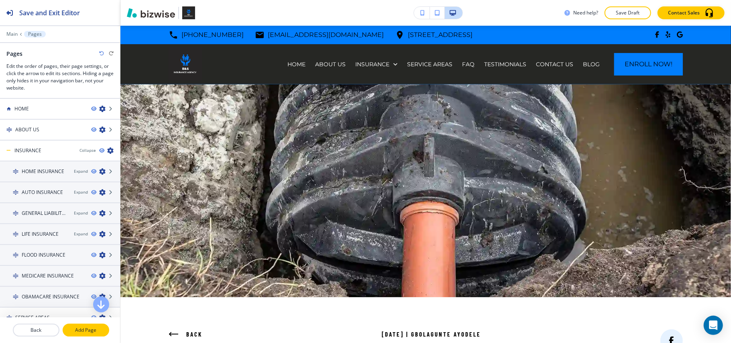
click at [87, 333] on p "Add Page" at bounding box center [85, 329] width 45 height 7
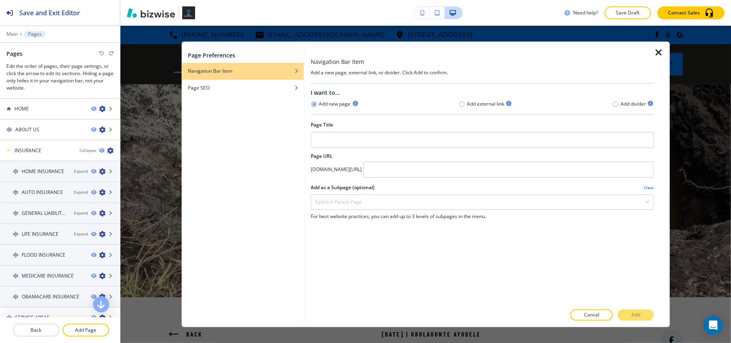
click at [660, 50] on icon "button" at bounding box center [659, 53] width 10 height 10
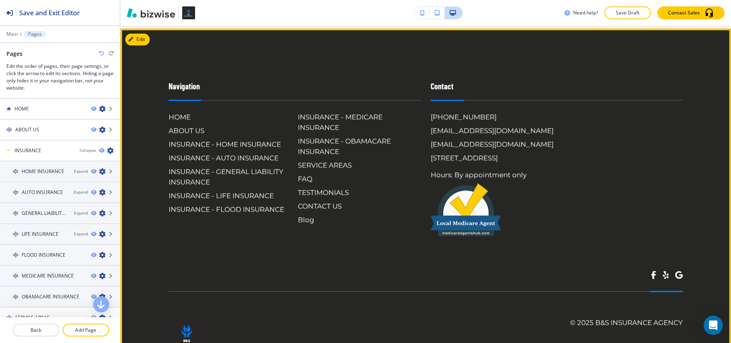
scroll to position [1352, 0]
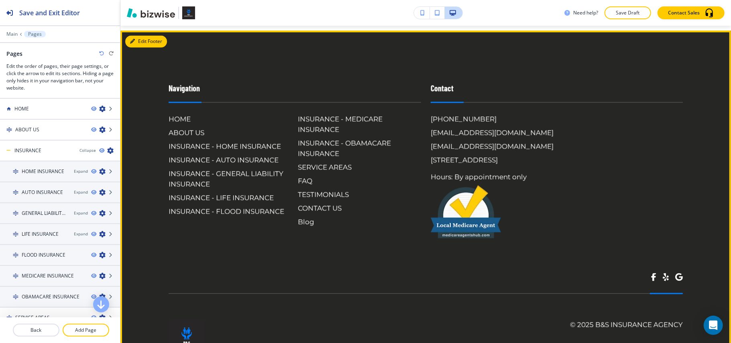
click at [133, 44] on icon "button" at bounding box center [132, 41] width 5 height 5
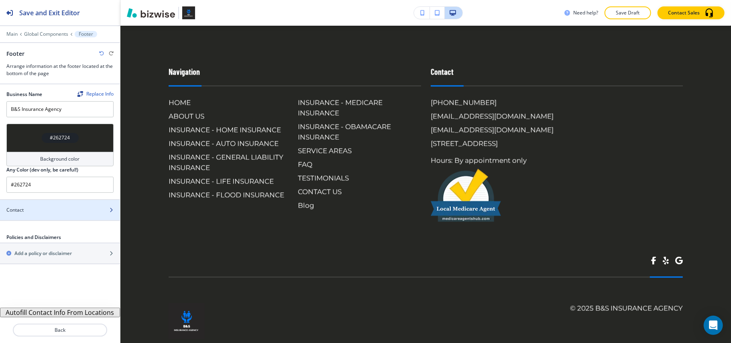
click at [50, 211] on div "Contact" at bounding box center [51, 209] width 102 height 7
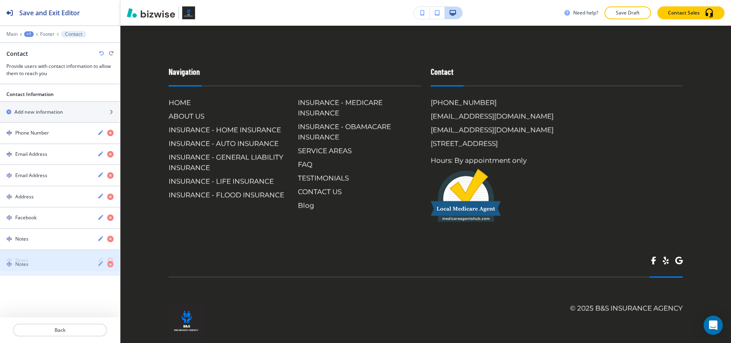
click at [72, 262] on div "Notes" at bounding box center [45, 259] width 91 height 7
click at [100, 262] on icon "button" at bounding box center [100, 259] width 6 height 6
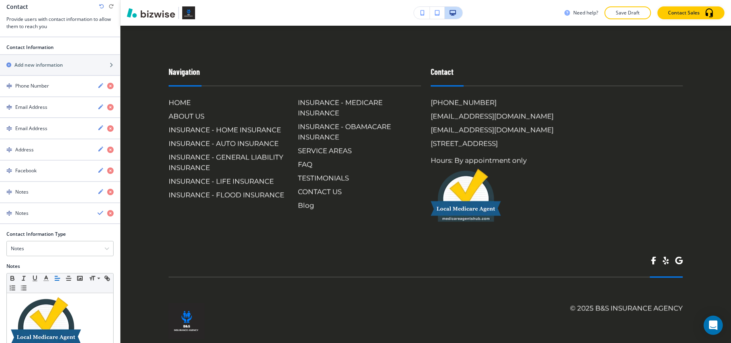
scroll to position [107, 0]
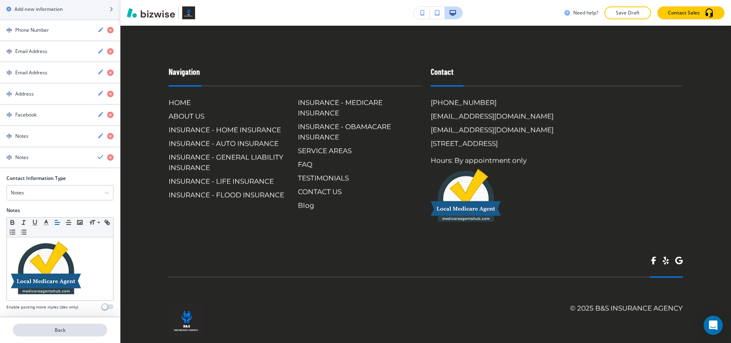
click at [68, 328] on p "Back" at bounding box center [60, 329] width 93 height 7
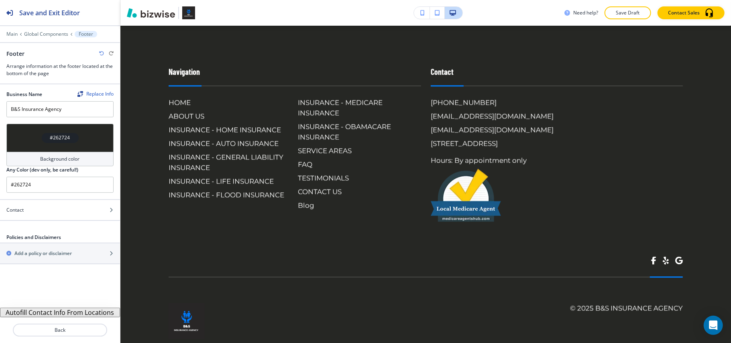
scroll to position [0, 0]
click at [47, 205] on div at bounding box center [60, 203] width 120 height 6
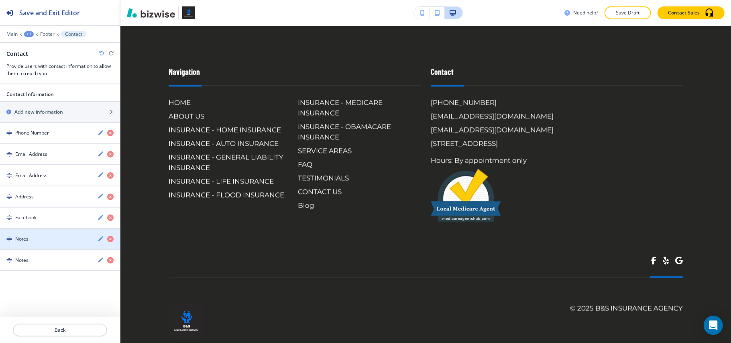
click at [99, 241] on icon "button" at bounding box center [100, 238] width 6 height 6
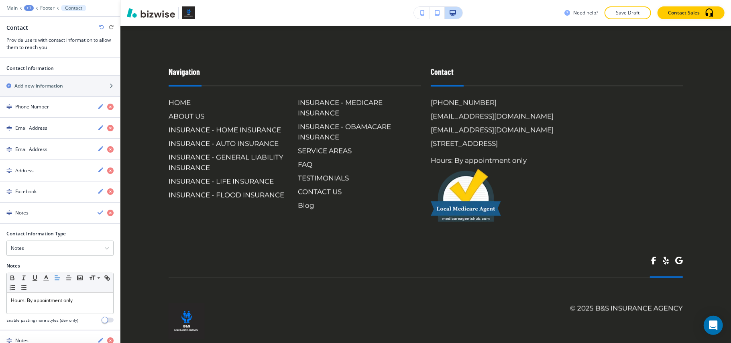
scroll to position [65, 0]
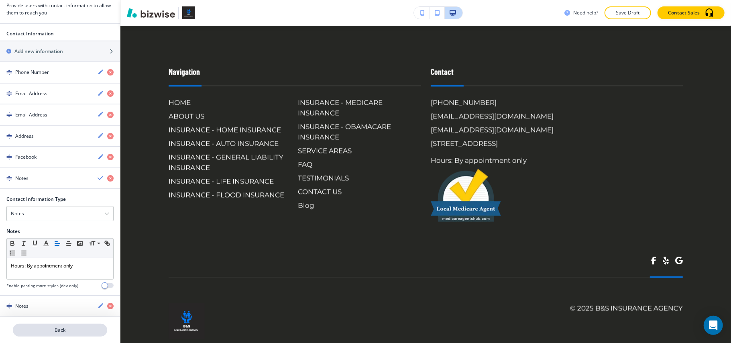
click at [65, 328] on p "Back" at bounding box center [60, 329] width 93 height 7
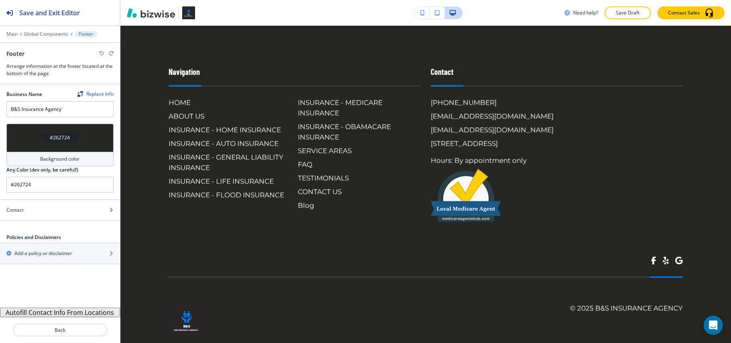
scroll to position [0, 0]
click at [52, 216] on div at bounding box center [60, 216] width 120 height 6
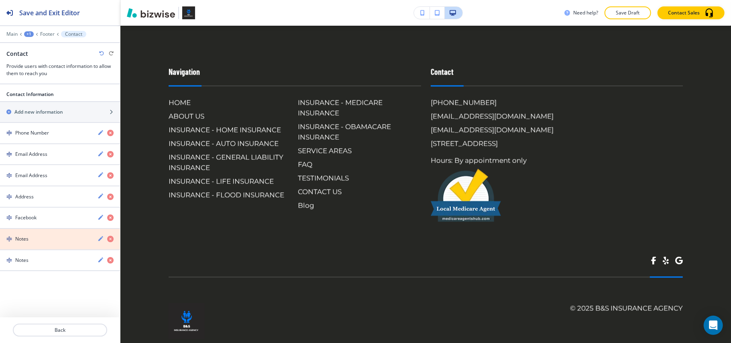
click at [108, 241] on icon "button" at bounding box center [110, 239] width 6 height 6
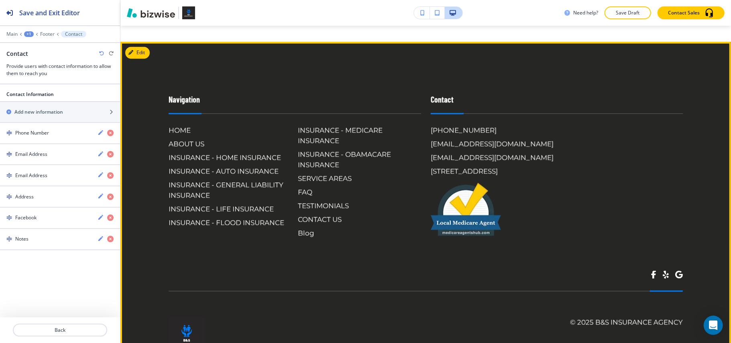
scroll to position [1261, 0]
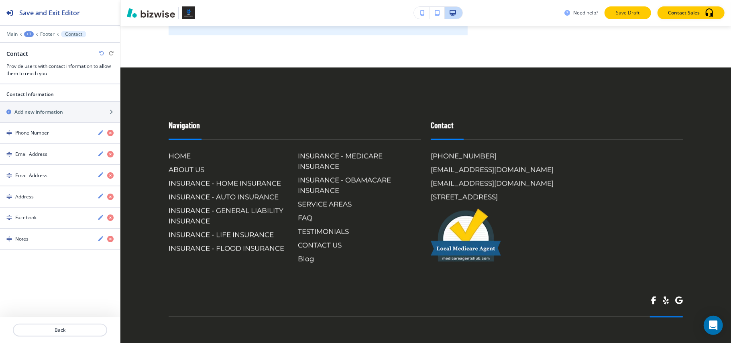
click at [622, 13] on p "Save Draft" at bounding box center [628, 12] width 26 height 7
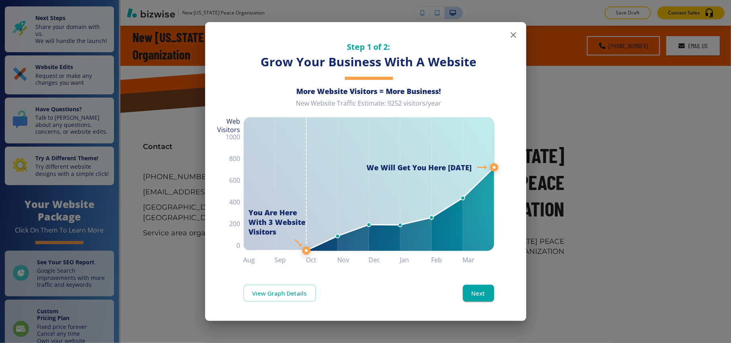
click at [509, 34] on icon "button" at bounding box center [513, 35] width 10 height 10
